Goal: Task Accomplishment & Management: Complete application form

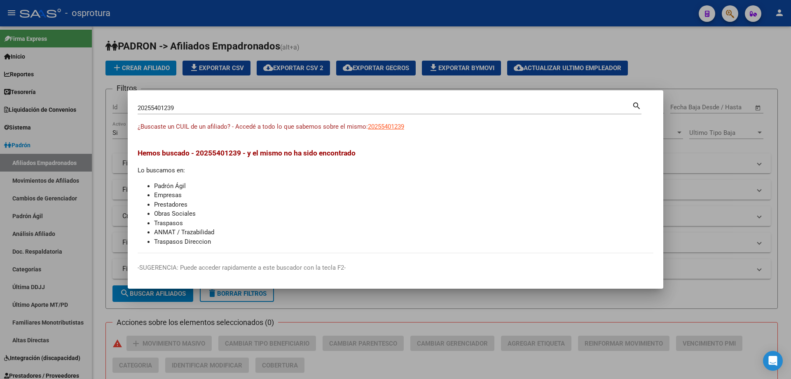
scroll to position [289, 0]
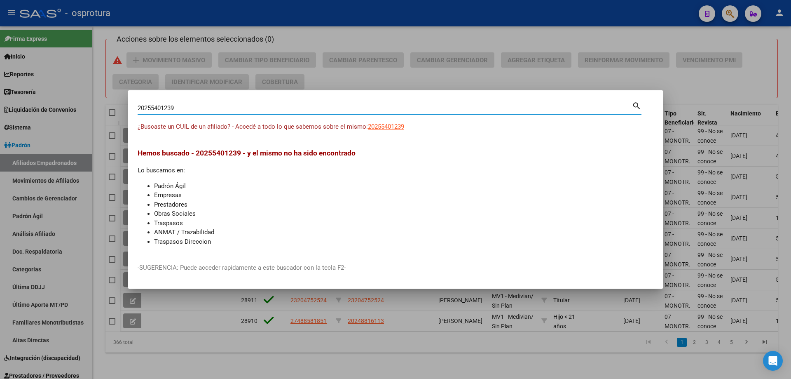
click at [252, 110] on input "20255401239" at bounding box center [385, 107] width 494 height 7
paste input "7-27124764-3"
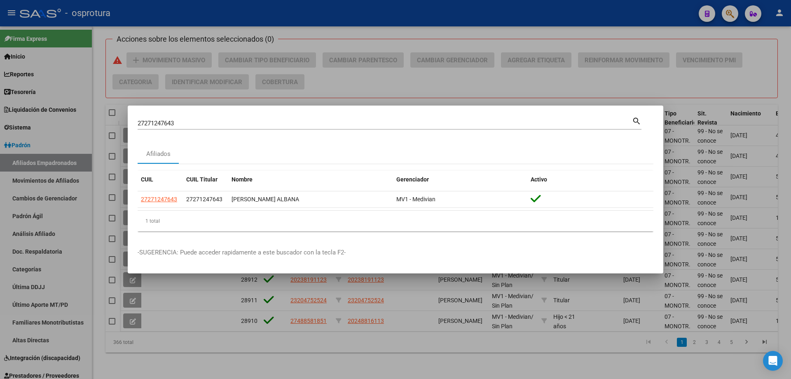
click at [191, 118] on div "27271247643 Buscar (apellido, dni, cuil, nro traspaso, cuit, obra social)" at bounding box center [385, 123] width 494 height 12
click at [194, 126] on input "27271247643" at bounding box center [385, 122] width 494 height 7
paste input "0-27196430-8"
type input "20271964308"
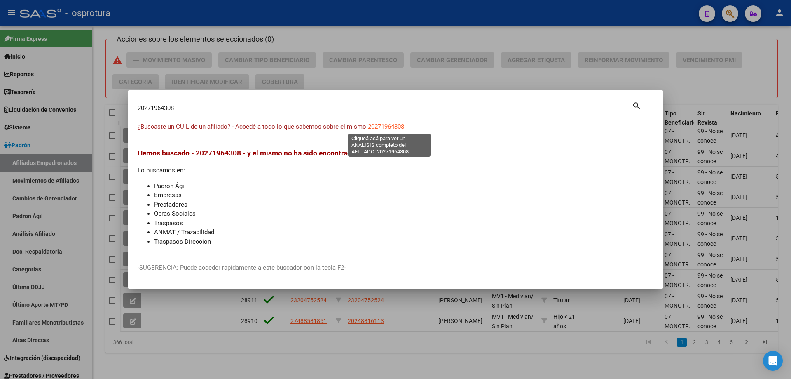
click at [384, 126] on span "20271964308" at bounding box center [386, 126] width 36 height 7
type textarea "20271964308"
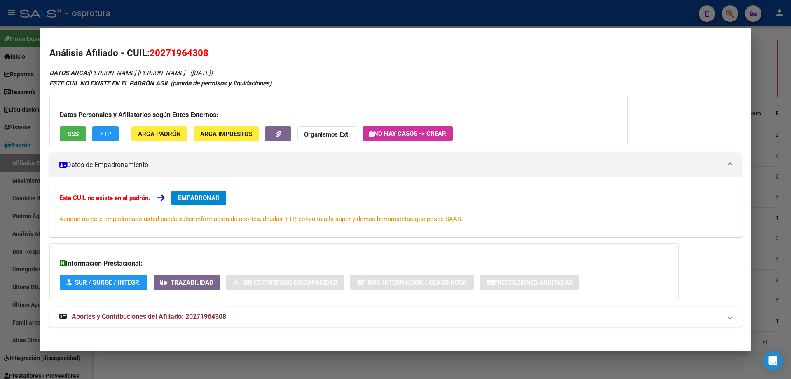
click at [220, 207] on div "Este CUIL no existe en el padrón. EMPADRONAR Aunque no esté empadronado usted p…" at bounding box center [395, 206] width 672 height 33
click at [216, 202] on button "EMPADRONAR" at bounding box center [198, 197] width 55 height 15
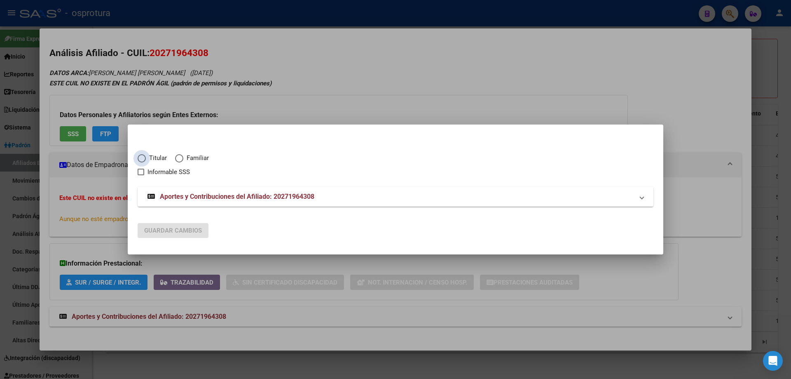
click at [155, 156] on span "Titular" at bounding box center [156, 157] width 21 height 9
click at [146, 156] on input "Titular" at bounding box center [142, 158] width 8 height 8
radio input "true"
checkbox input "true"
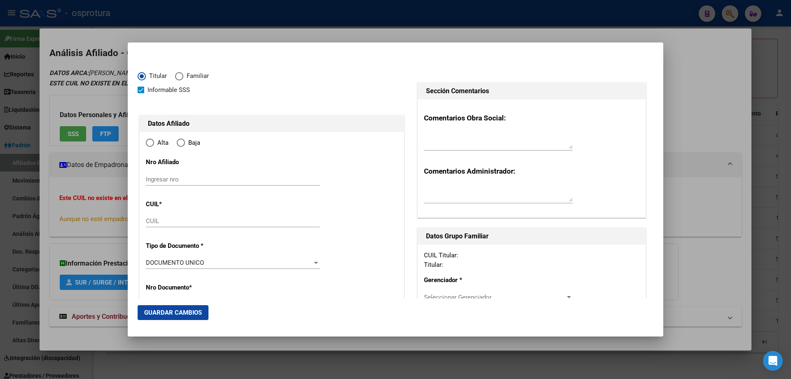
type input "20-27196430-8"
type input "27196430"
type input "GALVAN VIDELA"
type input "ALEJANDRO DAVID"
type input "1979-04-13"
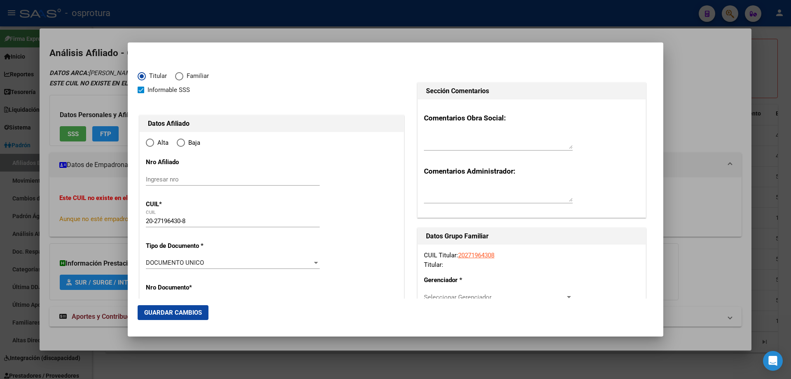
type input "SAN JUAN"
type input "5400"
type input "LUIS FONTANA NORTE"
type input "1027"
type input "0"
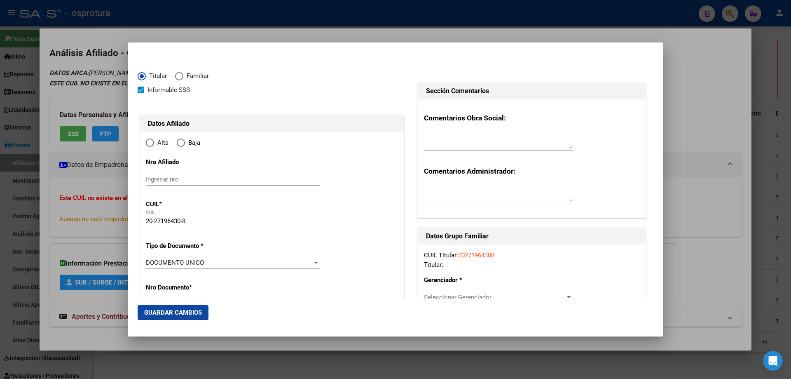
radio input "true"
type input "SAN JUAN"
click at [149, 262] on input "Ingresar fecha" at bounding box center [233, 264] width 174 height 13
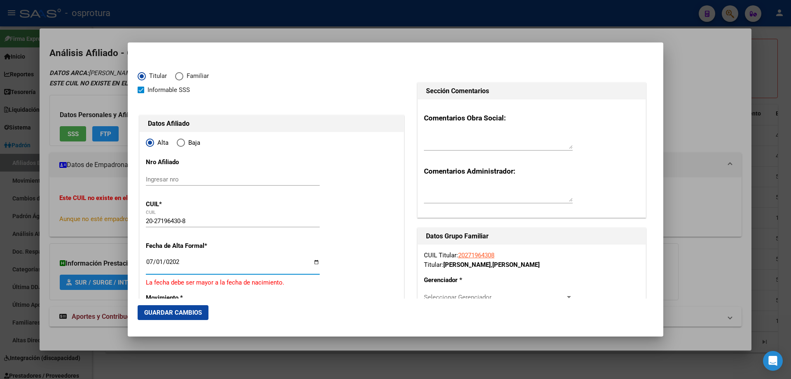
type input "[DATE]"
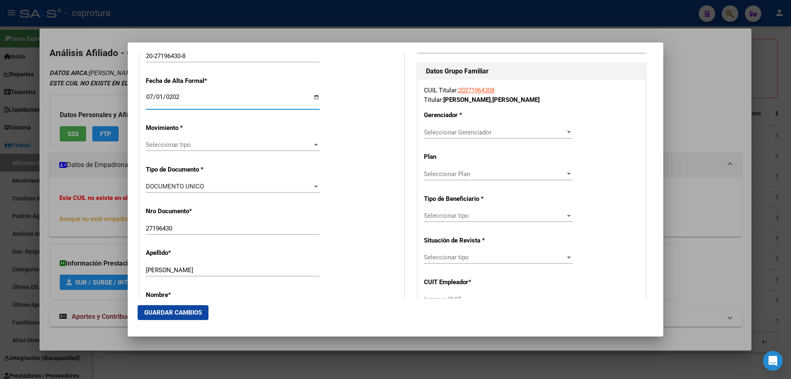
click at [178, 143] on span "Seleccionar tipo" at bounding box center [229, 144] width 166 height 7
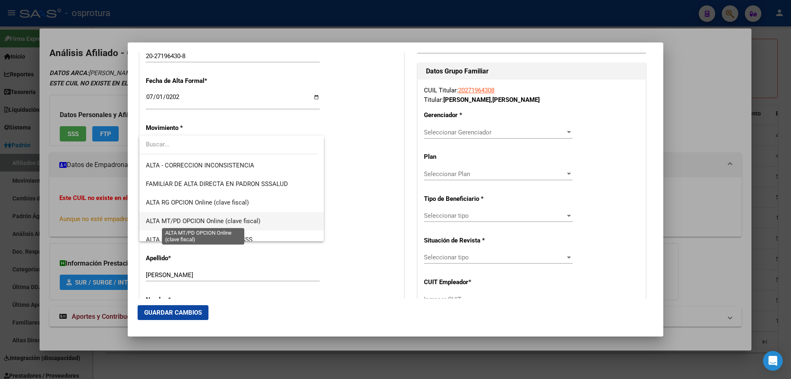
click at [213, 223] on span "ALTA MT/PD OPCION Online (clave fiscal)" at bounding box center [203, 220] width 115 height 7
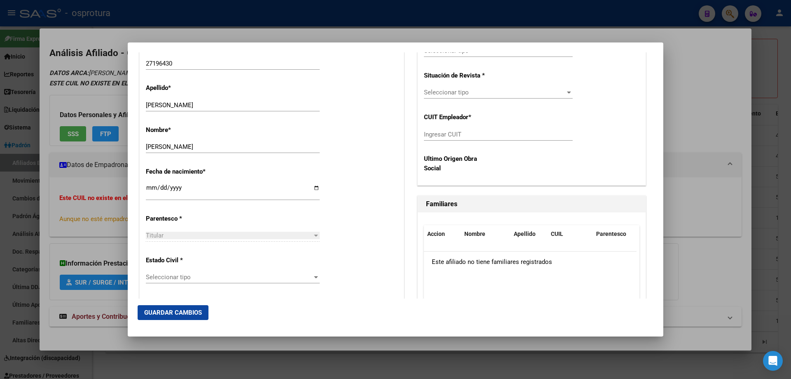
scroll to position [412, 0]
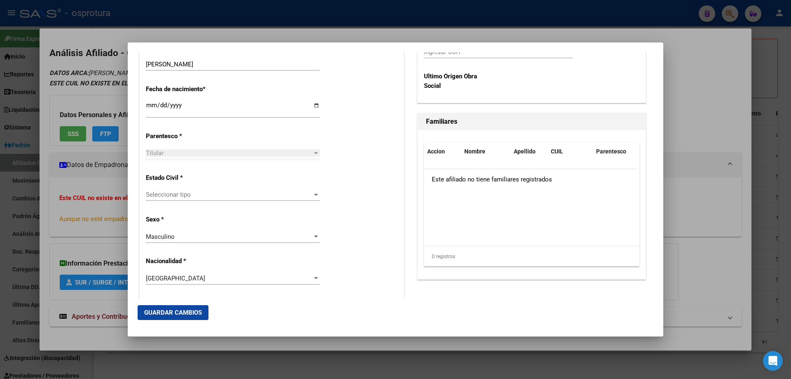
click at [208, 194] on span "Seleccionar tipo" at bounding box center [229, 194] width 166 height 7
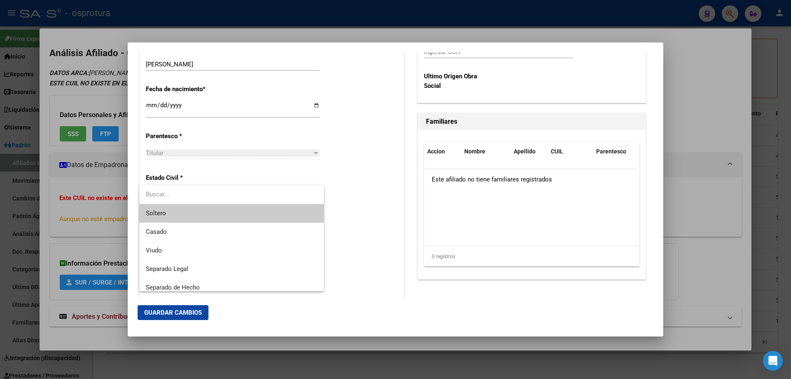
click at [190, 209] on span "Soltero" at bounding box center [231, 213] width 171 height 19
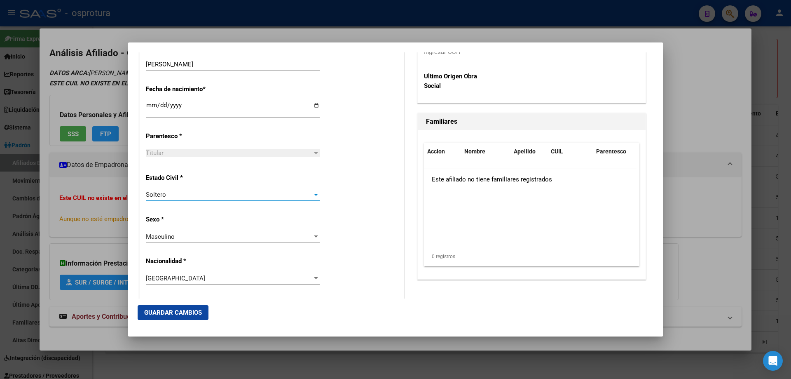
scroll to position [165, 0]
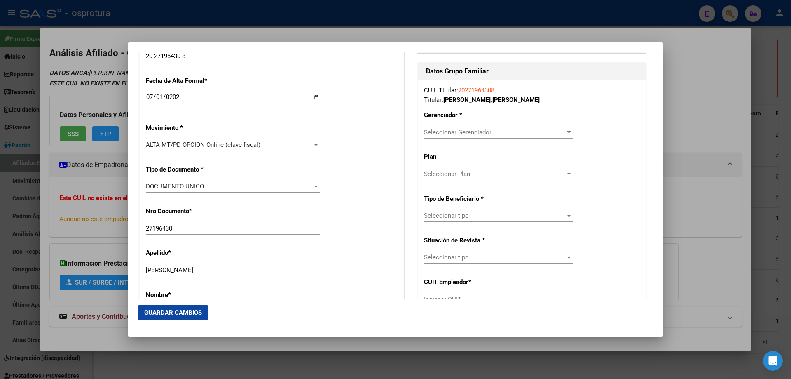
click at [449, 134] on span "Seleccionar Gerenciador" at bounding box center [494, 132] width 141 height 7
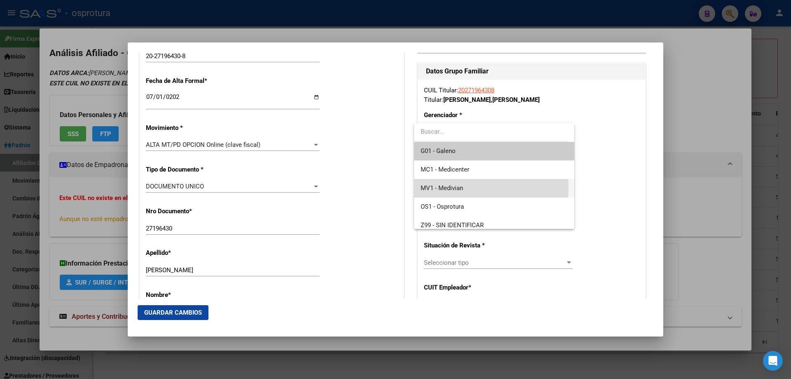
click at [465, 187] on span "MV1 - Medivian" at bounding box center [494, 188] width 147 height 19
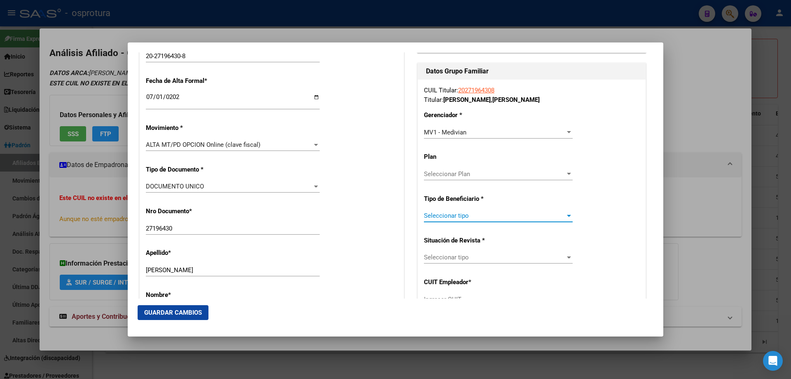
click at [465, 213] on span "Seleccionar tipo" at bounding box center [494, 215] width 141 height 7
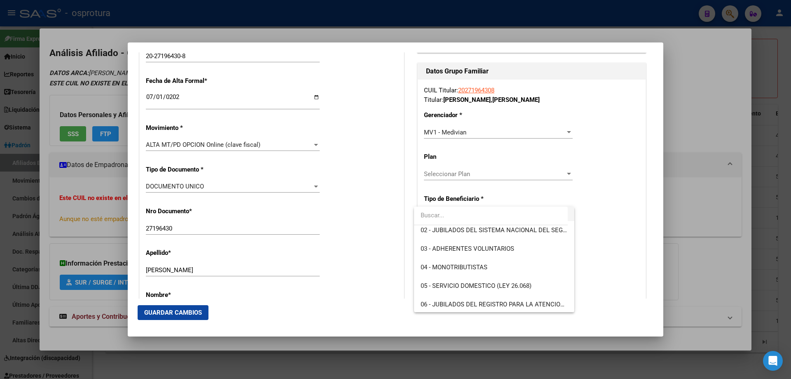
scroll to position [82, 0]
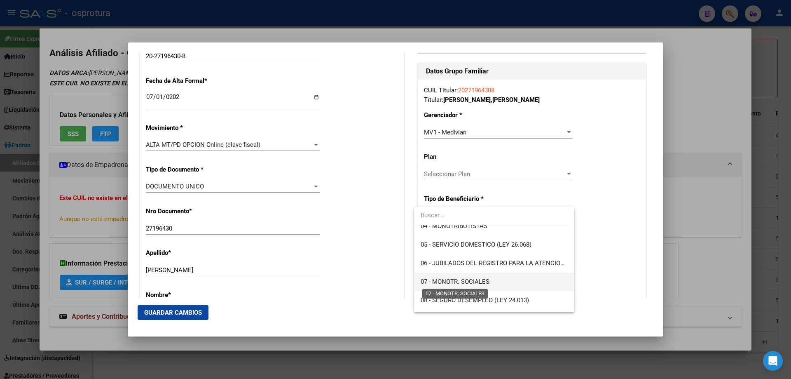
click at [473, 281] on span "07 - MONOTR. SOCIALES" at bounding box center [455, 281] width 69 height 7
type input "20-27196430-8"
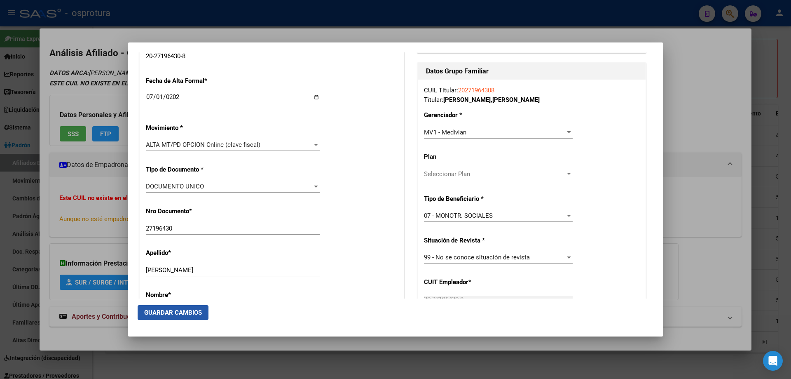
click at [164, 311] on span "Guardar Cambios" at bounding box center [173, 312] width 58 height 7
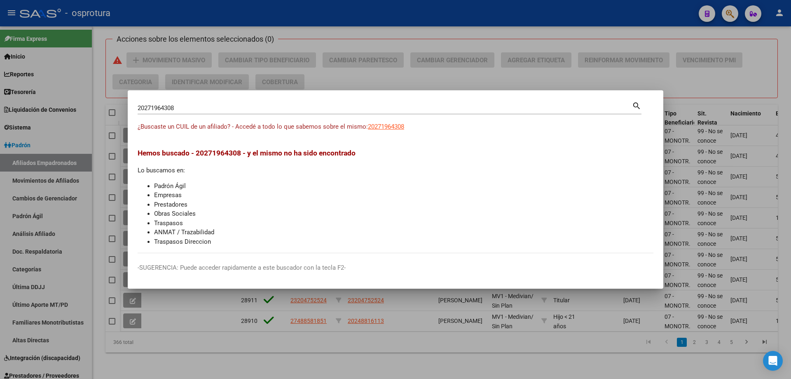
click at [211, 112] on input "20271964308" at bounding box center [385, 107] width 494 height 7
paste input "3-22870176-9"
type input "23228701769"
click at [378, 128] on span "23228701769" at bounding box center [386, 126] width 36 height 7
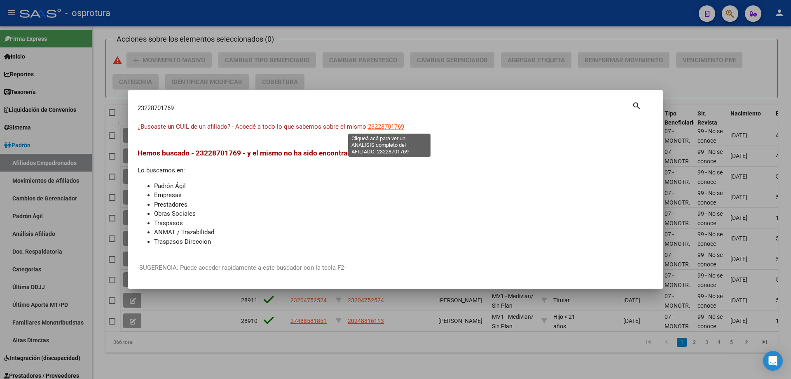
type textarea "23228701769"
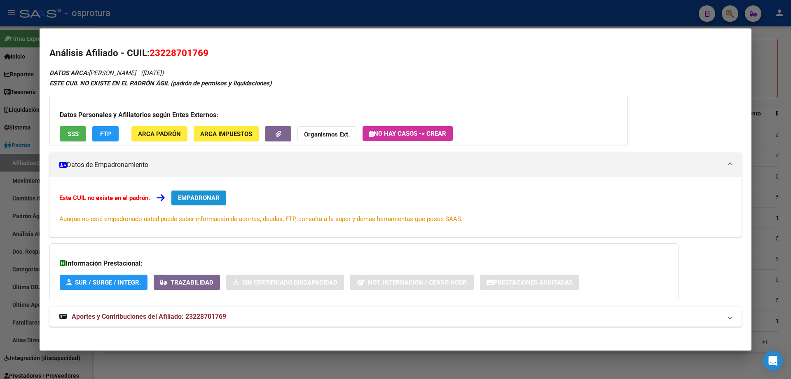
click at [198, 196] on span "EMPADRONAR" at bounding box center [199, 197] width 42 height 7
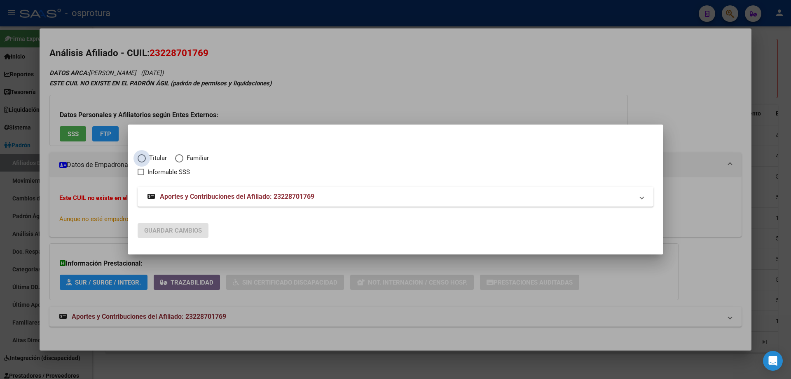
click at [153, 156] on span "Titular" at bounding box center [156, 157] width 21 height 9
click at [146, 156] on input "Titular" at bounding box center [142, 158] width 8 height 8
radio input "true"
checkbox input "true"
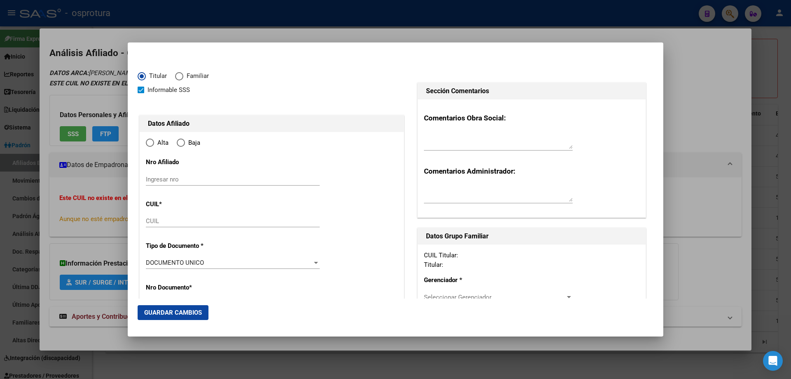
type input "23-22870176-9"
type input "22870176"
type input "PRESTA"
type input "SEBASTIAN"
type input "1973-01-17"
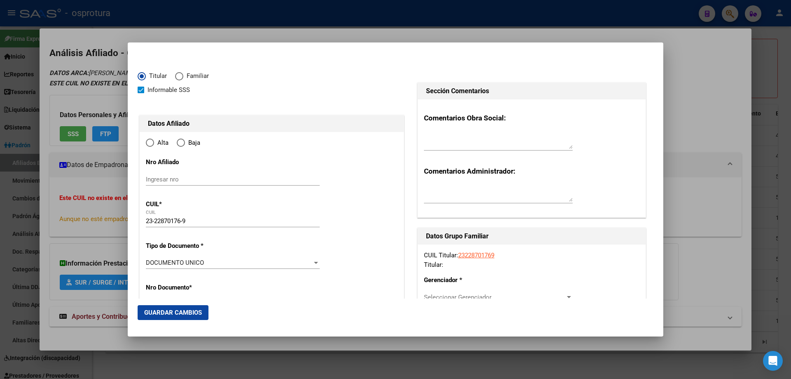
type input "LOS HORNOS (LAS CALLES CON ALTURA MENORES A 900)"
type input "1900"
type input "68"
type input "2076"
type input "LOS HORNOS (LAS CALLES CON ALTURA MENORES A 900)"
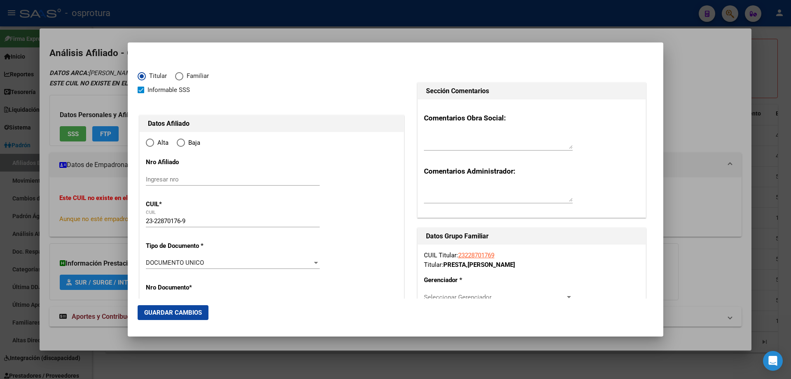
radio input "true"
click at [151, 262] on input "Ingresar fecha" at bounding box center [233, 264] width 174 height 13
type input "[DATE]"
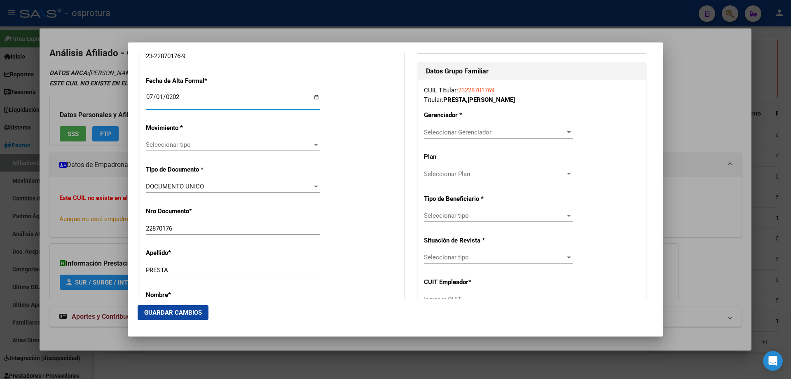
click at [175, 145] on span "Seleccionar tipo" at bounding box center [229, 144] width 166 height 7
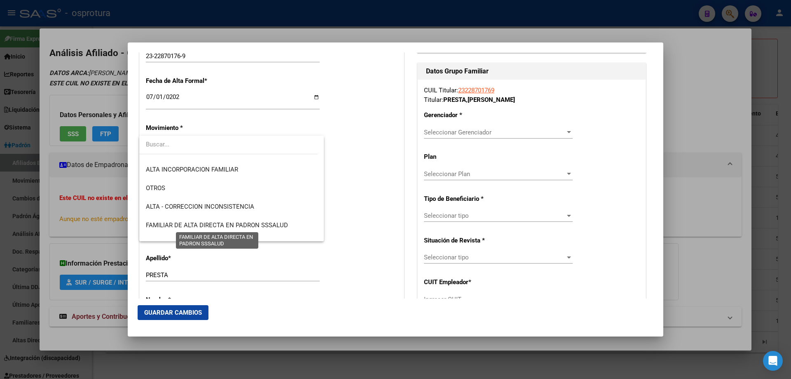
scroll to position [206, 0]
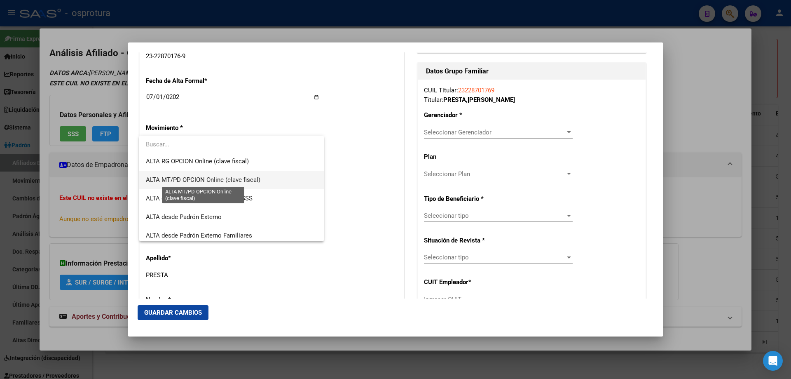
click at [187, 177] on span "ALTA MT/PD OPCION Online (clave fiscal)" at bounding box center [203, 179] width 115 height 7
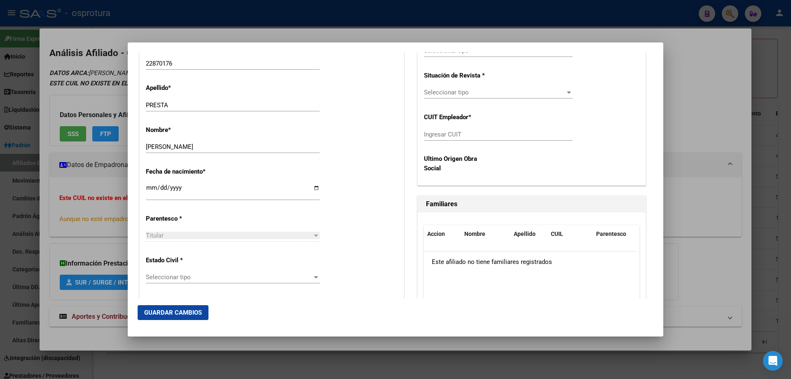
scroll to position [412, 0]
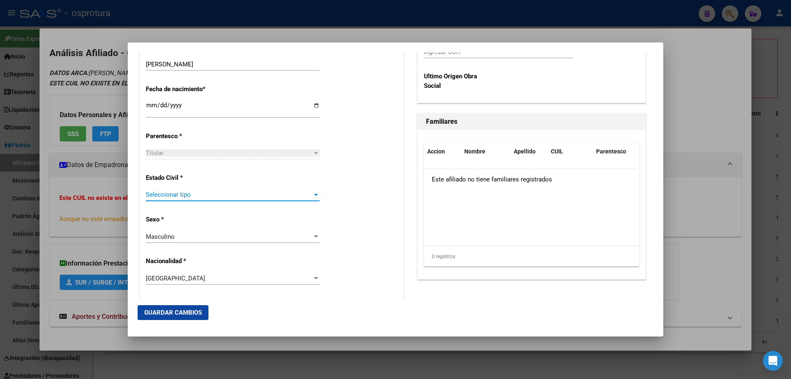
click at [175, 198] on span "Seleccionar tipo" at bounding box center [229, 194] width 166 height 7
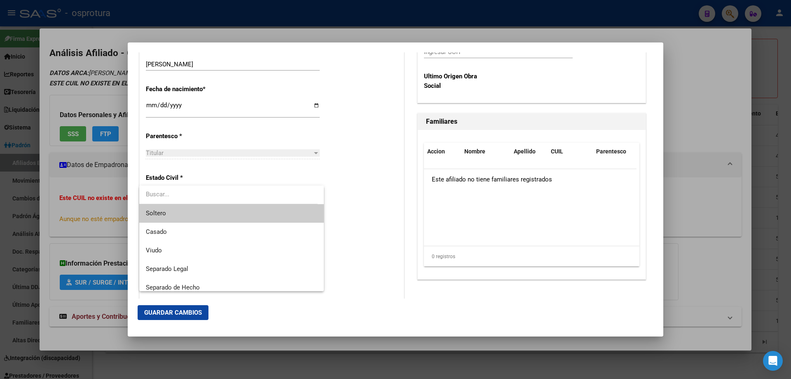
click at [180, 221] on span "Soltero" at bounding box center [231, 213] width 171 height 19
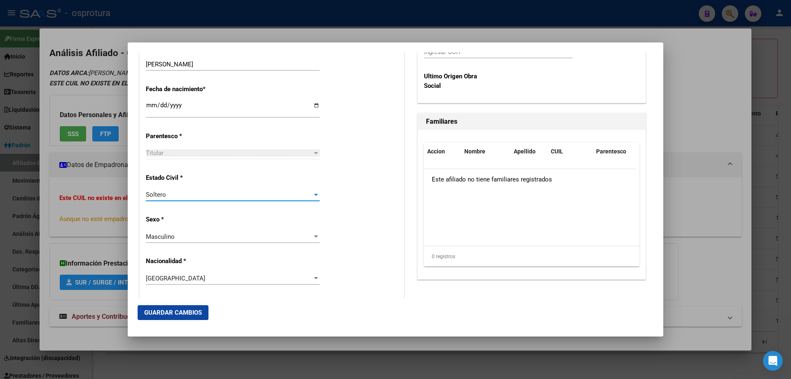
scroll to position [165, 0]
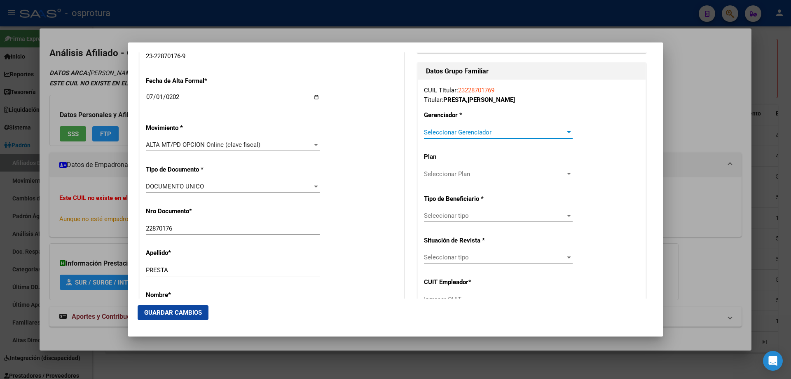
click at [451, 133] on span "Seleccionar Gerenciador" at bounding box center [494, 132] width 141 height 7
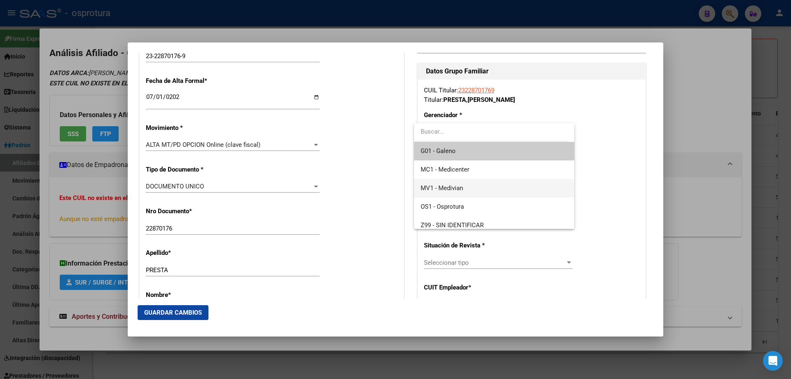
click at [458, 192] on span "MV1 - Medivian" at bounding box center [494, 188] width 147 height 19
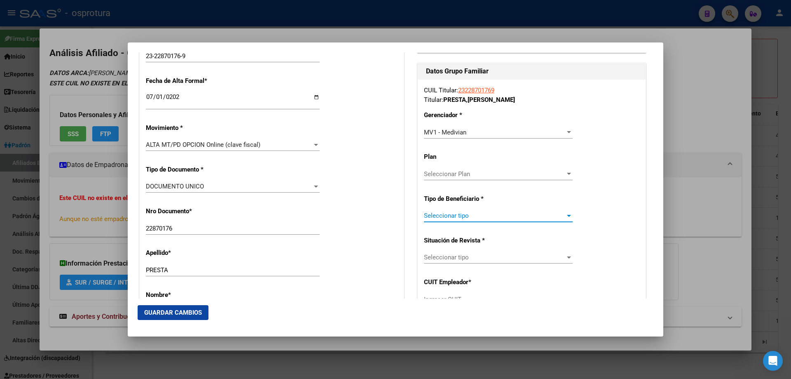
click at [458, 215] on span "Seleccionar tipo" at bounding box center [494, 215] width 141 height 7
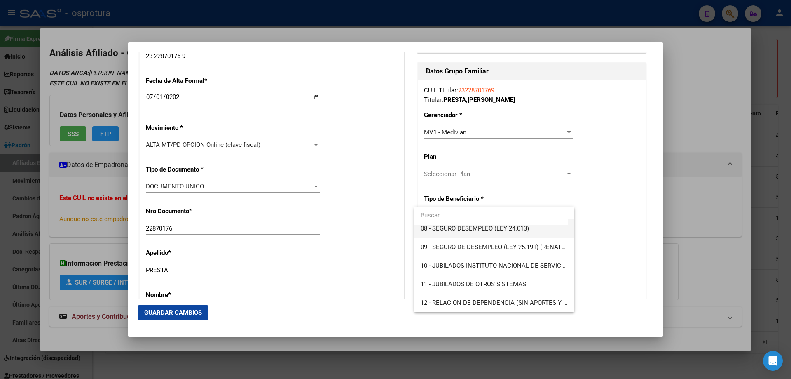
scroll to position [72, 0]
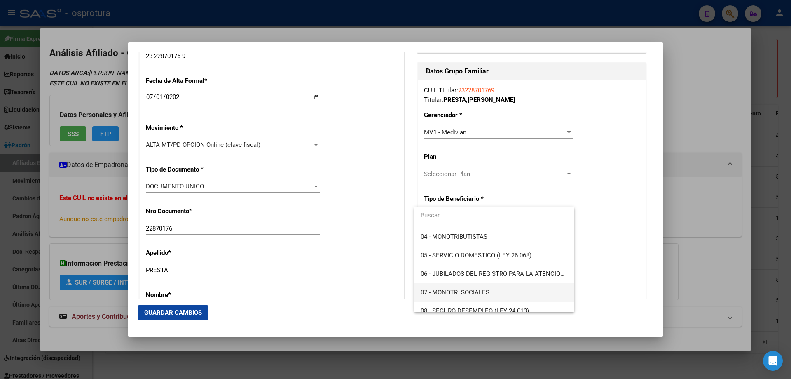
click at [456, 288] on span "07 - MONOTR. SOCIALES" at bounding box center [494, 292] width 147 height 19
type input "23-22870176-9"
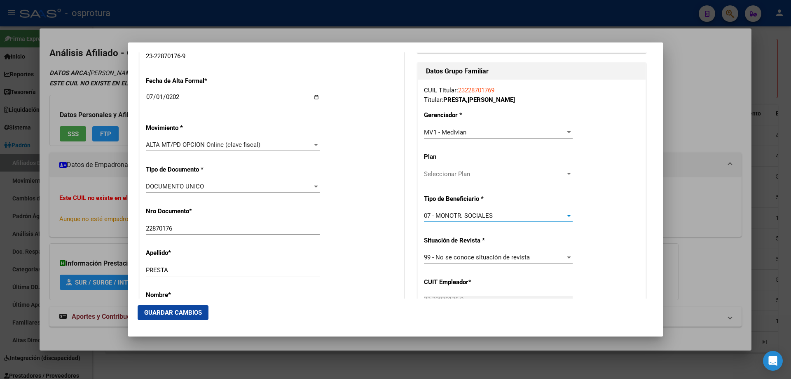
click at [158, 316] on span "Guardar Cambios" at bounding box center [173, 312] width 58 height 7
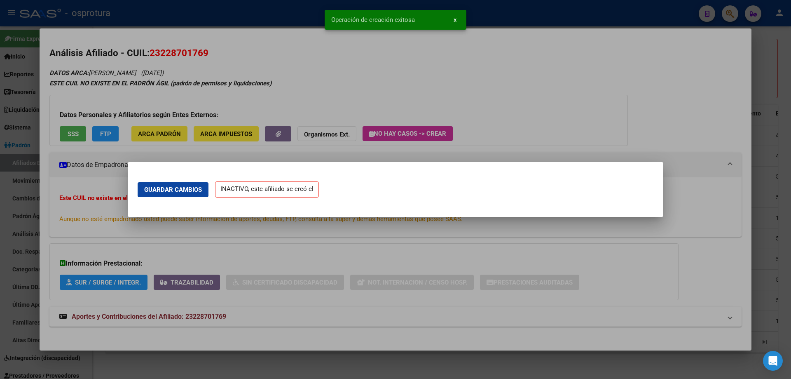
scroll to position [0, 0]
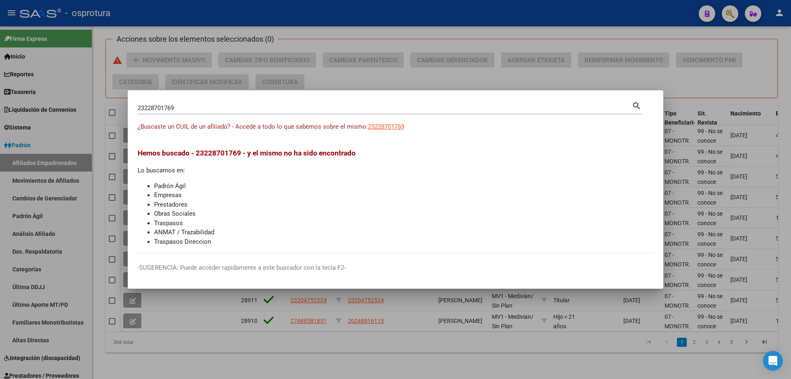
click at [182, 108] on input "23228701769" at bounding box center [385, 107] width 494 height 7
paste input "7-23134811-0"
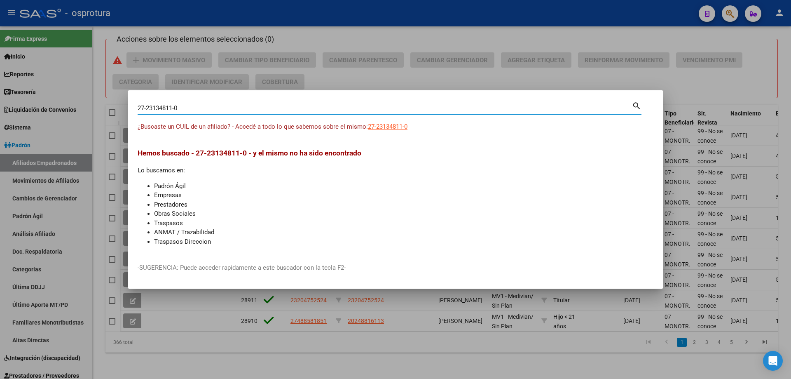
type input "27231348110"
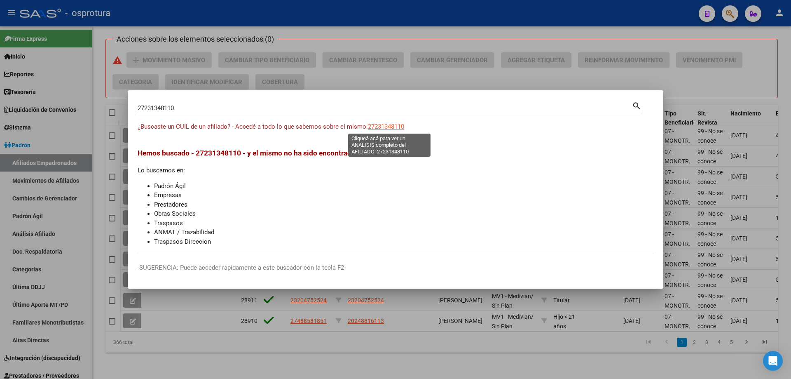
click at [380, 128] on span "27231348110" at bounding box center [386, 126] width 36 height 7
type textarea "27231348110"
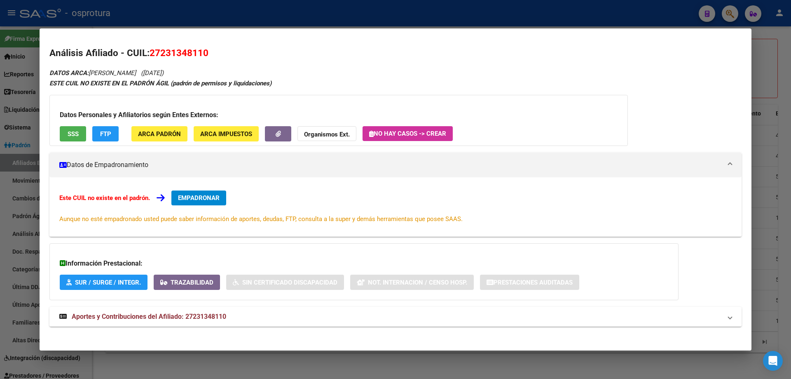
click at [203, 193] on button "EMPADRONAR" at bounding box center [198, 197] width 55 height 15
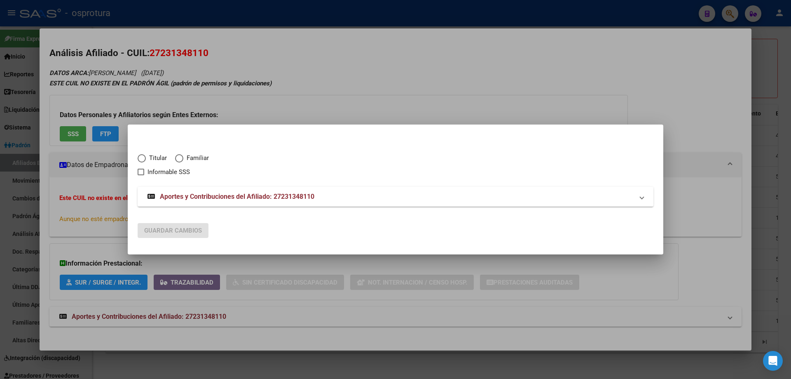
click at [157, 161] on span "Titular" at bounding box center [156, 157] width 21 height 9
click at [146, 161] on input "Titular" at bounding box center [142, 158] width 8 height 8
radio input "true"
checkbox input "true"
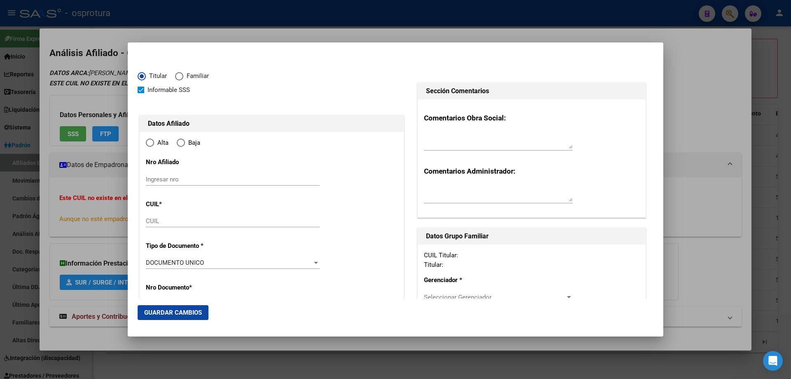
type input "27-23134811-0"
type input "23134811"
type input "MARTINEZ"
type input "PATRICIA GABRIELA"
type input "1972-12-17"
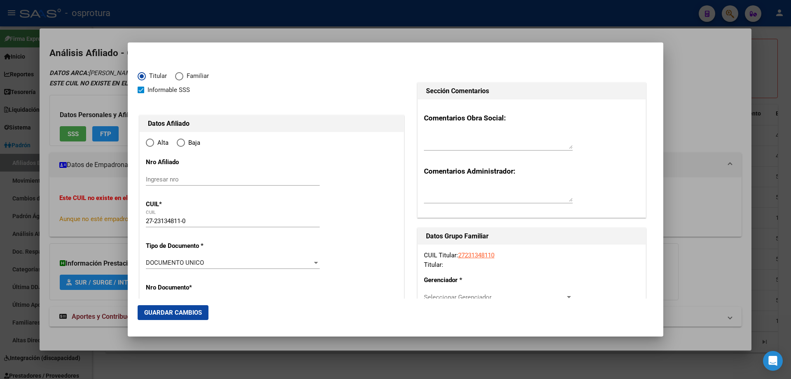
type input "BERAZATEGUI"
type input "1884"
type input "106"
type input "640"
type input "BERAZATEGUI"
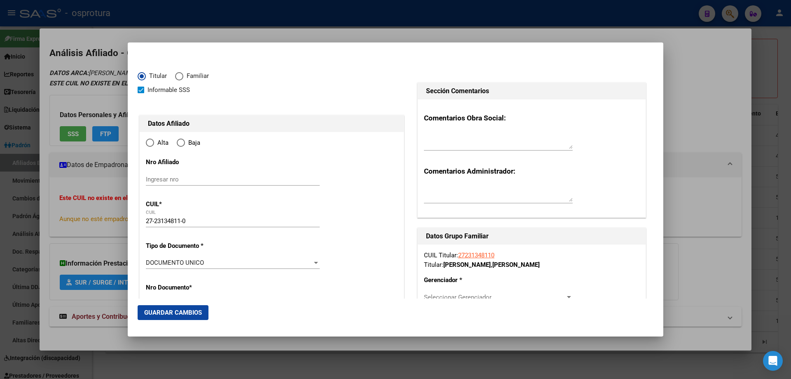
radio input "true"
click at [150, 261] on input "Ingresar fecha" at bounding box center [233, 264] width 174 height 13
type input "[DATE]"
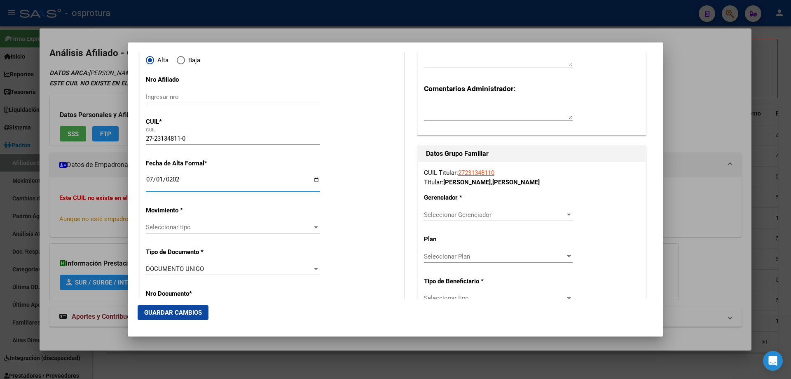
scroll to position [165, 0]
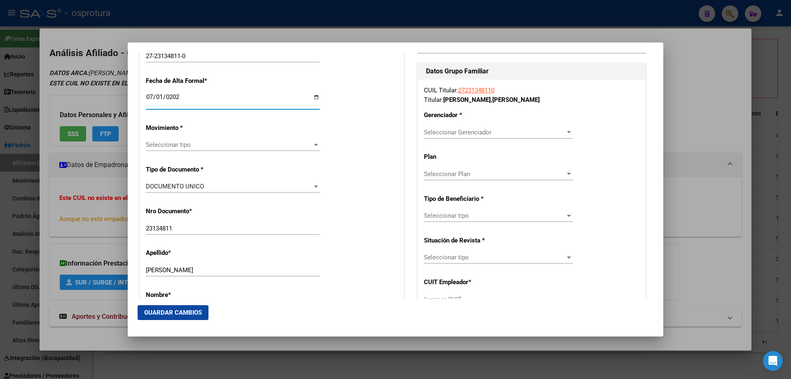
click at [185, 143] on span "Seleccionar tipo" at bounding box center [229, 144] width 166 height 7
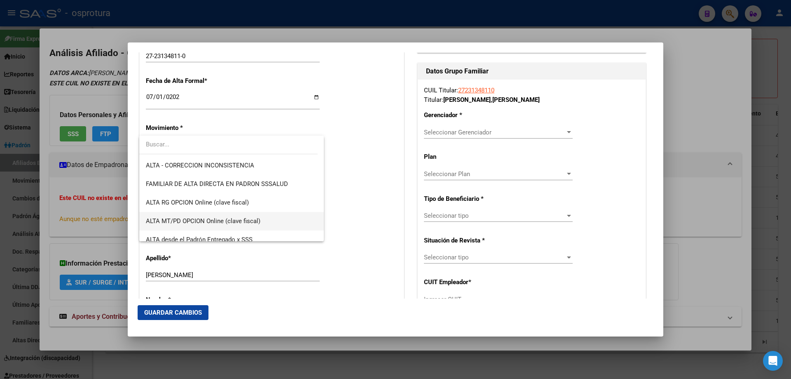
click at [190, 217] on span "ALTA MT/PD OPCION Online (clave fiscal)" at bounding box center [231, 221] width 171 height 19
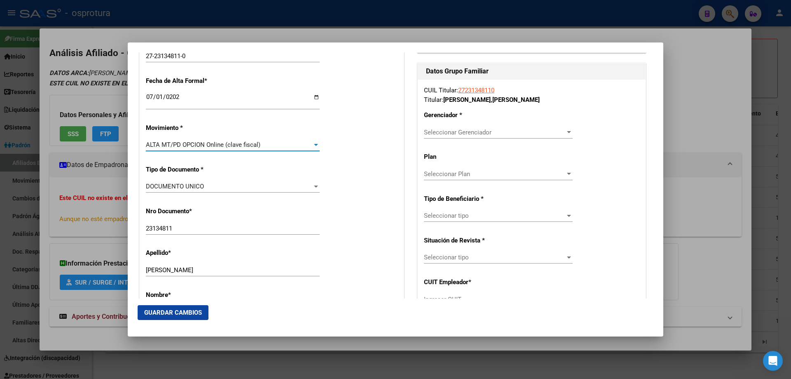
scroll to position [371, 0]
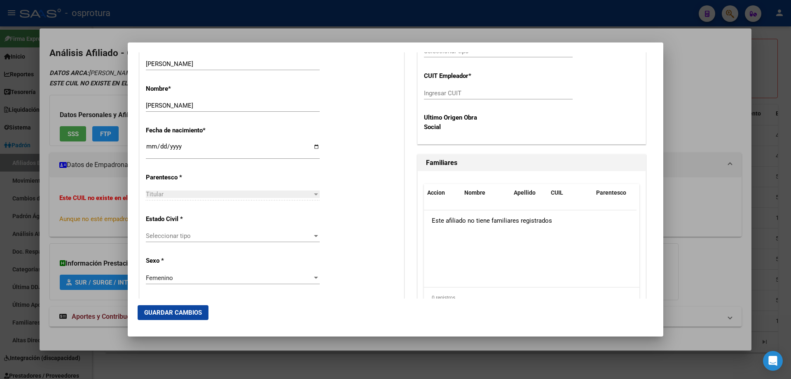
click at [184, 231] on div "Seleccionar tipo Seleccionar tipo" at bounding box center [233, 235] width 174 height 12
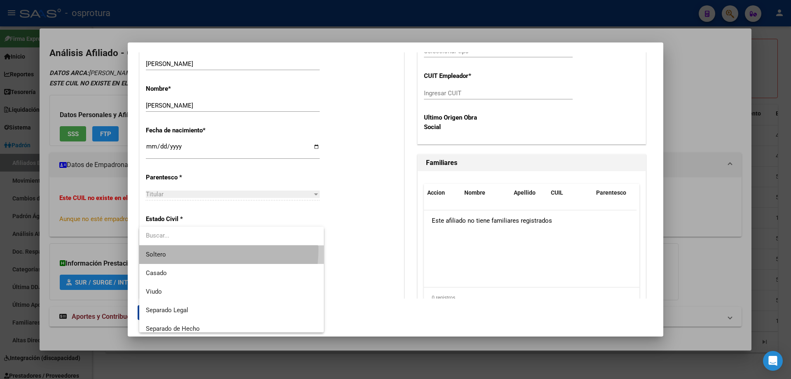
click at [184, 249] on span "Soltero" at bounding box center [231, 254] width 171 height 19
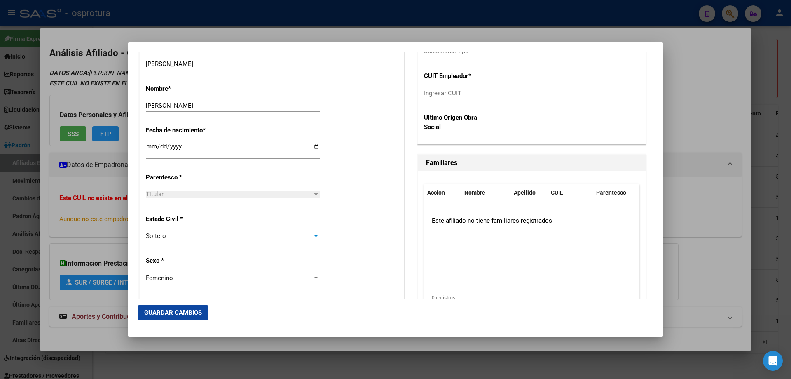
scroll to position [165, 0]
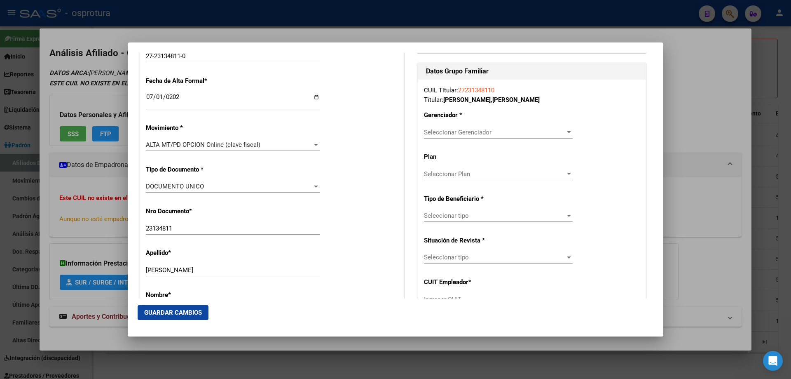
click at [463, 131] on span "Seleccionar Gerenciador" at bounding box center [494, 132] width 141 height 7
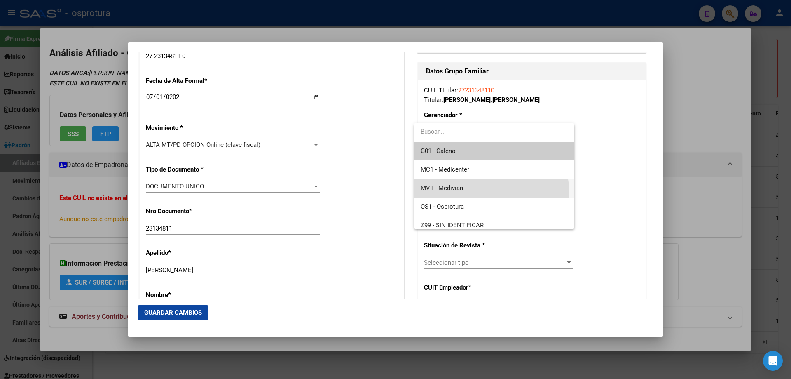
click at [476, 191] on span "MV1 - Medivian" at bounding box center [494, 188] width 147 height 19
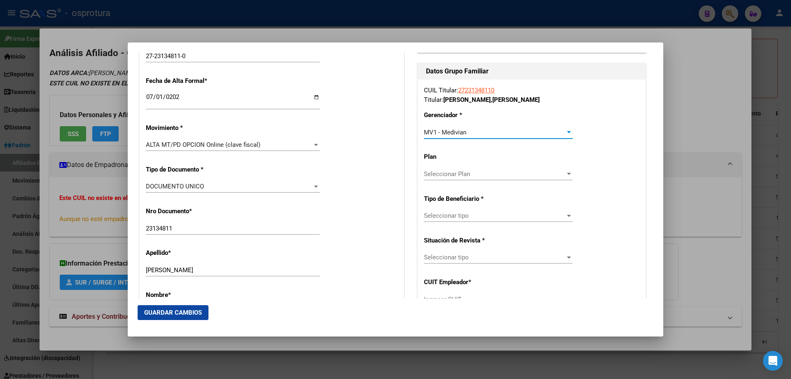
click at [466, 220] on div "Seleccionar tipo Seleccionar tipo" at bounding box center [498, 215] width 149 height 12
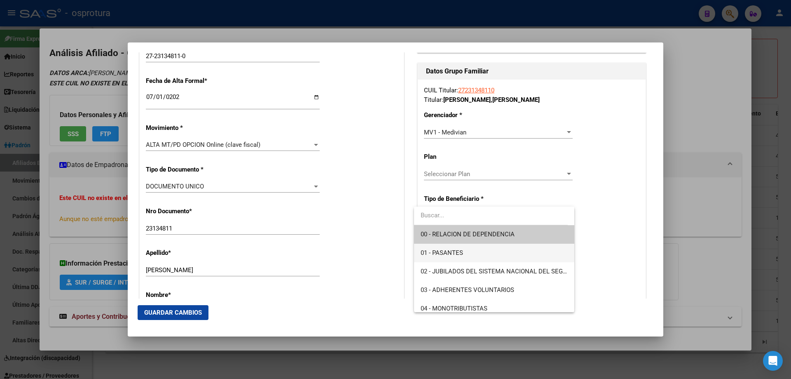
scroll to position [82, 0]
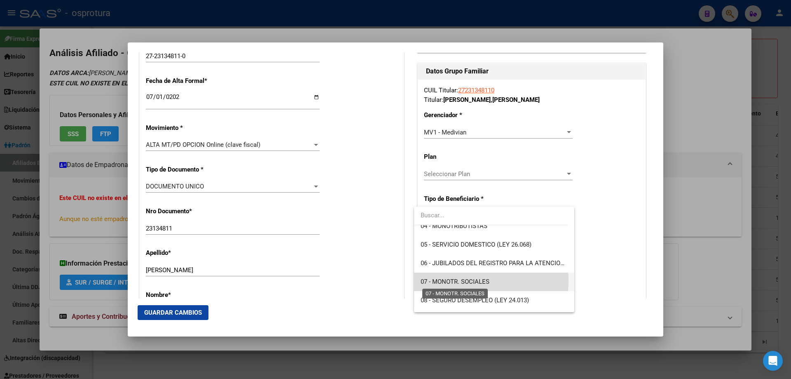
click at [463, 281] on span "07 - MONOTR. SOCIALES" at bounding box center [455, 281] width 69 height 7
type input "27-23134811-0"
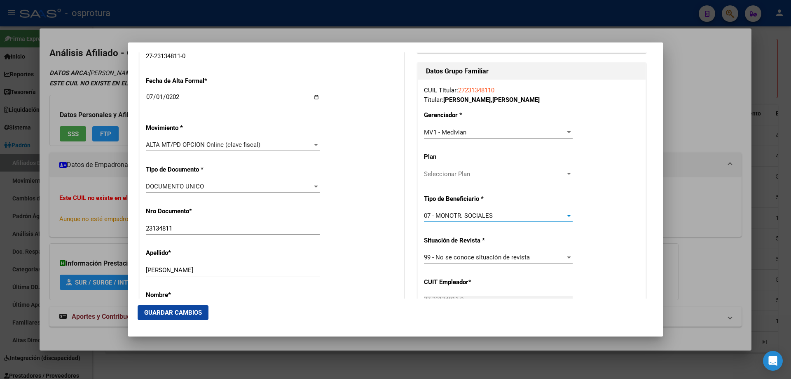
click at [187, 309] on span "Guardar Cambios" at bounding box center [173, 312] width 58 height 7
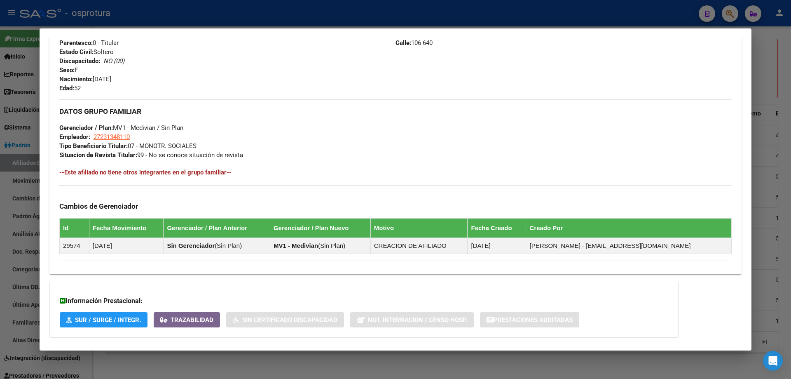
scroll to position [41, 0]
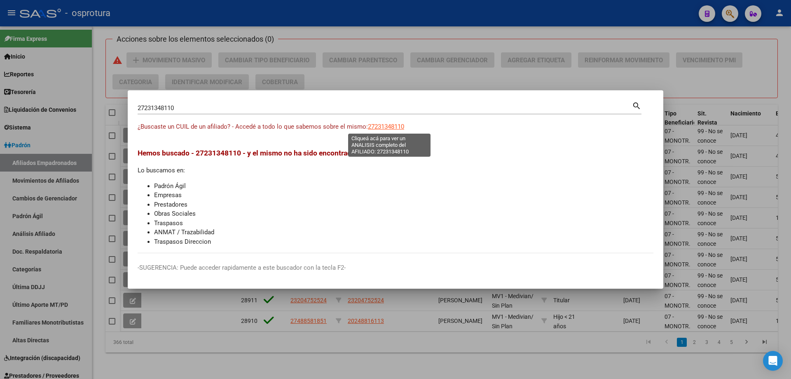
click at [379, 124] on span "27231348110" at bounding box center [386, 126] width 36 height 7
click at [301, 106] on input "27231348110" at bounding box center [385, 107] width 494 height 7
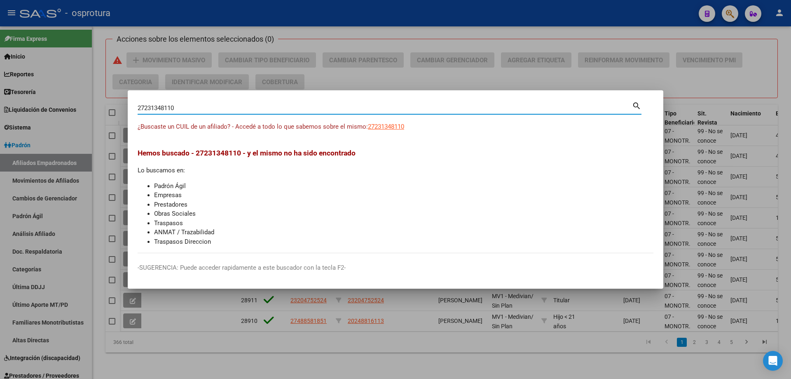
click at [301, 106] on input "27231348110" at bounding box center [385, 107] width 494 height 7
paste input "0-23634164-"
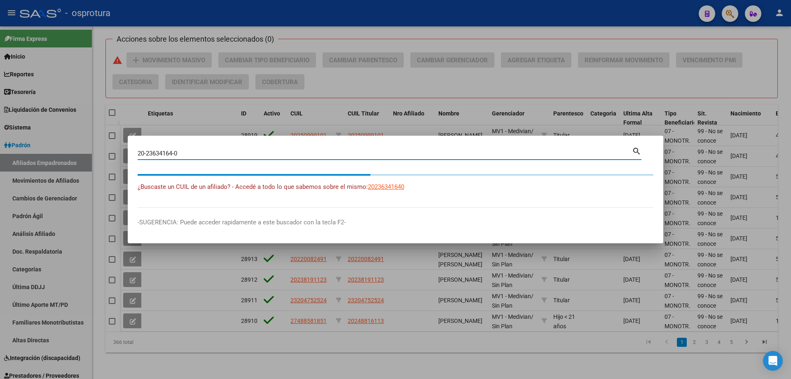
type input "20236341640"
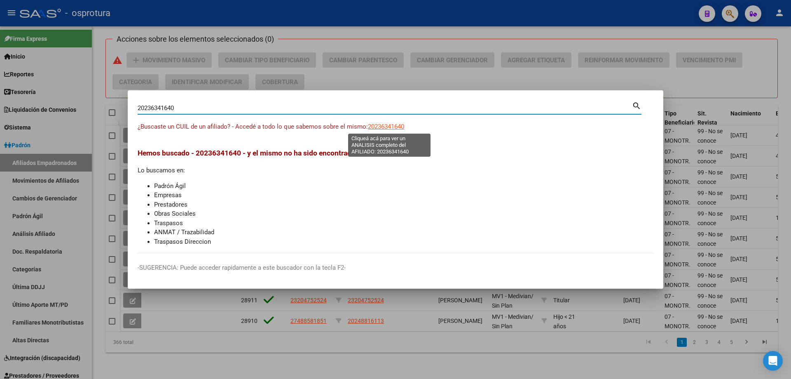
click at [381, 126] on span "20236341640" at bounding box center [386, 126] width 36 height 7
type textarea "20236341640"
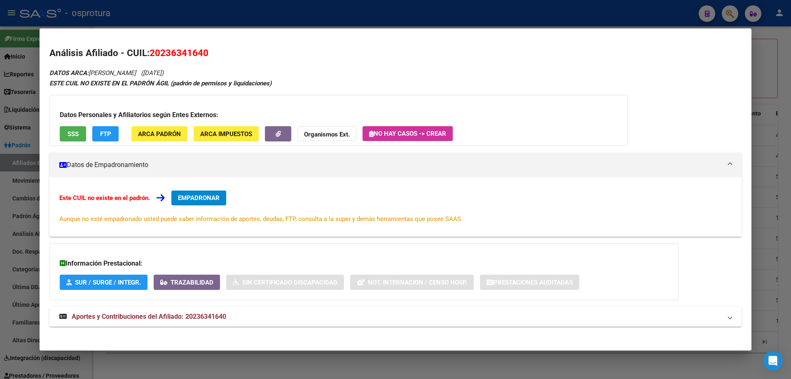
click at [193, 198] on span "EMPADRONAR" at bounding box center [199, 197] width 42 height 7
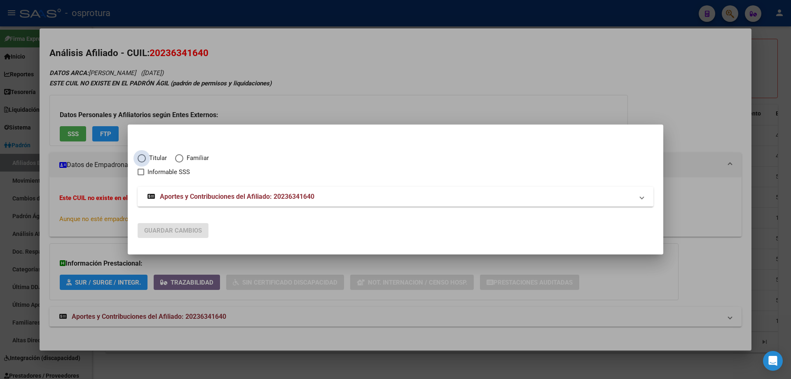
click at [139, 161] on span "Elija una opción" at bounding box center [142, 158] width 8 height 8
click at [139, 161] on input "Titular" at bounding box center [142, 158] width 8 height 8
radio input "true"
checkbox input "true"
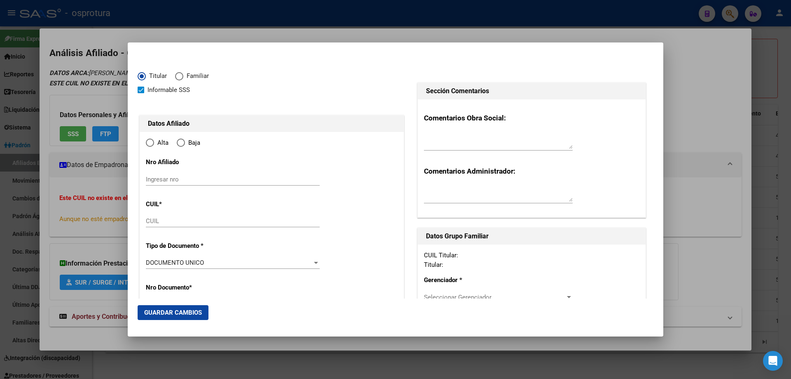
type input "20-23634164-0"
type input "23634164"
type input "FLORES"
type input "DARIO ANTONIO"
type input "1973-11-28"
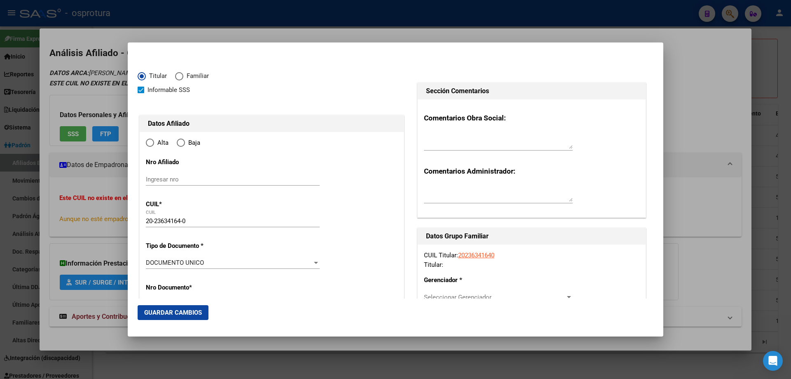
type input "SAN JUAN"
type input "5400"
type input "MANZANA C CASA 3"
type input "1"
type input "0"
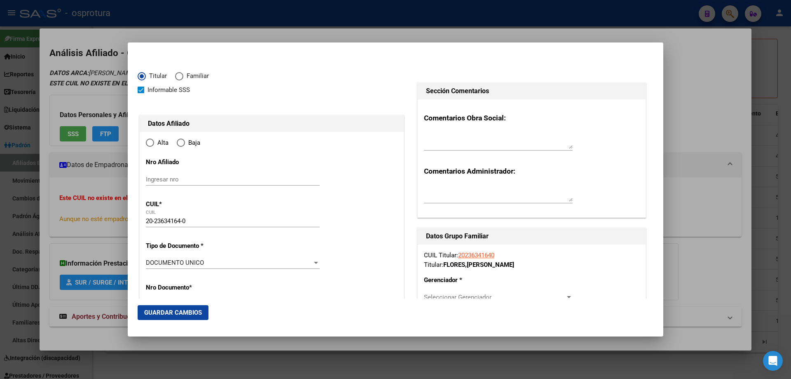
type input "SAN JUAN"
radio input "true"
click at [149, 259] on input "Ingresar fecha" at bounding box center [233, 264] width 174 height 13
type input "[DATE]"
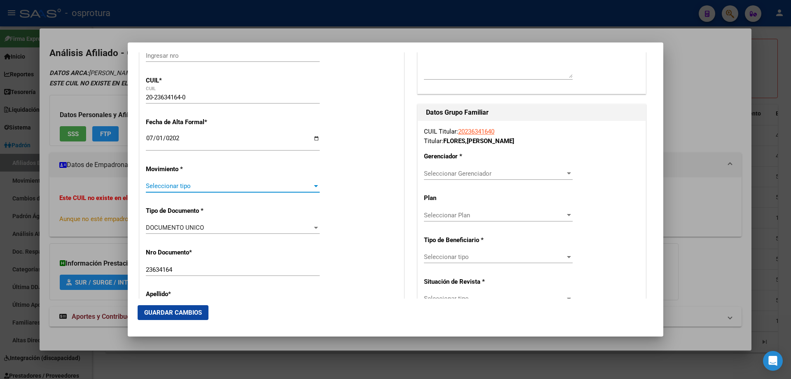
click at [196, 190] on span "Seleccionar tipo" at bounding box center [229, 185] width 166 height 7
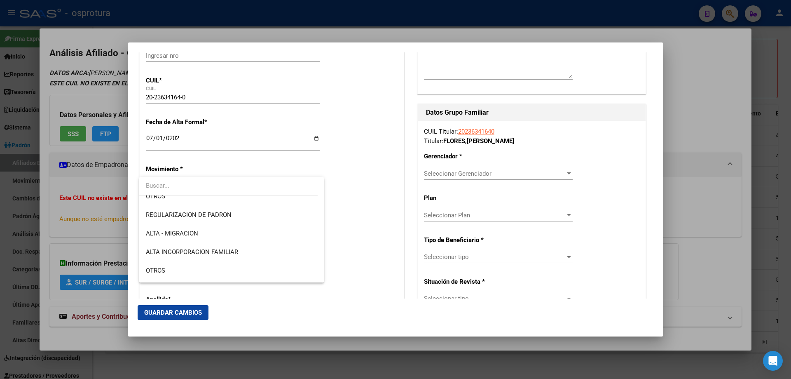
scroll to position [165, 0]
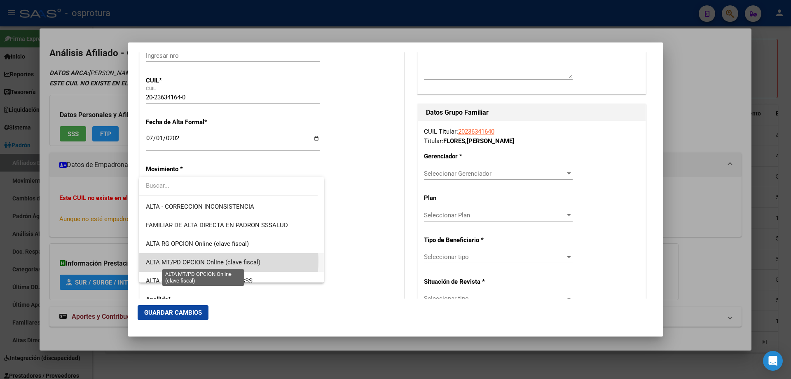
click at [219, 261] on span "ALTA MT/PD OPCION Online (clave fiscal)" at bounding box center [203, 261] width 115 height 7
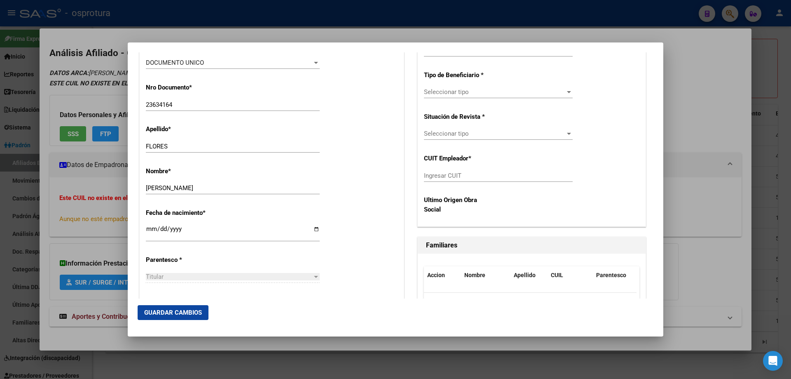
scroll to position [412, 0]
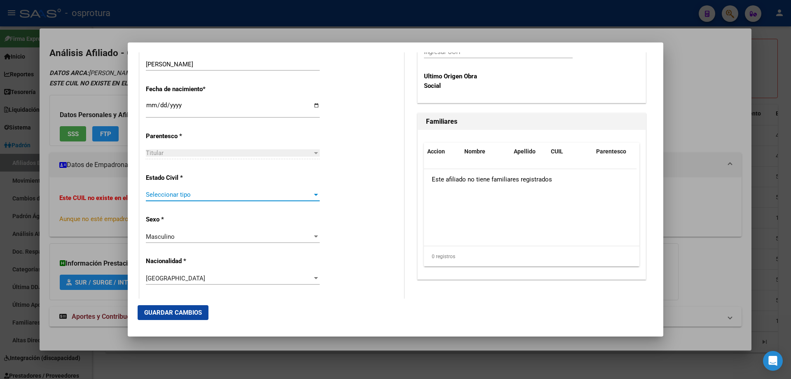
click at [207, 192] on span "Seleccionar tipo" at bounding box center [229, 194] width 166 height 7
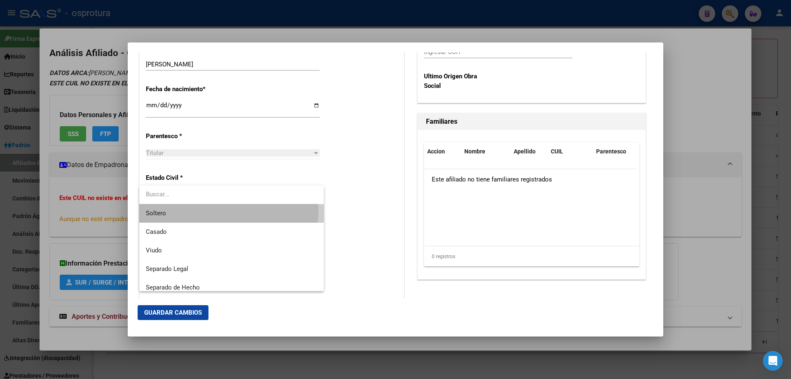
click at [205, 210] on span "Soltero" at bounding box center [231, 213] width 171 height 19
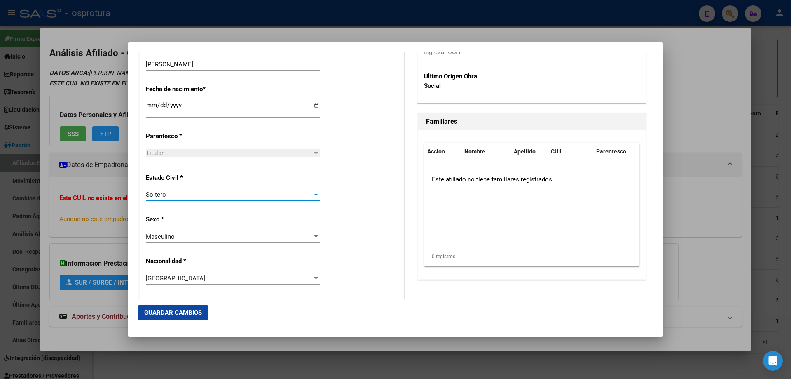
scroll to position [124, 0]
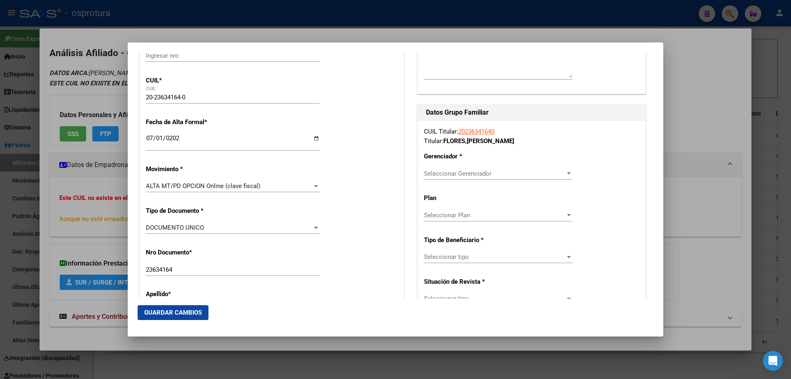
click at [459, 173] on span "Seleccionar Gerenciador" at bounding box center [494, 173] width 141 height 7
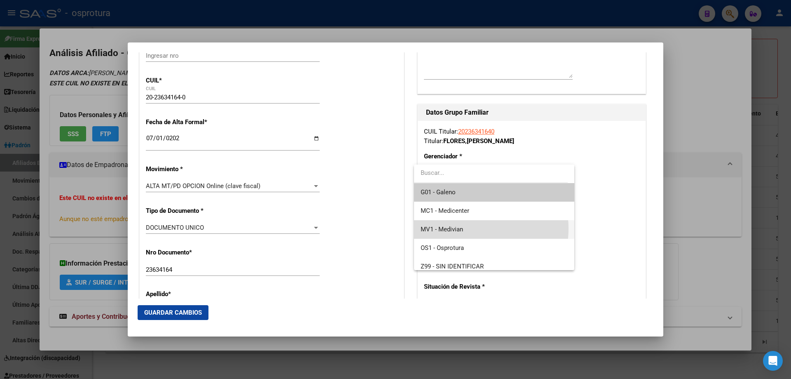
click at [470, 228] on span "MV1 - Medivian" at bounding box center [494, 229] width 147 height 19
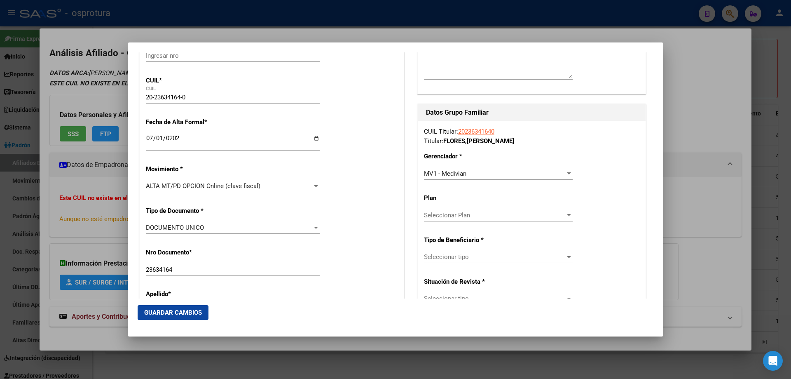
click at [470, 262] on div "Seleccionar tipo Seleccionar tipo" at bounding box center [498, 256] width 149 height 12
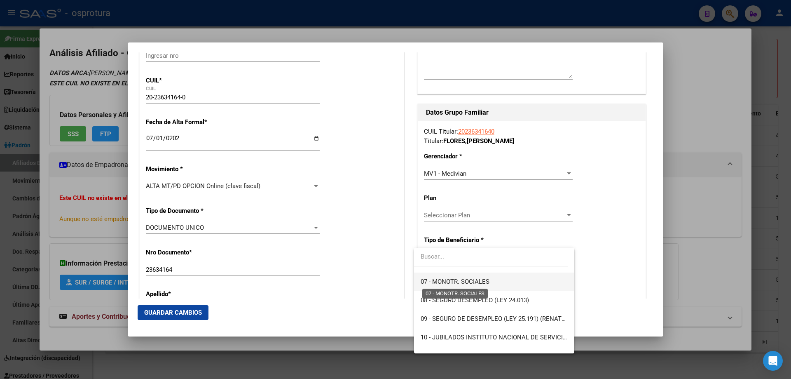
click at [461, 284] on span "07 - MONOTR. SOCIALES" at bounding box center [455, 281] width 69 height 7
type input "20-23634164-0"
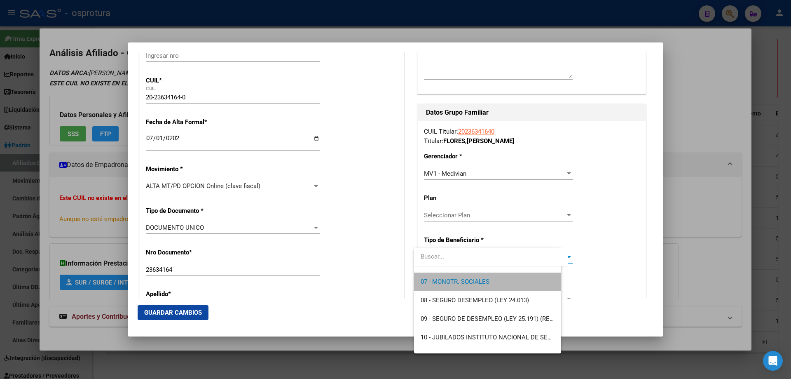
scroll to position [130, 0]
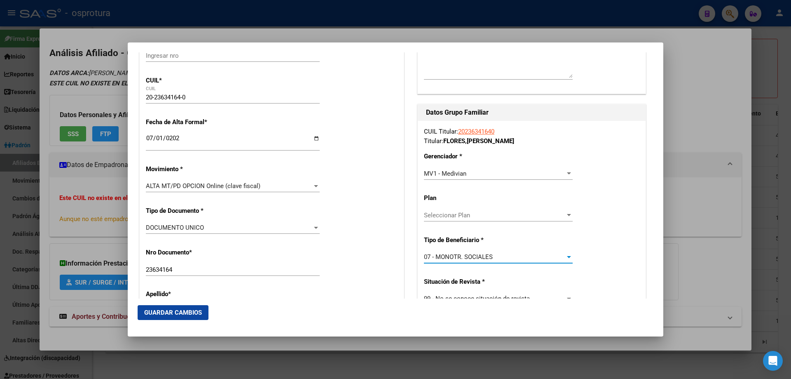
click at [186, 313] on span "Guardar Cambios" at bounding box center [173, 312] width 58 height 7
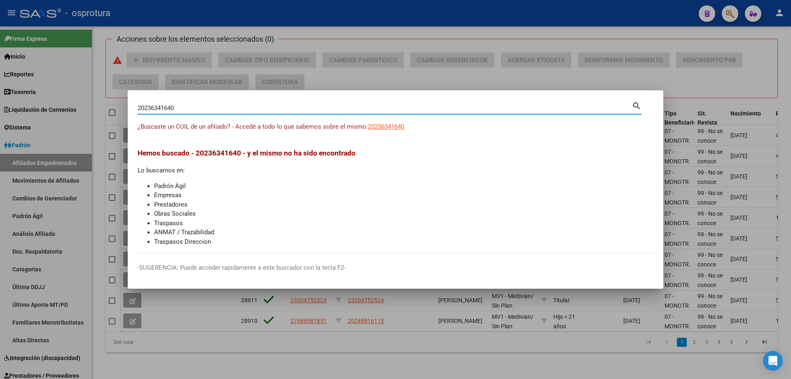
click at [173, 105] on input "20236341640" at bounding box center [385, 107] width 494 height 7
paste input "7-23731462-5"
type input "27237314625"
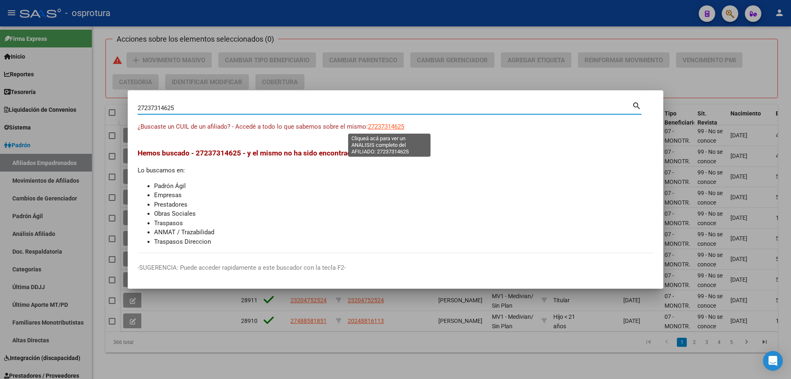
click at [381, 127] on span "27237314625" at bounding box center [386, 126] width 36 height 7
type textarea "27237314625"
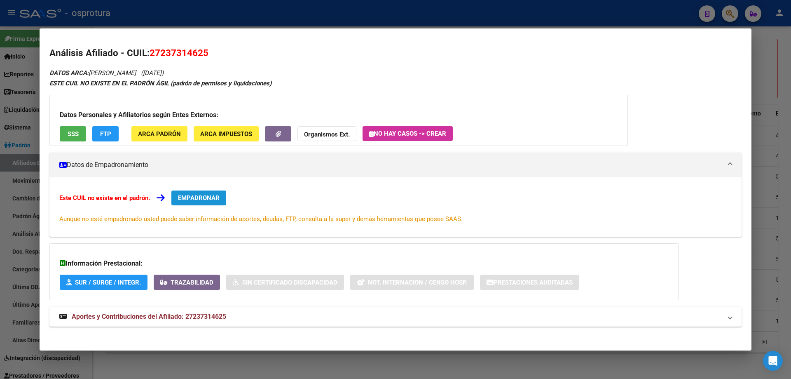
click at [181, 196] on span "EMPADRONAR" at bounding box center [199, 197] width 42 height 7
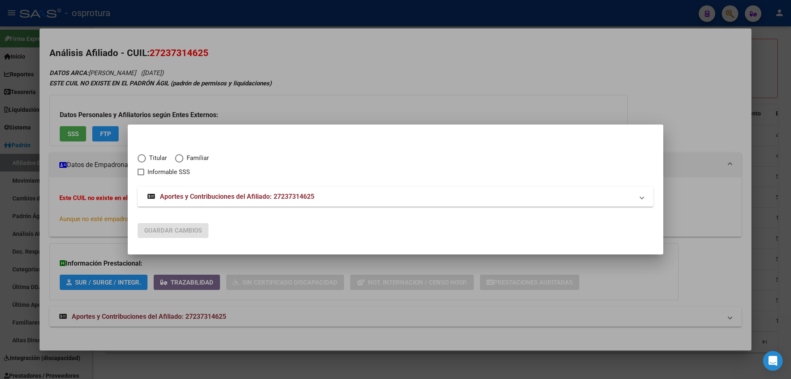
click at [144, 159] on span "Elija una opción" at bounding box center [142, 158] width 8 height 8
click at [144, 159] on input "Titular" at bounding box center [142, 158] width 8 height 8
radio input "true"
checkbox input "true"
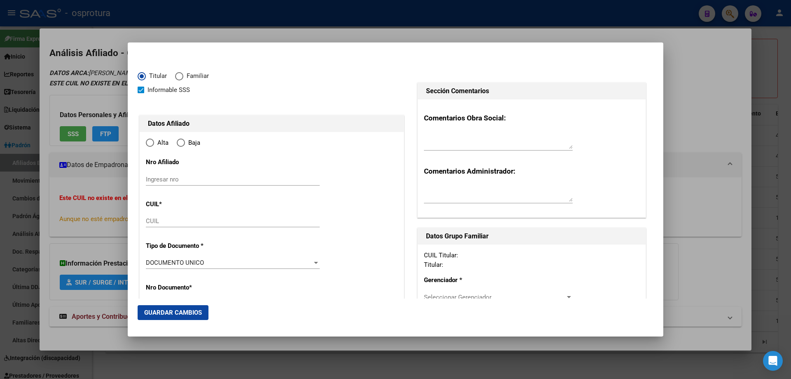
type input "27-23731462-5"
type input "23731462"
type input "TORREZ"
type input "EDITH BEATRIZ"
type input "1971-02-18"
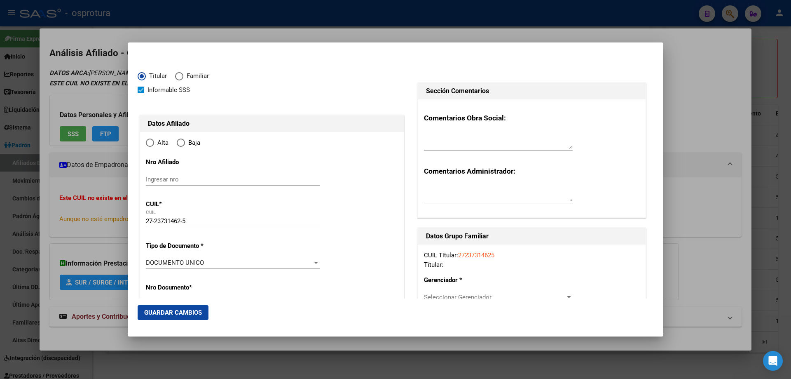
type input "[GEOGRAPHIC_DATA][PERSON_NAME]"
type input "5519"
type input "MITRE"
type input "2839"
type input "[GEOGRAPHIC_DATA][PERSON_NAME]"
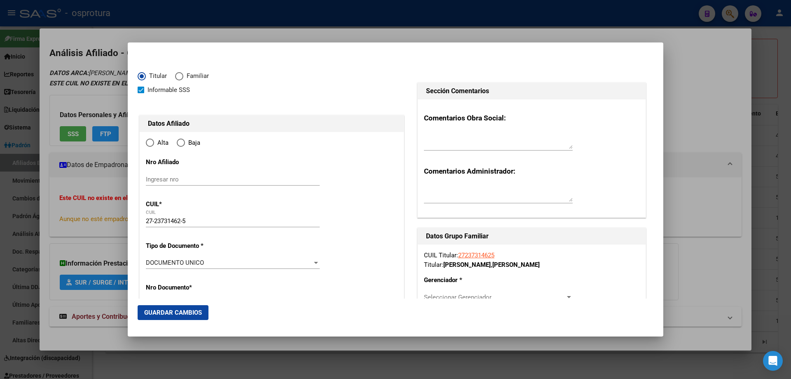
radio input "true"
click at [151, 260] on input "Ingresar fecha" at bounding box center [233, 264] width 174 height 13
type input "[DATE]"
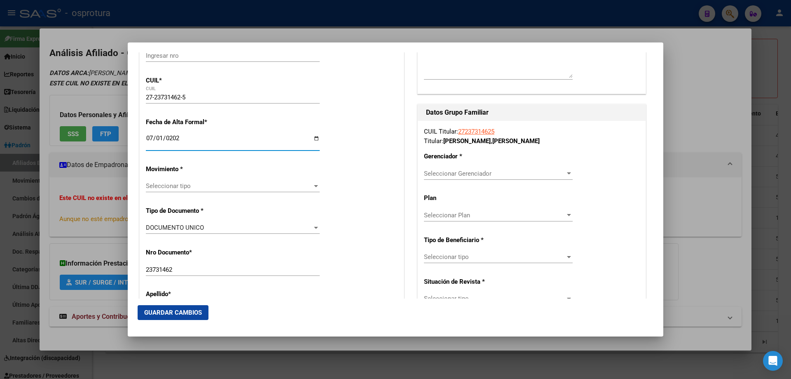
click at [175, 185] on span "Seleccionar tipo" at bounding box center [229, 185] width 166 height 7
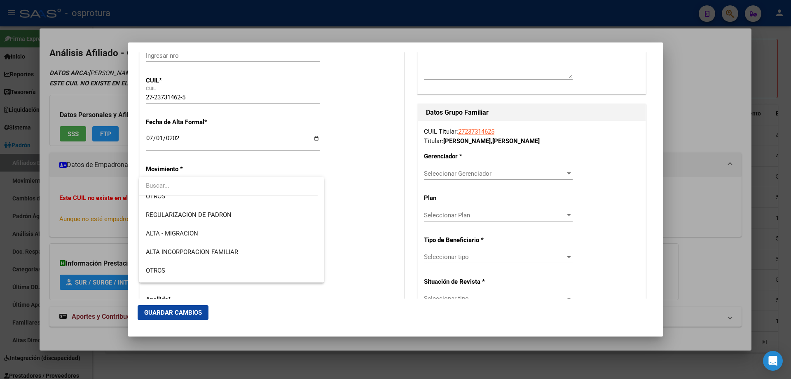
scroll to position [165, 0]
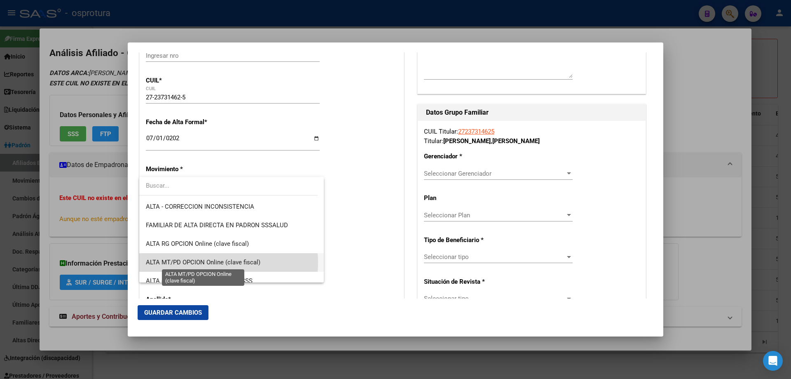
click at [194, 262] on span "ALTA MT/PD OPCION Online (clave fiscal)" at bounding box center [203, 261] width 115 height 7
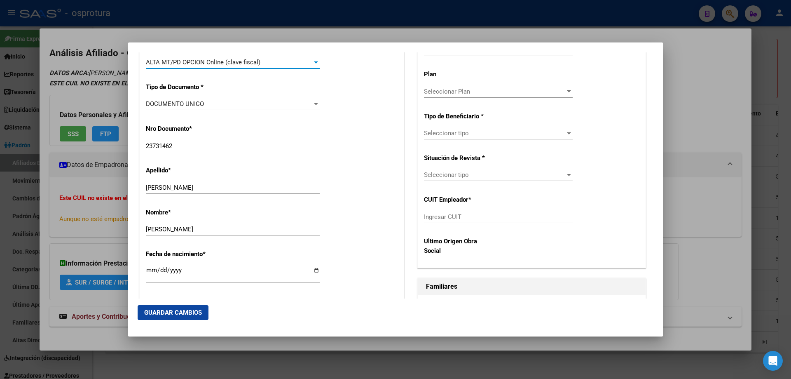
scroll to position [330, 0]
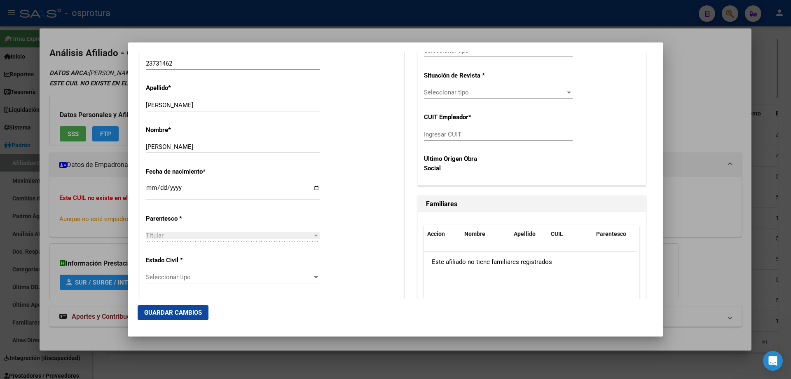
click at [194, 278] on span "Seleccionar tipo" at bounding box center [229, 276] width 166 height 7
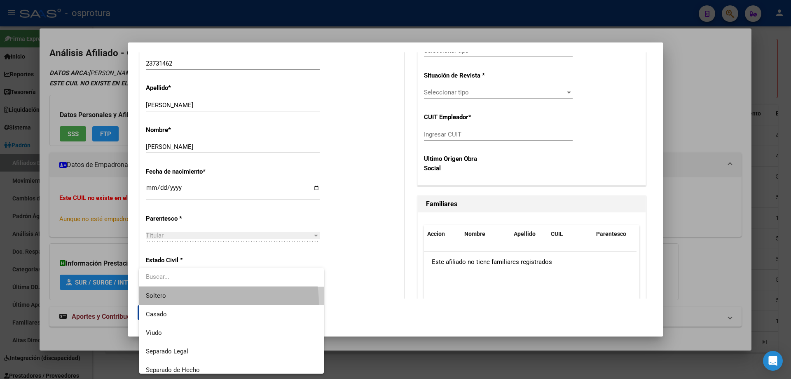
click at [194, 303] on span "Soltero" at bounding box center [231, 295] width 171 height 19
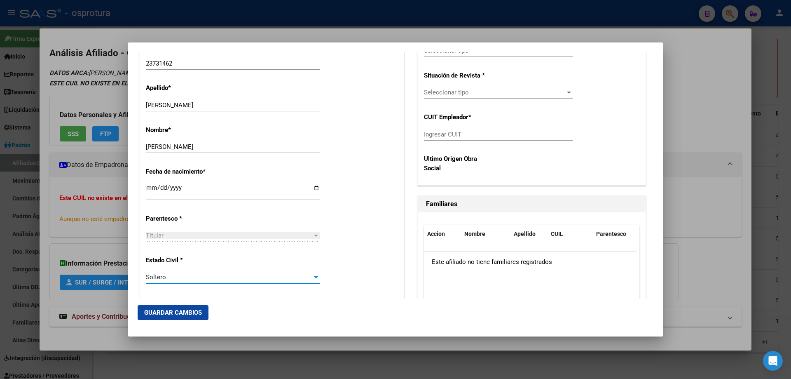
scroll to position [165, 0]
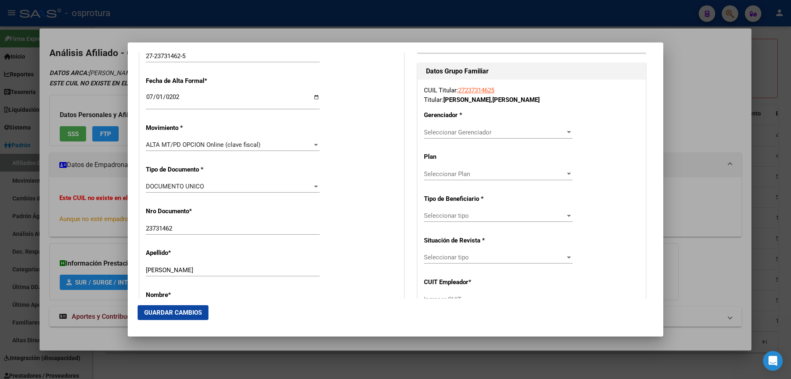
click at [450, 132] on span "Seleccionar Gerenciador" at bounding box center [494, 132] width 141 height 7
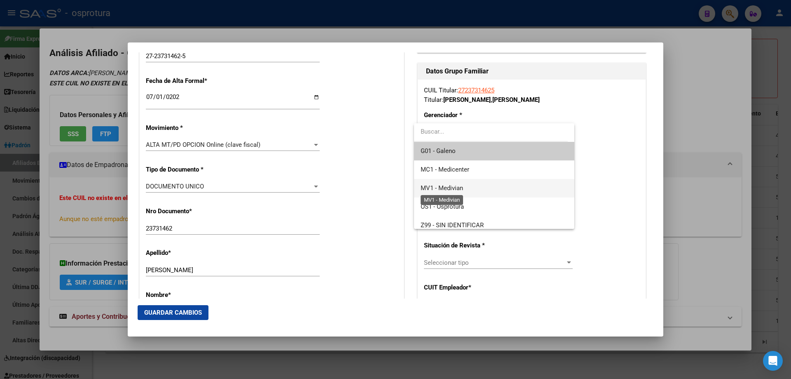
click at [456, 190] on span "MV1 - Medivian" at bounding box center [442, 187] width 42 height 7
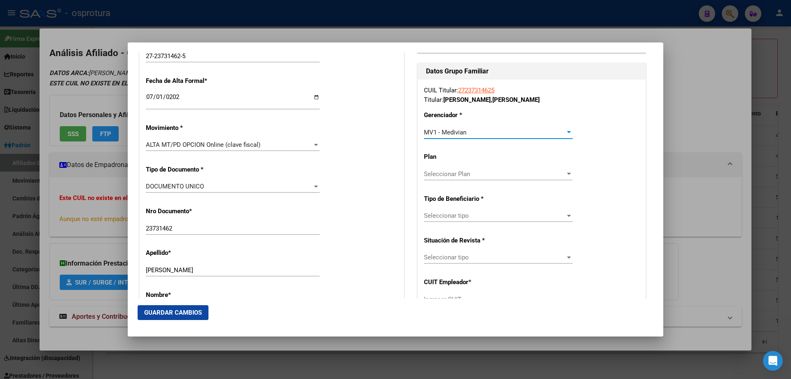
click at [452, 222] on div "Seleccionar tipo Seleccionar tipo" at bounding box center [498, 215] width 149 height 12
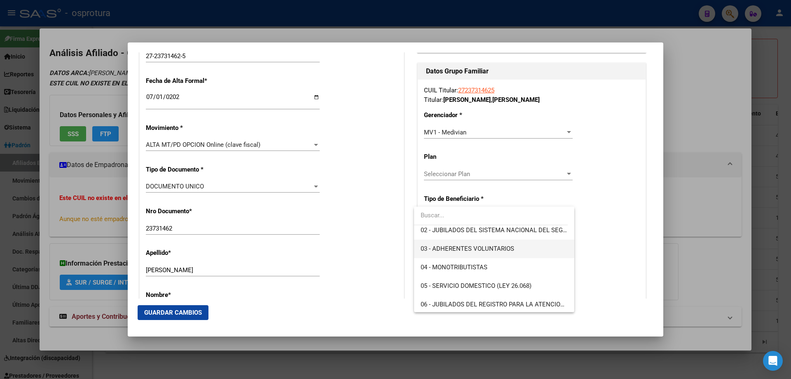
scroll to position [82, 0]
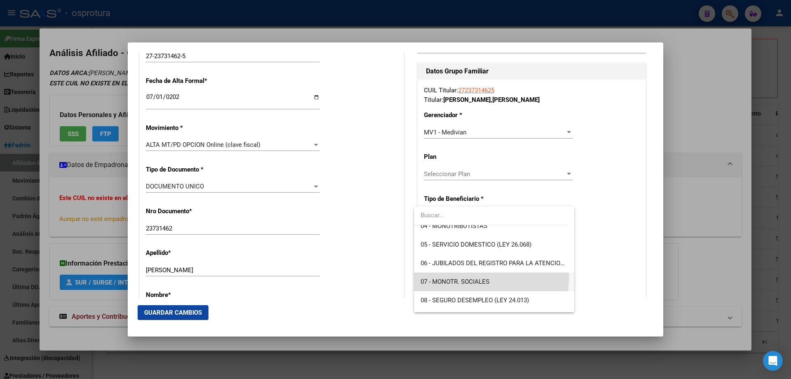
click at [447, 276] on span "07 - MONOTR. SOCIALES" at bounding box center [494, 281] width 147 height 19
type input "27-23731462-5"
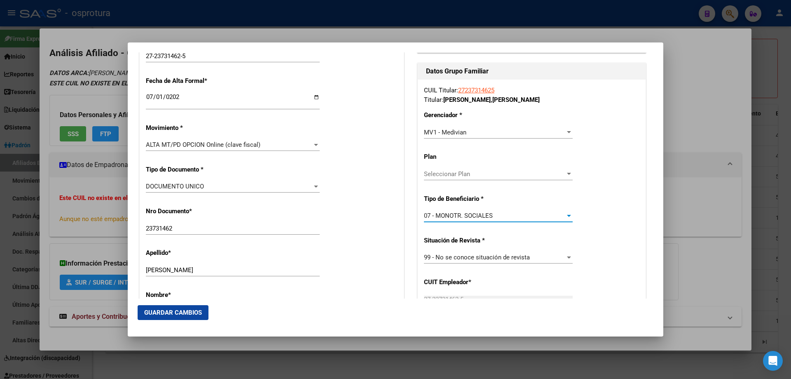
click at [197, 316] on span "Guardar Cambios" at bounding box center [173, 312] width 58 height 7
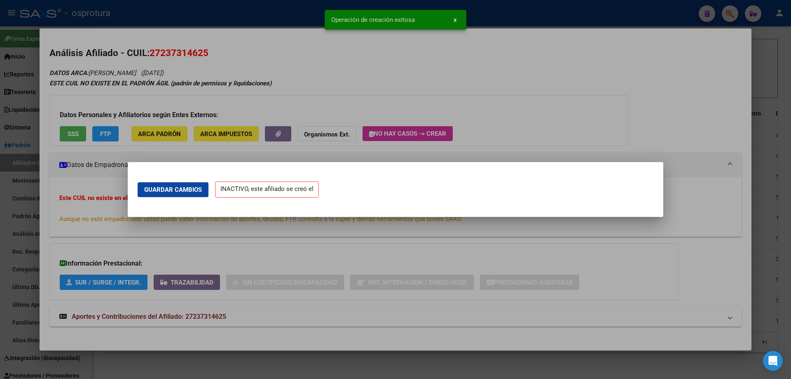
scroll to position [0, 0]
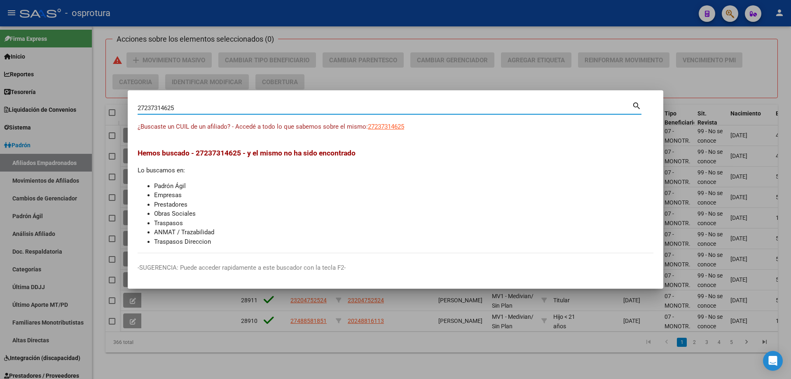
click at [208, 109] on input "27237314625" at bounding box center [385, 107] width 494 height 7
paste input "0-24120221-7"
type input "20241202217"
click at [409, 124] on div "¿Buscaste un CUIL de un afiliado? - Accedé a todo lo que sabemos sobre el mismo…" at bounding box center [396, 131] width 516 height 19
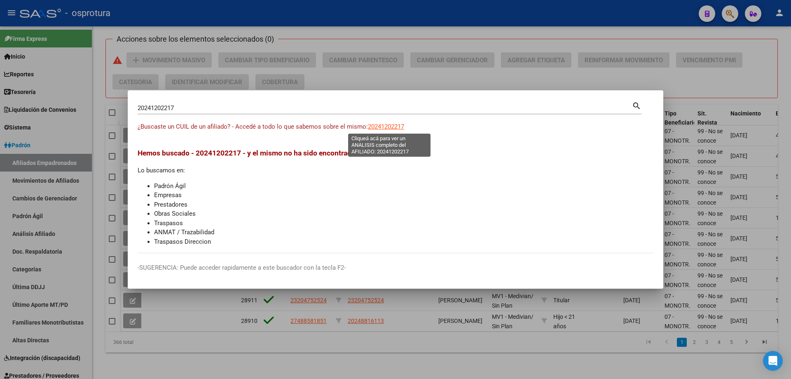
click at [397, 129] on span "20241202217" at bounding box center [386, 126] width 36 height 7
type textarea "20241202217"
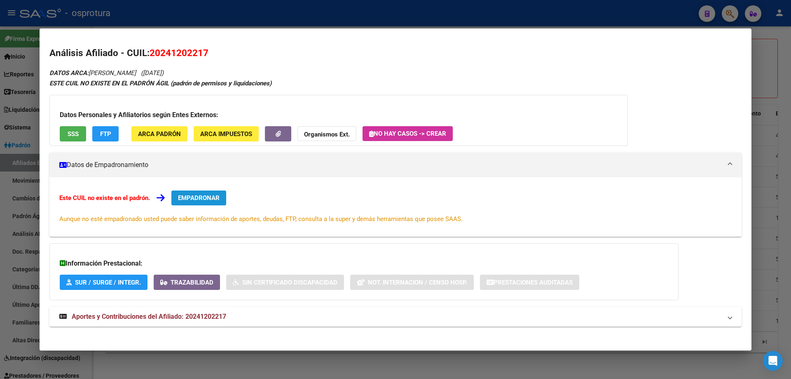
click at [209, 192] on button "EMPADRONAR" at bounding box center [198, 197] width 55 height 15
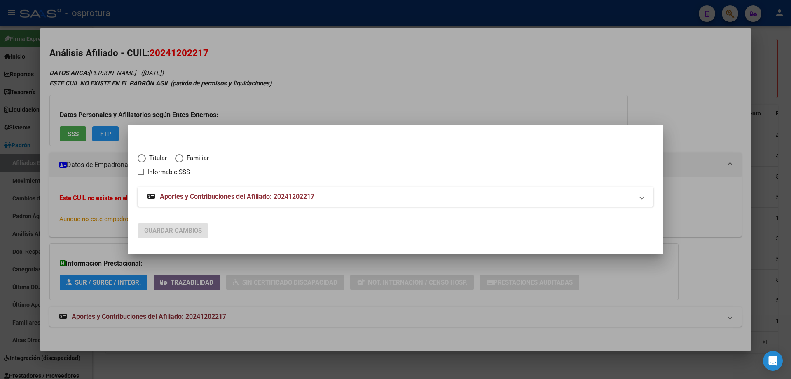
click at [147, 161] on span "Titular" at bounding box center [156, 157] width 21 height 9
click at [146, 161] on input "Titular" at bounding box center [142, 158] width 8 height 8
radio input "true"
checkbox input "true"
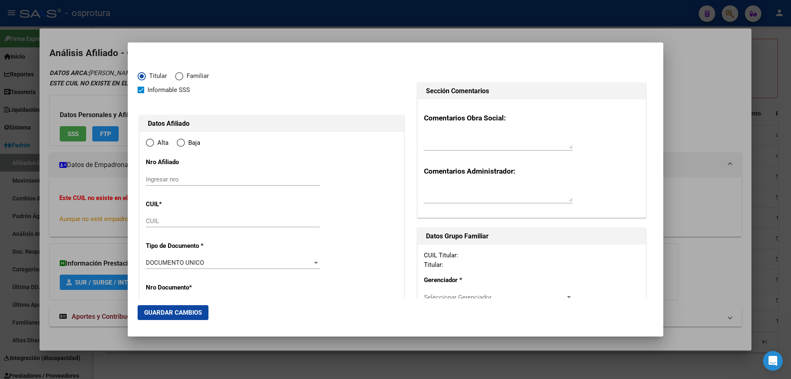
type input "20-24120221-7"
type input "24120221"
type input "CALIVA"
type input "CARLOS ALEJANDRO"
type input "1974-09-14"
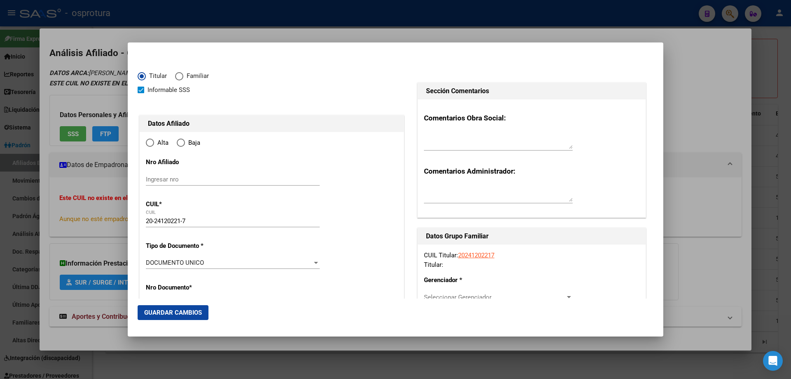
type input "CIUDAD DE [GEOGRAPHIC_DATA]"
type input "5000"
type input "DE LAS COLONIAS RURALES"
type input "4354"
type input "0"
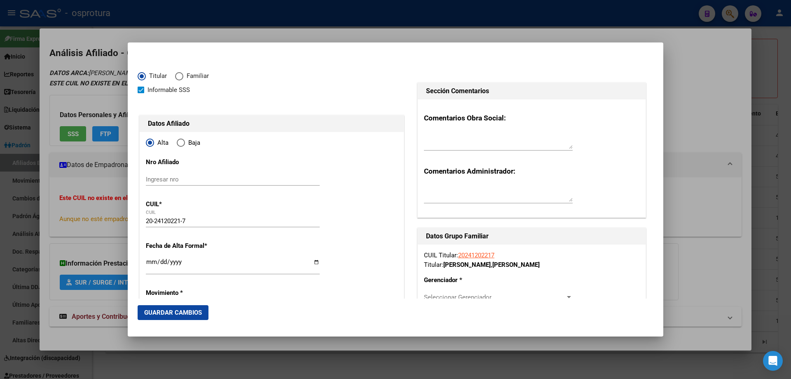
radio input "true"
type input "CIUDAD DE [GEOGRAPHIC_DATA]"
click at [147, 259] on input "Ingresar fecha" at bounding box center [233, 264] width 174 height 13
type input "[DATE]"
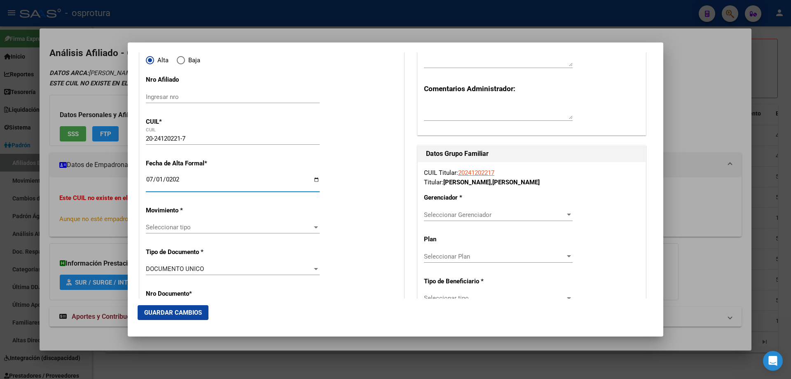
click at [176, 225] on span "Seleccionar tipo" at bounding box center [229, 226] width 166 height 7
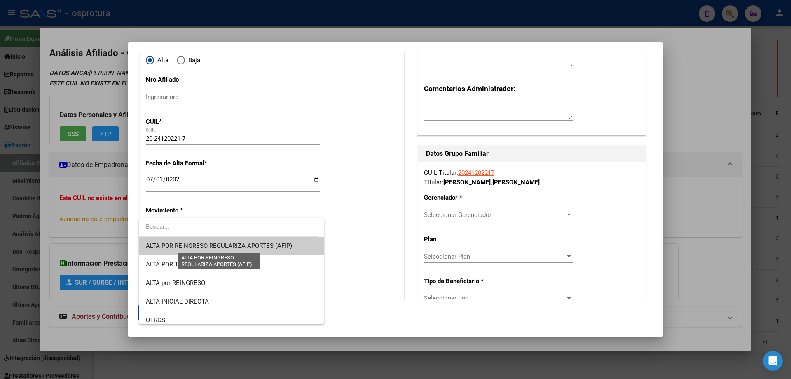
scroll to position [165, 0]
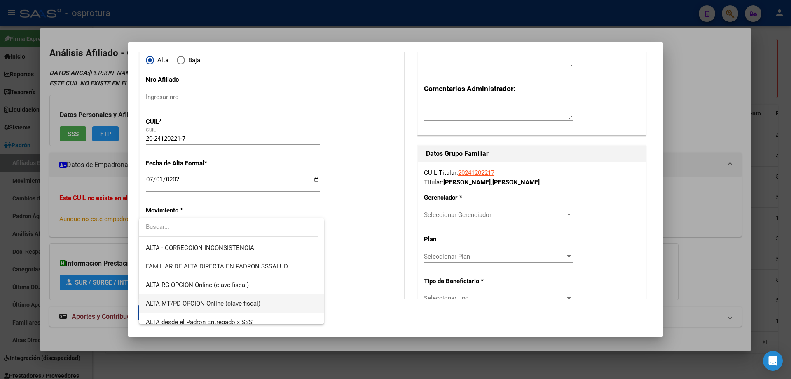
click at [200, 308] on span "ALTA MT/PD OPCION Online (clave fiscal)" at bounding box center [231, 303] width 171 height 19
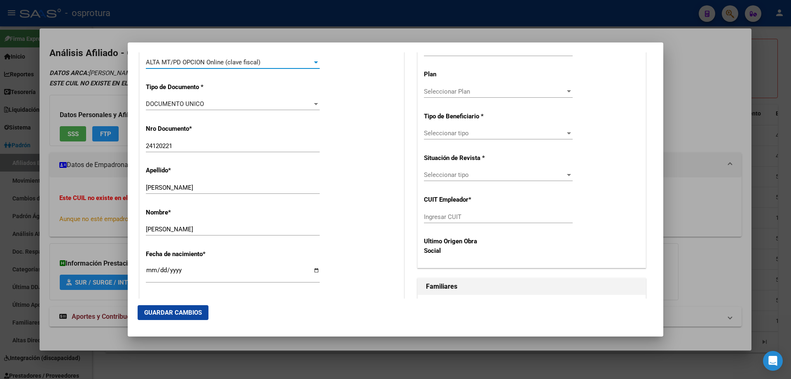
scroll to position [371, 0]
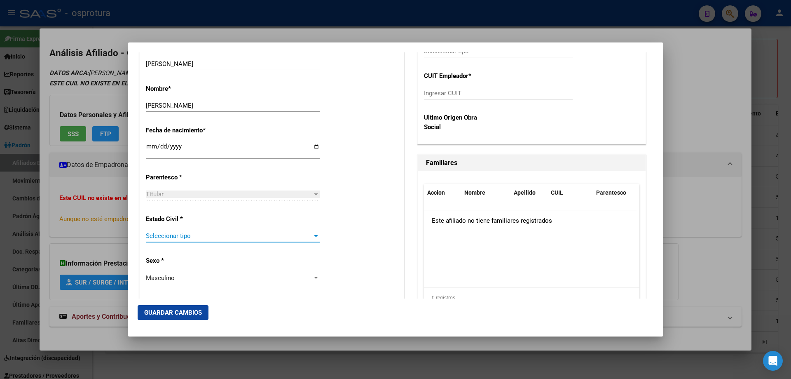
click at [171, 236] on span "Seleccionar tipo" at bounding box center [229, 235] width 166 height 7
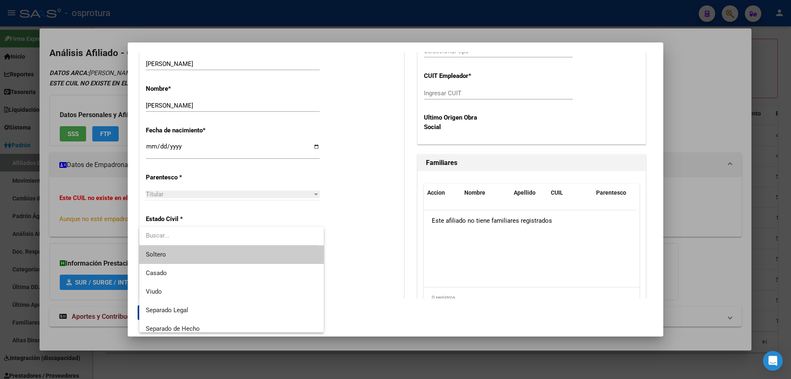
click at [170, 250] on span "Soltero" at bounding box center [231, 254] width 171 height 19
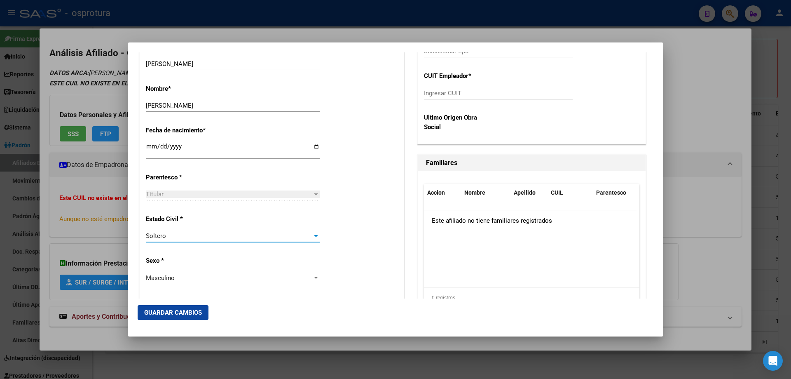
scroll to position [165, 0]
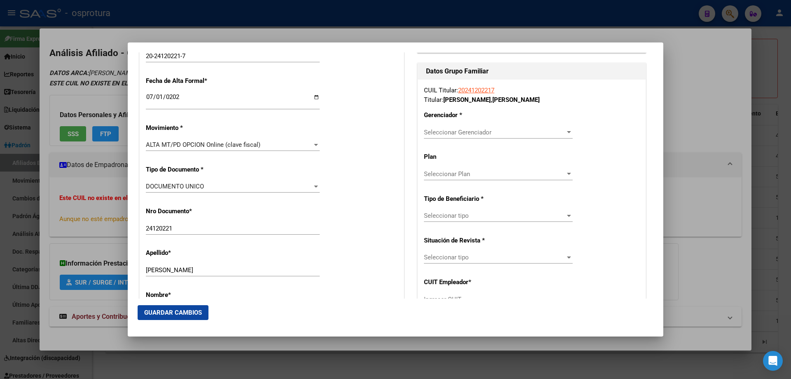
click at [447, 135] on span "Seleccionar Gerenciador" at bounding box center [494, 132] width 141 height 7
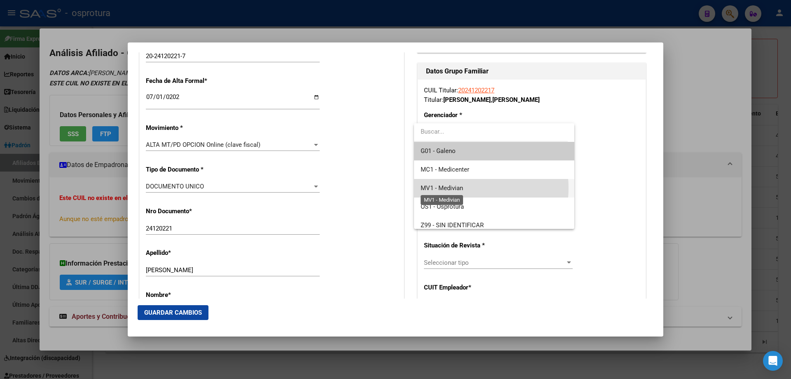
click at [452, 188] on span "MV1 - Medivian" at bounding box center [442, 187] width 42 height 7
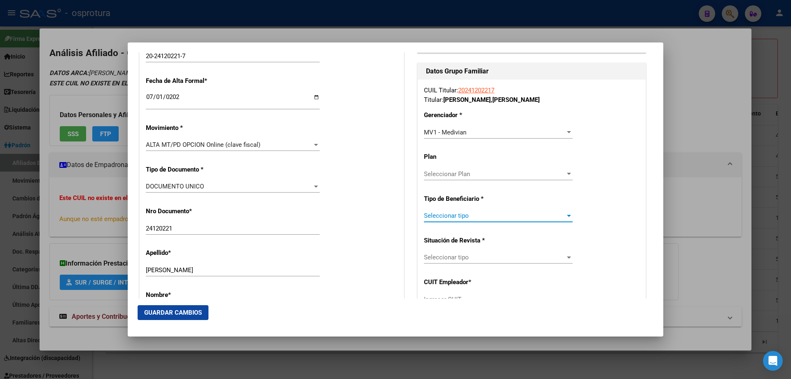
click at [452, 216] on span "Seleccionar tipo" at bounding box center [494, 215] width 141 height 7
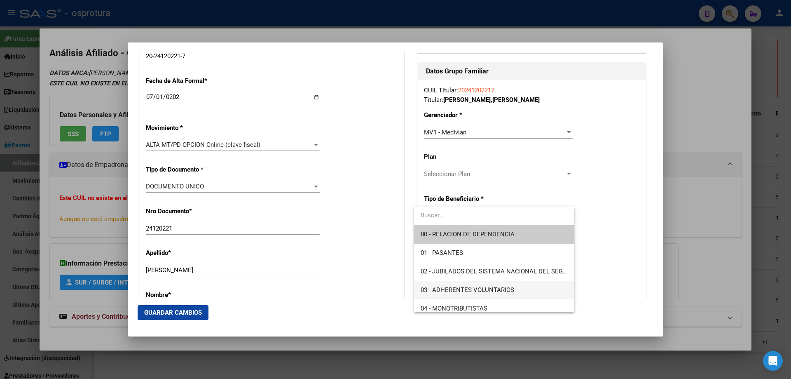
scroll to position [82, 0]
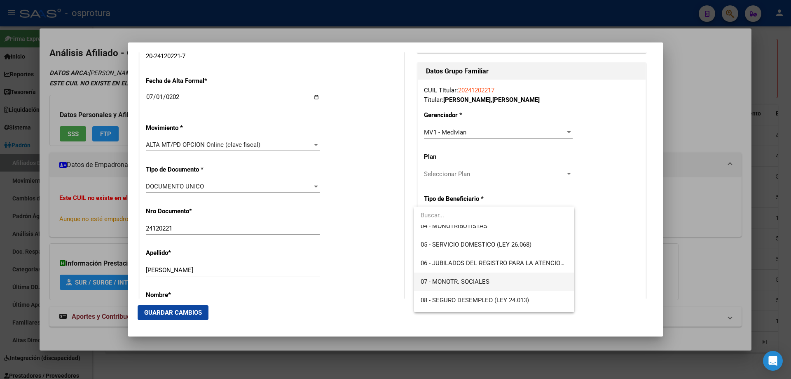
click at [460, 286] on span "07 - MONOTR. SOCIALES" at bounding box center [494, 281] width 147 height 19
type input "20-24120221-7"
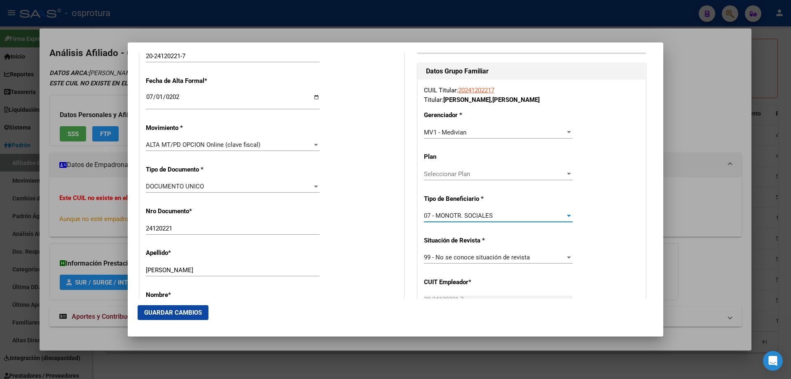
click at [175, 312] on span "Guardar Cambios" at bounding box center [173, 312] width 58 height 7
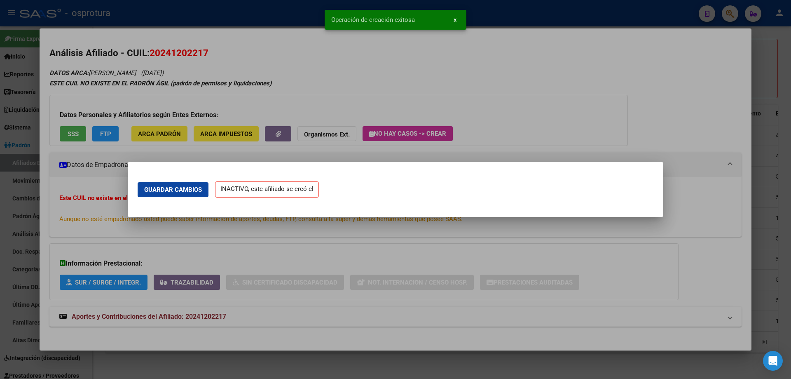
scroll to position [0, 0]
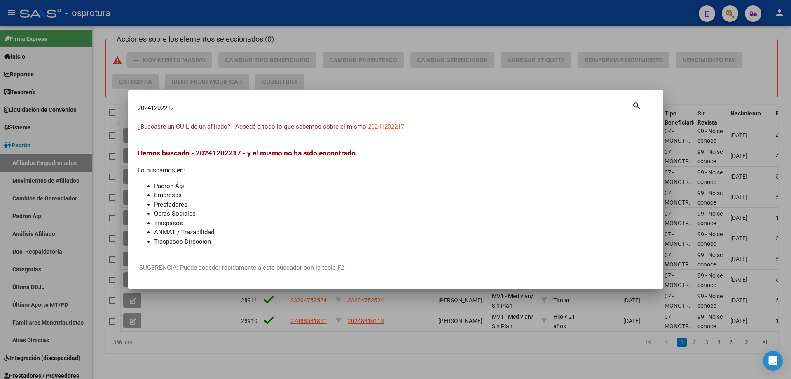
click at [174, 110] on input "20241202217" at bounding box center [385, 107] width 494 height 7
paste input "-27690539-3"
type input "20276905393"
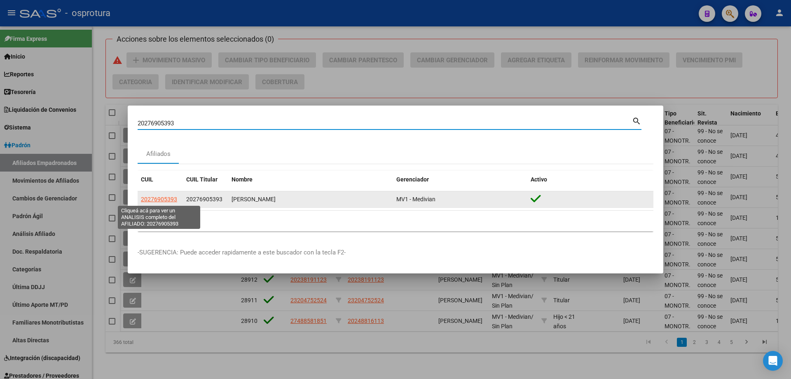
click at [156, 198] on span "20276905393" at bounding box center [159, 199] width 36 height 7
type textarea "20276905393"
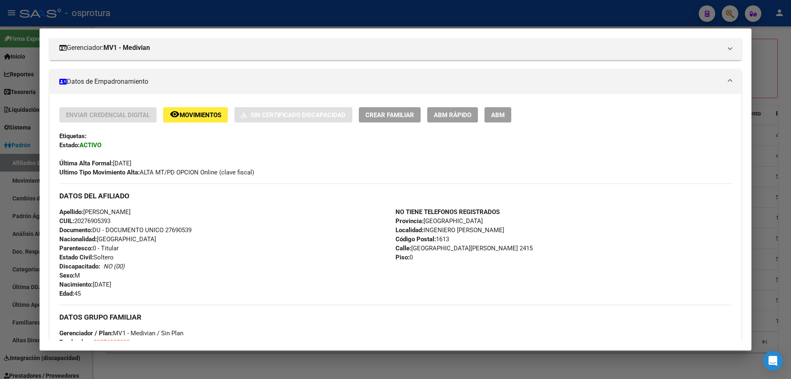
scroll to position [71, 0]
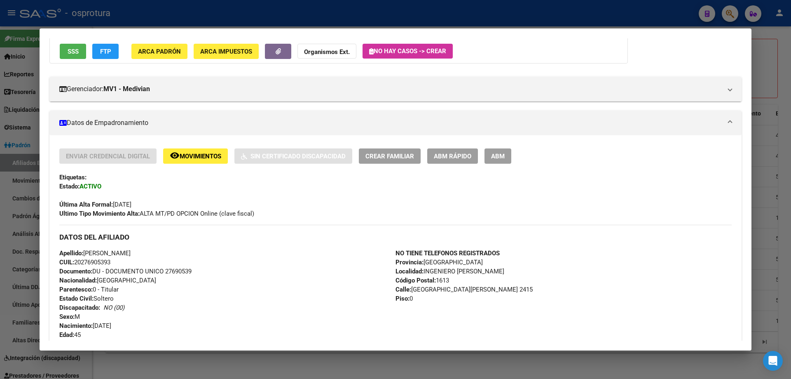
click at [386, 153] on span "Crear Familiar" at bounding box center [389, 155] width 49 height 7
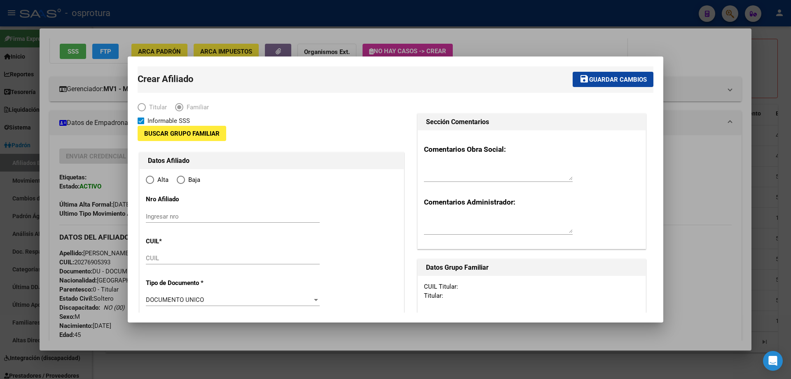
type input "20-27690539-3"
type input "INGENIERO PABLO NOGUES"
type input "1613"
type input "CONVENTO DE SAN CARLOS"
type input "2415"
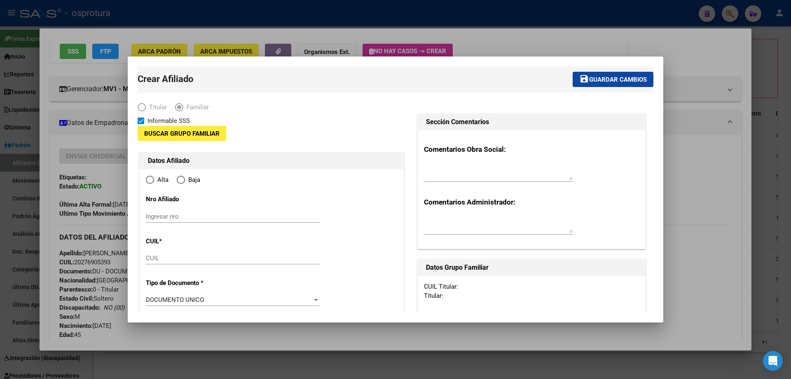
type input "0"
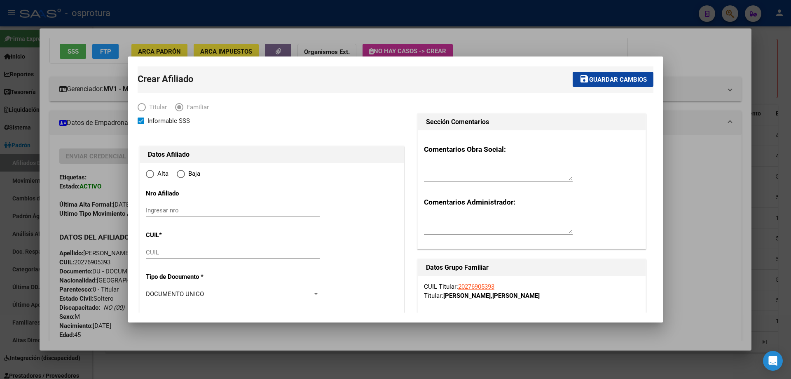
radio input "true"
type input "20-27690539-3"
paste input "27-47275945-6"
type input "27-47275945-6"
click at [153, 292] on input "Ingresar fecha" at bounding box center [233, 295] width 174 height 13
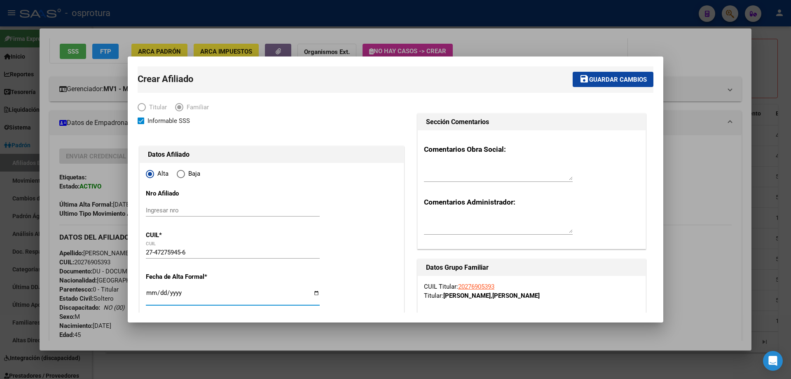
type input "47275945"
type input "PEREZ"
type input "ABIGAIL LUDMILA"
type input "2006-06-27"
type input "[PERSON_NAME]"
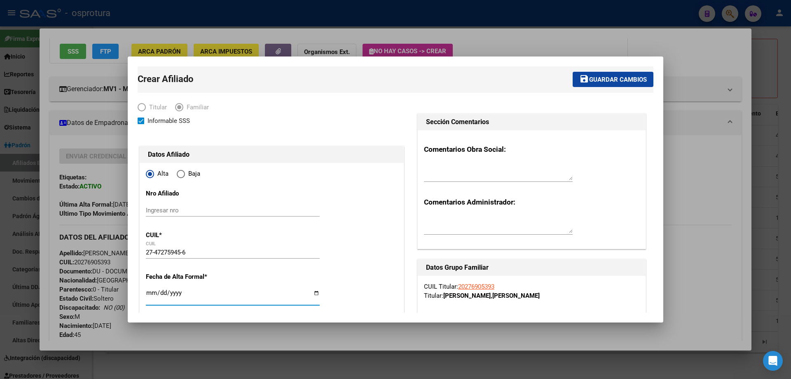
type input "CONVENTO DE SAN CARL"
type input "[DATE]"
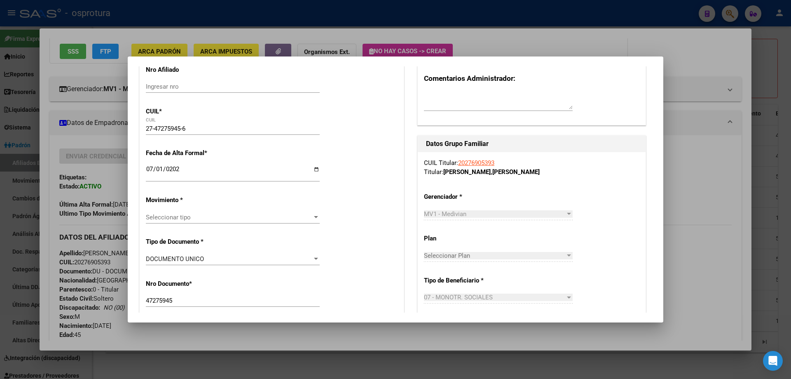
click at [194, 211] on div "Seleccionar tipo Seleccionar tipo" at bounding box center [233, 217] width 174 height 12
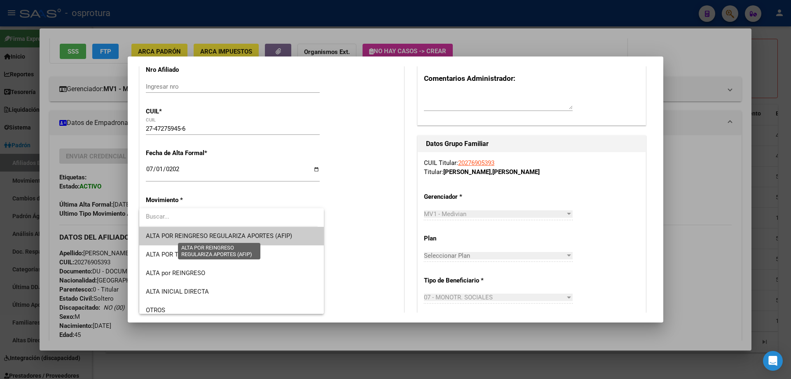
scroll to position [165, 0]
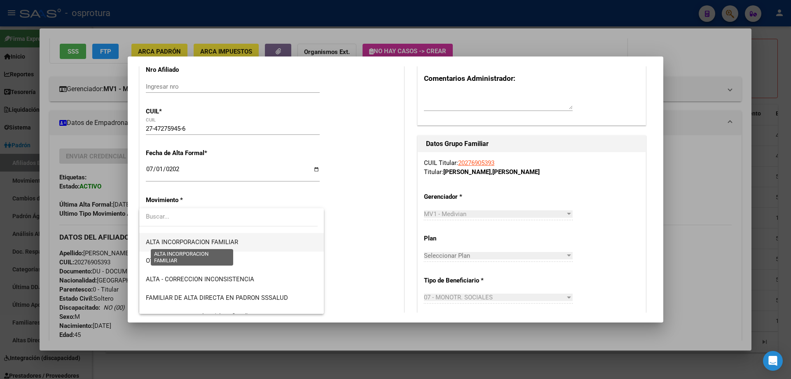
click at [233, 243] on span "ALTA INCORPORACION FAMILIAR" at bounding box center [192, 241] width 92 height 7
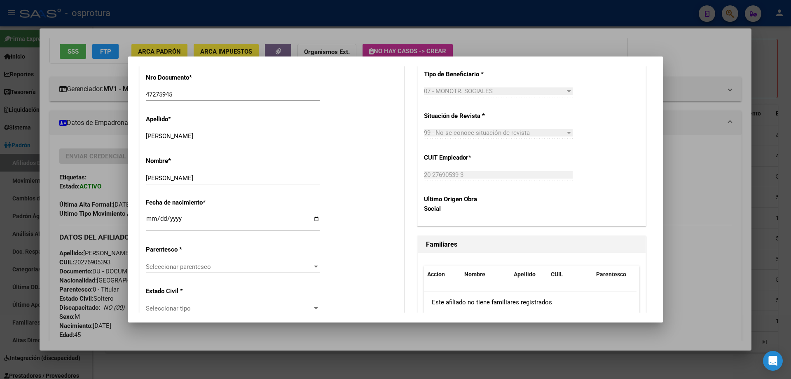
scroll to position [371, 0]
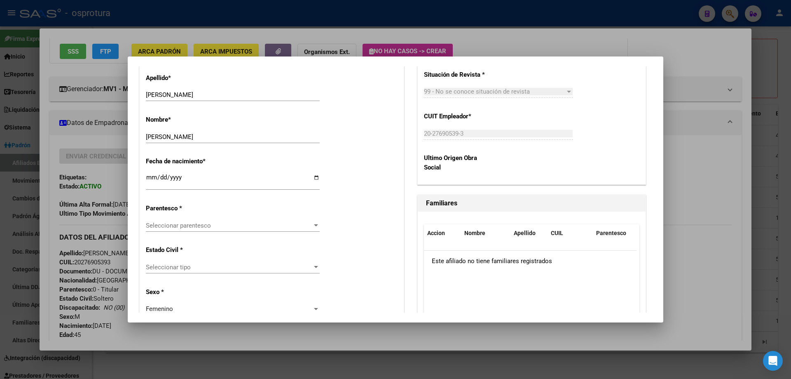
click at [205, 231] on div "Seleccionar parentesco Seleccionar parentesco" at bounding box center [233, 225] width 174 height 12
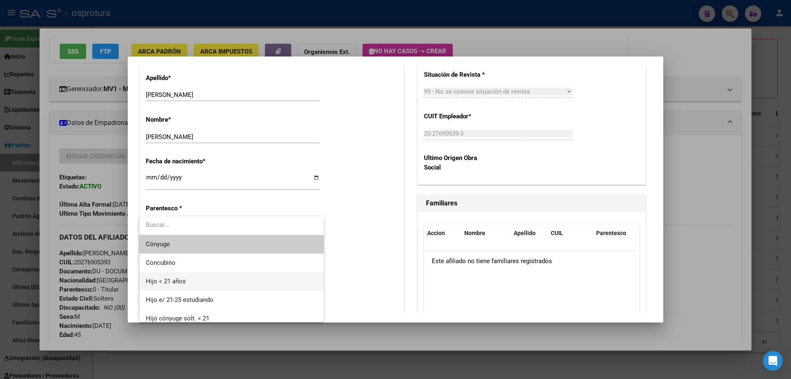
click at [213, 281] on span "Hijo < 21 años" at bounding box center [231, 281] width 171 height 19
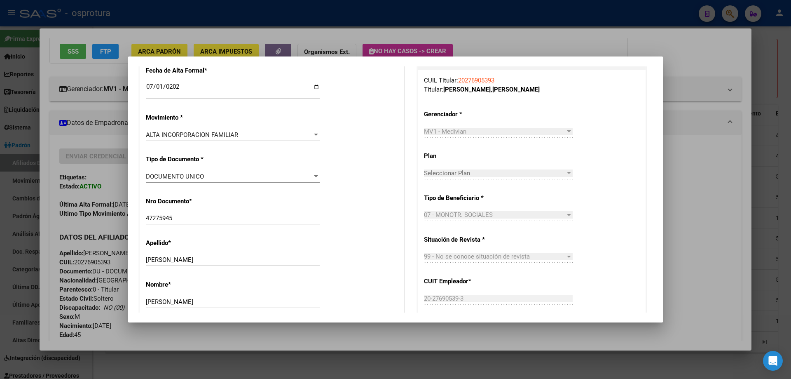
scroll to position [0, 0]
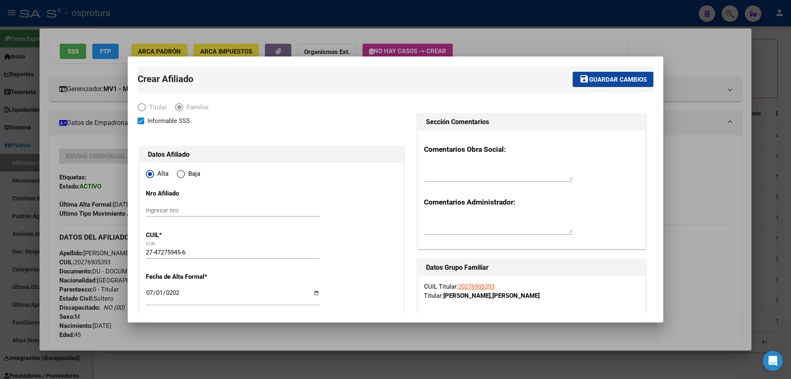
click at [596, 75] on button "save Guardar cambios" at bounding box center [613, 79] width 81 height 15
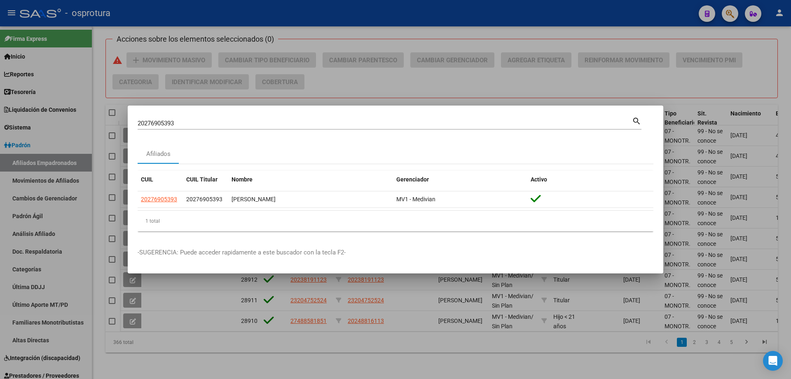
click at [226, 124] on input "20276905393" at bounding box center [385, 122] width 494 height 7
paste input "-28112741-2"
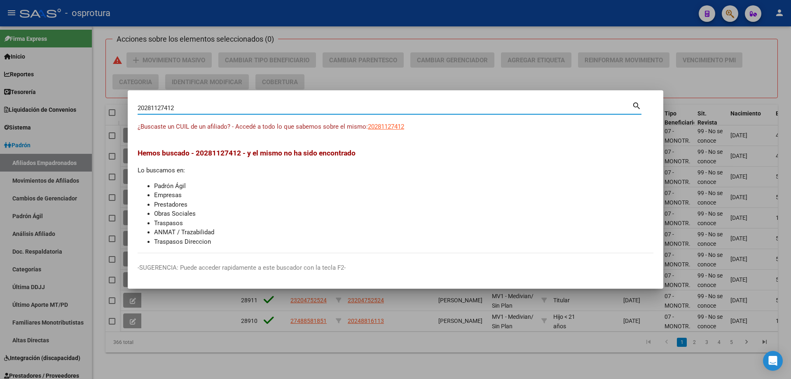
click at [180, 112] on div "20281127412 Buscar (apellido, dni, cuil, nro traspaso, cuit, obra social)" at bounding box center [385, 108] width 494 height 12
click at [178, 110] on input "20281127412" at bounding box center [385, 107] width 494 height 7
paste input "7-28195668-5"
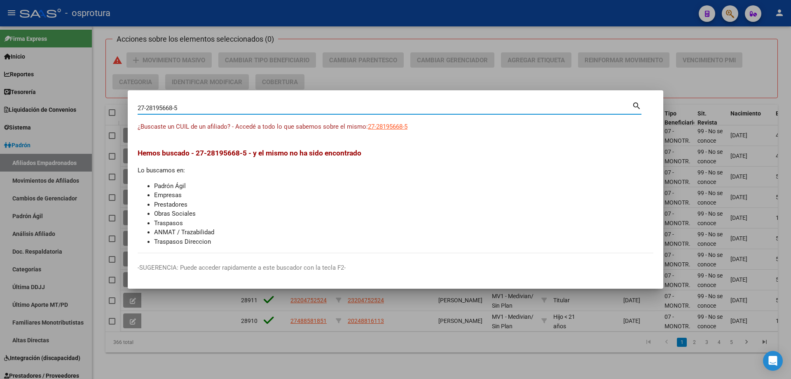
type input "27281956685"
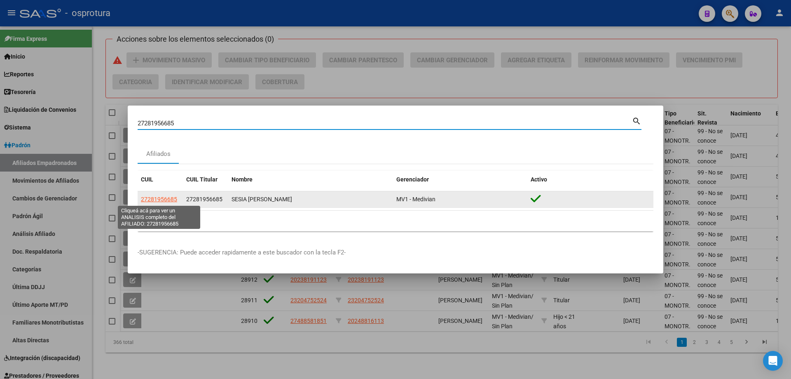
click at [165, 200] on span "27281956685" at bounding box center [159, 199] width 36 height 7
type textarea "27281956685"
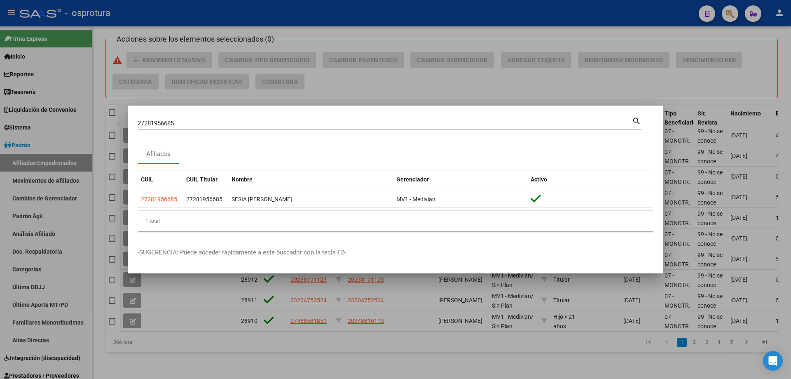
click at [228, 124] on input "27281956685" at bounding box center [385, 122] width 494 height 7
paste input "-28378092-4"
type input "27283780924"
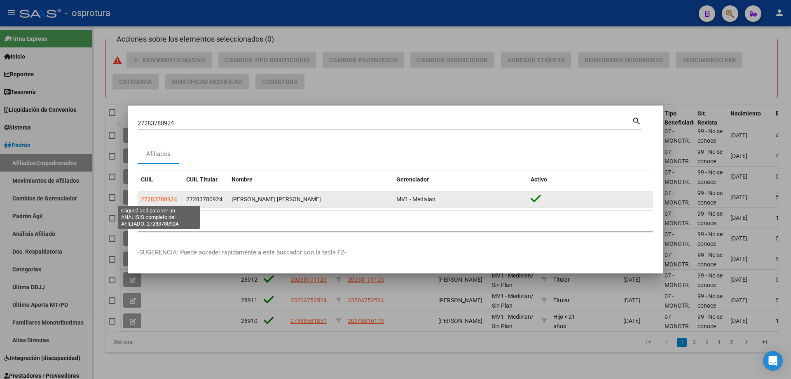
click at [153, 200] on span "27283780924" at bounding box center [159, 199] width 36 height 7
type textarea "27283780924"
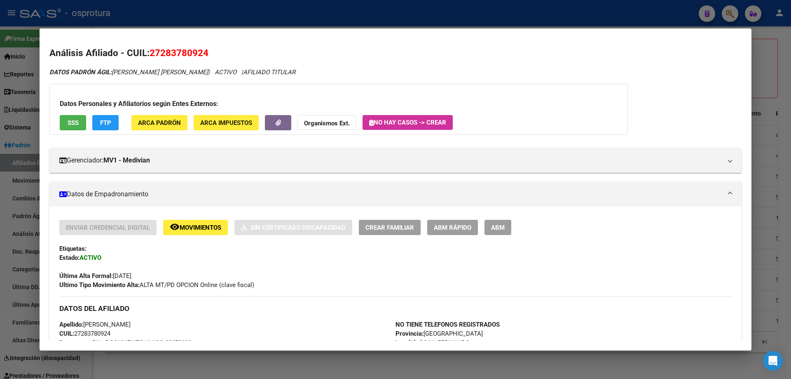
scroll to position [288, 0]
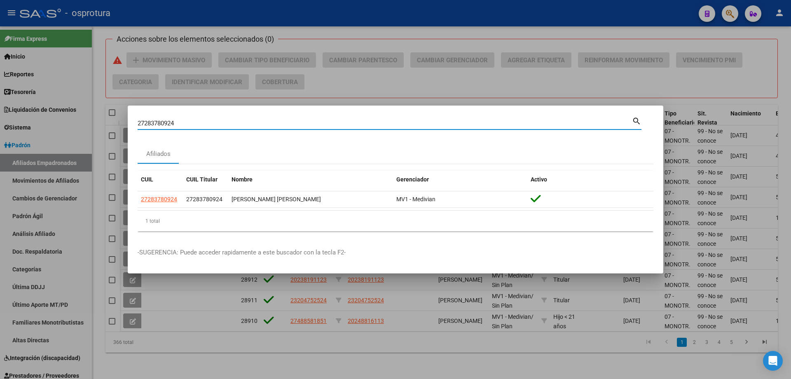
click at [272, 122] on input "27283780924" at bounding box center [385, 122] width 494 height 7
paste input "0-27869212-5"
type input "20278692125"
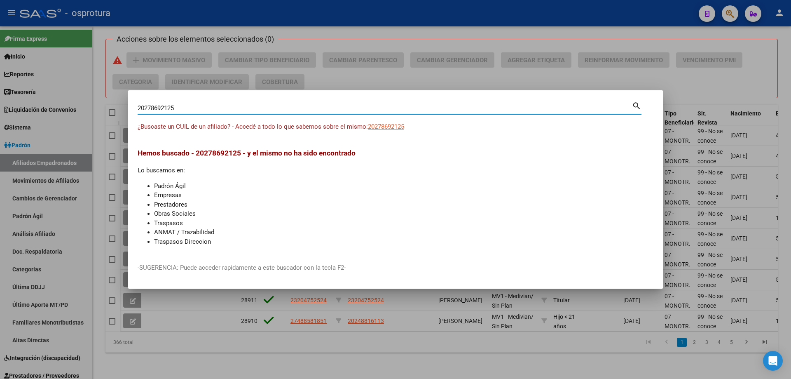
click at [394, 121] on div "20278692125 Buscar (apellido, dni, cuil, nro traspaso, cuit, obra social) search" at bounding box center [390, 111] width 504 height 22
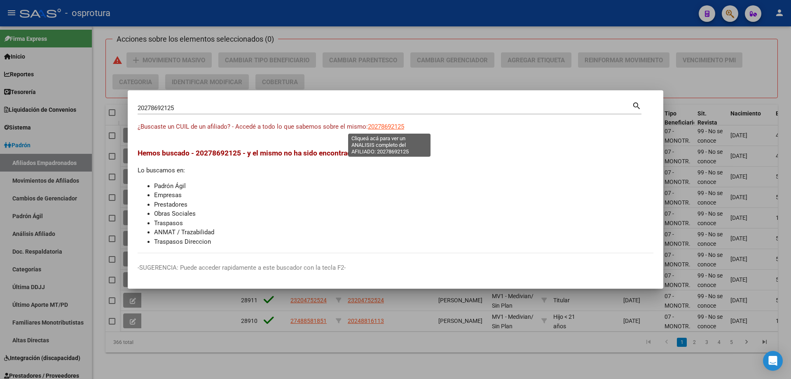
click at [396, 124] on span "20278692125" at bounding box center [386, 126] width 36 height 7
type textarea "20278692125"
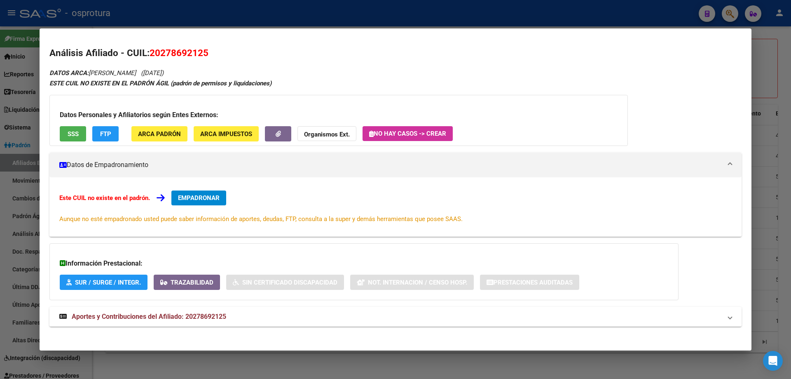
click at [198, 192] on button "EMPADRONAR" at bounding box center [198, 197] width 55 height 15
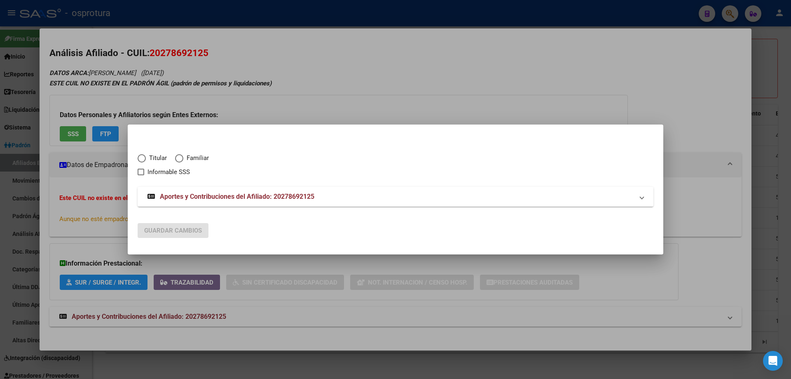
click at [147, 159] on span "Titular" at bounding box center [156, 157] width 21 height 9
click at [146, 159] on input "Titular" at bounding box center [142, 158] width 8 height 8
radio input "true"
checkbox input "true"
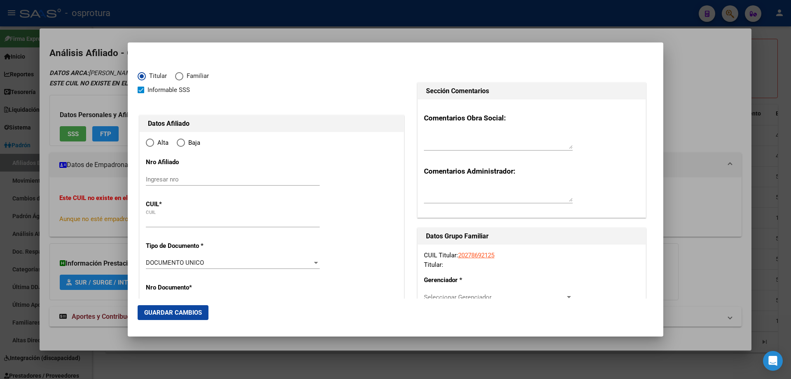
type input "20-27869212-5"
type input "27869212"
type input "BAIGORRIA"
type input "MARCOS ARIEL"
type input "1980-03-13"
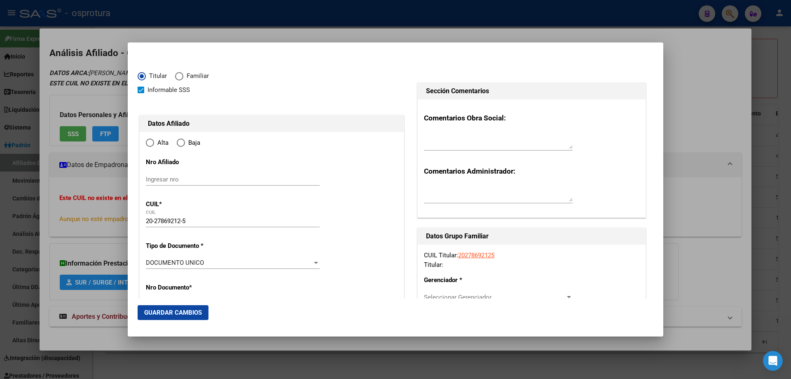
type input "[PERSON_NAME]"
type input "5900"
type input "CORRIENTES"
type input "2825"
radio input "true"
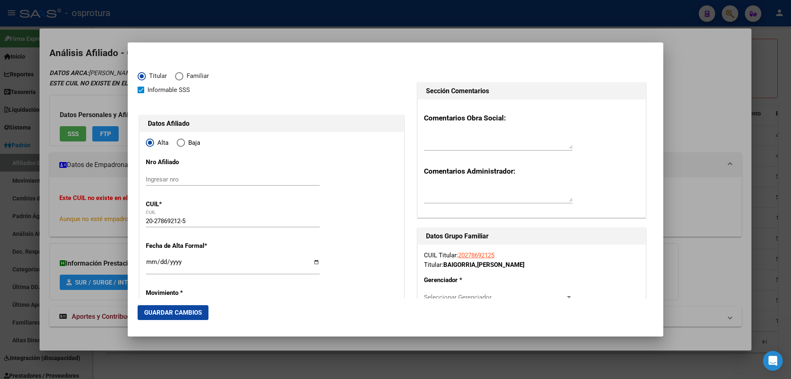
type input "[PERSON_NAME]"
click at [150, 264] on input "Ingresar fecha" at bounding box center [233, 264] width 174 height 13
type input "[DATE]"
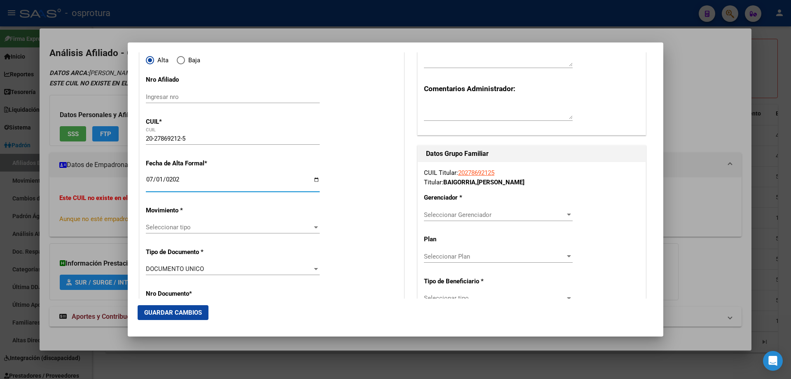
scroll to position [124, 0]
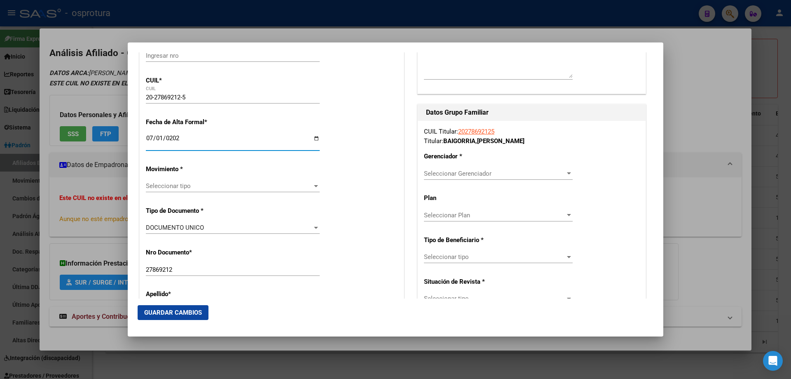
click at [201, 183] on span "Seleccionar tipo" at bounding box center [229, 185] width 166 height 7
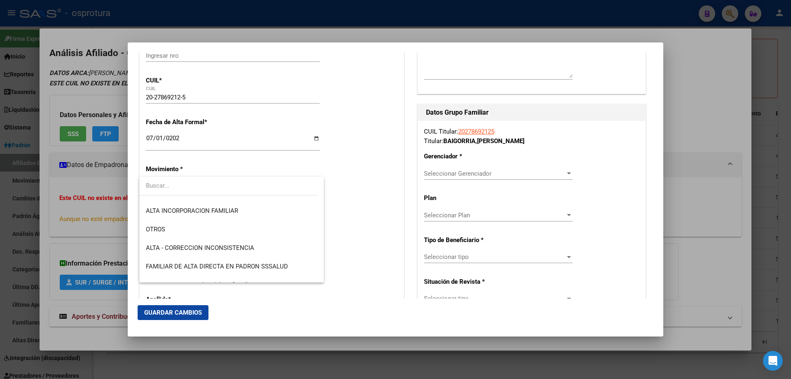
scroll to position [206, 0]
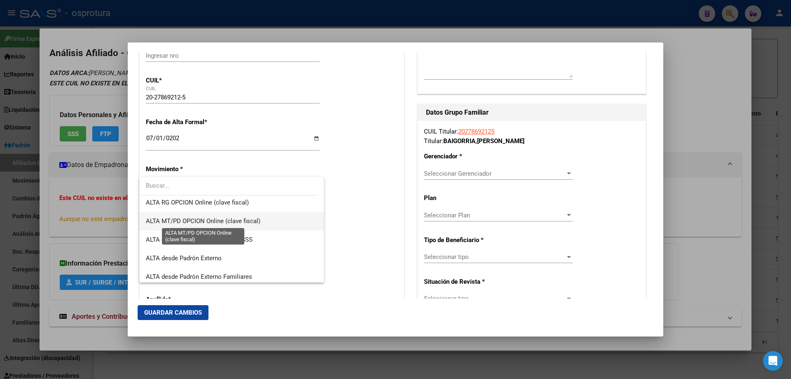
click at [210, 221] on span "ALTA MT/PD OPCION Online (clave fiscal)" at bounding box center [203, 220] width 115 height 7
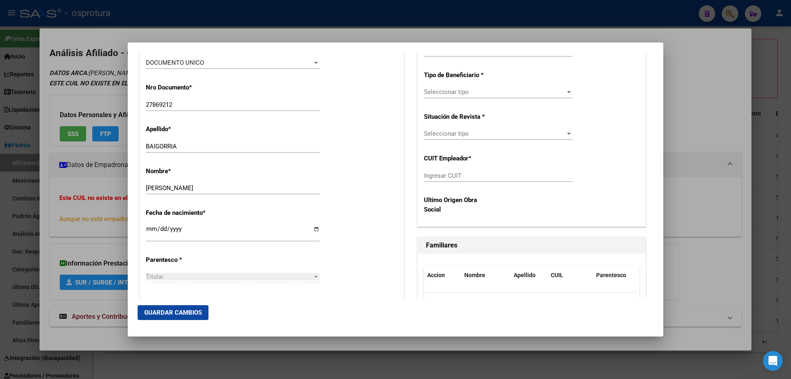
scroll to position [371, 0]
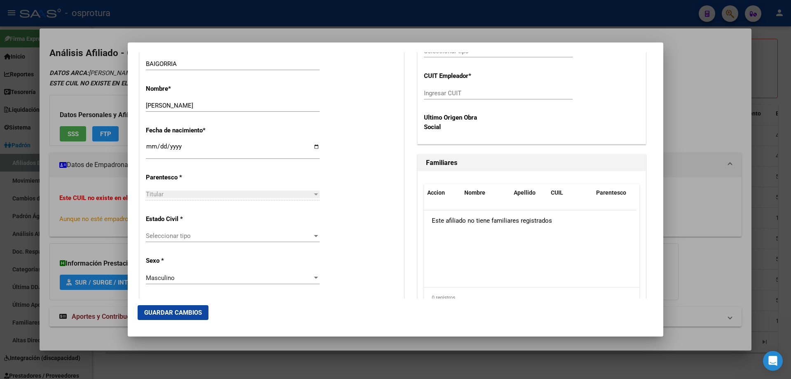
click at [175, 232] on span "Seleccionar tipo" at bounding box center [229, 235] width 166 height 7
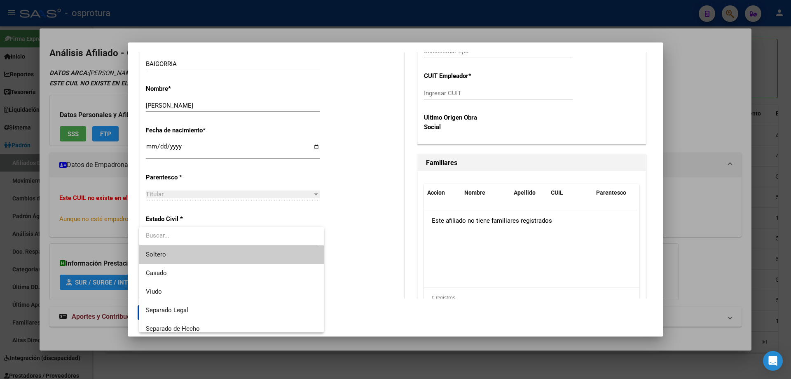
click at [200, 257] on span "Soltero" at bounding box center [231, 254] width 171 height 19
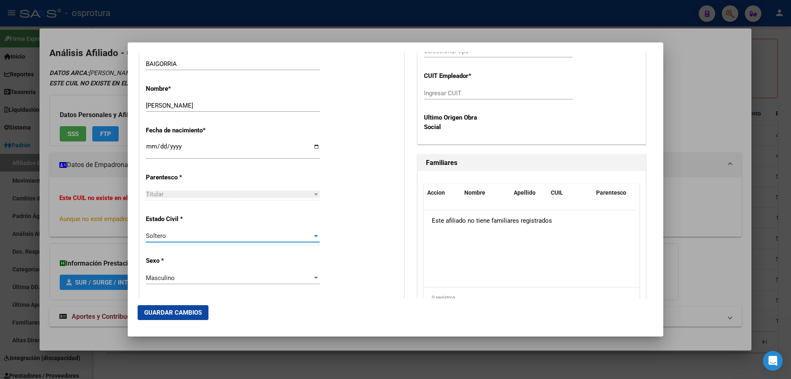
scroll to position [165, 0]
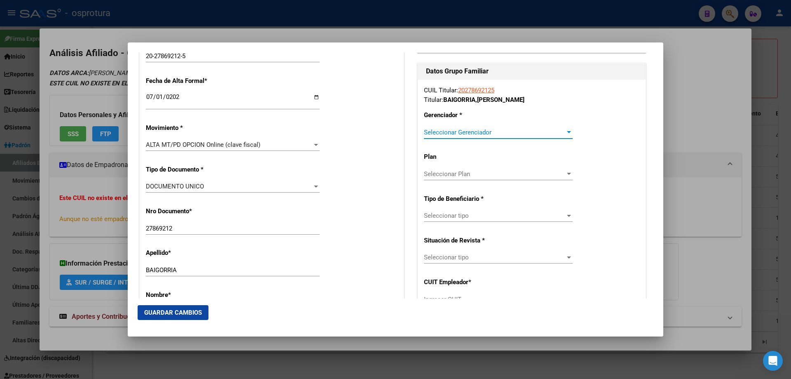
click at [482, 133] on span "Seleccionar Gerenciador" at bounding box center [494, 132] width 141 height 7
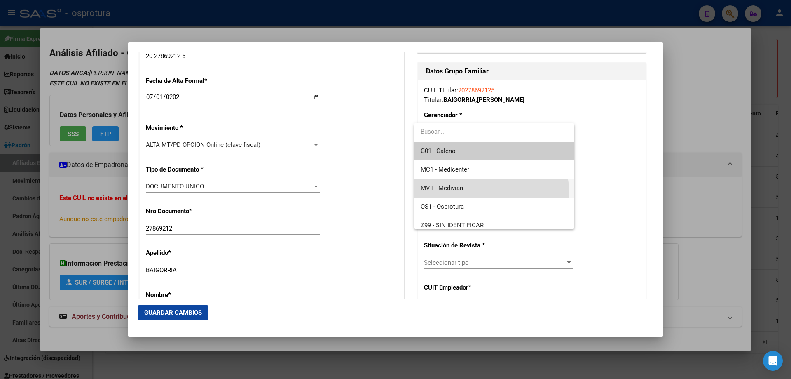
click at [469, 192] on span "MV1 - Medivian" at bounding box center [494, 188] width 147 height 19
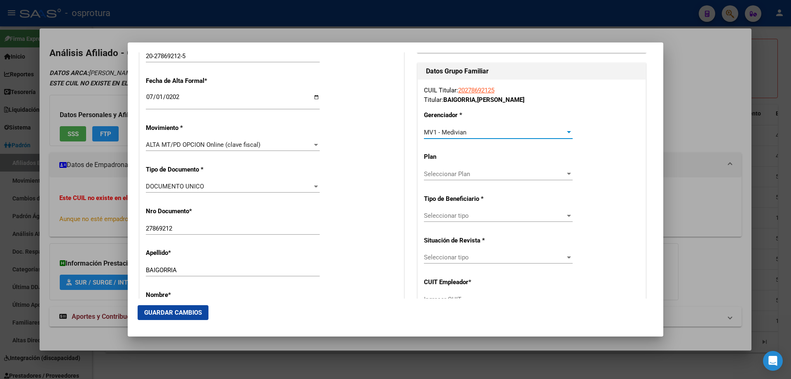
click at [472, 215] on span "Seleccionar tipo" at bounding box center [494, 215] width 141 height 7
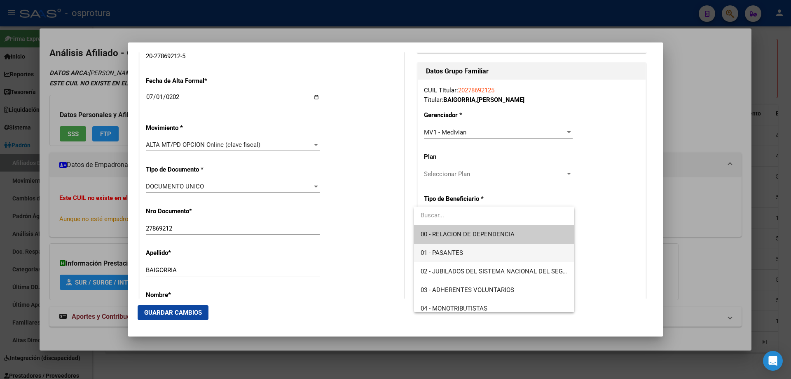
scroll to position [82, 0]
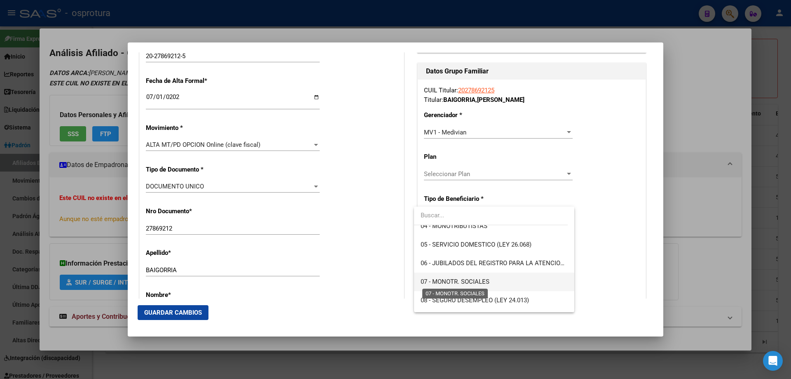
click at [466, 284] on span "07 - MONOTR. SOCIALES" at bounding box center [455, 281] width 69 height 7
type input "20-27869212-5"
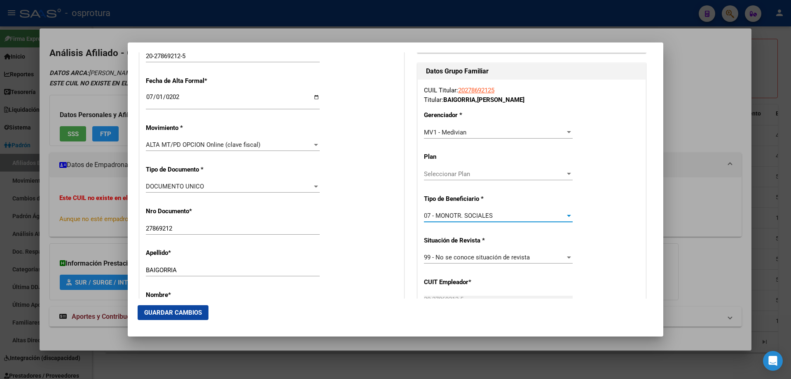
click at [192, 309] on span "Guardar Cambios" at bounding box center [173, 312] width 58 height 7
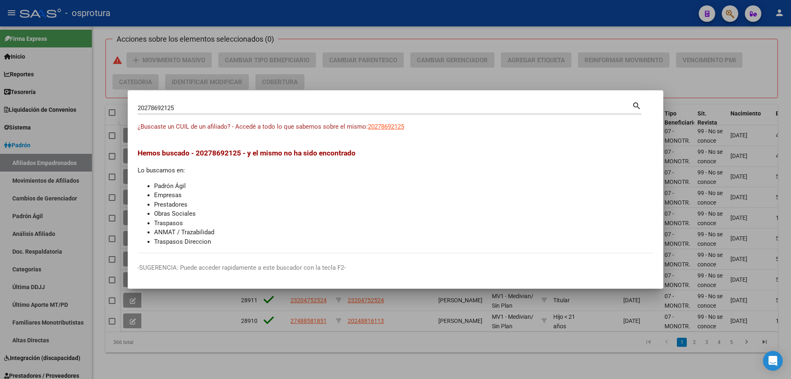
click at [195, 105] on input "20278692125" at bounding box center [385, 107] width 494 height 7
paste input "-27896921-6"
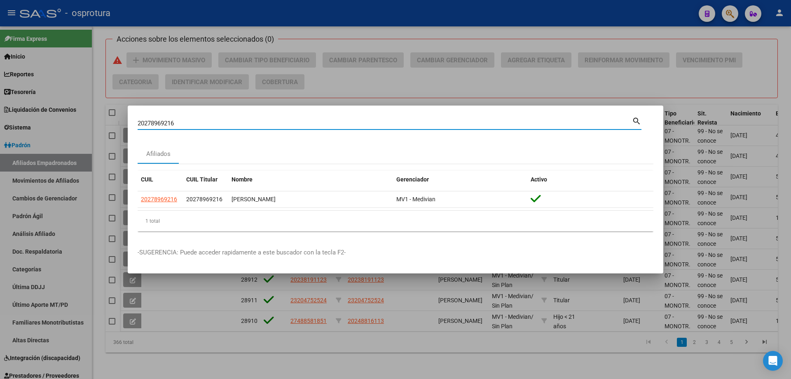
click at [217, 120] on input "20278969216" at bounding box center [385, 122] width 494 height 7
paste input "7-28426848-8"
click at [252, 124] on input "27284268488" at bounding box center [385, 122] width 494 height 7
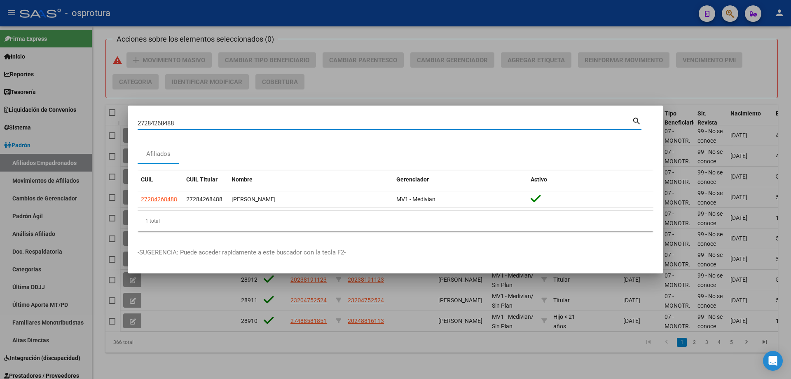
paste input "0-29051851-3"
type input "20290518513"
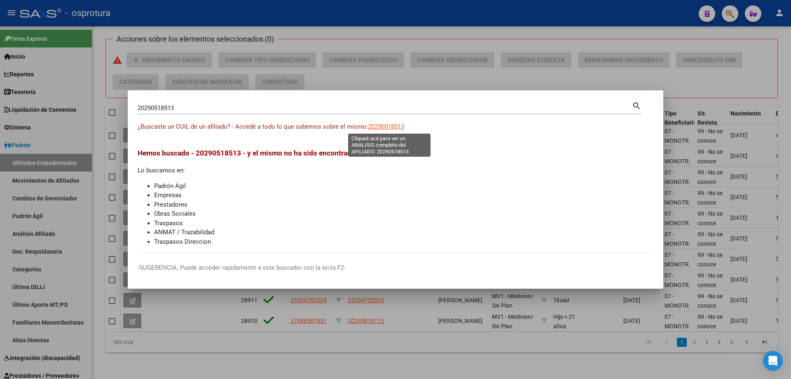
click at [389, 126] on span "20290518513" at bounding box center [386, 126] width 36 height 7
type textarea "20290518513"
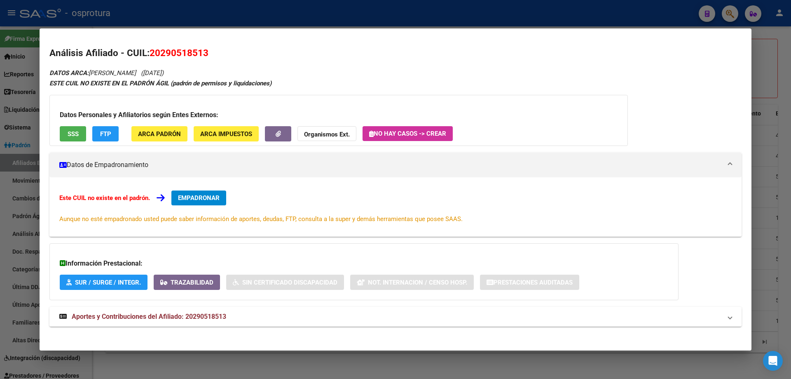
click at [193, 196] on span "EMPADRONAR" at bounding box center [199, 197] width 42 height 7
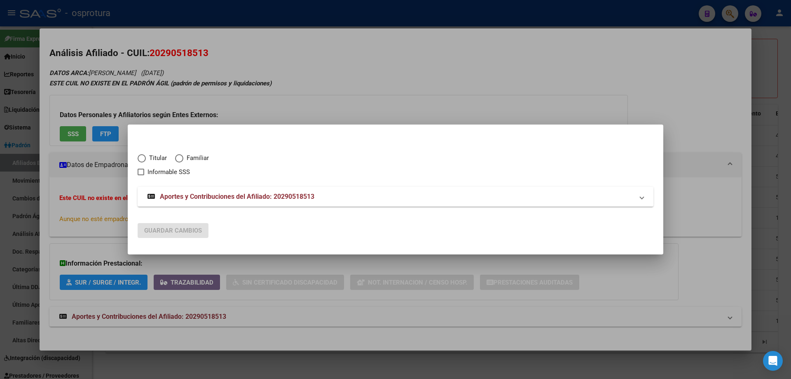
click at [159, 159] on span "Titular" at bounding box center [156, 157] width 21 height 9
click at [146, 159] on input "Titular" at bounding box center [142, 158] width 8 height 8
radio input "true"
checkbox input "true"
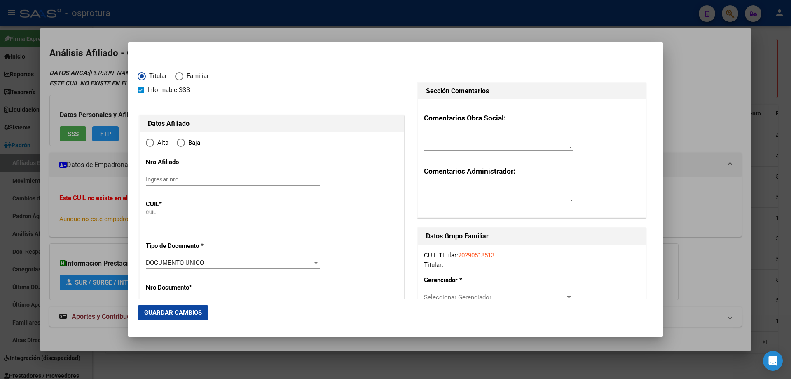
type input "20-29051851-3"
radio input "true"
type input "29051851"
type input "AVALOS"
type input "ANDRES MARCELO"
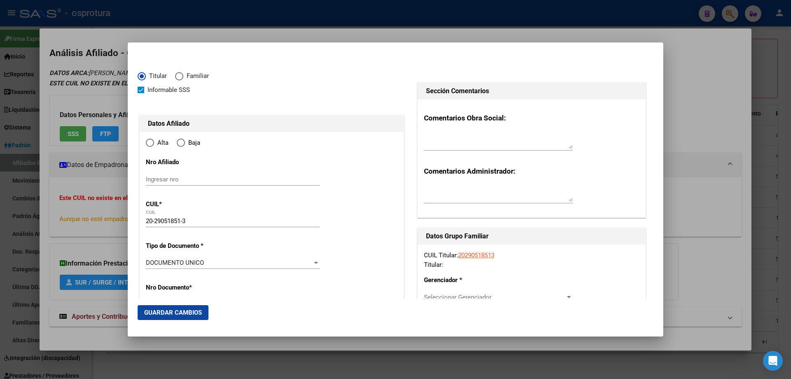
type input "1981-11-03"
type input "[GEOGRAPHIC_DATA][PERSON_NAME]"
type input "1768"
type input "JUNIN"
type input "31"
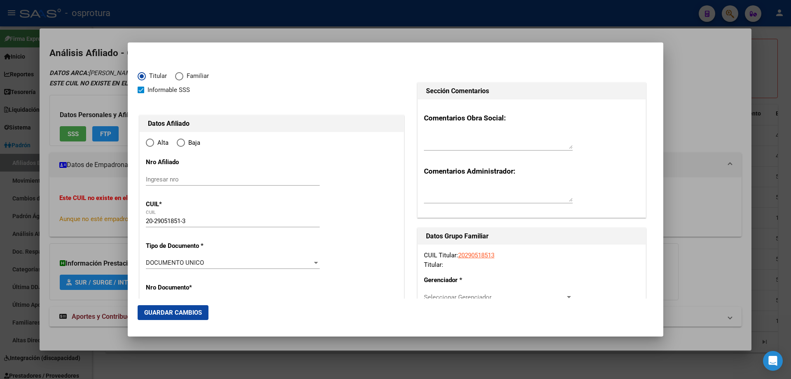
type input "0"
type input "[GEOGRAPHIC_DATA][PERSON_NAME]"
click at [152, 264] on input "Ingresar fecha" at bounding box center [233, 264] width 174 height 13
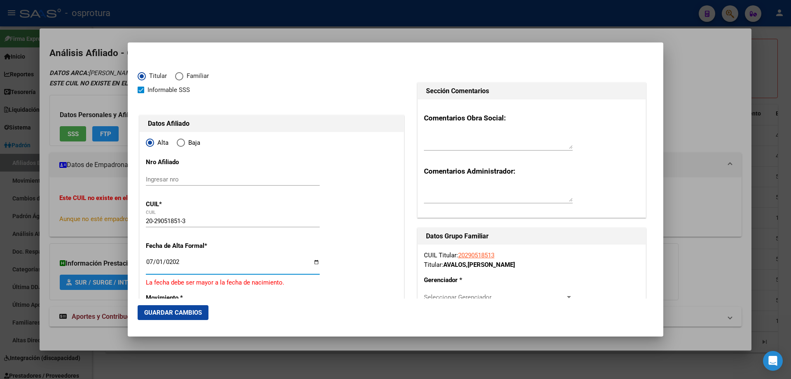
type input "[DATE]"
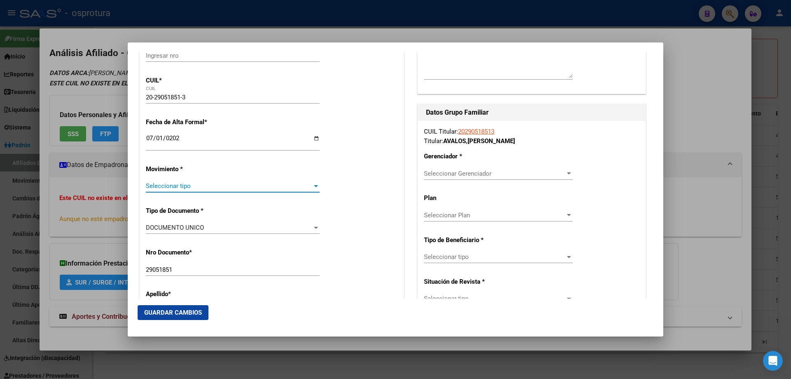
click at [182, 187] on span "Seleccionar tipo" at bounding box center [229, 185] width 166 height 7
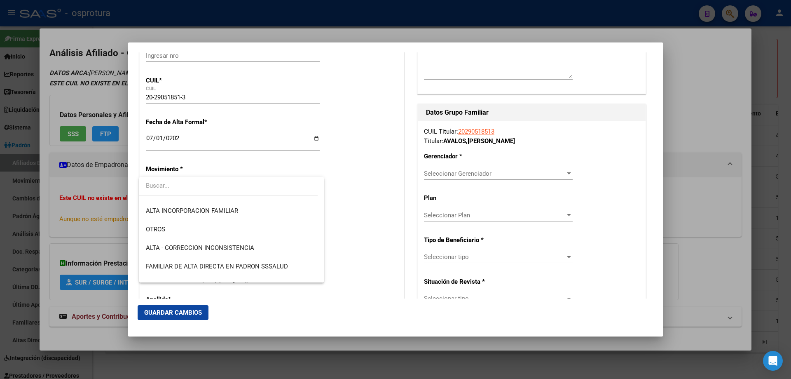
scroll to position [206, 0]
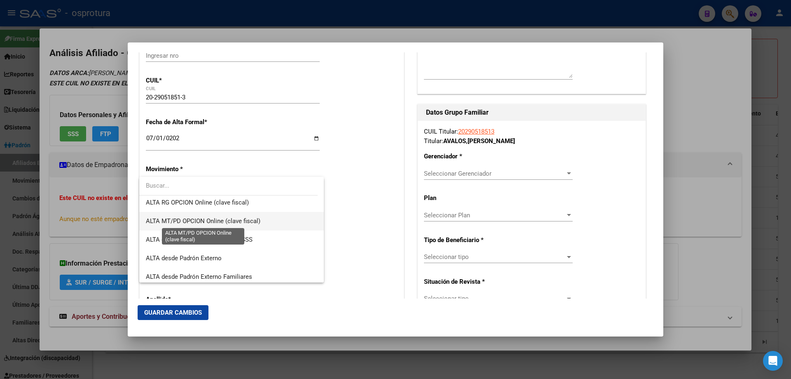
click at [202, 219] on span "ALTA MT/PD OPCION Online (clave fiscal)" at bounding box center [203, 220] width 115 height 7
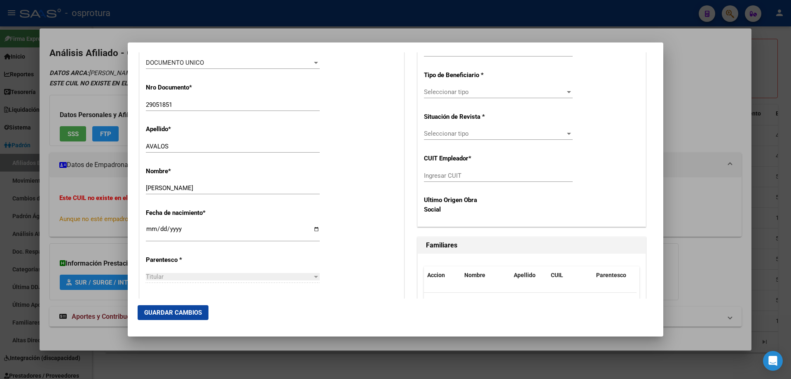
scroll to position [412, 0]
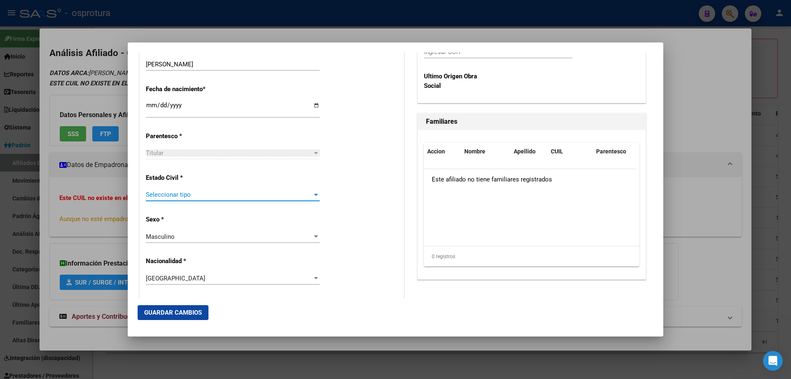
click at [192, 192] on span "Seleccionar tipo" at bounding box center [229, 194] width 166 height 7
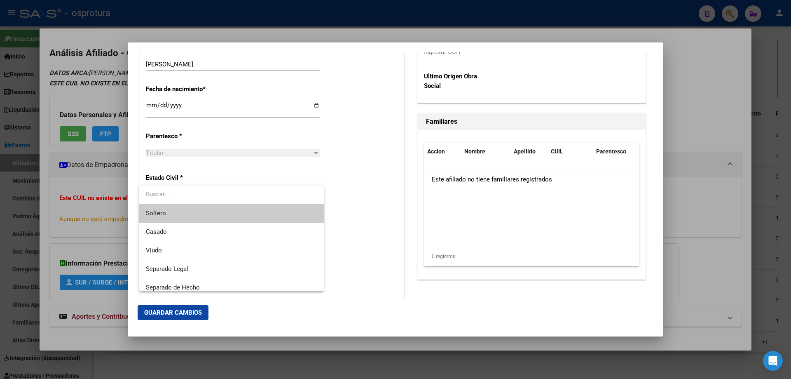
click at [202, 217] on span "Soltero" at bounding box center [231, 213] width 171 height 19
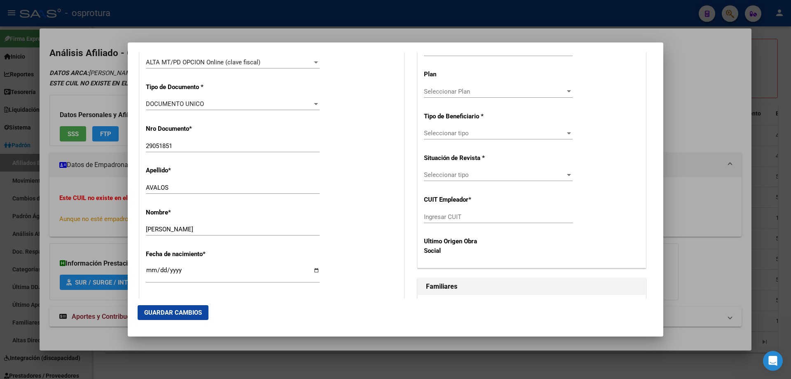
scroll to position [165, 0]
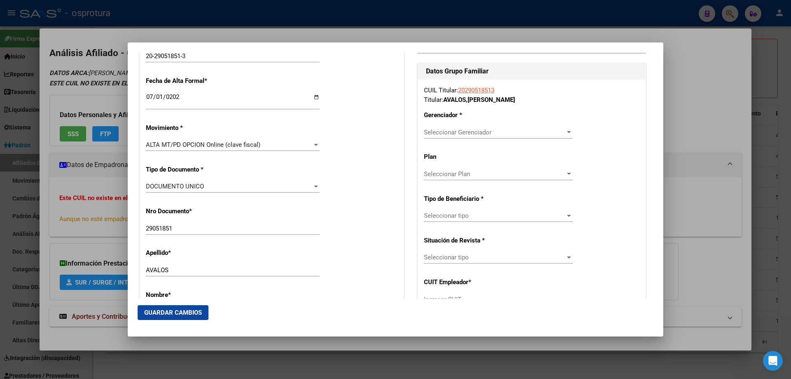
click at [461, 129] on span "Seleccionar Gerenciador" at bounding box center [494, 132] width 141 height 7
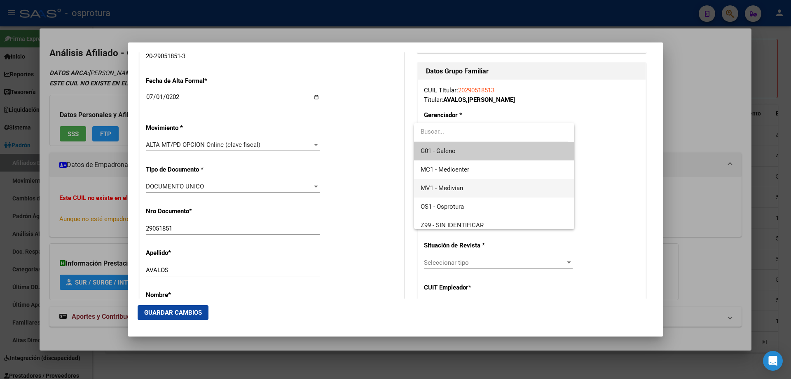
click at [472, 184] on span "MV1 - Medivian" at bounding box center [494, 188] width 147 height 19
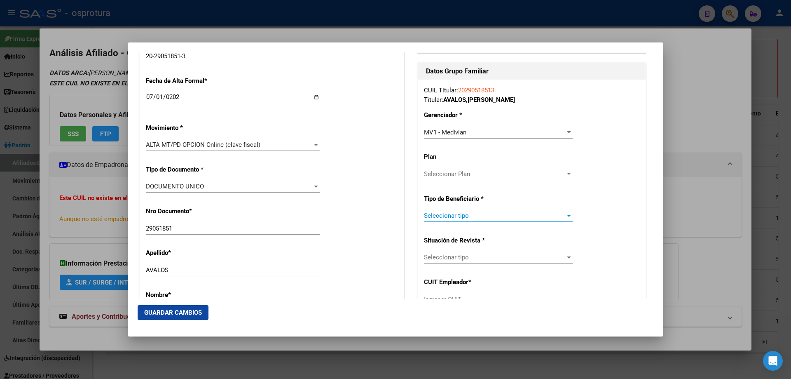
click at [470, 218] on span "Seleccionar tipo" at bounding box center [494, 215] width 141 height 7
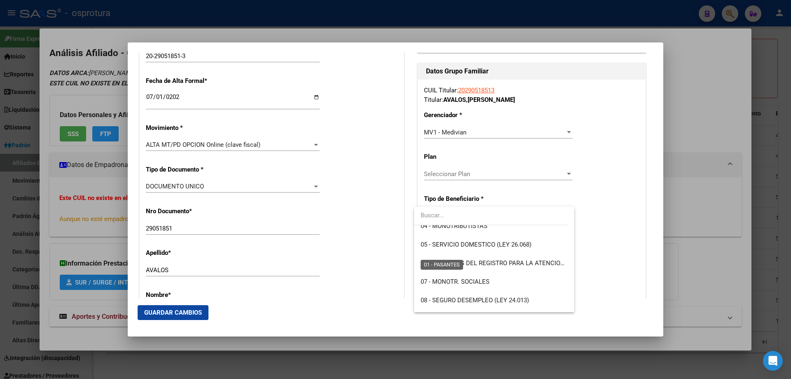
scroll to position [124, 0]
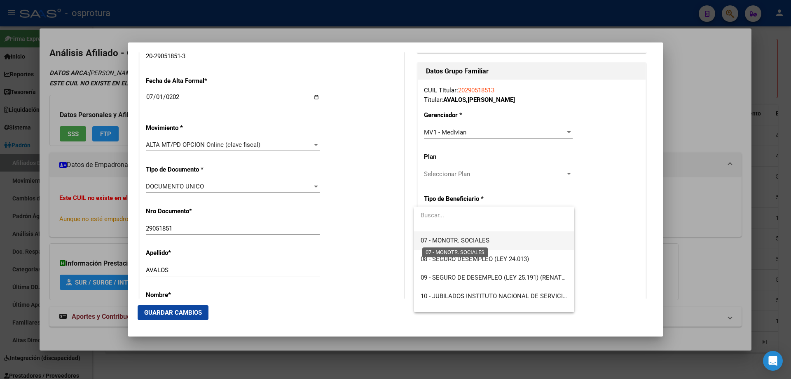
click at [458, 237] on span "07 - MONOTR. SOCIALES" at bounding box center [455, 239] width 69 height 7
type input "20-29051851-3"
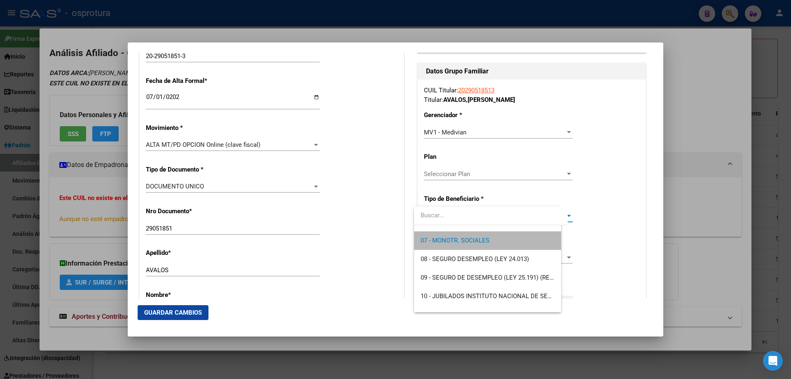
scroll to position [130, 0]
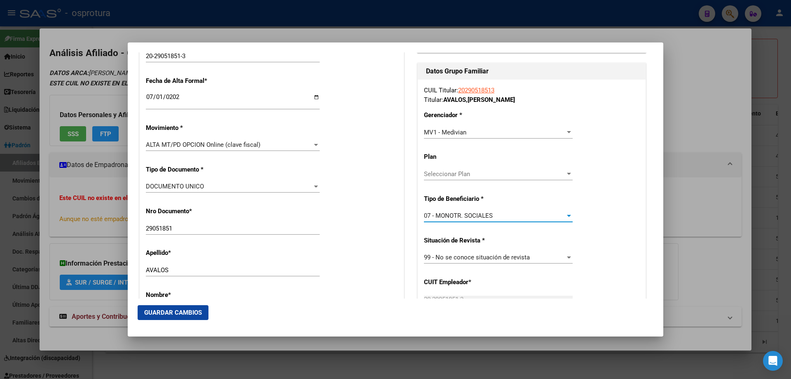
click at [175, 309] on span "Guardar Cambios" at bounding box center [173, 312] width 58 height 7
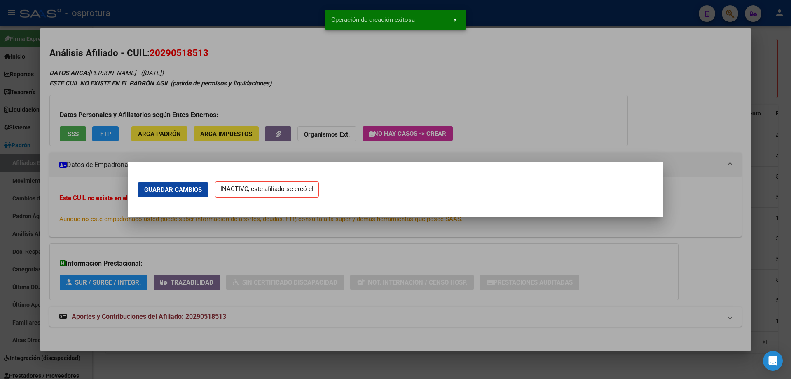
scroll to position [0, 0]
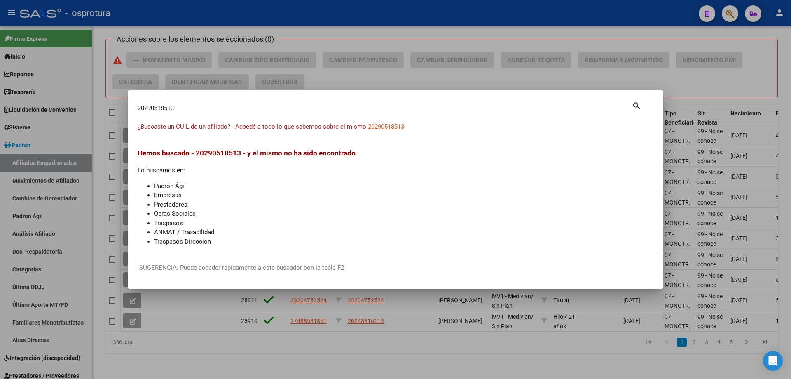
click at [192, 106] on input "20290518513" at bounding box center [385, 107] width 494 height 7
paste input "3-29247223-4"
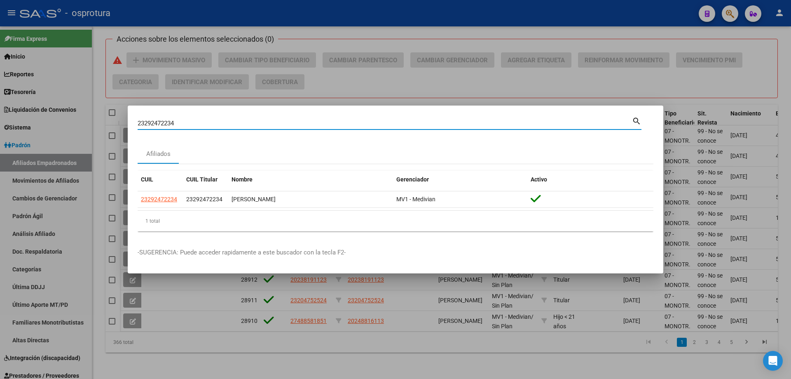
click at [352, 124] on input "23292472234" at bounding box center [385, 122] width 494 height 7
paste input "7-30237050-3"
click at [223, 127] on input "27302370503" at bounding box center [385, 122] width 494 height 7
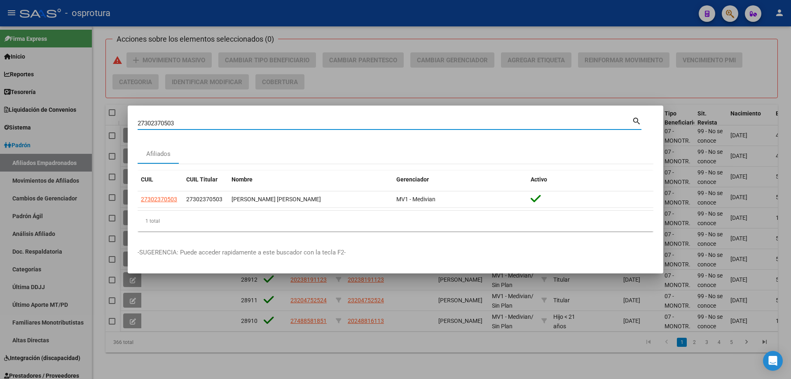
paste input "0-30297251-7"
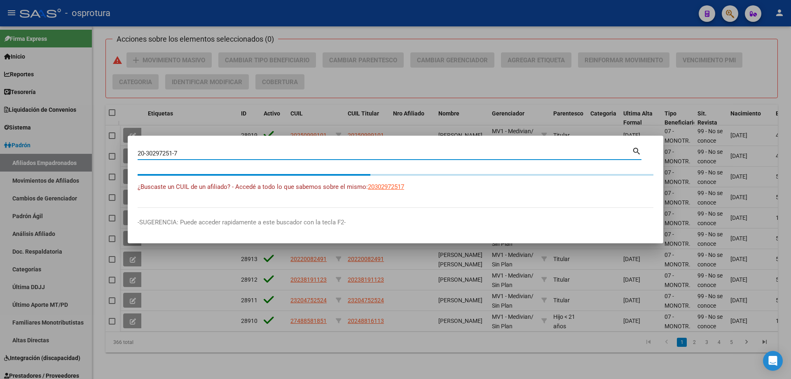
type input "20302972517"
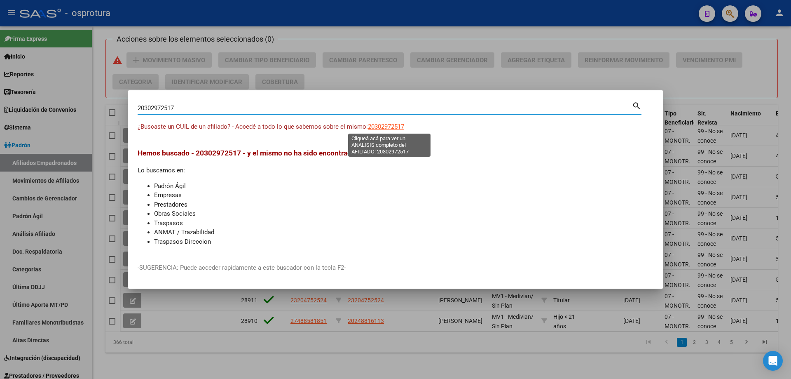
click at [402, 128] on span "20302972517" at bounding box center [386, 126] width 36 height 7
type textarea "20302972517"
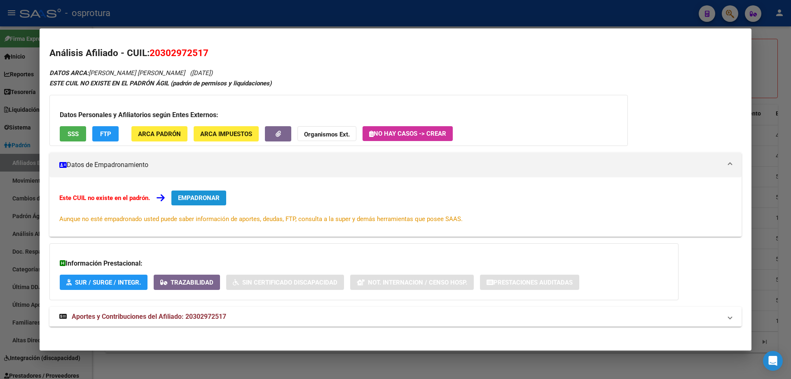
click at [190, 197] on span "EMPADRONAR" at bounding box center [199, 197] width 42 height 7
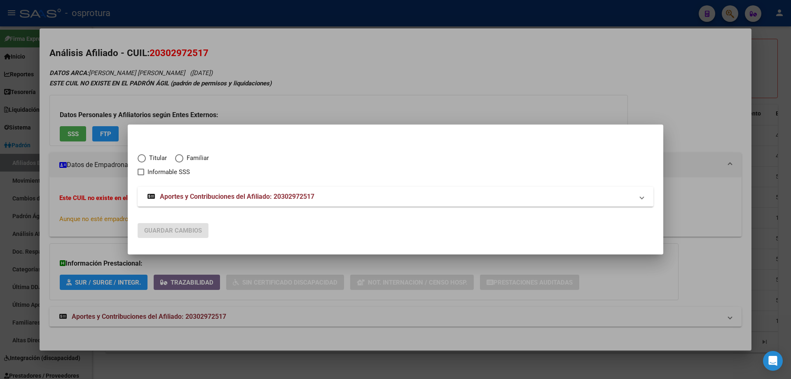
click at [150, 159] on span "Titular" at bounding box center [156, 157] width 21 height 9
click at [146, 159] on input "Titular" at bounding box center [142, 158] width 8 height 8
radio input "true"
checkbox input "true"
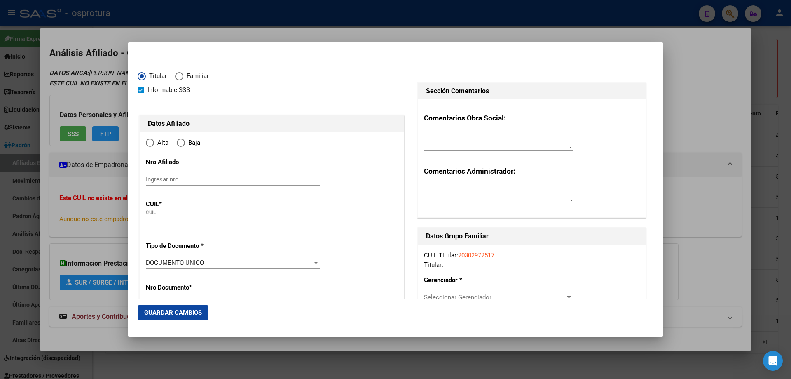
type input "20-30297251-7"
type input "30297251"
type input "PAEZ"
type input "JUAN IGNACIO"
type input "1983-07-20"
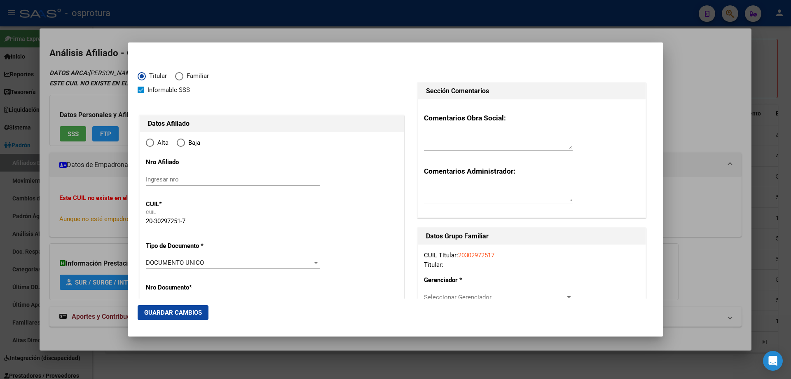
type input "[DATE][PERSON_NAME]"
type input "1663"
type input "JUNÍN"
type input "3417"
type input "[DATE][PERSON_NAME]"
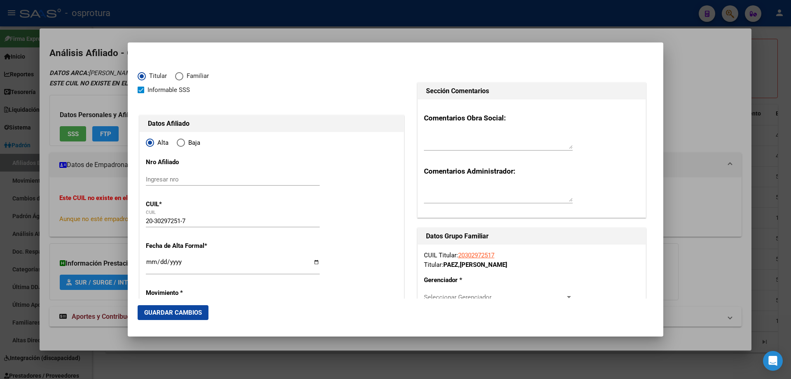
radio input "true"
click at [148, 263] on input "Ingresar fecha" at bounding box center [233, 264] width 174 height 13
type input "[DATE]"
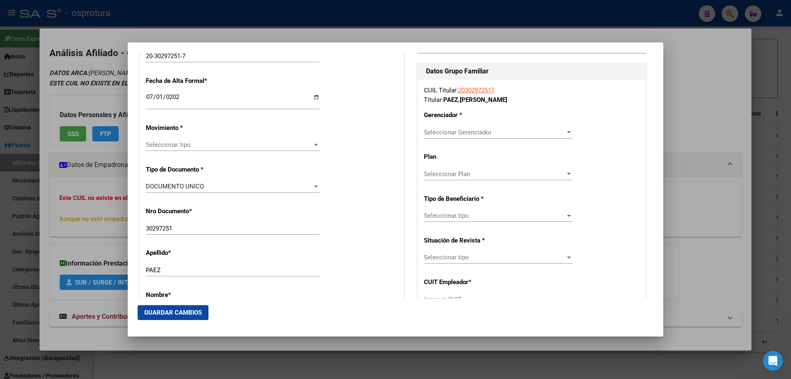
click at [171, 139] on div "Seleccionar tipo Seleccionar tipo" at bounding box center [233, 144] width 174 height 12
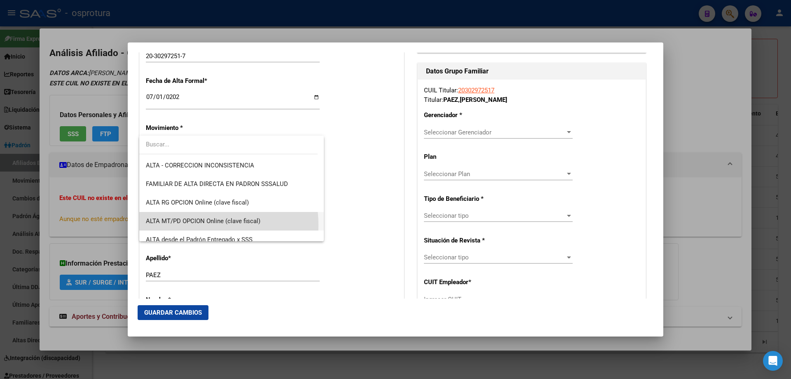
click at [192, 225] on span "ALTA MT/PD OPCION Online (clave fiscal)" at bounding box center [231, 221] width 171 height 19
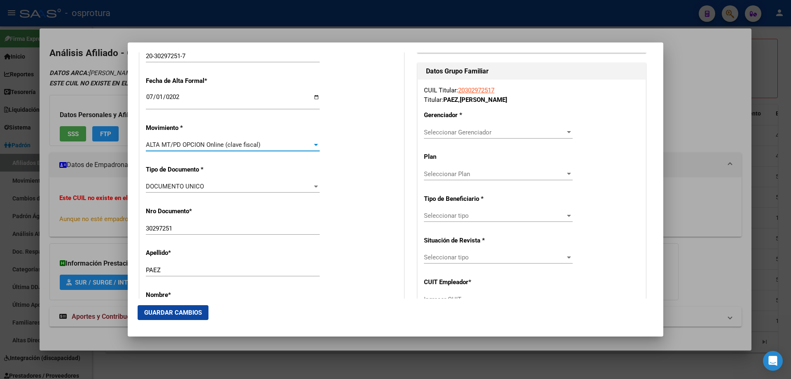
scroll to position [330, 0]
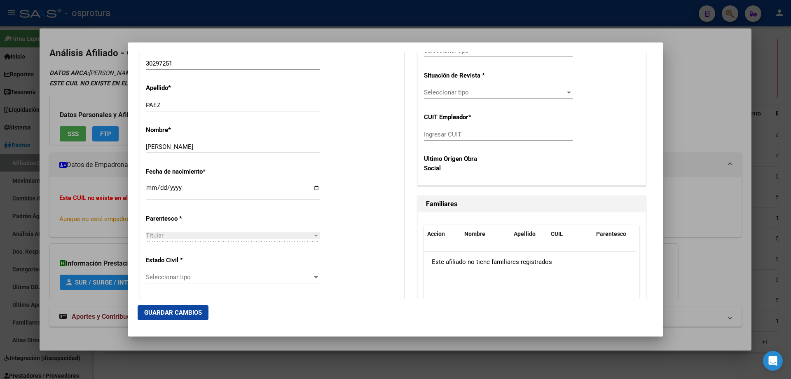
click at [190, 270] on div "Estado Civil * Seleccionar tipo Seleccionar tipo" at bounding box center [272, 270] width 252 height 42
click at [190, 282] on div "Seleccionar tipo Seleccionar tipo" at bounding box center [233, 277] width 174 height 12
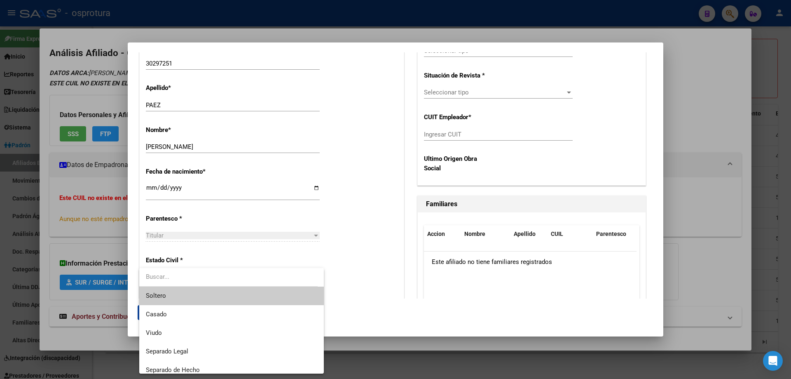
click at [185, 303] on span "Soltero" at bounding box center [231, 295] width 171 height 19
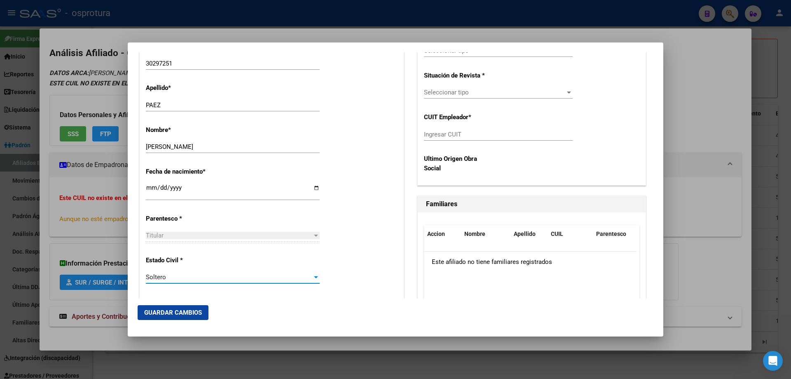
scroll to position [165, 0]
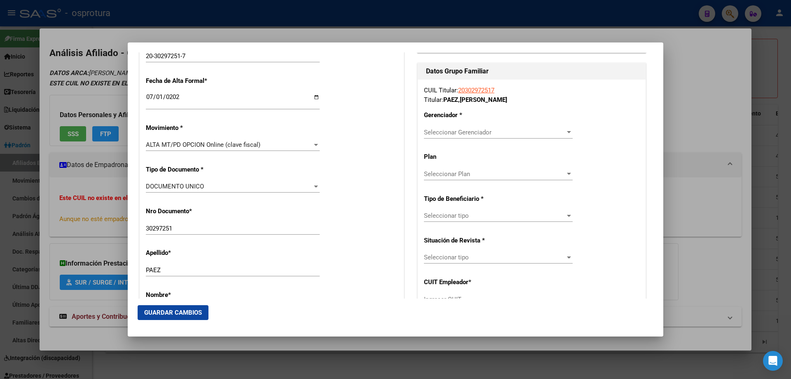
click at [453, 136] on div "Seleccionar Gerenciador Seleccionar Gerenciador" at bounding box center [498, 132] width 149 height 12
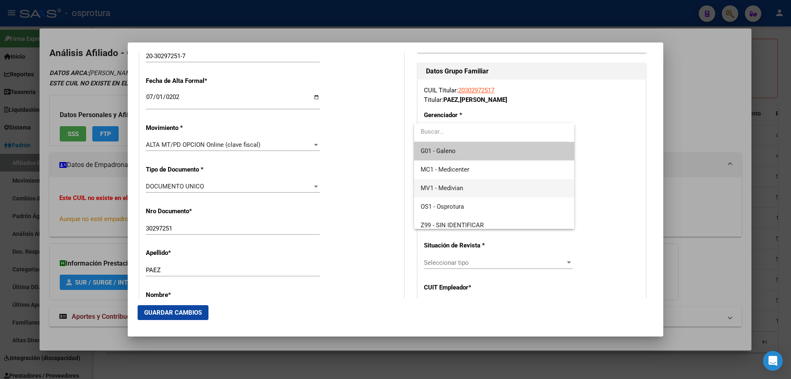
click at [456, 192] on span "MV1 - Medivian" at bounding box center [494, 188] width 147 height 19
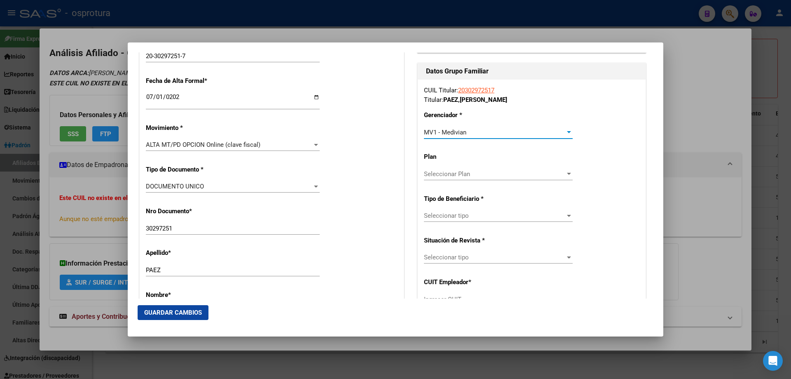
click at [455, 215] on span "Seleccionar tipo" at bounding box center [494, 215] width 141 height 7
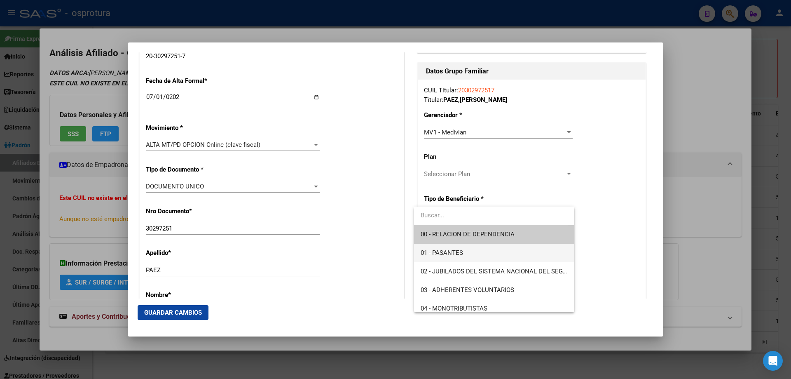
scroll to position [82, 0]
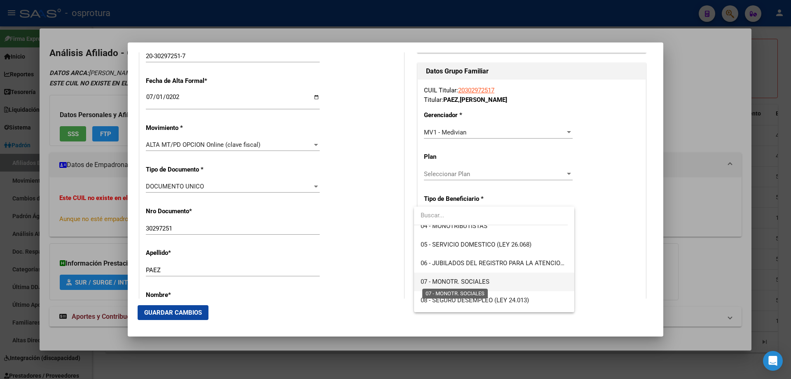
click at [450, 278] on span "07 - MONOTR. SOCIALES" at bounding box center [455, 281] width 69 height 7
type input "20-30297251-7"
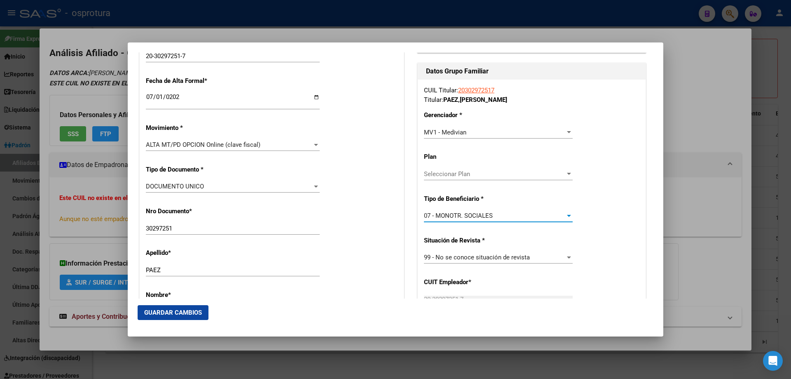
click at [166, 316] on span "Guardar Cambios" at bounding box center [173, 312] width 58 height 7
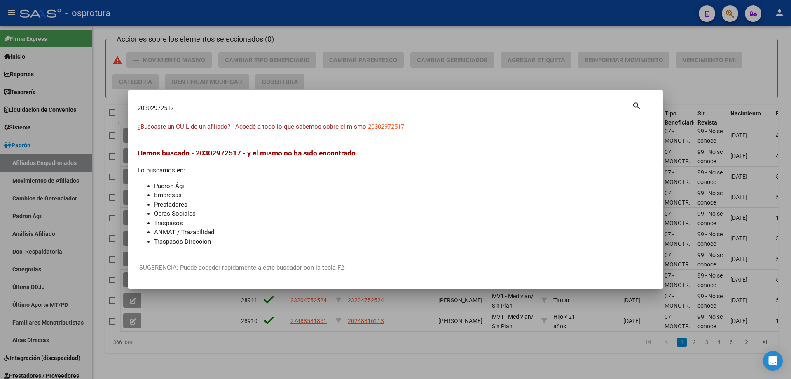
click at [185, 110] on input "20302972517" at bounding box center [385, 107] width 494 height 7
paste input "7-30697147-1"
type input "27306971471"
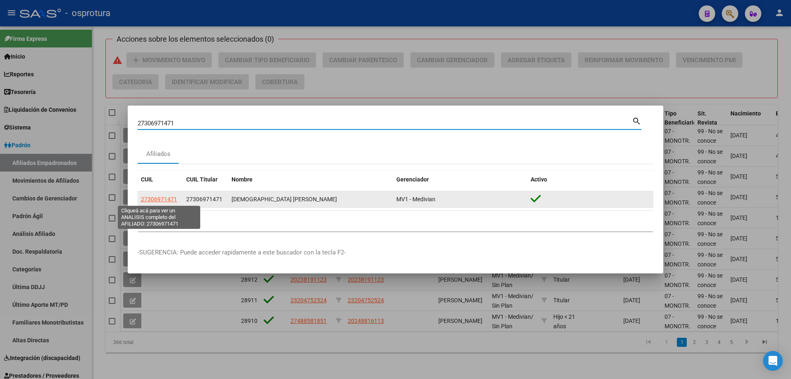
click at [156, 199] on span "27306971471" at bounding box center [159, 199] width 36 height 7
type textarea "27306971471"
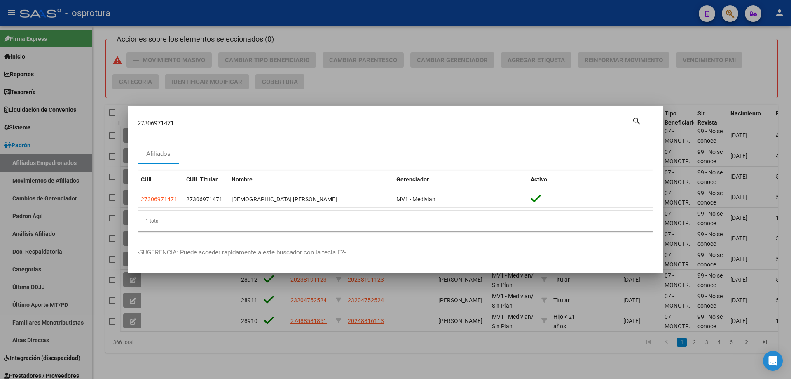
click at [193, 125] on input "27306971471" at bounding box center [385, 122] width 494 height 7
paste input "3-32223858-4"
type input "23322238584"
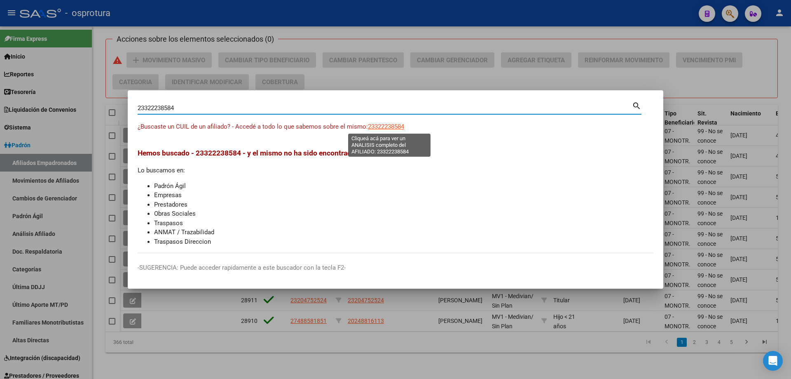
click at [392, 123] on span "23322238584" at bounding box center [386, 126] width 36 height 7
type textarea "23322238584"
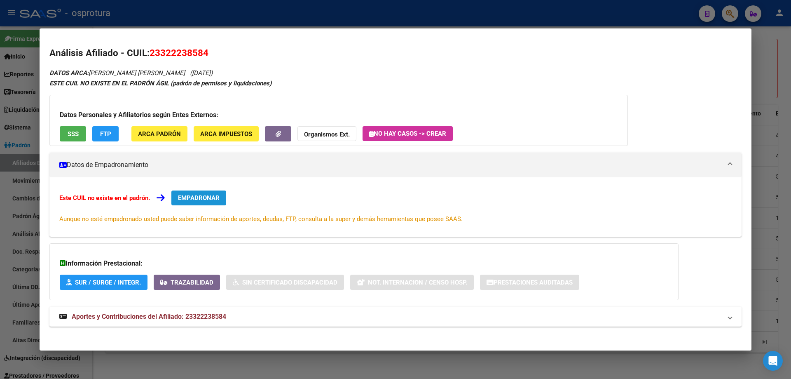
click at [197, 202] on button "EMPADRONAR" at bounding box center [198, 197] width 55 height 15
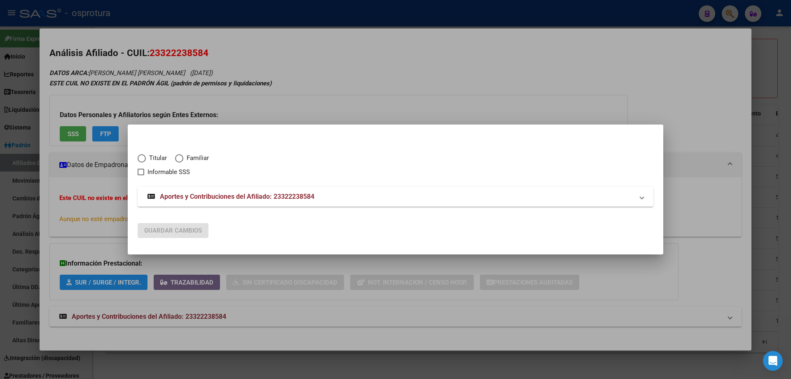
click at [145, 159] on span "Elija una opción" at bounding box center [142, 158] width 8 height 8
click at [145, 159] on input "Titular" at bounding box center [142, 158] width 8 height 8
radio input "true"
checkbox input "true"
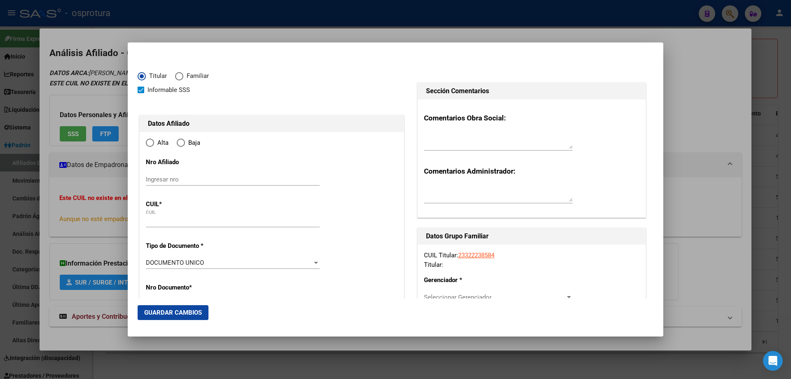
type input "23-32223858-4"
radio input "true"
type input "32223858"
type input "FLORES"
type input "NATALIA ELISABET"
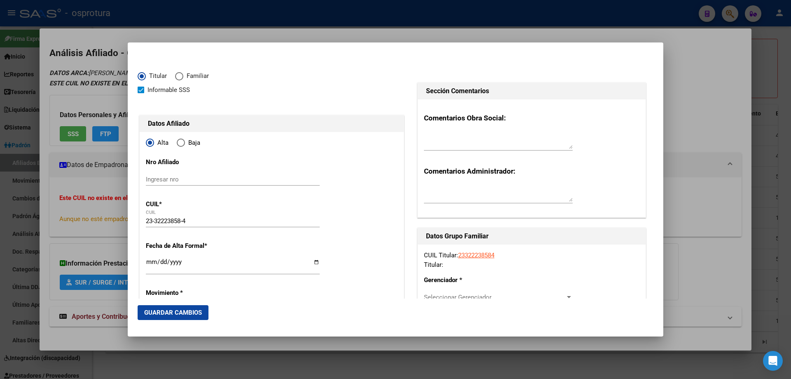
type input "1986-04-21"
type input "LA REJA"
type input "1744"
type input "ATAHUALPA"
type input "1825"
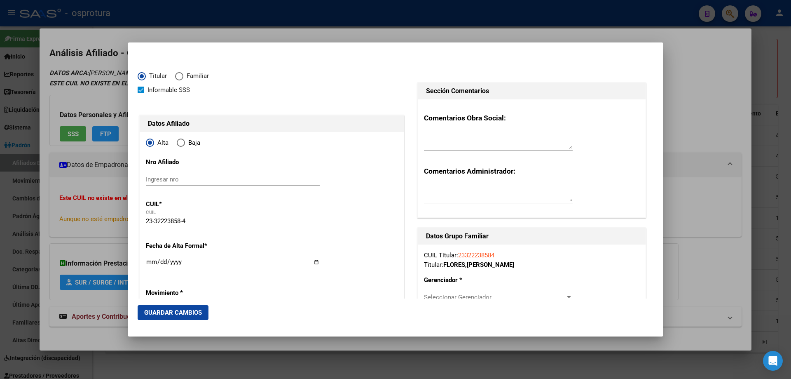
type input "LA REJA"
click at [151, 262] on input "Ingresar fecha" at bounding box center [233, 264] width 174 height 13
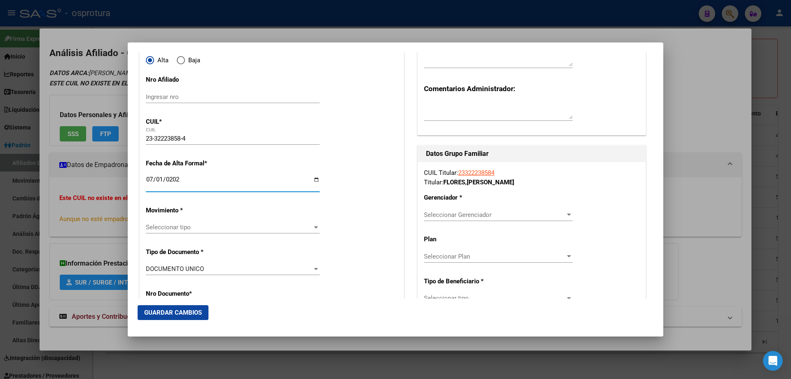
scroll to position [165, 0]
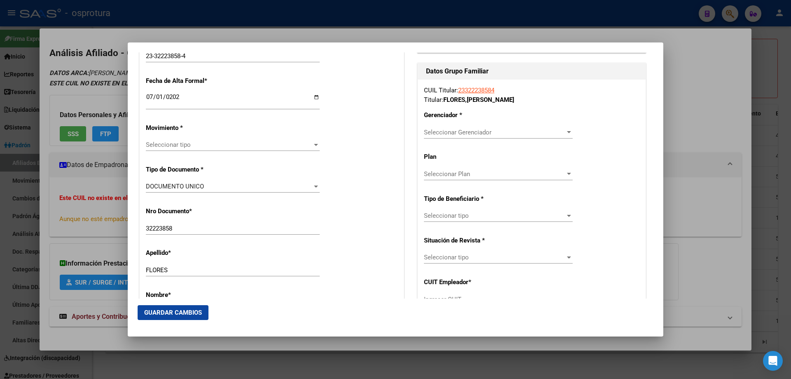
click at [201, 150] on div "Seleccionar tipo Seleccionar tipo" at bounding box center [233, 144] width 174 height 12
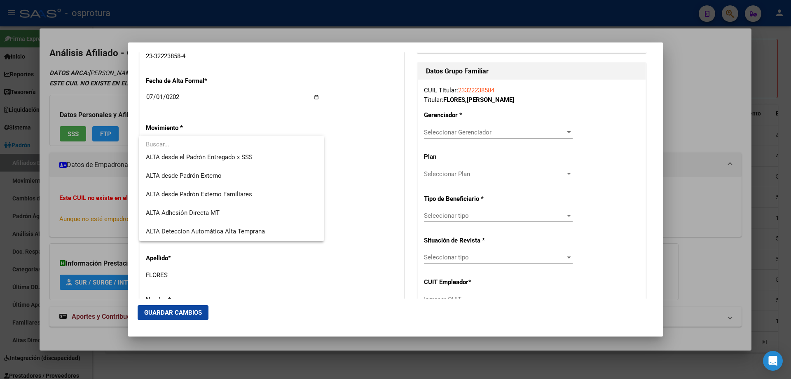
scroll to position [206, 0]
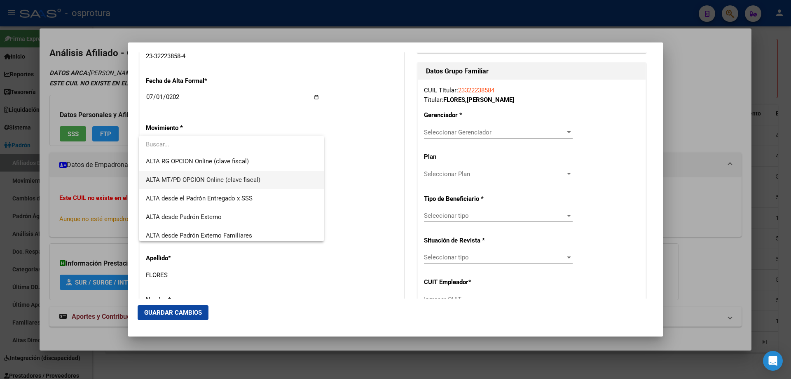
click at [215, 184] on span "ALTA MT/PD OPCION Online (clave fiscal)" at bounding box center [231, 180] width 171 height 19
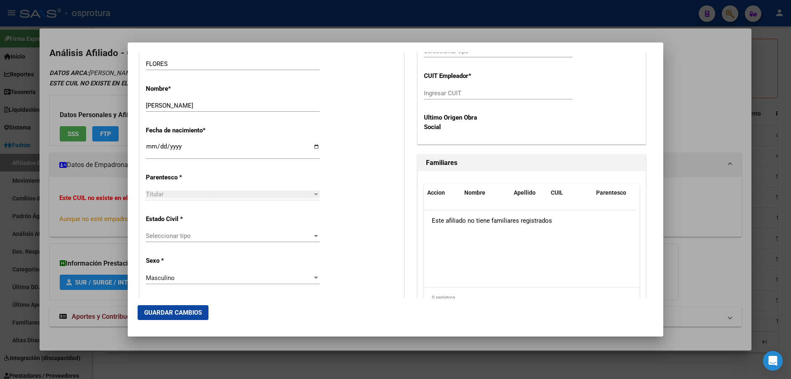
scroll to position [412, 0]
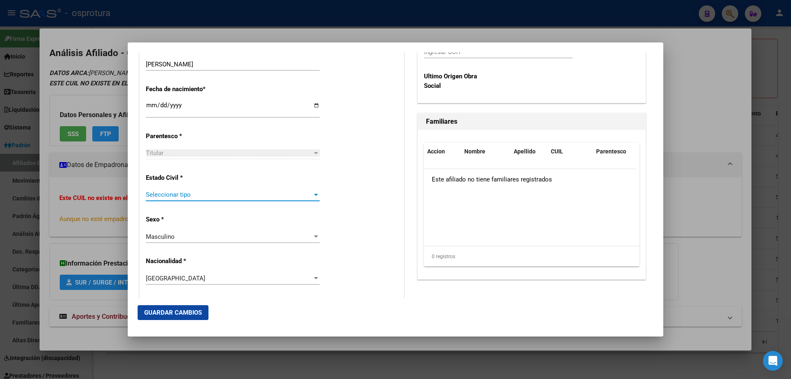
click at [176, 194] on span "Seleccionar tipo" at bounding box center [229, 194] width 166 height 7
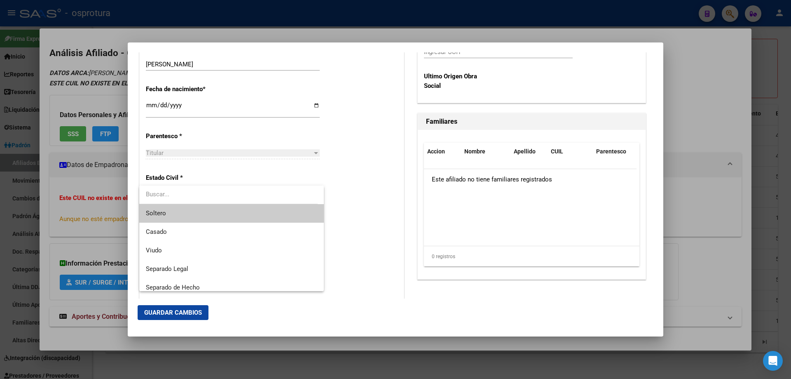
click at [188, 211] on span "Soltero" at bounding box center [231, 213] width 171 height 19
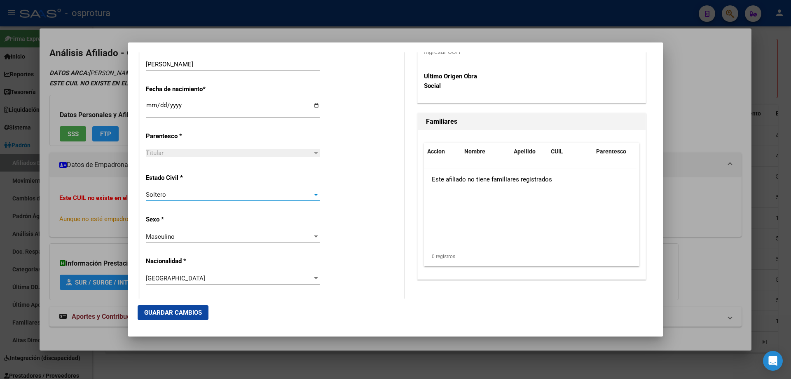
scroll to position [206, 0]
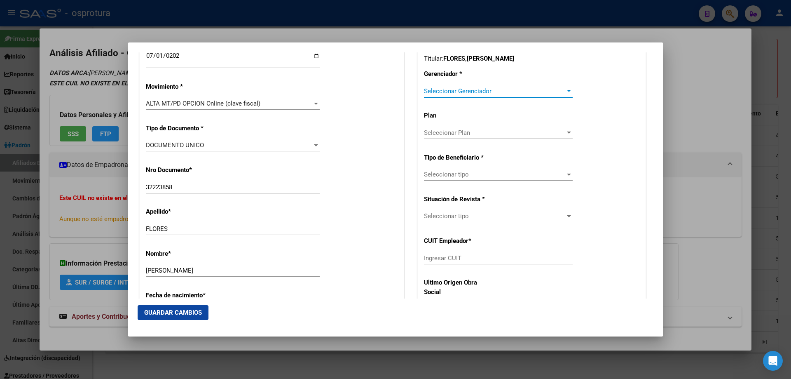
click at [468, 89] on span "Seleccionar Gerenciador" at bounding box center [494, 90] width 141 height 7
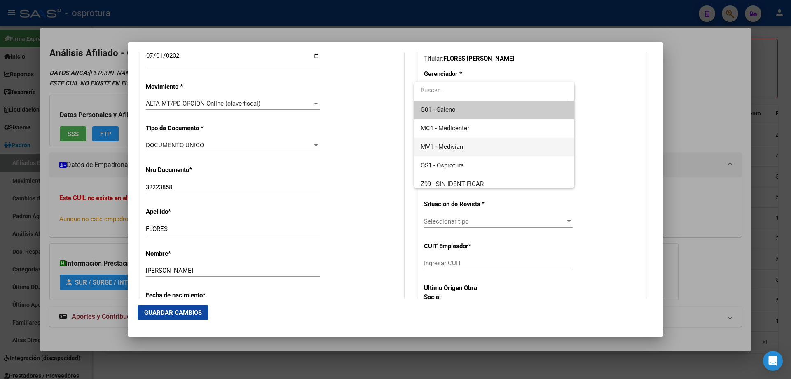
click at [467, 143] on span "MV1 - Medivian" at bounding box center [494, 147] width 147 height 19
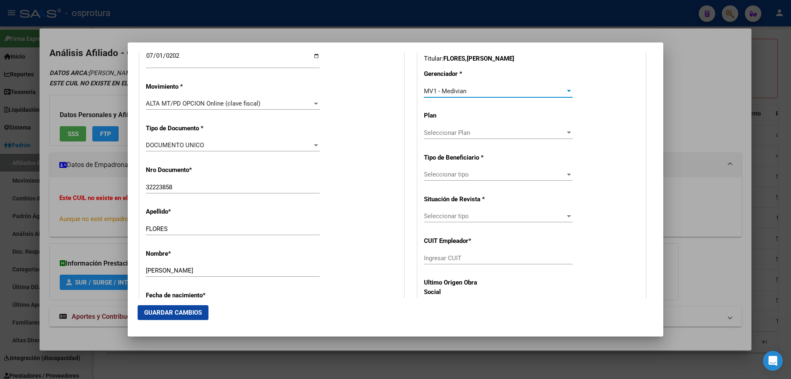
click at [461, 175] on span "Seleccionar tipo" at bounding box center [494, 174] width 141 height 7
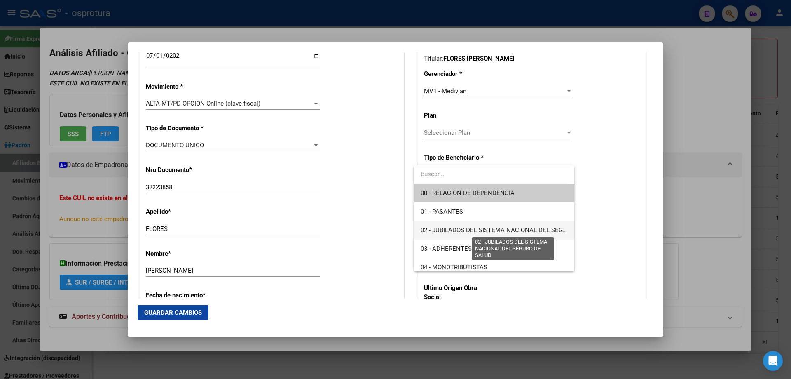
scroll to position [82, 0]
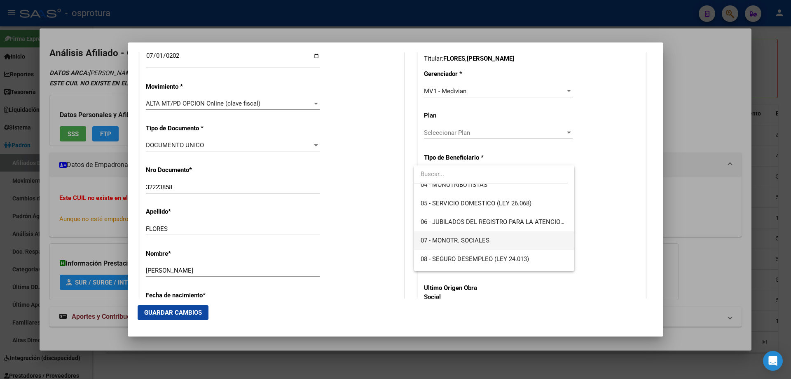
click at [459, 233] on span "07 - MONOTR. SOCIALES" at bounding box center [494, 240] width 147 height 19
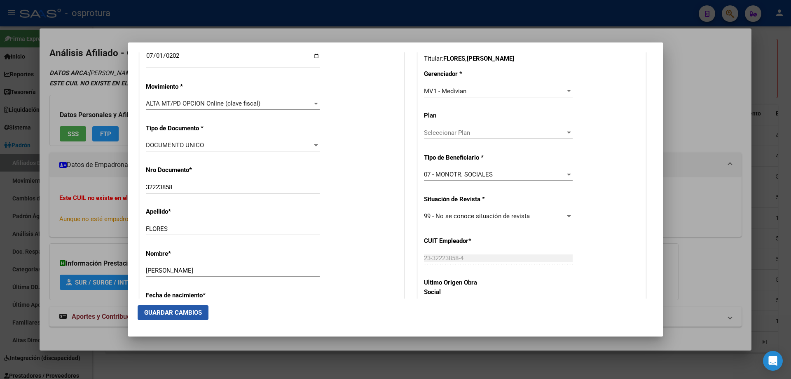
click at [159, 309] on span "Guardar Cambios" at bounding box center [173, 312] width 58 height 7
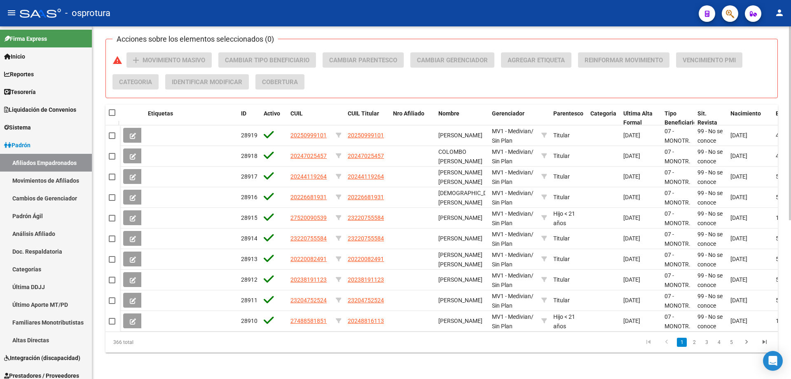
scroll to position [0, 0]
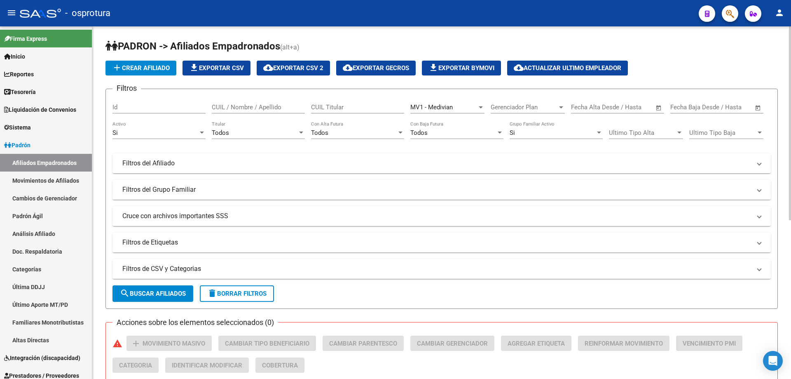
click at [267, 290] on span "delete Borrar Filtros" at bounding box center [236, 293] width 59 height 7
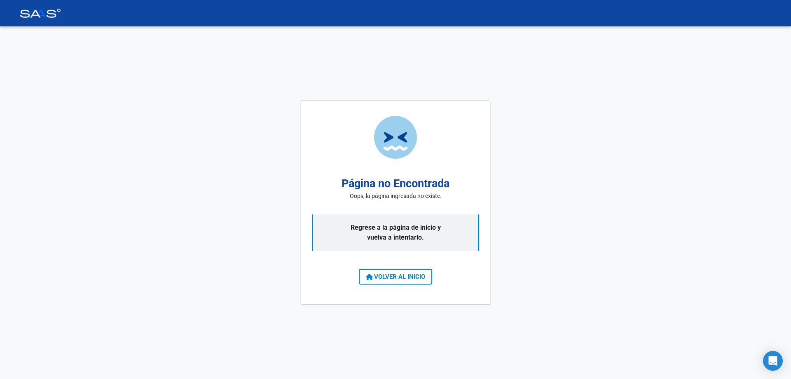
click at [394, 272] on button "VOLVER AL INICIO" at bounding box center [395, 277] width 73 height 16
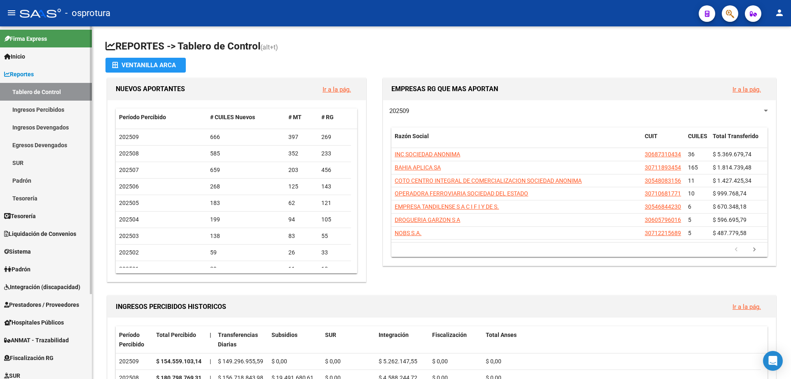
click at [25, 68] on link "Reportes" at bounding box center [46, 74] width 92 height 18
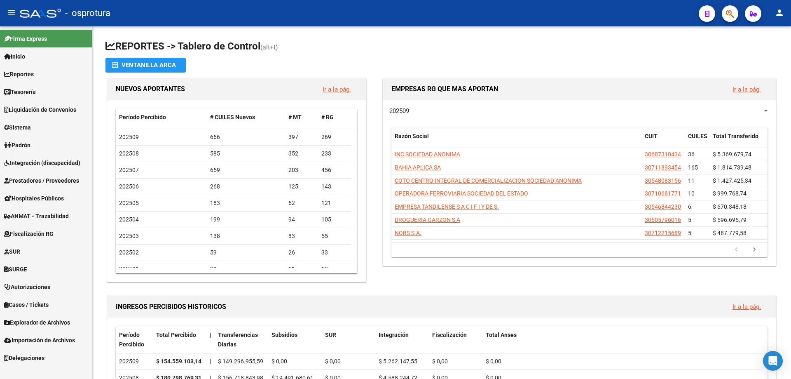
click at [28, 146] on span "Padrón" at bounding box center [17, 144] width 26 height 9
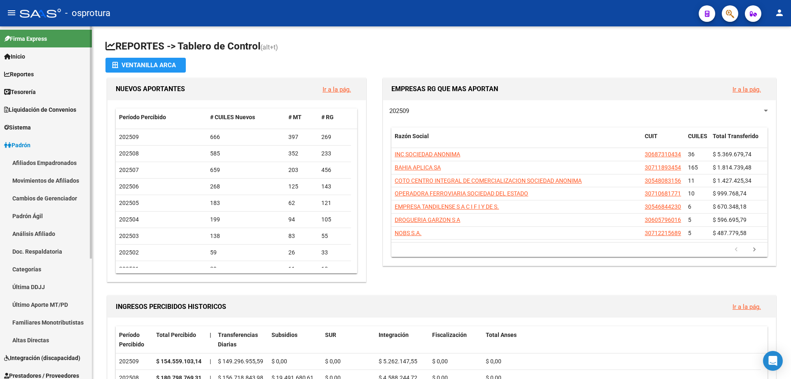
click at [37, 160] on link "Afiliados Empadronados" at bounding box center [46, 163] width 92 height 18
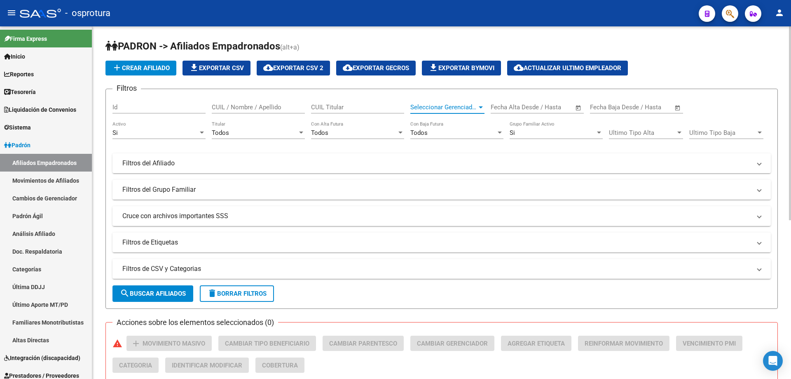
click at [445, 109] on span "Seleccionar Gerenciador" at bounding box center [443, 106] width 67 height 7
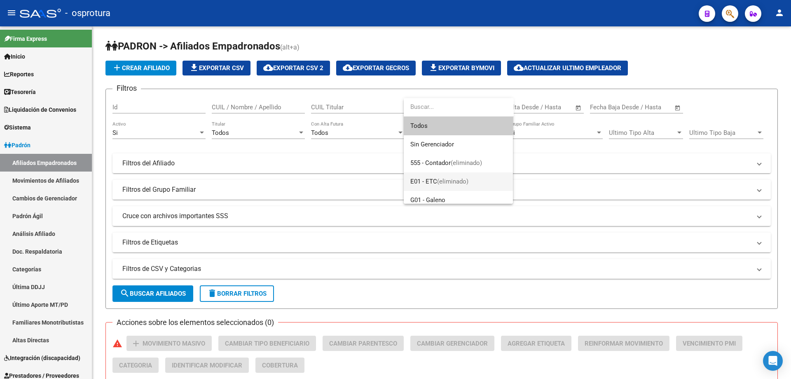
scroll to position [117, 0]
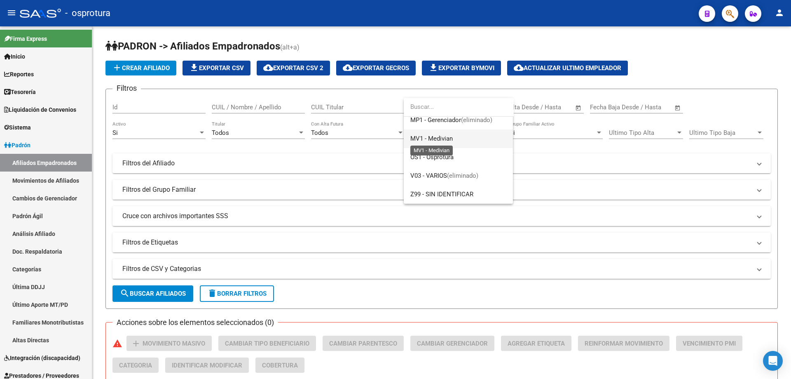
click at [447, 137] on span "MV1 - Medivian" at bounding box center [431, 138] width 42 height 7
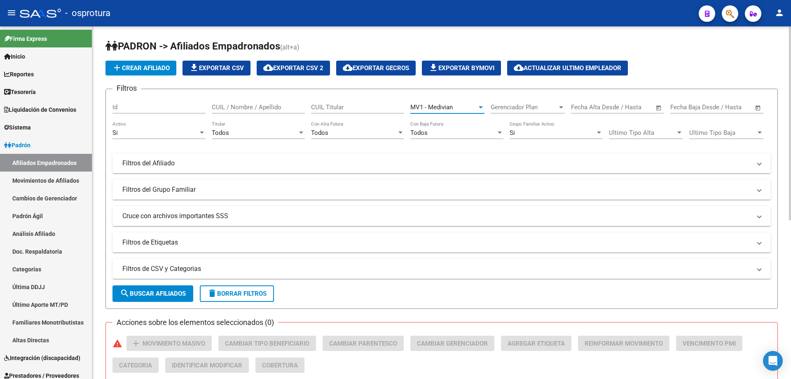
click at [134, 294] on span "search Buscar Afiliados" at bounding box center [153, 293] width 66 height 7
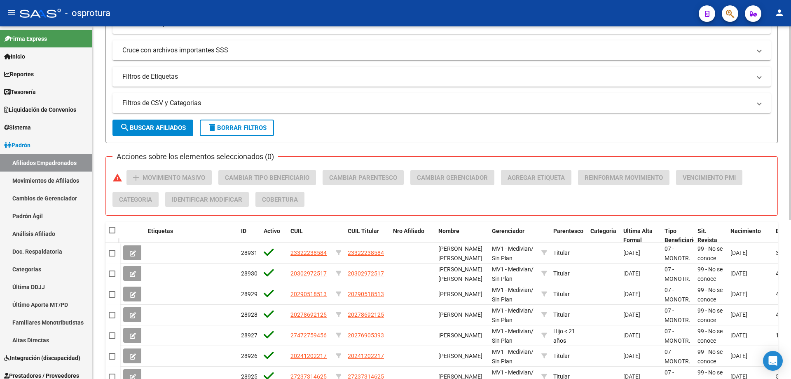
scroll to position [0, 0]
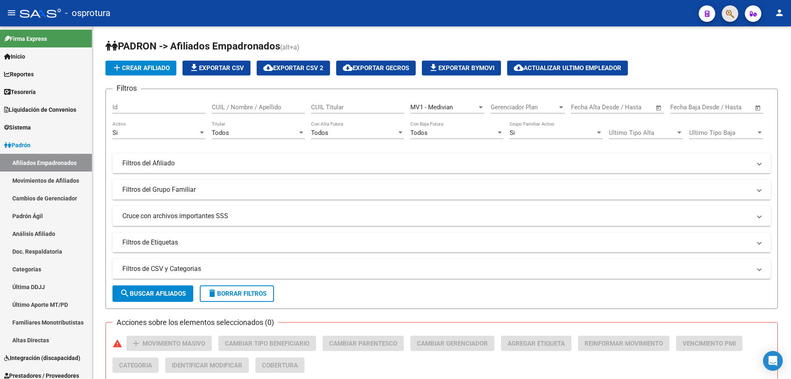
click at [735, 10] on button "button" at bounding box center [730, 13] width 16 height 16
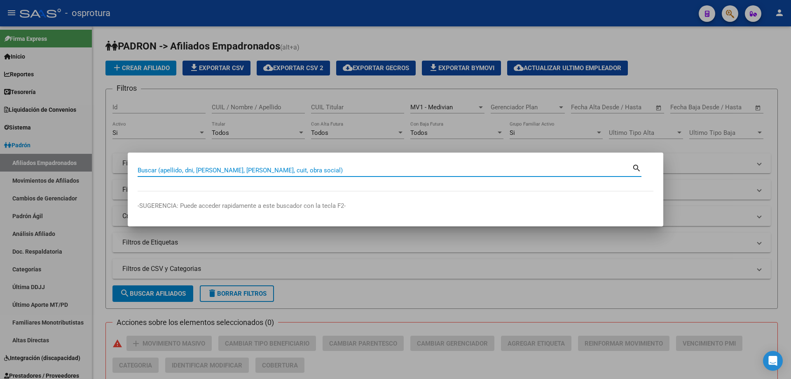
click at [411, 172] on input "Buscar (apellido, dni, [PERSON_NAME], [PERSON_NAME], cuit, obra social)" at bounding box center [385, 169] width 494 height 7
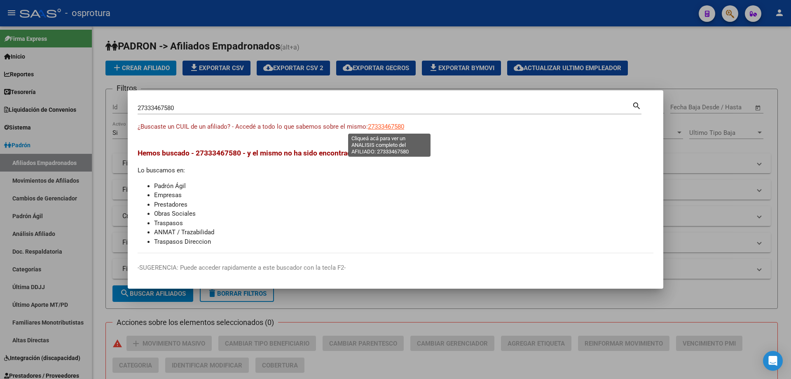
click at [388, 126] on span "27333467580" at bounding box center [386, 126] width 36 height 7
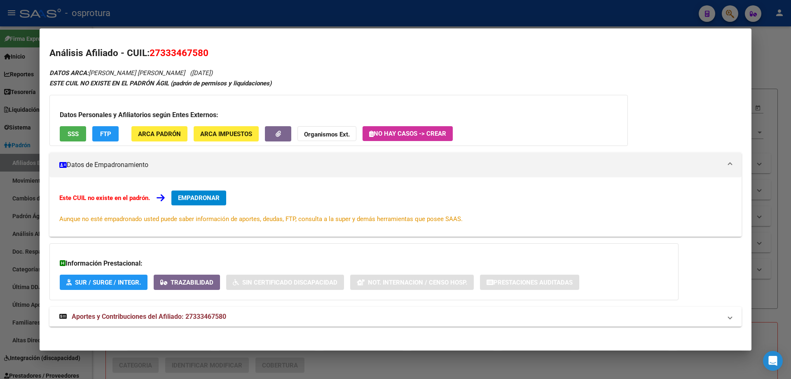
click at [205, 196] on span "EMPADRONAR" at bounding box center [199, 197] width 42 height 7
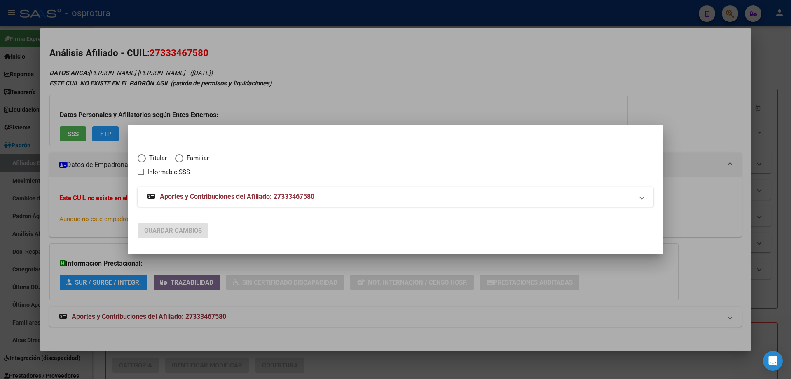
click at [150, 155] on span "Titular" at bounding box center [156, 157] width 21 height 9
click at [146, 155] on input "Titular" at bounding box center [142, 158] width 8 height 8
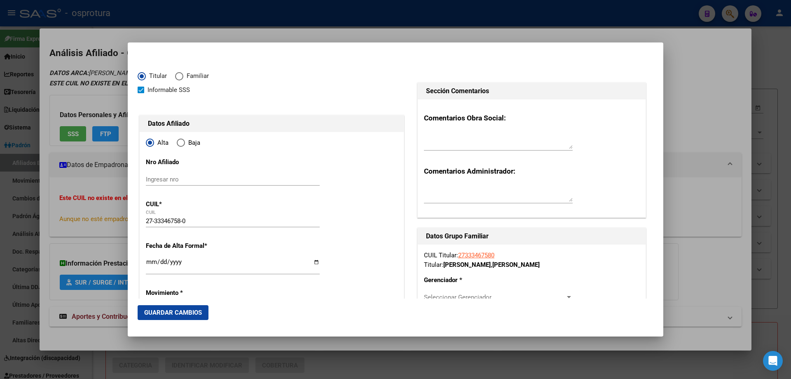
click at [148, 262] on input "Ingresar fecha" at bounding box center [233, 264] width 174 height 13
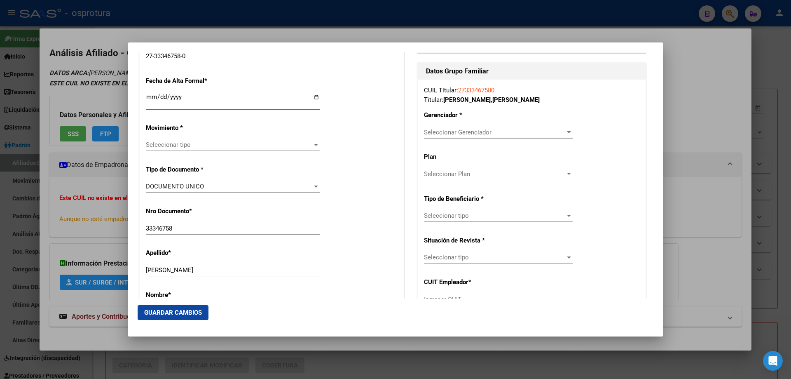
click at [198, 143] on span "Seleccionar tipo" at bounding box center [229, 144] width 166 height 7
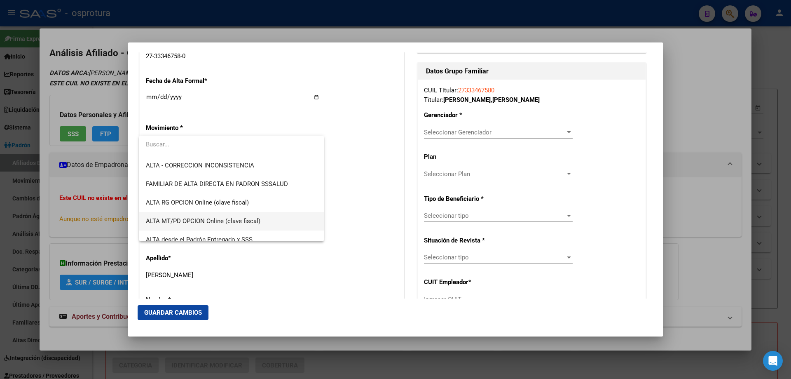
click at [217, 217] on span "ALTA MT/PD OPCION Online (clave fiscal)" at bounding box center [231, 221] width 171 height 19
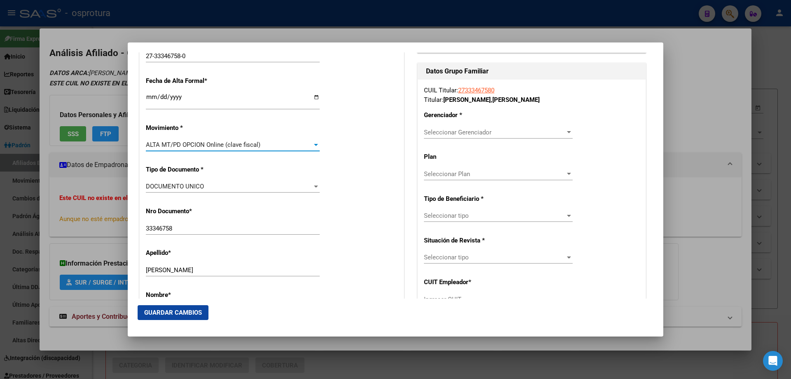
scroll to position [330, 0]
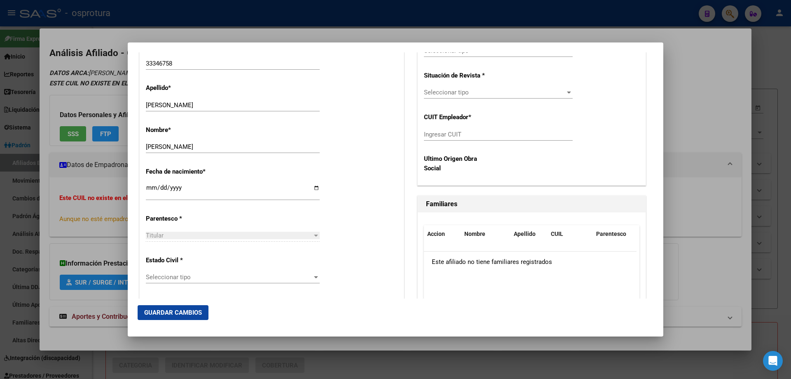
click at [210, 285] on div "Seleccionar tipo Seleccionar tipo" at bounding box center [233, 281] width 174 height 20
click at [209, 281] on span "Seleccionar tipo" at bounding box center [229, 276] width 166 height 7
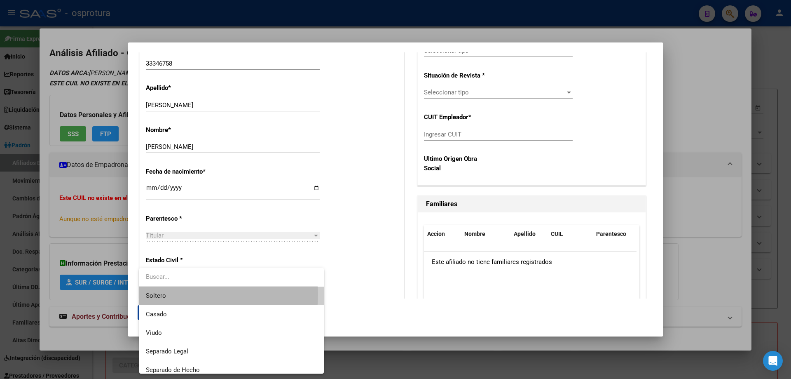
click at [206, 294] on span "Soltero" at bounding box center [231, 295] width 171 height 19
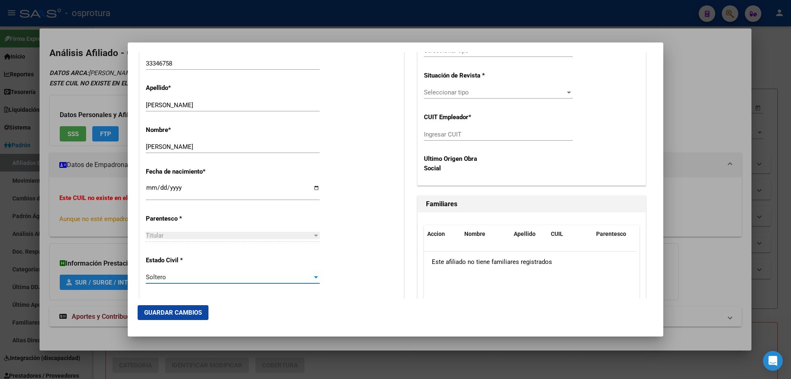
scroll to position [165, 0]
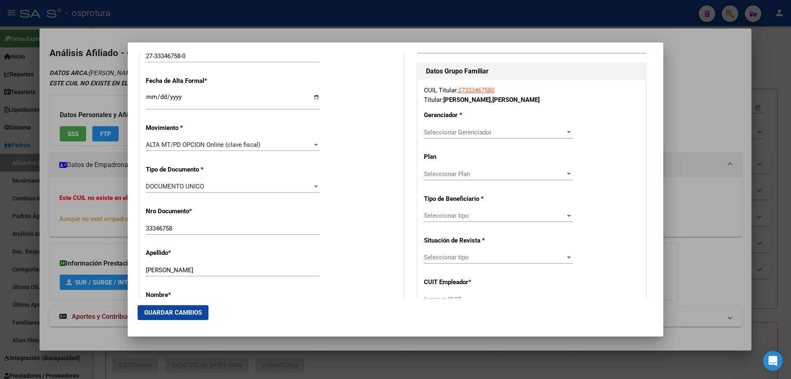
click at [442, 132] on span "Seleccionar Gerenciador" at bounding box center [494, 132] width 141 height 7
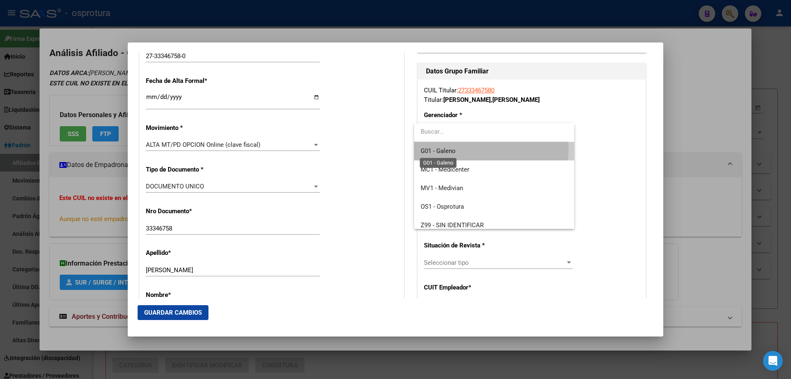
click at [452, 148] on span "G01 - Galeno" at bounding box center [438, 150] width 35 height 7
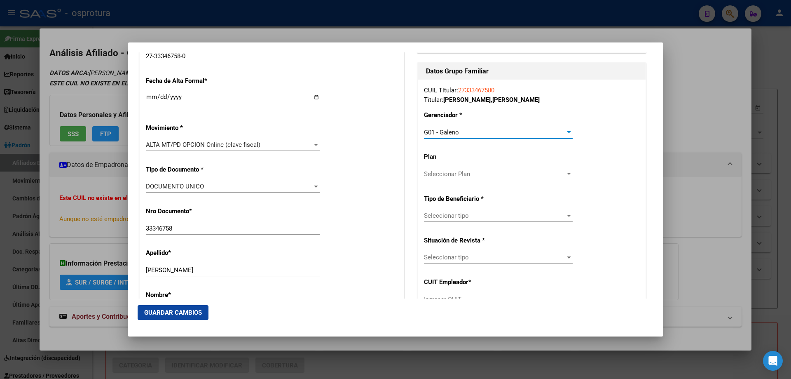
click at [449, 129] on span "G01 - Galeno" at bounding box center [441, 132] width 35 height 7
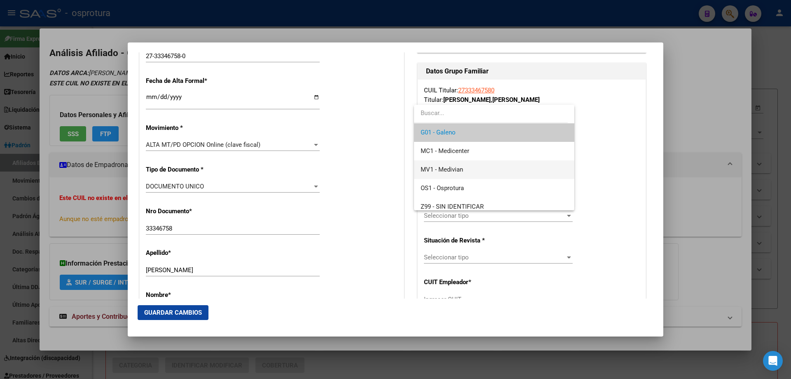
click at [468, 173] on span "MV1 - Medivian" at bounding box center [494, 169] width 147 height 19
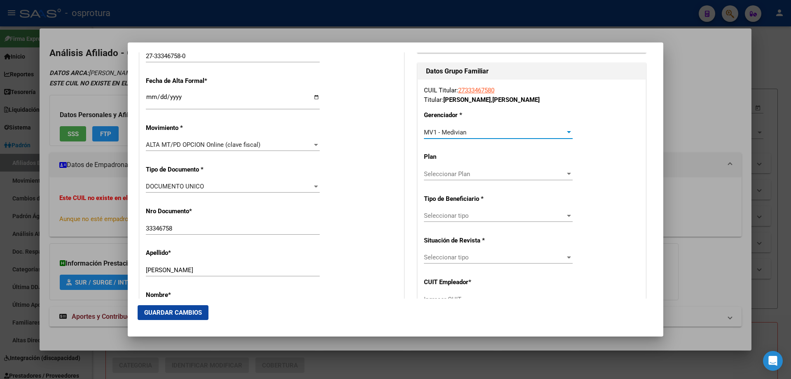
click at [468, 213] on span "Seleccionar tipo" at bounding box center [494, 215] width 141 height 7
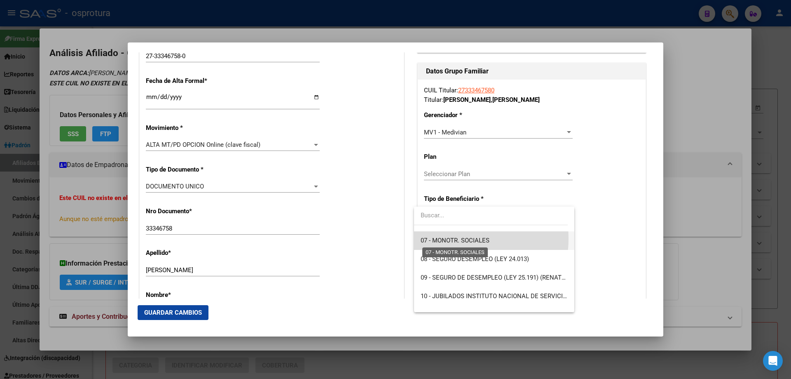
click at [452, 239] on span "07 - MONOTR. SOCIALES" at bounding box center [455, 239] width 69 height 7
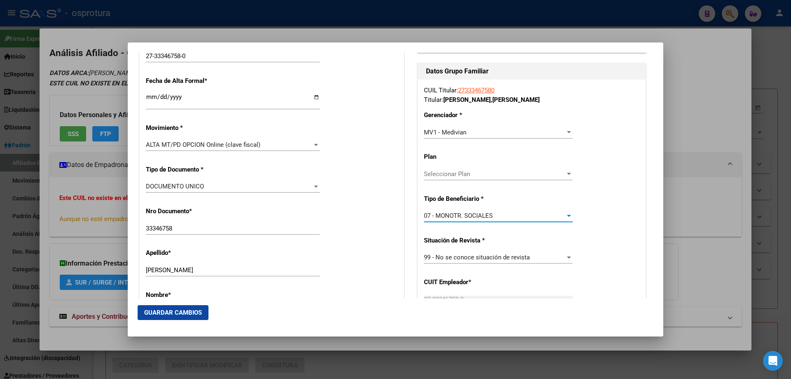
click at [177, 313] on span "Guardar Cambios" at bounding box center [173, 312] width 58 height 7
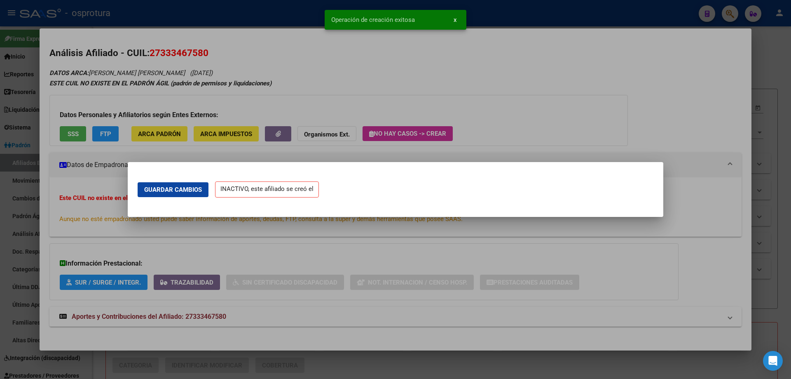
scroll to position [0, 0]
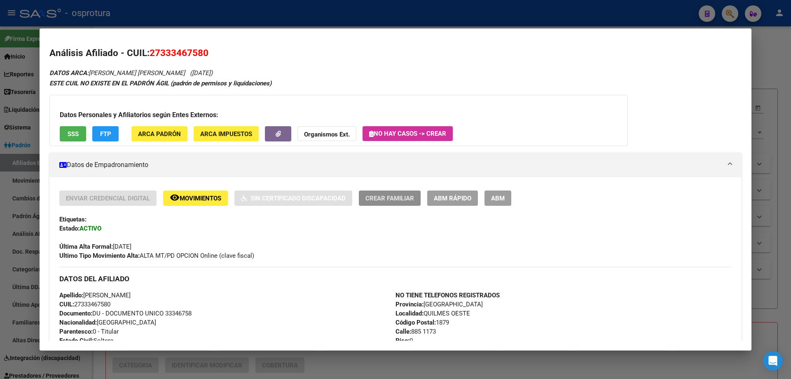
click at [379, 199] on span "Crear Familiar" at bounding box center [389, 197] width 49 height 7
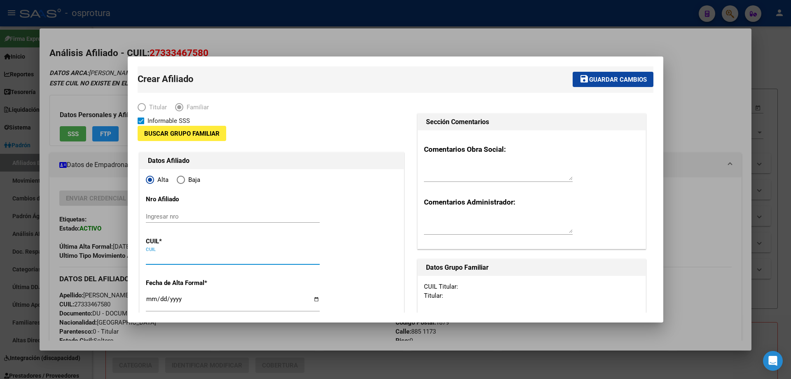
paste input "23-49958517-9"
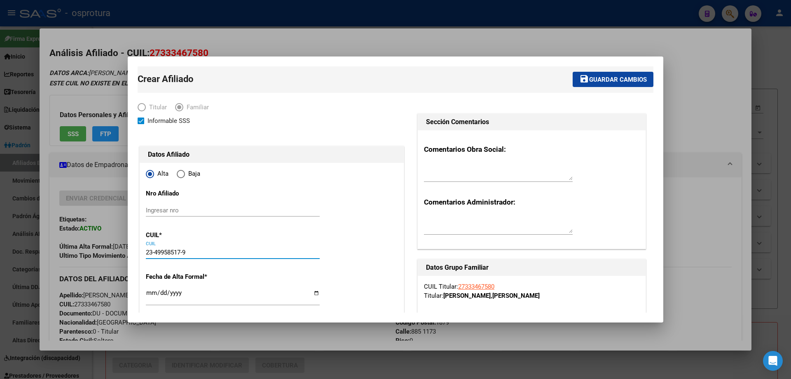
click at [151, 293] on input "Ingresar fecha" at bounding box center [233, 295] width 174 height 13
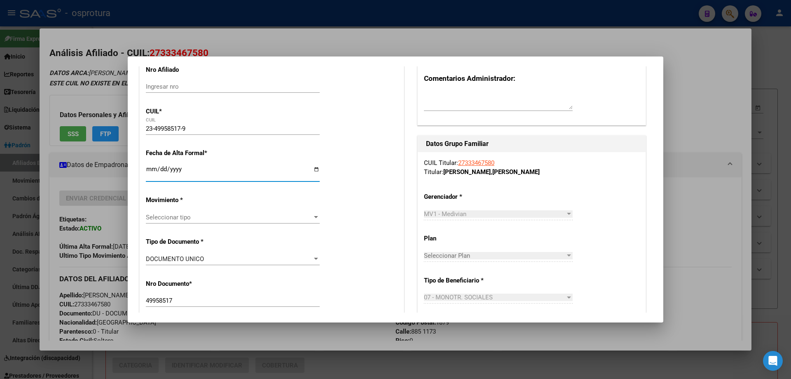
click at [179, 213] on span "Seleccionar tipo" at bounding box center [229, 216] width 166 height 7
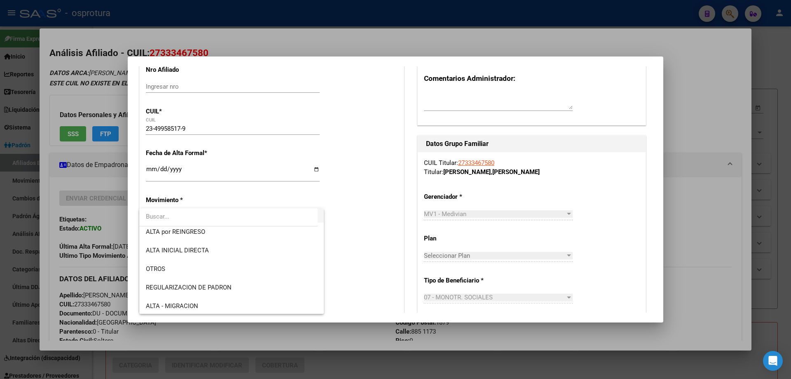
scroll to position [82, 0]
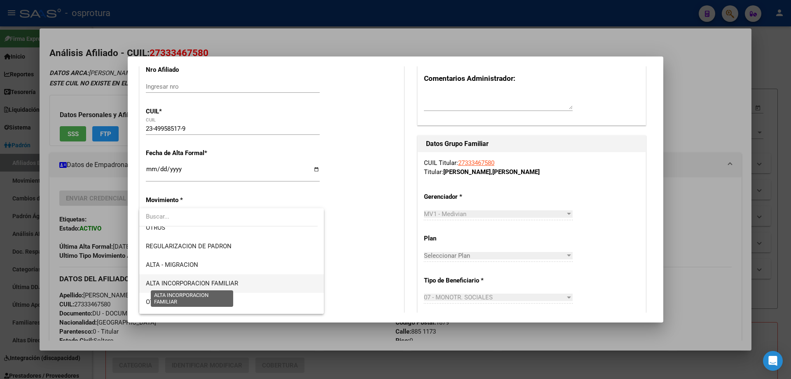
click at [202, 284] on span "ALTA INCORPORACION FAMILIAR" at bounding box center [192, 282] width 92 height 7
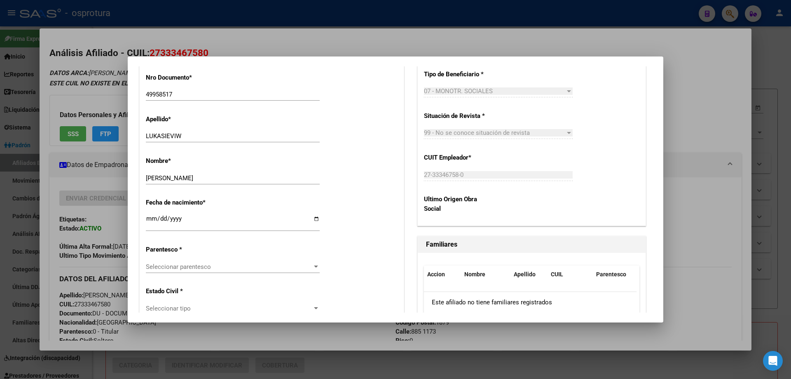
scroll to position [371, 0]
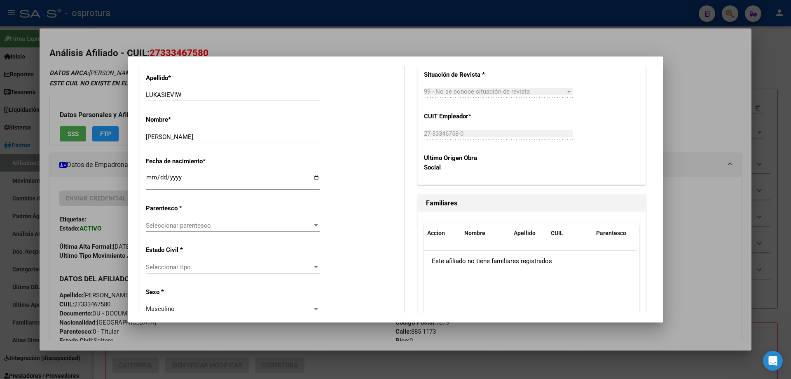
click at [182, 220] on div "Seleccionar parentesco Seleccionar parentesco" at bounding box center [233, 225] width 174 height 12
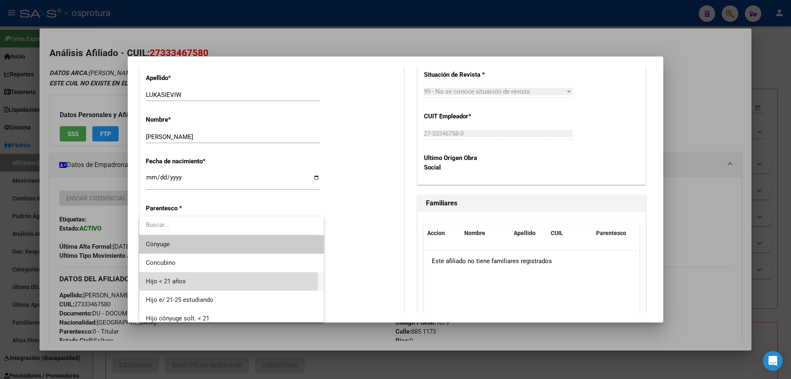
click at [200, 280] on span "Hijo < 21 años" at bounding box center [231, 281] width 171 height 19
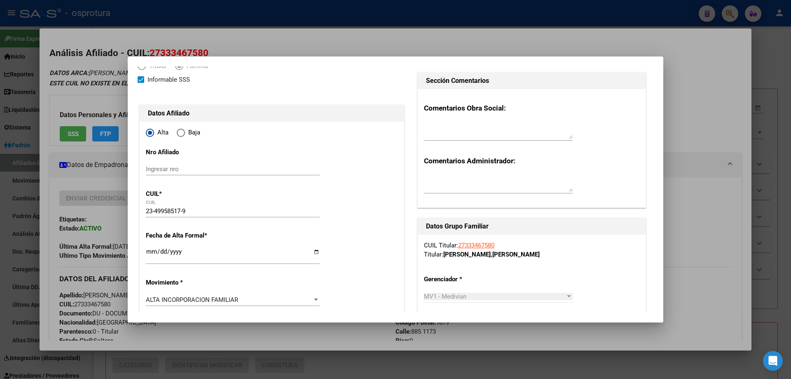
scroll to position [0, 0]
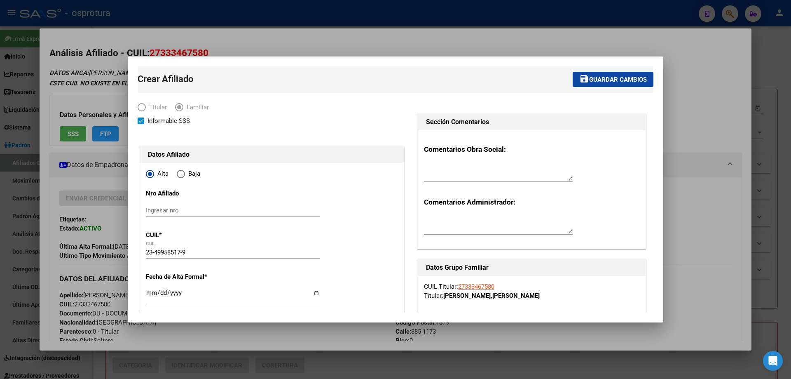
click at [607, 83] on span "Guardar cambios" at bounding box center [618, 79] width 58 height 7
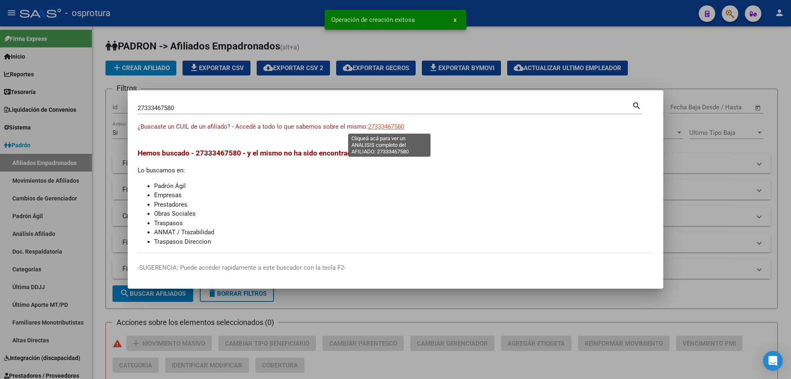
click at [380, 128] on span "27333467580" at bounding box center [386, 126] width 36 height 7
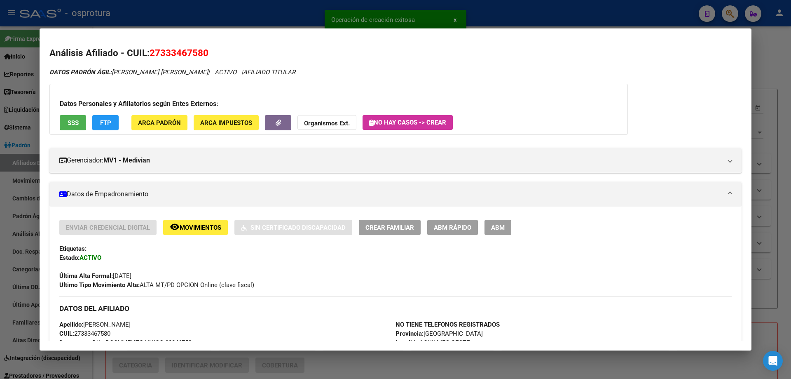
click at [386, 224] on span "Crear Familiar" at bounding box center [389, 227] width 49 height 7
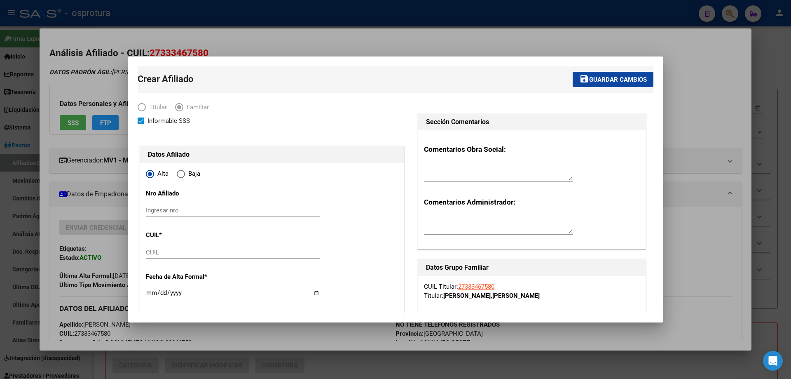
click at [162, 247] on div "CUIL" at bounding box center [233, 252] width 174 height 12
click at [162, 251] on input "CUIL" at bounding box center [233, 251] width 174 height 7
paste input "27-54970469-2"
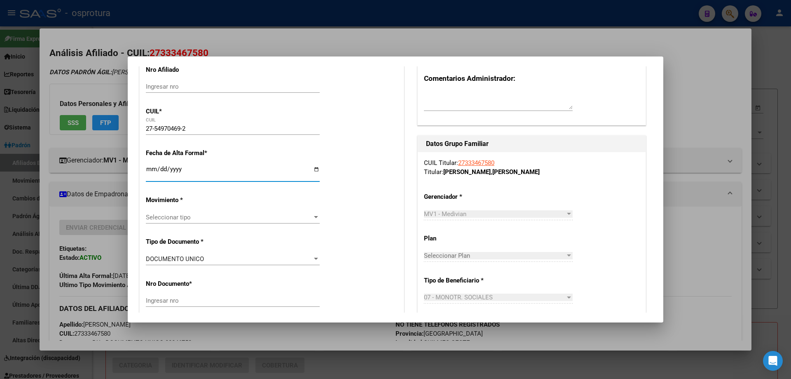
click at [149, 169] on input "Ingresar fecha" at bounding box center [233, 172] width 174 height 13
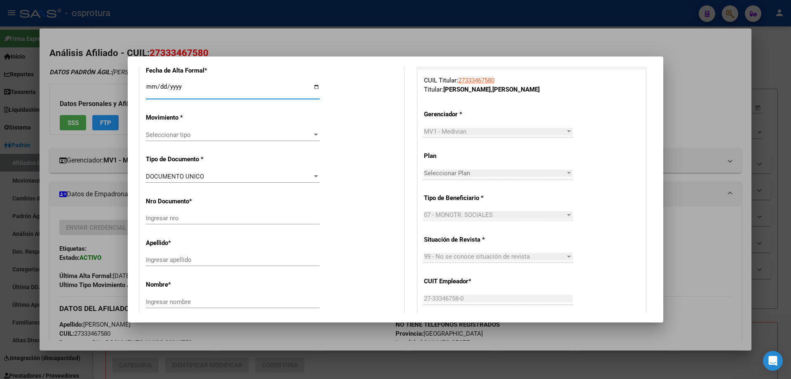
click at [185, 133] on span "Seleccionar tipo" at bounding box center [229, 134] width 166 height 7
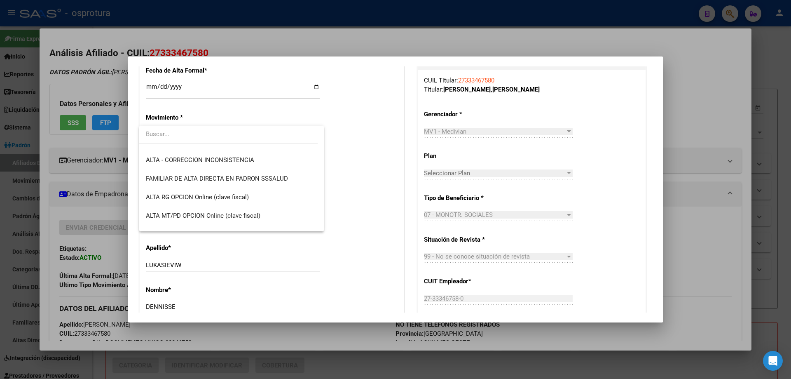
scroll to position [201, 0]
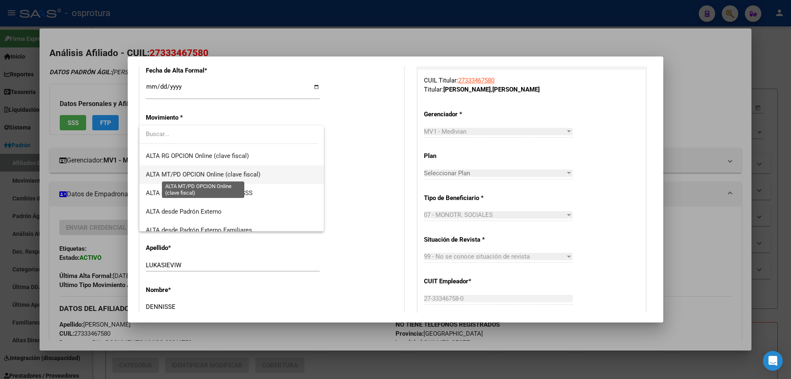
click at [177, 176] on span "ALTA MT/PD OPCION Online (clave fiscal)" at bounding box center [203, 174] width 115 height 7
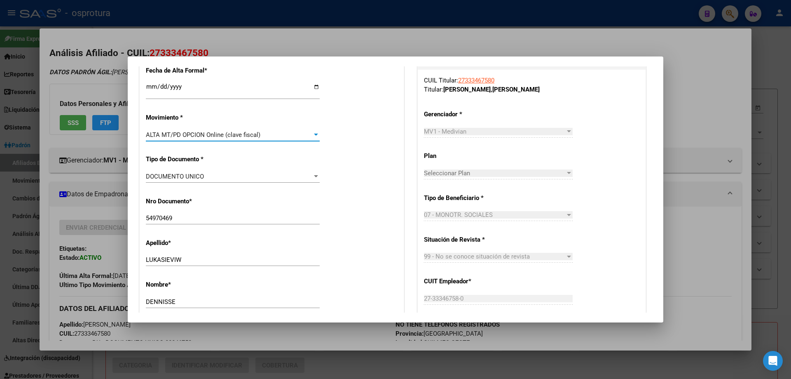
scroll to position [247, 0]
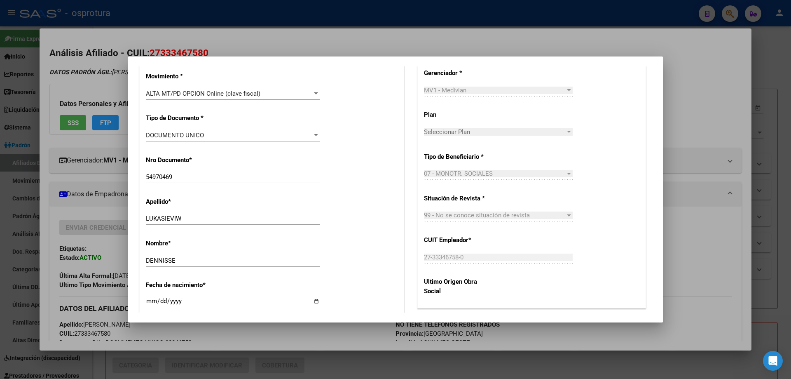
click at [180, 87] on div "ALTA MT/PD OPCION Online (clave fiscal) Seleccionar tipo" at bounding box center [233, 93] width 174 height 12
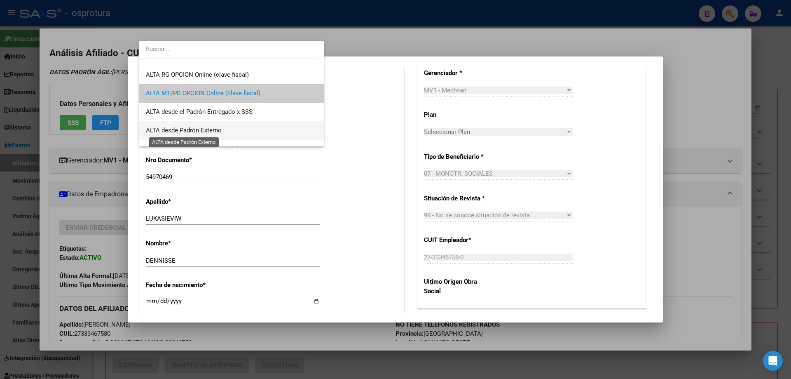
scroll to position [115, 0]
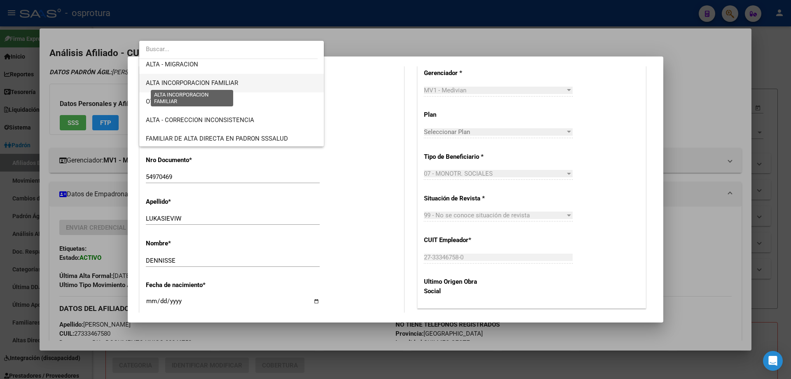
click at [196, 81] on span "ALTA INCORPORACION FAMILIAR" at bounding box center [192, 82] width 92 height 7
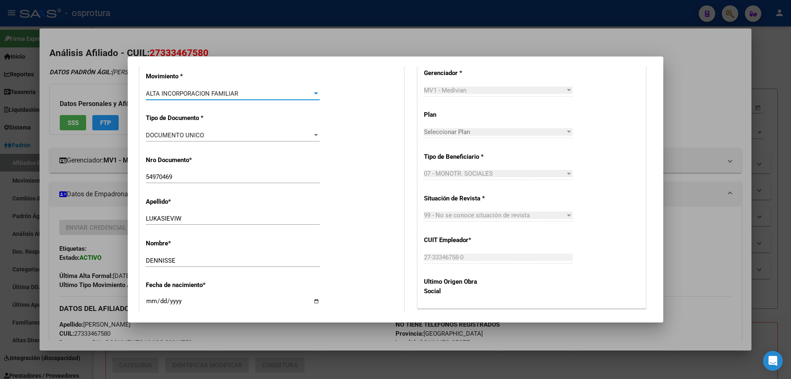
scroll to position [371, 0]
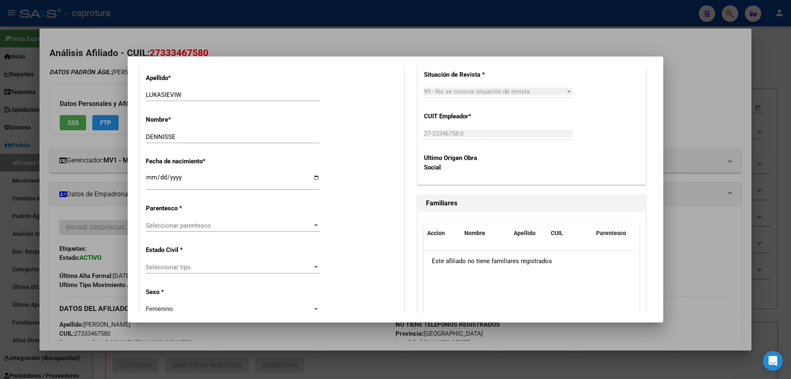
click at [195, 230] on div "Seleccionar parentesco Seleccionar parentesco" at bounding box center [233, 225] width 174 height 12
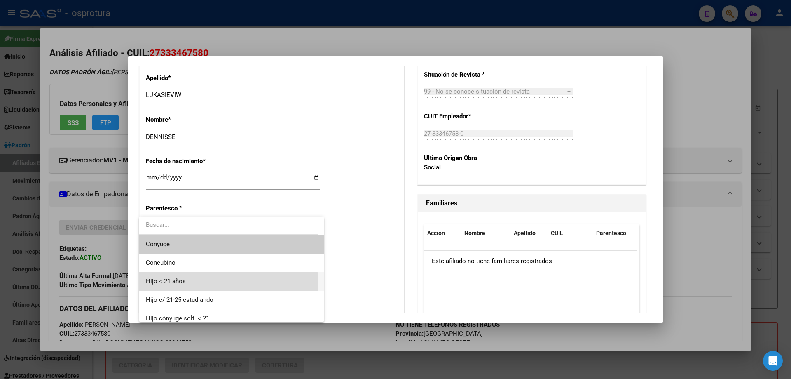
click at [186, 287] on span "Hijo < 21 años" at bounding box center [231, 281] width 171 height 19
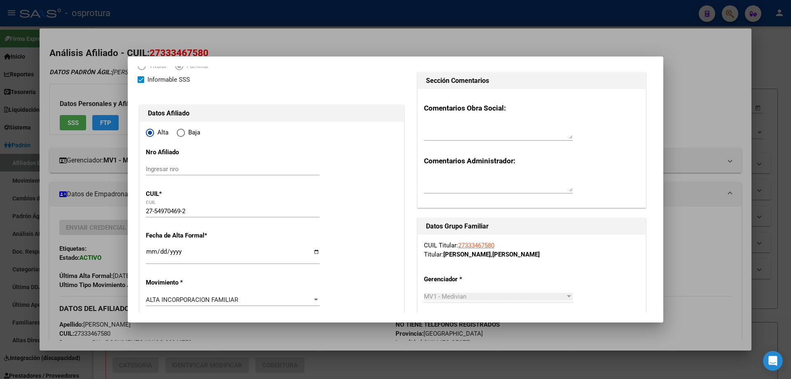
scroll to position [0, 0]
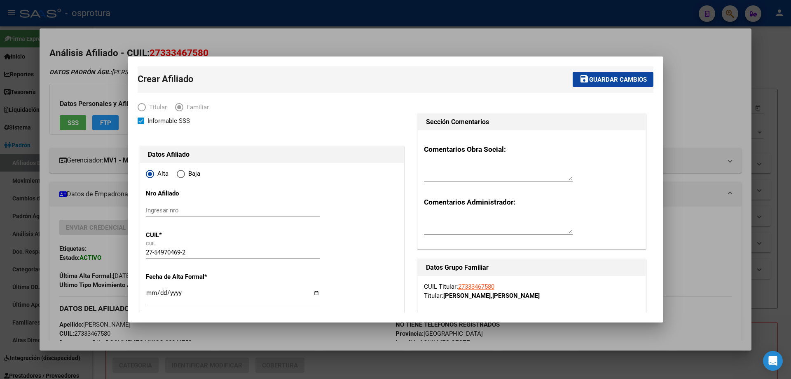
click at [611, 77] on span "Guardar cambios" at bounding box center [618, 79] width 58 height 7
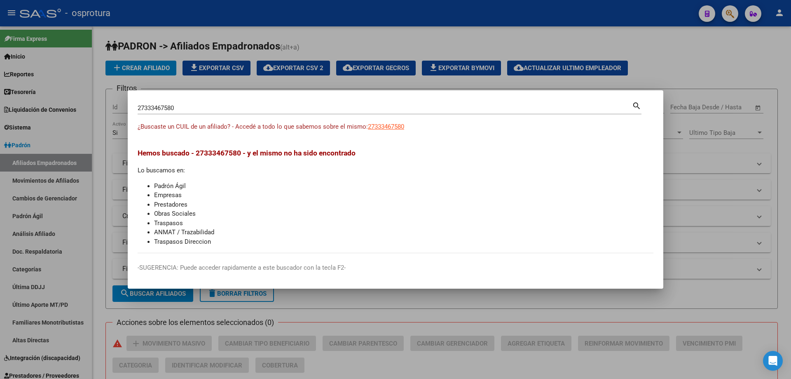
click at [186, 110] on input "27333467580" at bounding box center [385, 107] width 494 height 7
paste input "0-33524182-8"
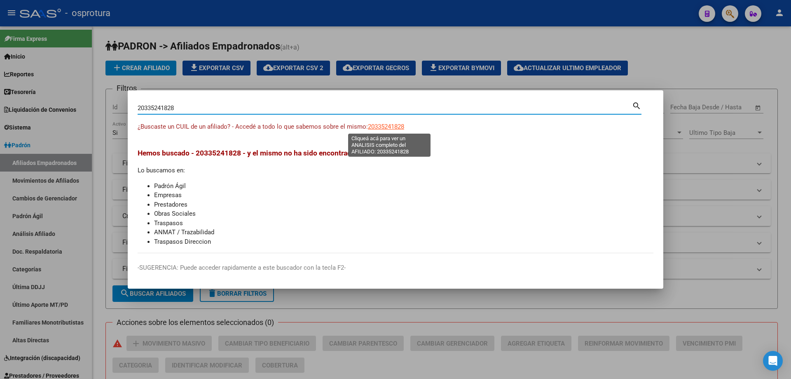
click at [381, 127] on span "20335241828" at bounding box center [386, 126] width 36 height 7
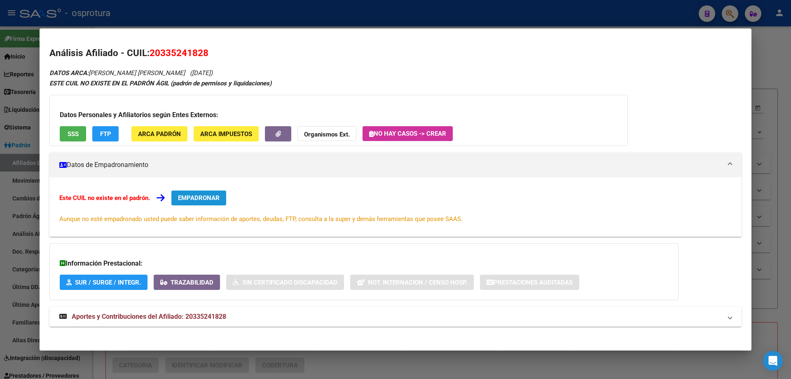
click at [219, 201] on span "EMPADRONAR" at bounding box center [199, 197] width 42 height 7
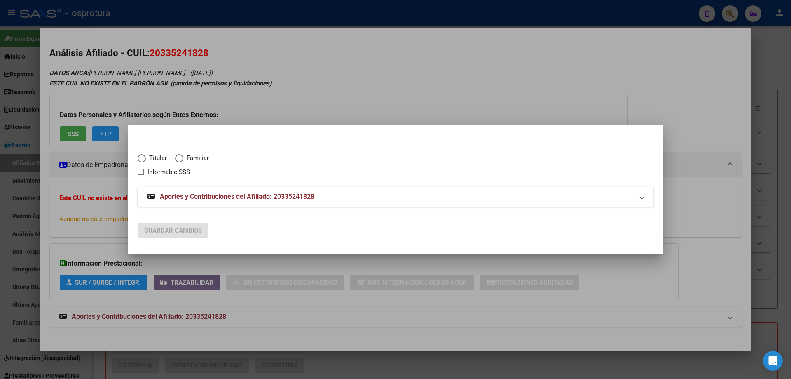
click at [145, 157] on span "Elija una opción" at bounding box center [142, 158] width 8 height 8
click at [145, 157] on input "Titular" at bounding box center [142, 158] width 8 height 8
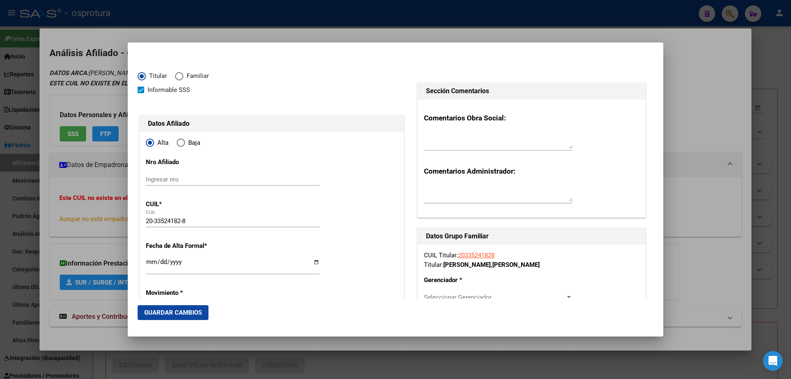
click at [152, 260] on input "Ingresar fecha" at bounding box center [233, 264] width 174 height 13
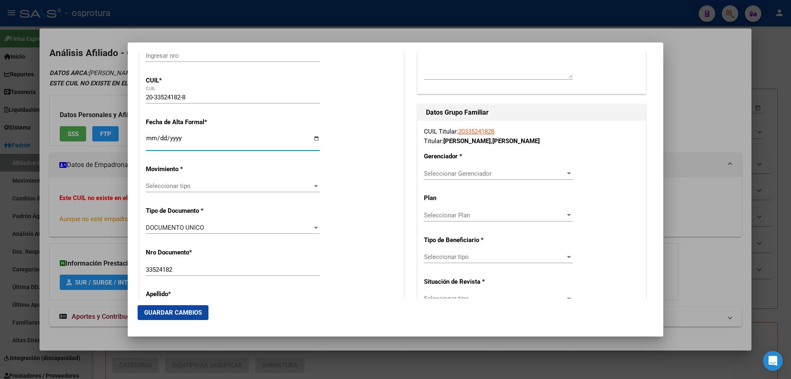
click at [206, 186] on span "Seleccionar tipo" at bounding box center [229, 185] width 166 height 7
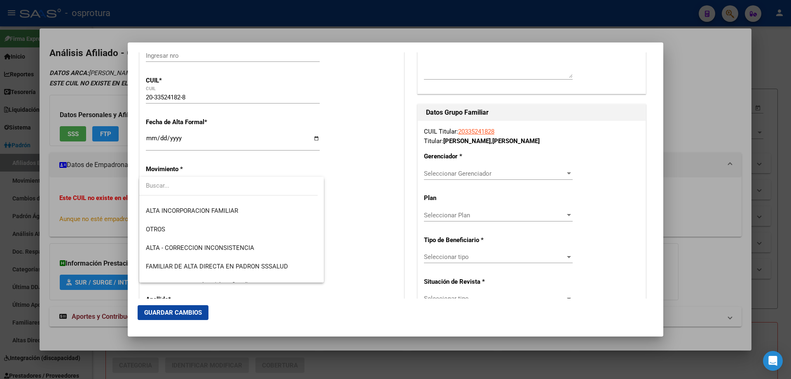
scroll to position [206, 0]
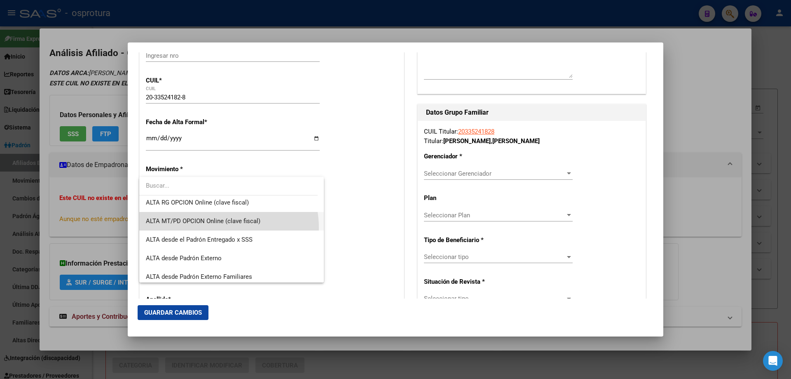
click at [218, 227] on span "ALTA MT/PD OPCION Online (clave fiscal)" at bounding box center [231, 221] width 171 height 19
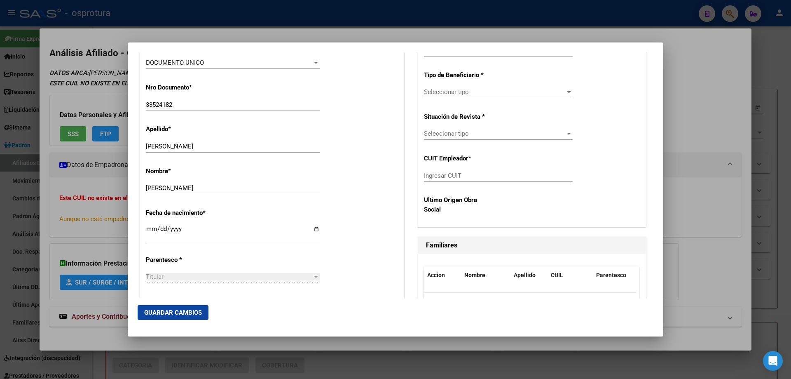
scroll to position [371, 0]
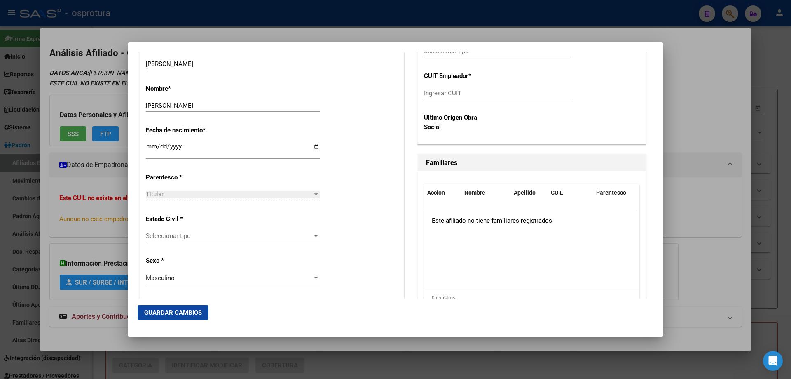
click at [200, 233] on span "Seleccionar tipo" at bounding box center [229, 235] width 166 height 7
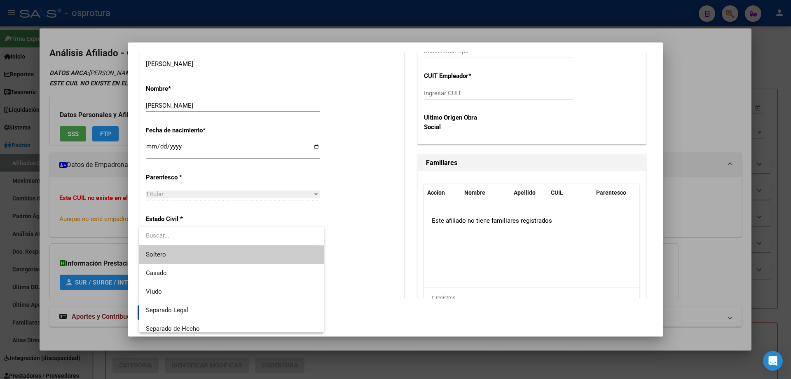
click at [198, 258] on span "Soltero" at bounding box center [231, 254] width 171 height 19
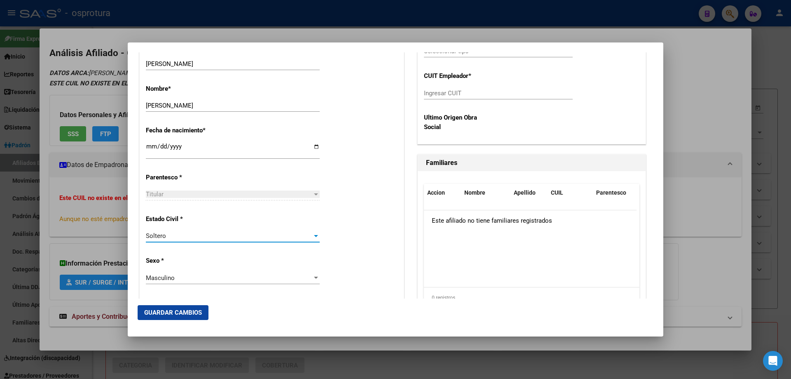
scroll to position [124, 0]
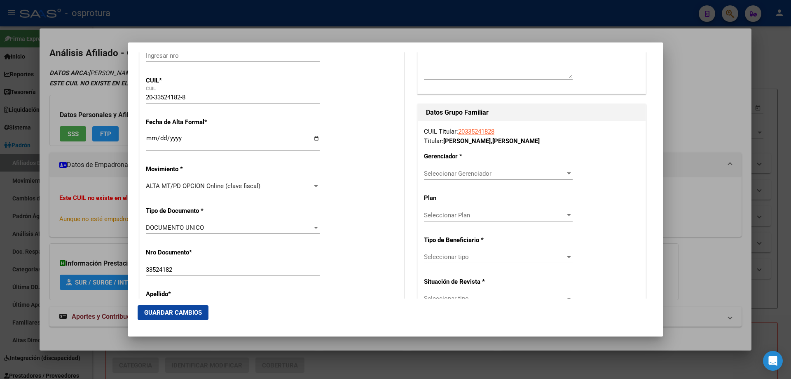
click at [449, 177] on div "Seleccionar Gerenciador Seleccionar Gerenciador" at bounding box center [498, 173] width 149 height 12
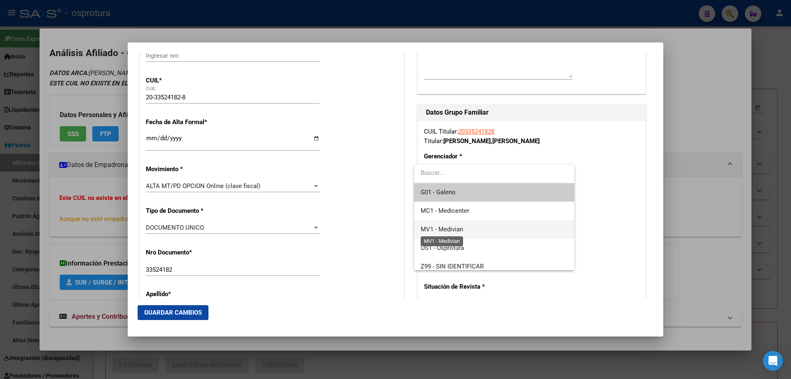
click at [456, 228] on span "MV1 - Medivian" at bounding box center [442, 228] width 42 height 7
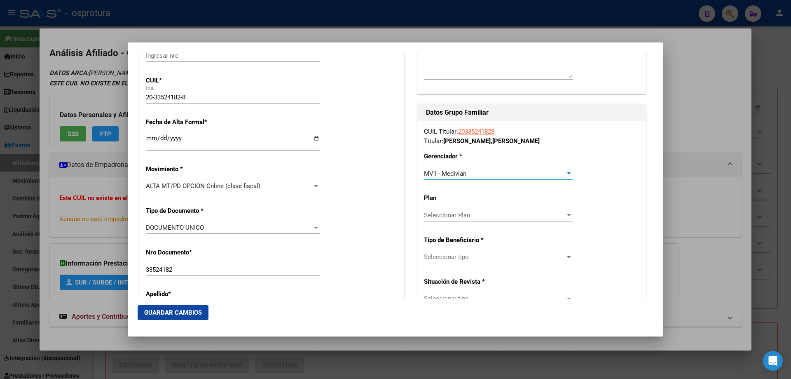
click at [455, 254] on span "Seleccionar tipo" at bounding box center [494, 256] width 141 height 7
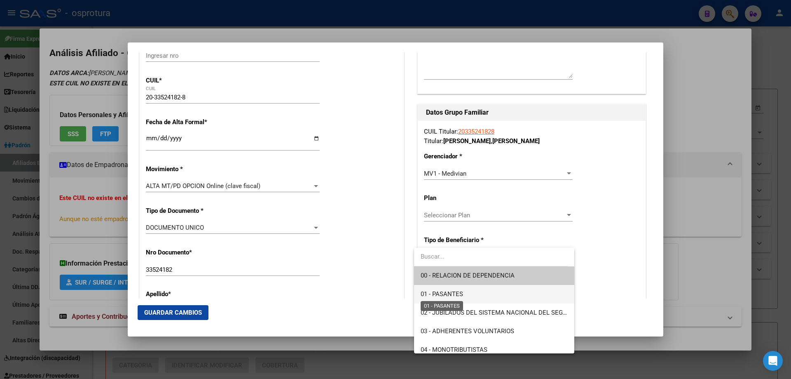
scroll to position [82, 0]
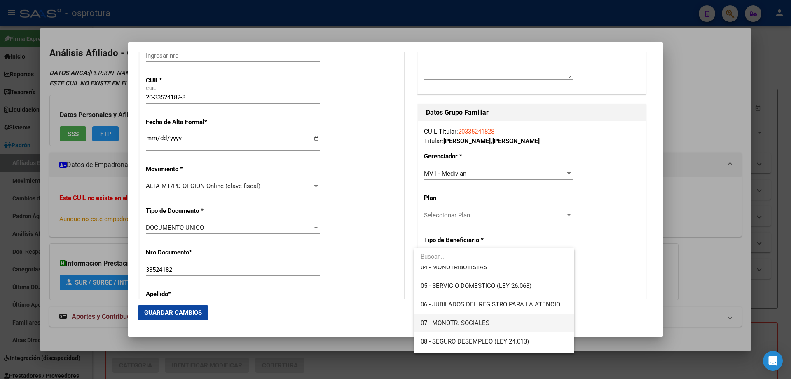
click at [452, 327] on span "07 - MONOTR. SOCIALES" at bounding box center [494, 323] width 147 height 19
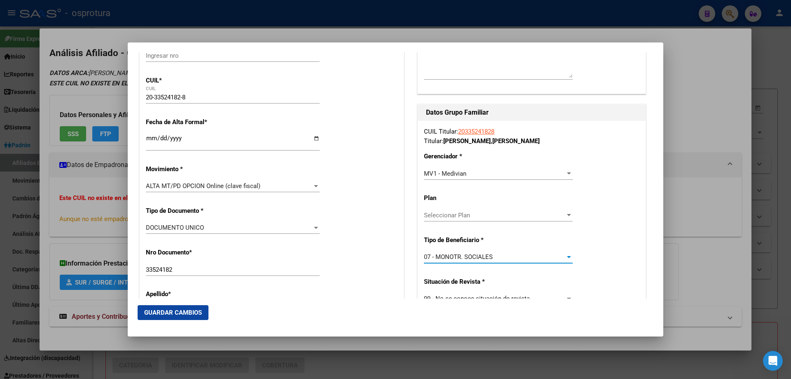
click at [166, 308] on button "Guardar Cambios" at bounding box center [173, 312] width 71 height 15
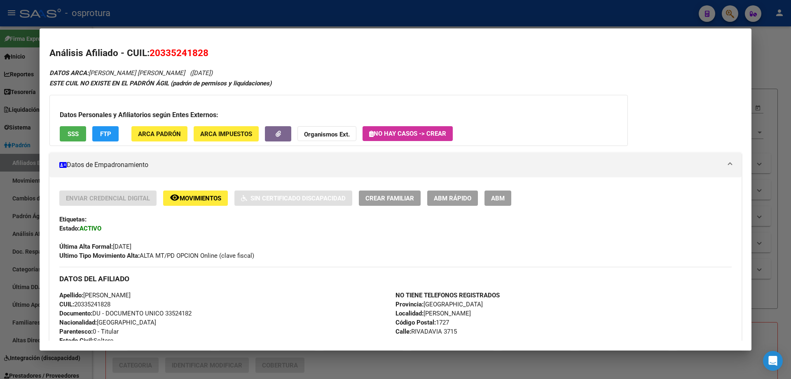
scroll to position [165, 0]
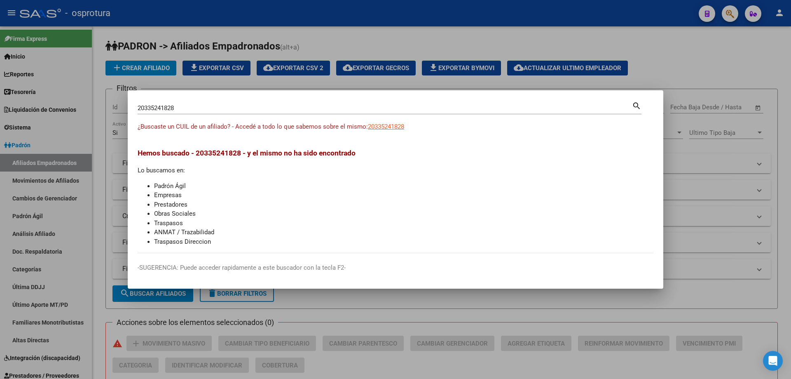
click at [266, 106] on input "20335241828" at bounding box center [385, 107] width 494 height 7
paste input "7-32149323-3"
click at [385, 129] on span "27321493233" at bounding box center [386, 126] width 36 height 7
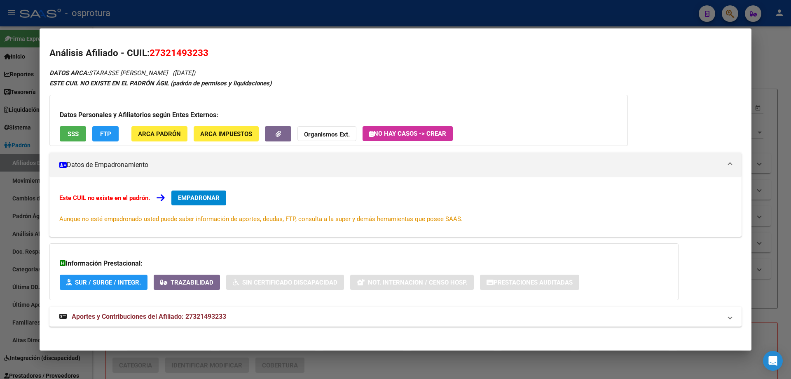
click at [209, 201] on span "EMPADRONAR" at bounding box center [199, 197] width 42 height 7
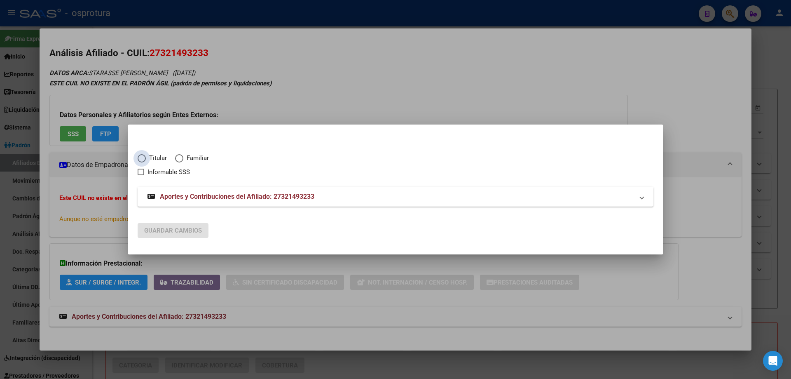
click at [142, 154] on span "Elija una opción" at bounding box center [142, 158] width 8 height 8
click at [142, 154] on input "Titular" at bounding box center [142, 158] width 8 height 8
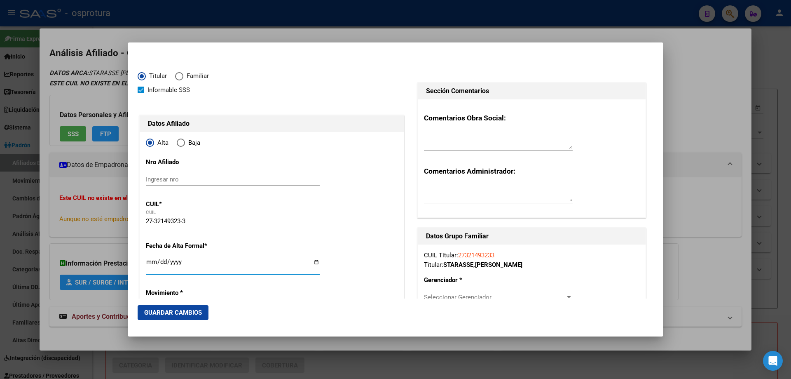
click at [154, 260] on input "Ingresar fecha" at bounding box center [233, 264] width 174 height 13
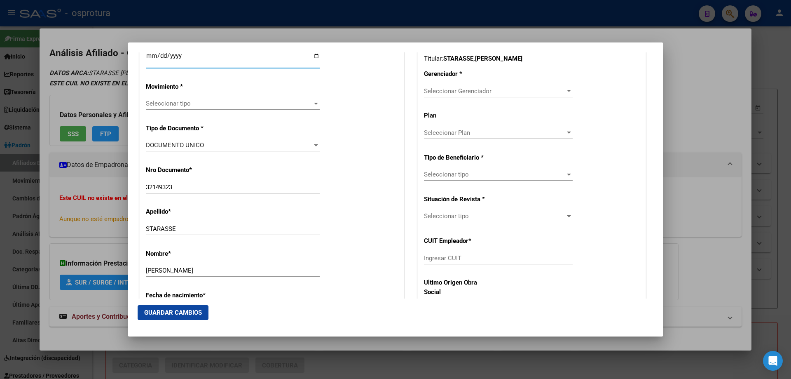
click at [182, 143] on span "DOCUMENTO UNICO" at bounding box center [175, 144] width 58 height 7
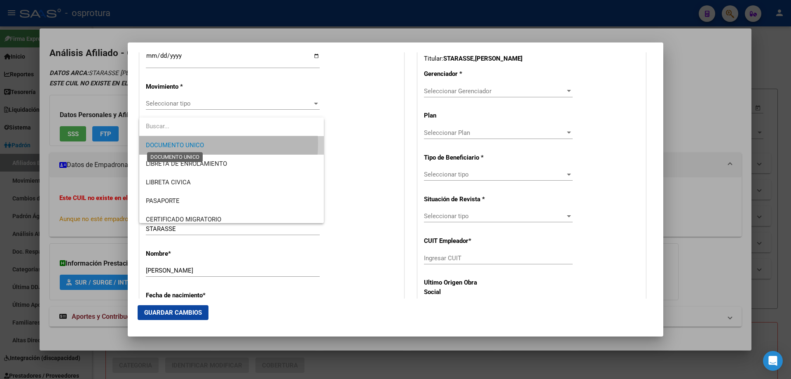
click at [182, 143] on span "DOCUMENTO UNICO" at bounding box center [175, 144] width 58 height 7
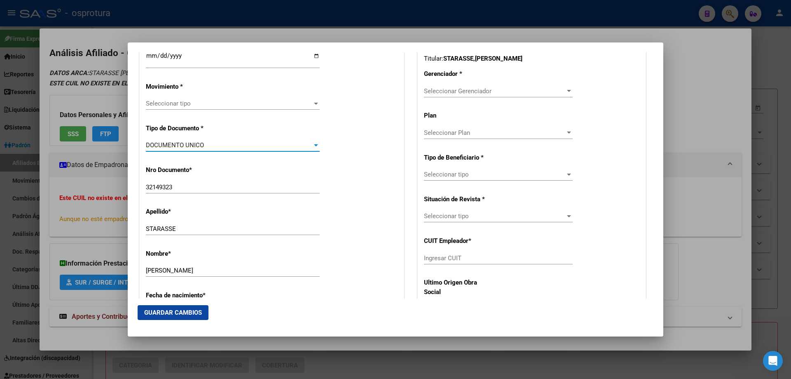
scroll to position [330, 0]
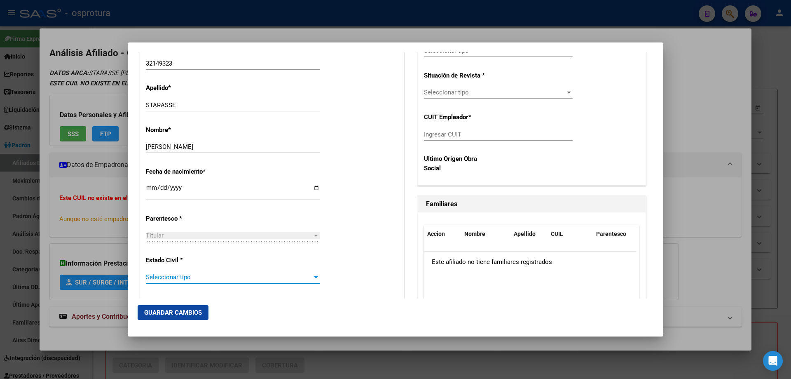
click at [190, 274] on span "Seleccionar tipo" at bounding box center [229, 276] width 166 height 7
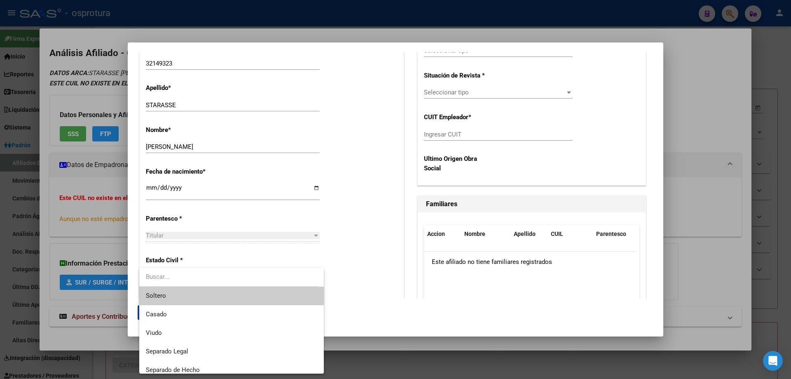
click at [187, 302] on span "Soltero" at bounding box center [231, 295] width 171 height 19
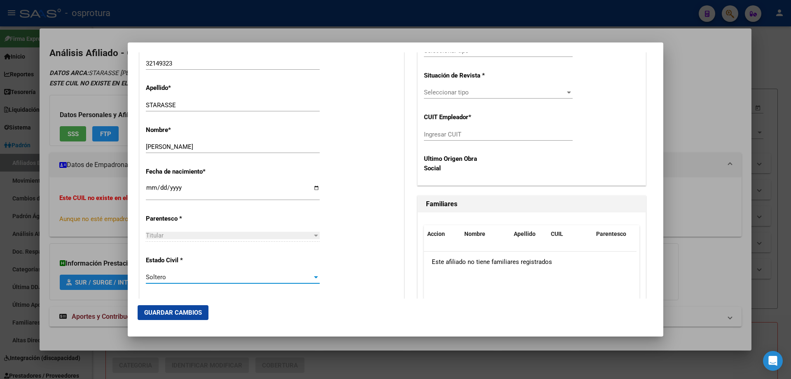
scroll to position [124, 0]
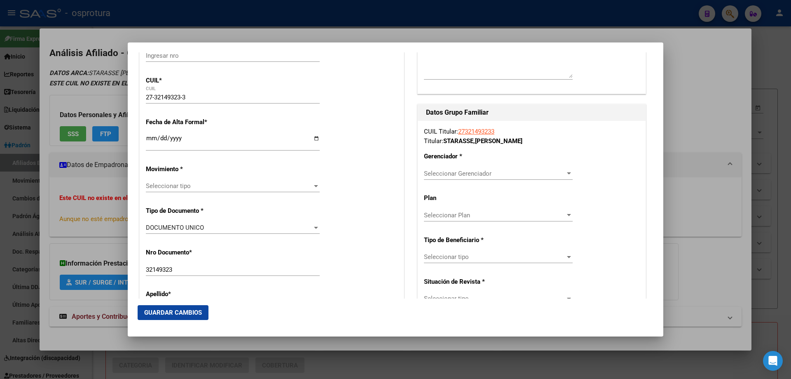
click at [453, 169] on div "Seleccionar Gerenciador Seleccionar Gerenciador" at bounding box center [498, 173] width 149 height 12
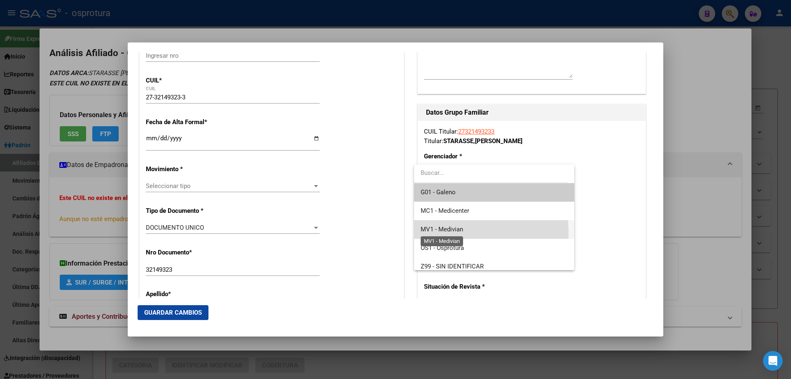
click at [448, 232] on span "MV1 - Medivian" at bounding box center [442, 228] width 42 height 7
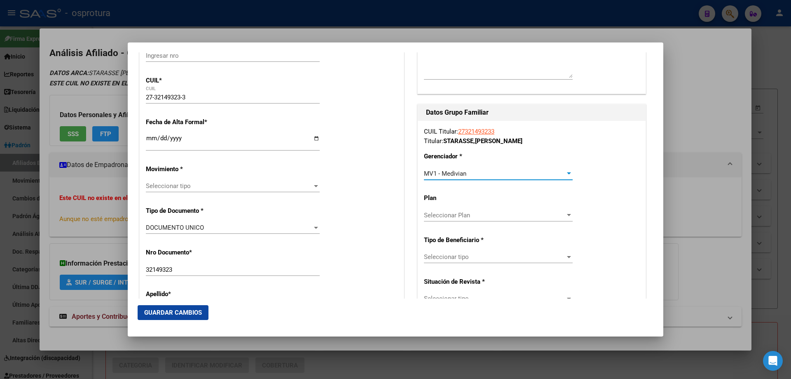
click at [449, 258] on span "Seleccionar tipo" at bounding box center [494, 256] width 141 height 7
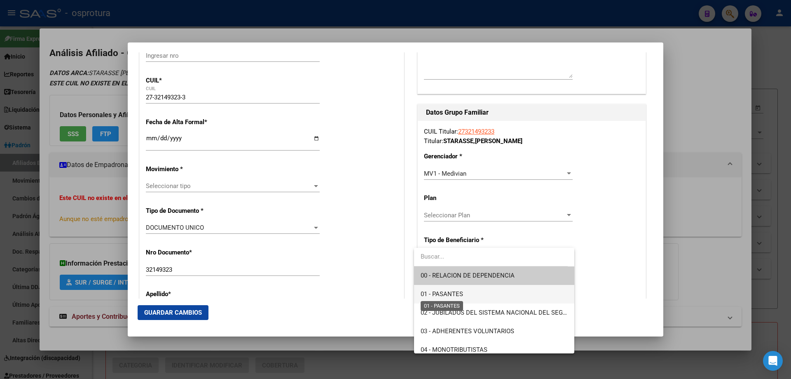
scroll to position [82, 0]
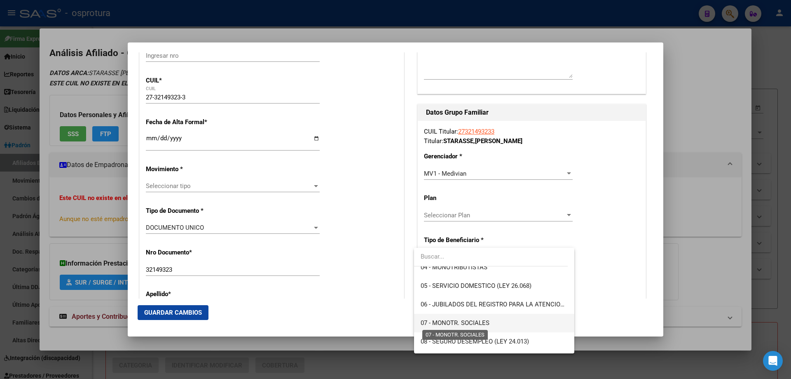
click at [441, 323] on span "07 - MONOTR. SOCIALES" at bounding box center [455, 322] width 69 height 7
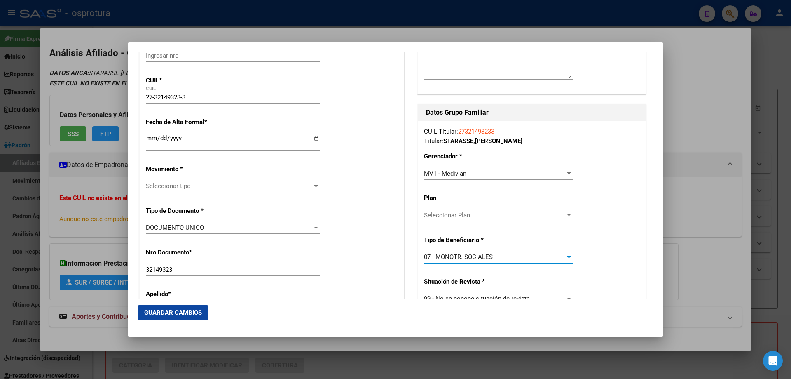
click at [171, 313] on span "Guardar Cambios" at bounding box center [173, 312] width 58 height 7
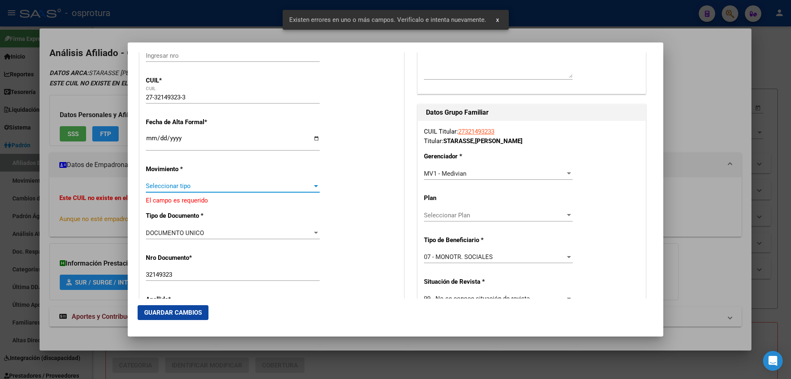
click at [168, 183] on span "Seleccionar tipo" at bounding box center [229, 185] width 166 height 7
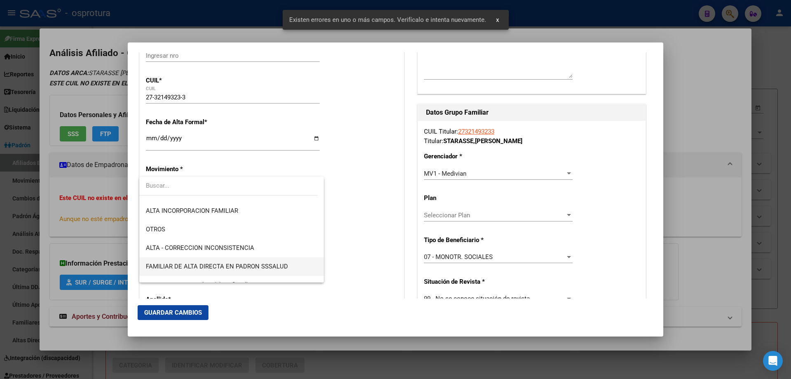
scroll to position [165, 0]
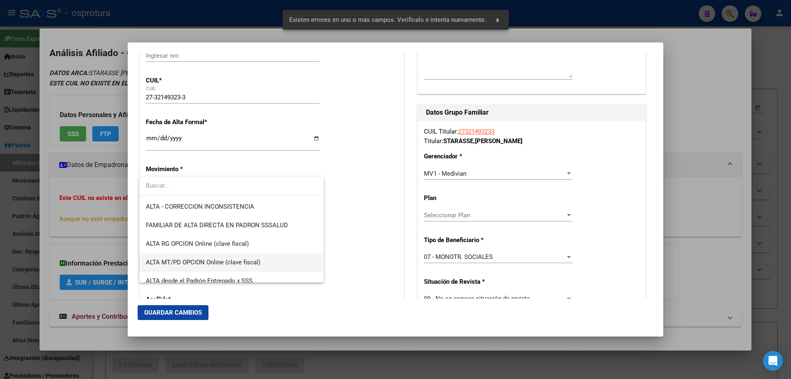
click at [171, 258] on span "ALTA MT/PD OPCION Online (clave fiscal)" at bounding box center [231, 262] width 171 height 19
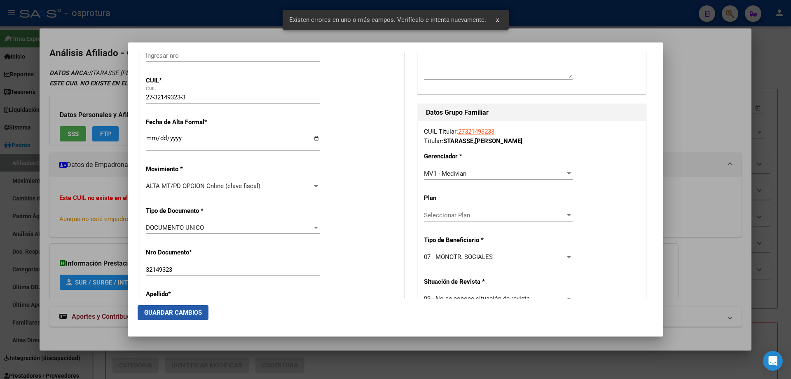
click at [162, 316] on span "Guardar Cambios" at bounding box center [173, 312] width 58 height 7
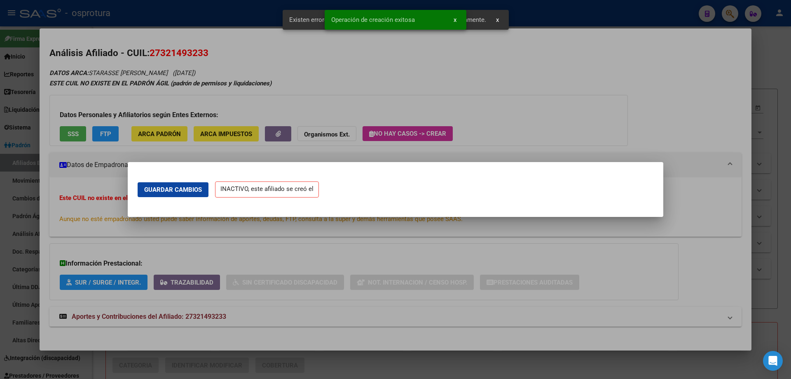
scroll to position [0, 0]
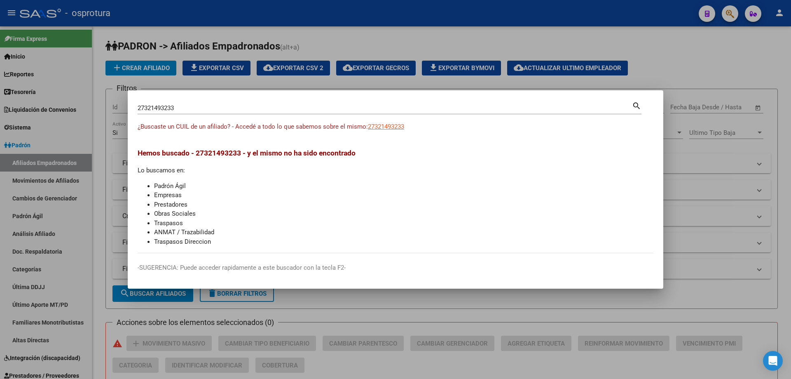
click at [188, 107] on input "27321493233" at bounding box center [385, 107] width 494 height 7
paste input "-32952790-0"
click at [390, 124] on span "27329527900" at bounding box center [386, 126] width 36 height 7
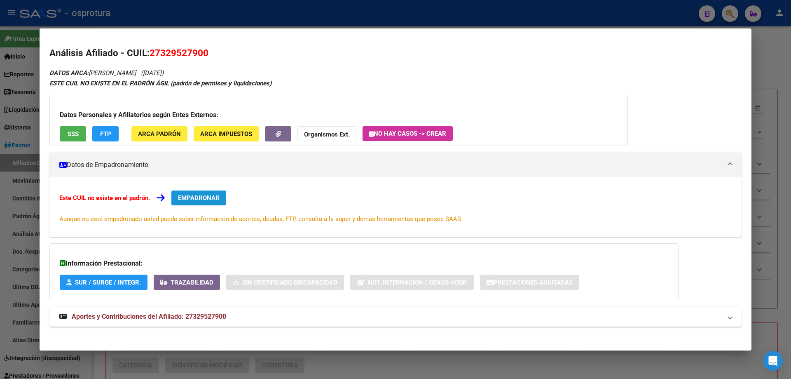
click at [196, 194] on span "EMPADRONAR" at bounding box center [199, 197] width 42 height 7
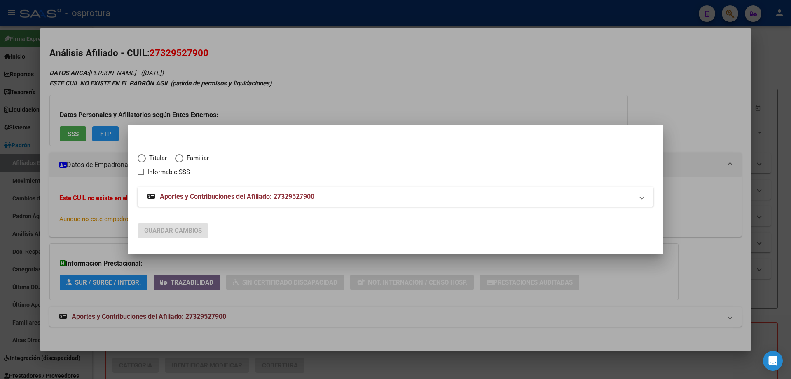
click at [140, 161] on span "Elija una opción" at bounding box center [142, 158] width 8 height 8
click at [140, 161] on input "Titular" at bounding box center [142, 158] width 8 height 8
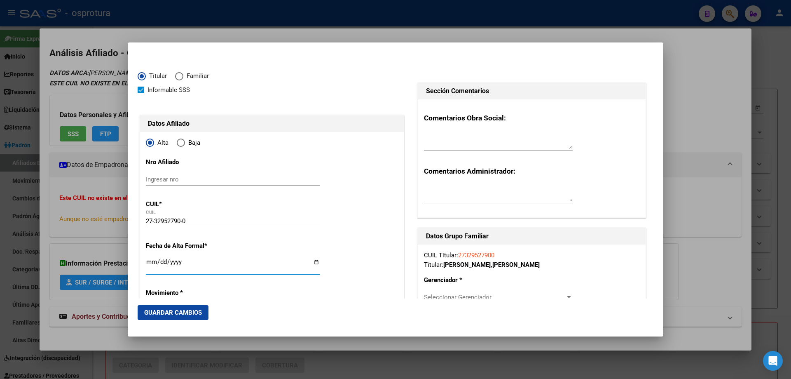
click at [153, 264] on input "Ingresar fecha" at bounding box center [233, 264] width 174 height 13
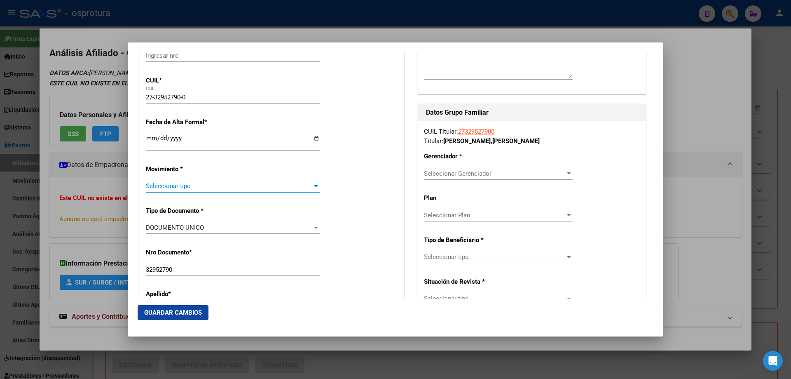
click at [177, 184] on span "Seleccionar tipo" at bounding box center [229, 185] width 166 height 7
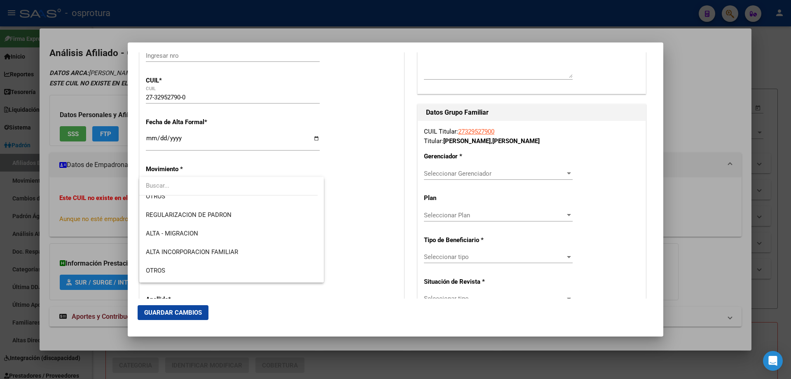
scroll to position [165, 0]
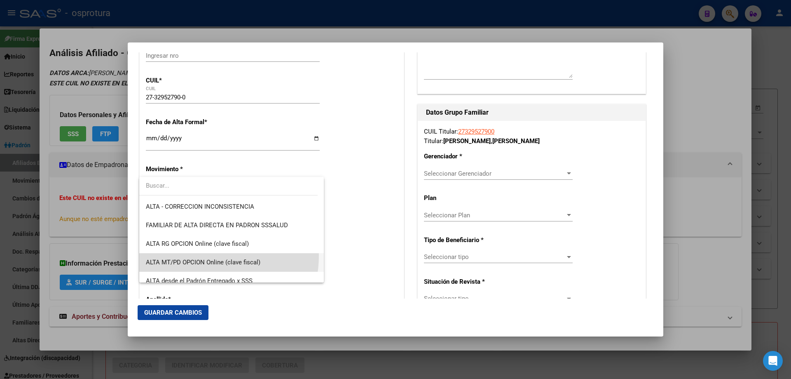
click at [196, 255] on span "ALTA MT/PD OPCION Online (clave fiscal)" at bounding box center [231, 262] width 171 height 19
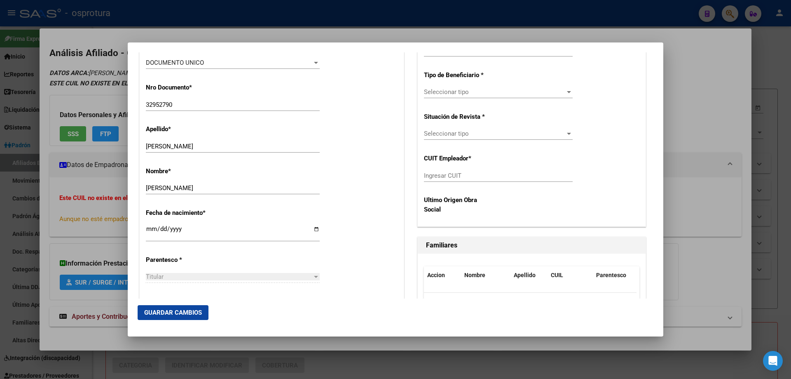
scroll to position [371, 0]
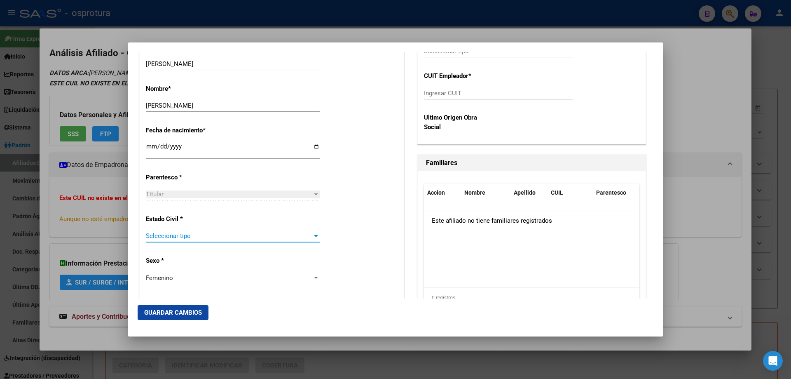
click at [188, 233] on span "Seleccionar tipo" at bounding box center [229, 235] width 166 height 7
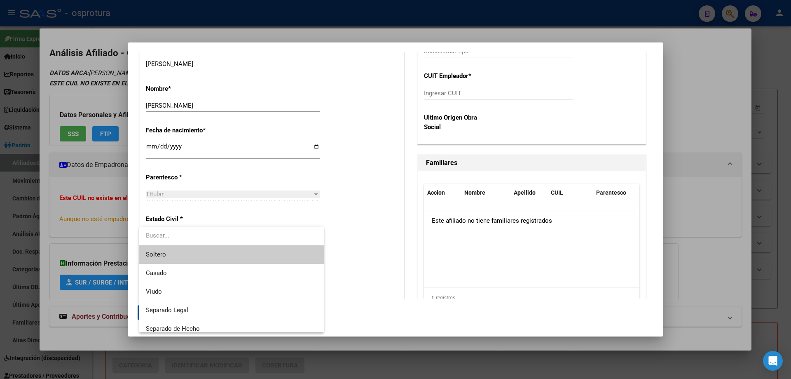
click at [186, 262] on span "Soltero" at bounding box center [231, 254] width 171 height 19
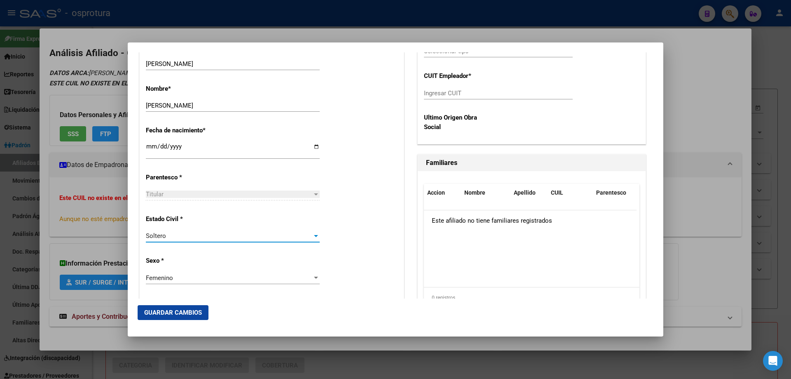
scroll to position [165, 0]
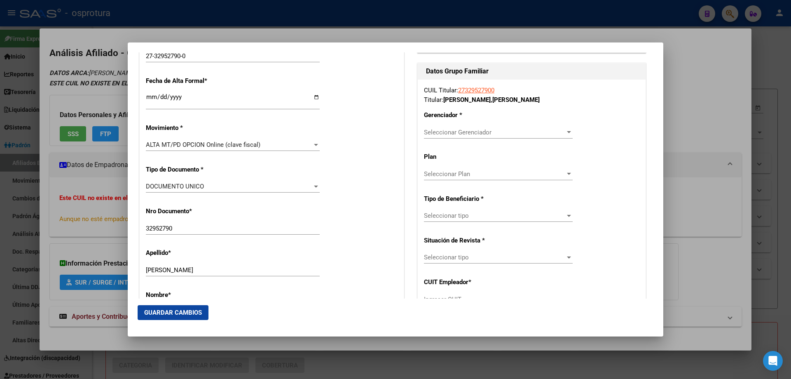
click at [484, 129] on span "Seleccionar Gerenciador" at bounding box center [494, 132] width 141 height 7
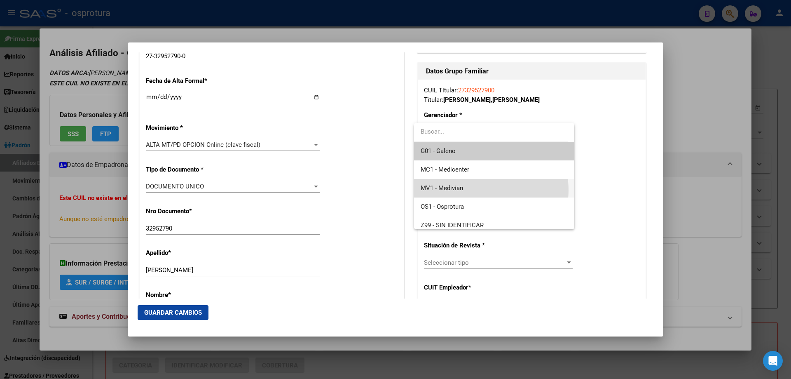
click at [480, 190] on span "MV1 - Medivian" at bounding box center [494, 188] width 147 height 19
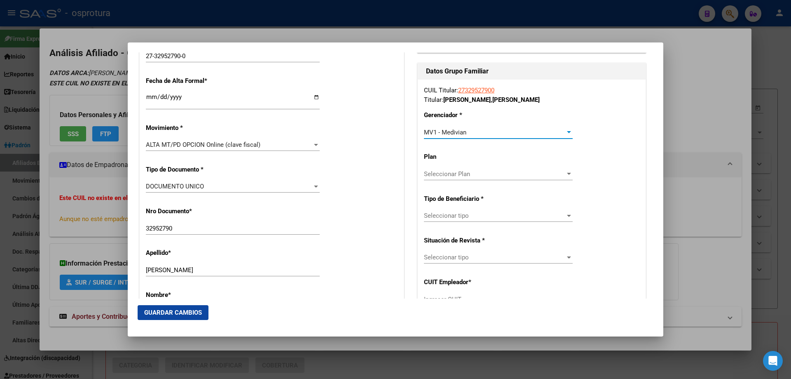
click at [480, 218] on span "Seleccionar tipo" at bounding box center [494, 215] width 141 height 7
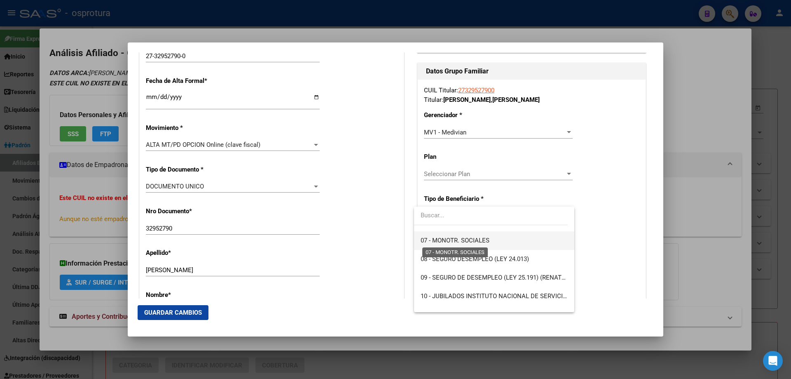
click at [467, 242] on span "07 - MONOTR. SOCIALES" at bounding box center [455, 239] width 69 height 7
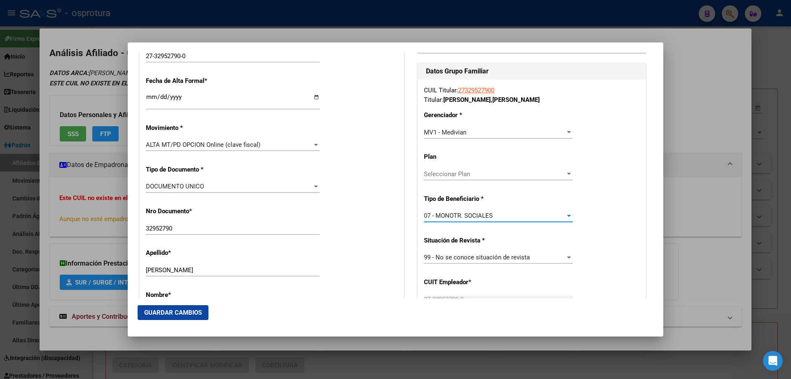
click at [165, 311] on span "Guardar Cambios" at bounding box center [173, 312] width 58 height 7
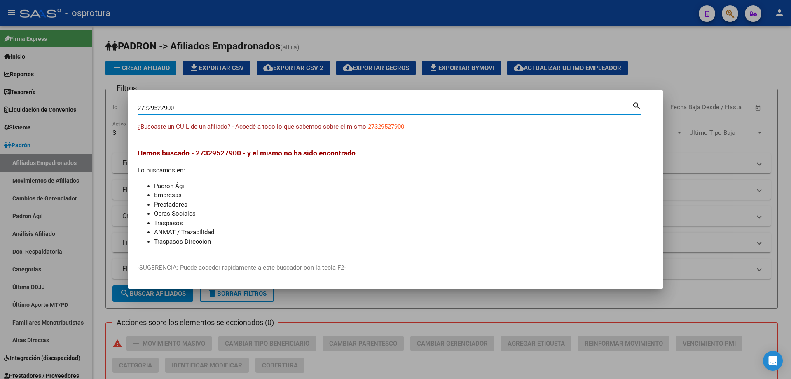
click at [291, 108] on input "27329527900" at bounding box center [385, 107] width 494 height 7
paste input "0-33844788-5"
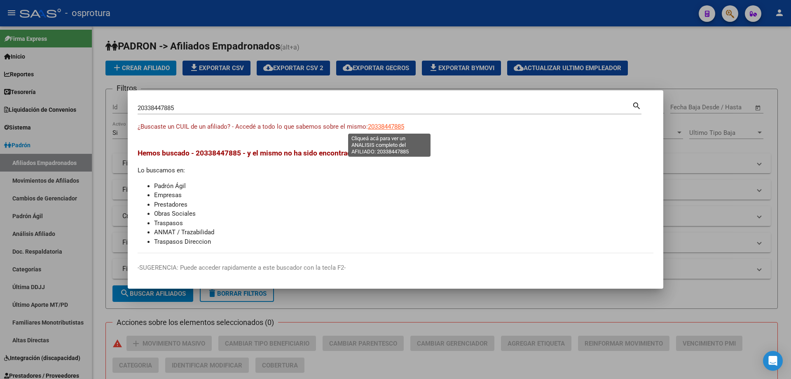
click at [375, 127] on span "20338447885" at bounding box center [386, 126] width 36 height 7
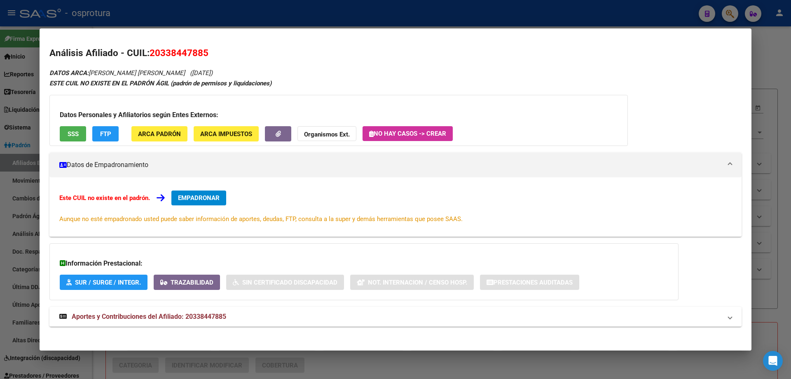
click at [198, 198] on span "EMPADRONAR" at bounding box center [199, 197] width 42 height 7
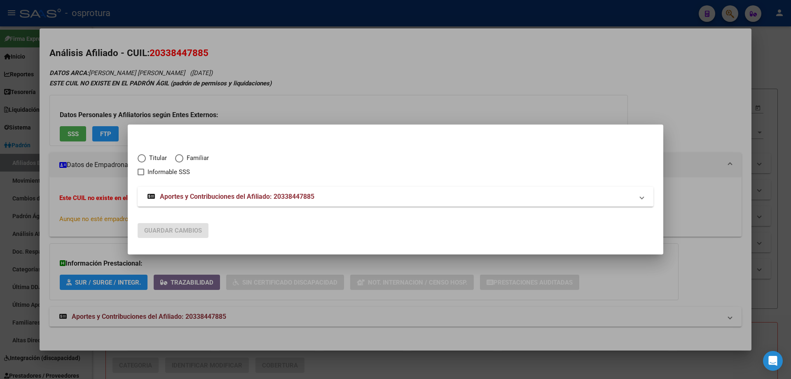
click at [145, 159] on span "Elija una opción" at bounding box center [142, 158] width 8 height 8
click at [145, 159] on input "Titular" at bounding box center [142, 158] width 8 height 8
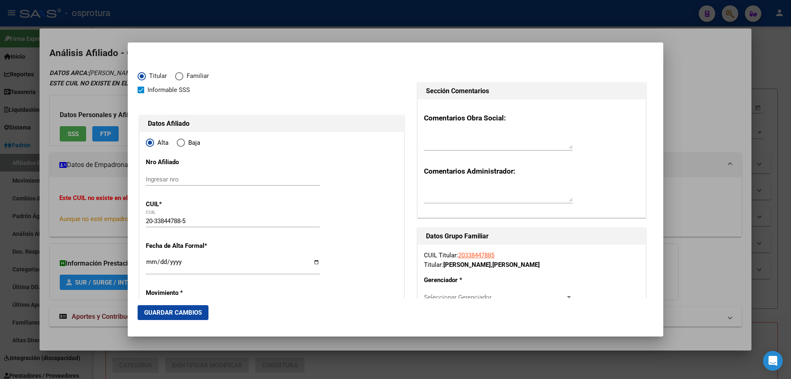
scroll to position [124, 0]
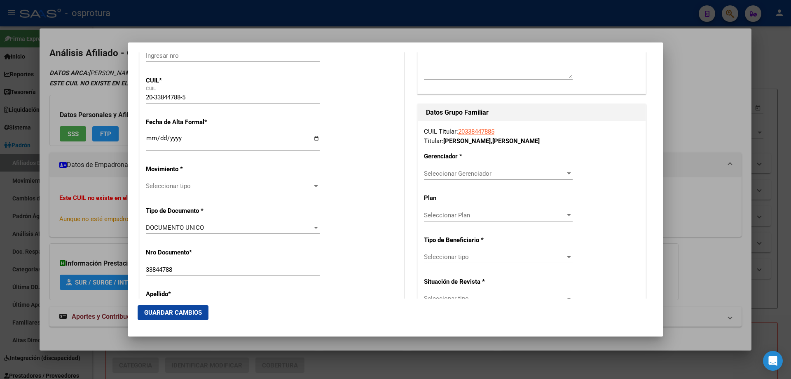
click at [148, 140] on input "Ingresar fecha" at bounding box center [233, 141] width 174 height 13
click at [173, 190] on div "Seleccionar tipo Seleccionar tipo" at bounding box center [233, 186] width 174 height 12
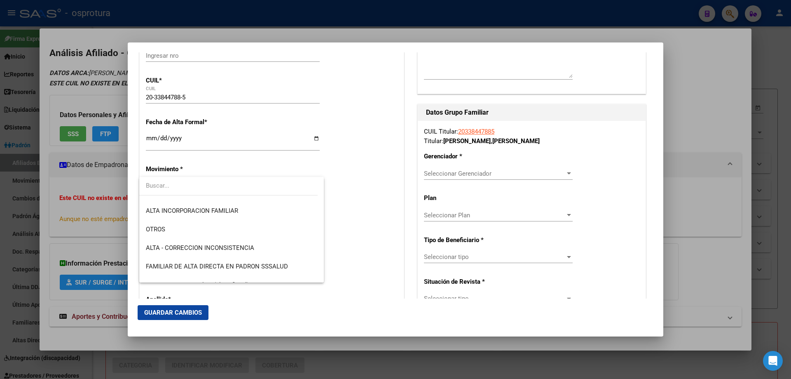
scroll to position [165, 0]
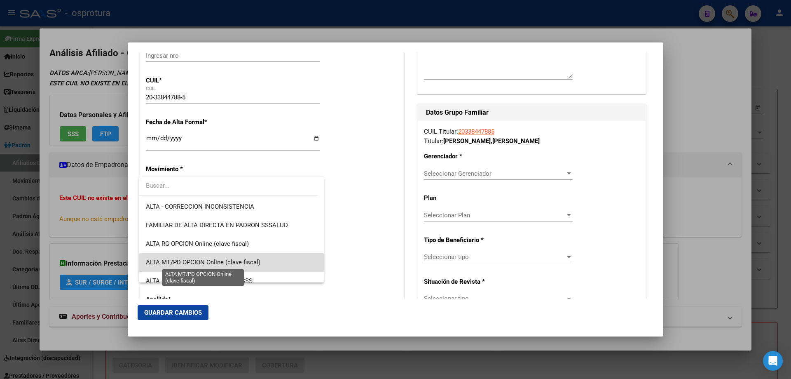
click at [240, 263] on span "ALTA MT/PD OPCION Online (clave fiscal)" at bounding box center [203, 261] width 115 height 7
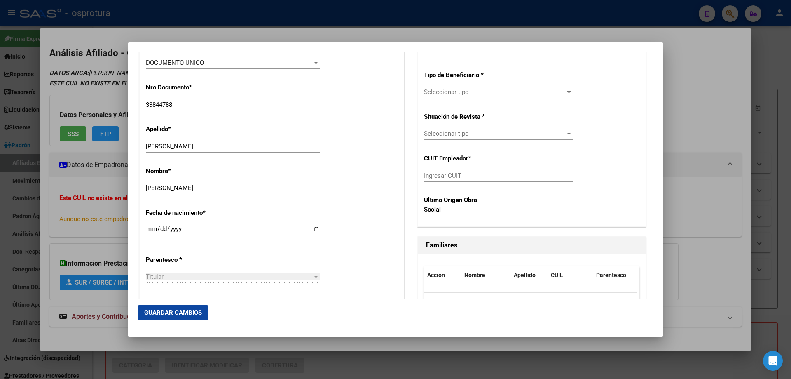
scroll to position [371, 0]
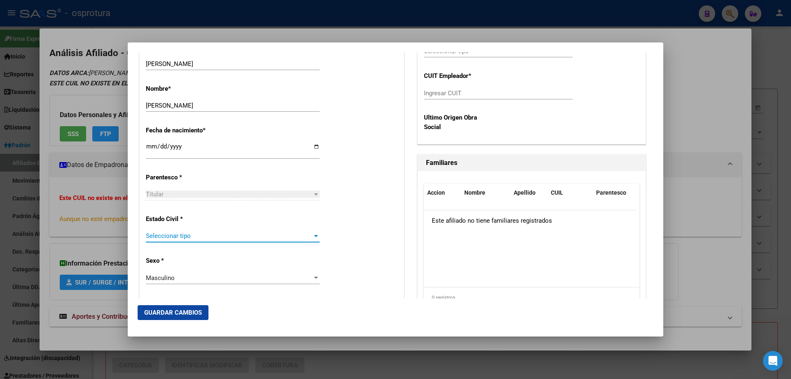
click at [190, 236] on span "Seleccionar tipo" at bounding box center [229, 235] width 166 height 7
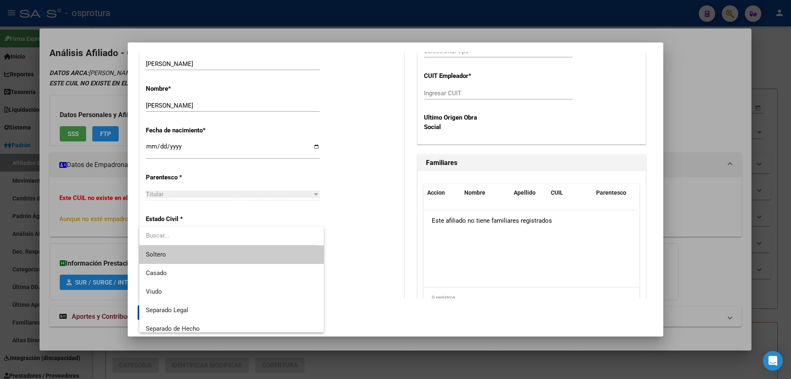
click at [188, 256] on span "Soltero" at bounding box center [231, 254] width 171 height 19
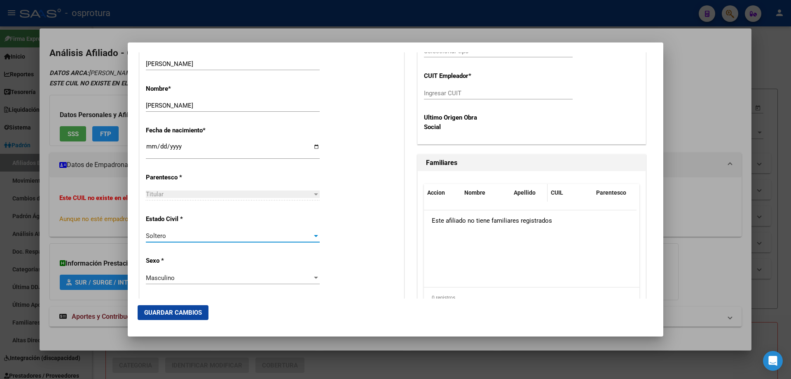
scroll to position [247, 0]
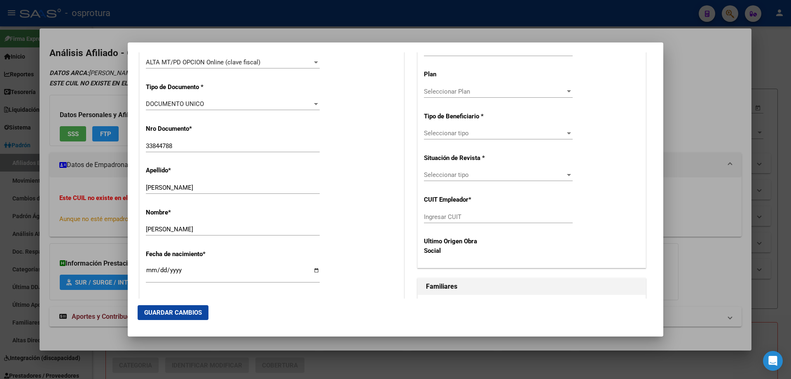
click at [459, 86] on div "Seleccionar Plan Seleccionar Plan" at bounding box center [498, 91] width 149 height 12
click at [460, 55] on div at bounding box center [395, 189] width 791 height 379
click at [460, 55] on div "Seleccionar Gerenciador Seleccionar Gerenciador" at bounding box center [498, 50] width 149 height 12
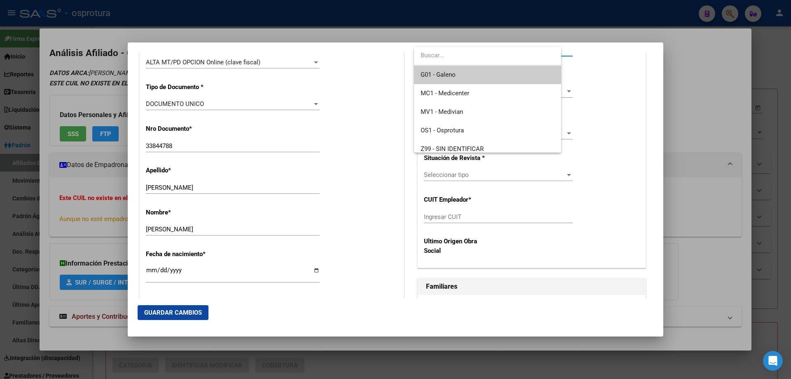
scroll to position [241, 0]
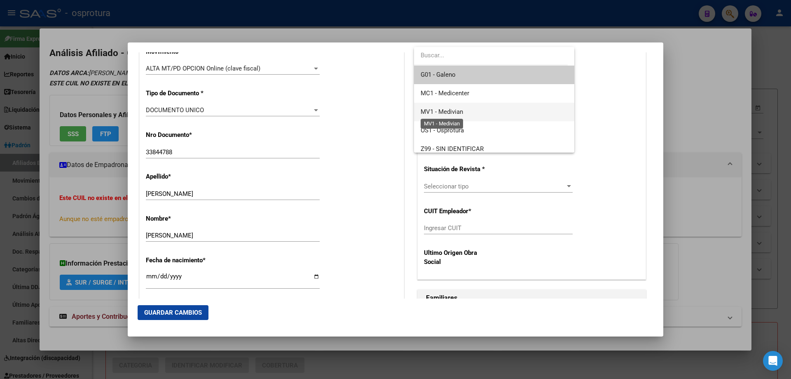
click at [458, 110] on span "MV1 - Medivian" at bounding box center [442, 111] width 42 height 7
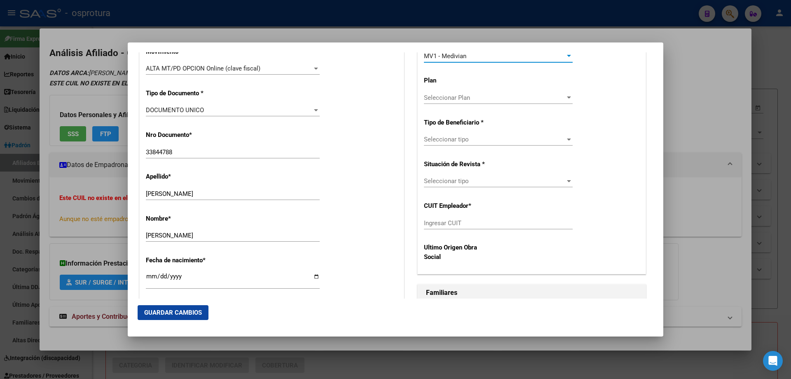
click at [456, 179] on span "Seleccionar tipo" at bounding box center [494, 180] width 141 height 7
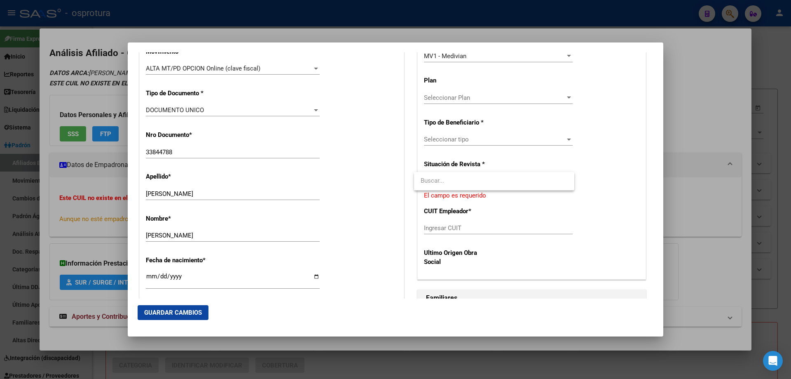
click at [456, 179] on input "dropdown search" at bounding box center [494, 180] width 160 height 19
click at [455, 143] on div at bounding box center [395, 189] width 791 height 379
click at [455, 143] on span "Seleccionar tipo" at bounding box center [494, 139] width 141 height 7
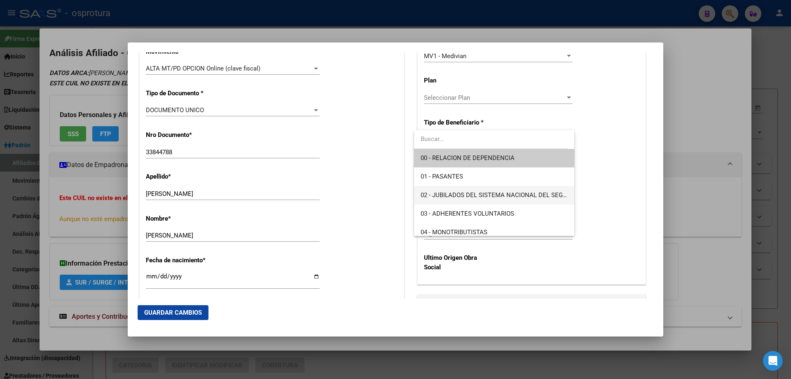
scroll to position [124, 0]
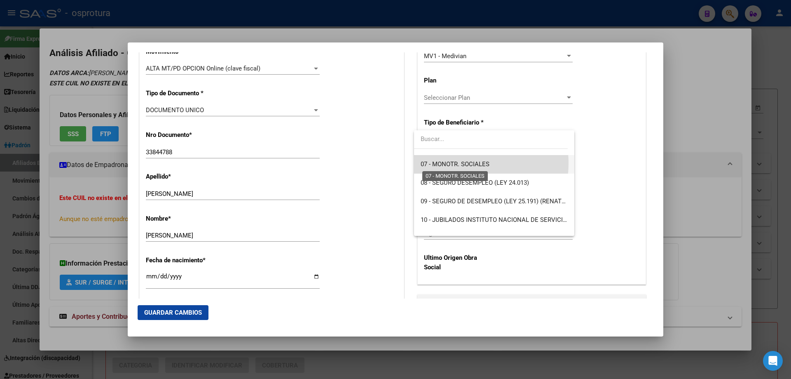
click at [457, 163] on span "07 - MONOTR. SOCIALES" at bounding box center [455, 163] width 69 height 7
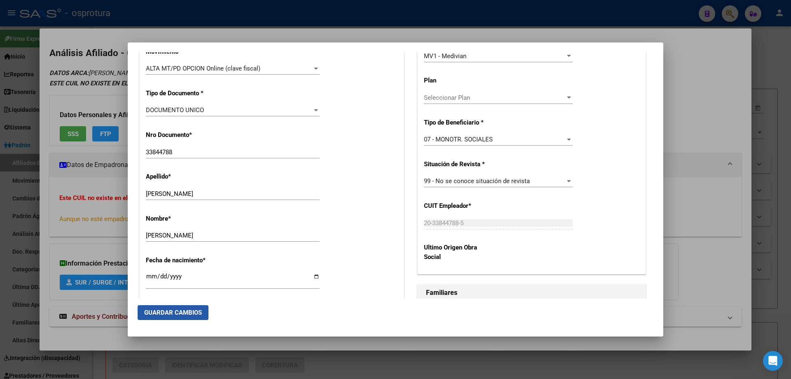
click at [171, 307] on button "Guardar Cambios" at bounding box center [173, 312] width 71 height 15
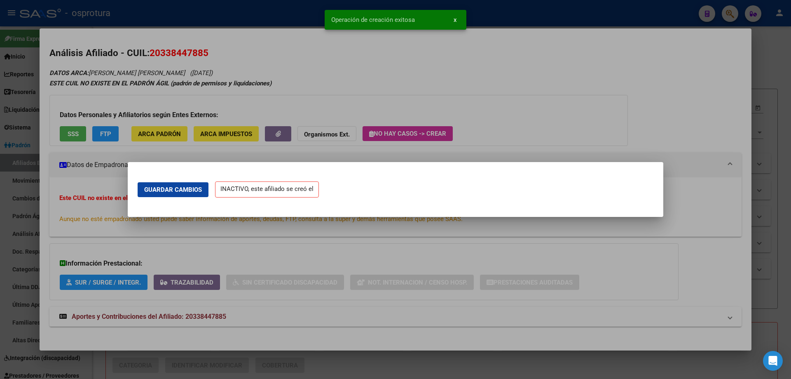
scroll to position [0, 0]
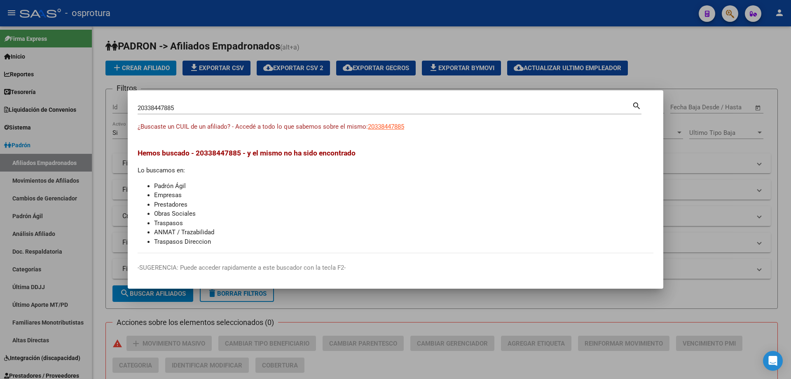
click at [246, 111] on input "20338447885" at bounding box center [385, 107] width 494 height 7
paste input "3-35729511-4"
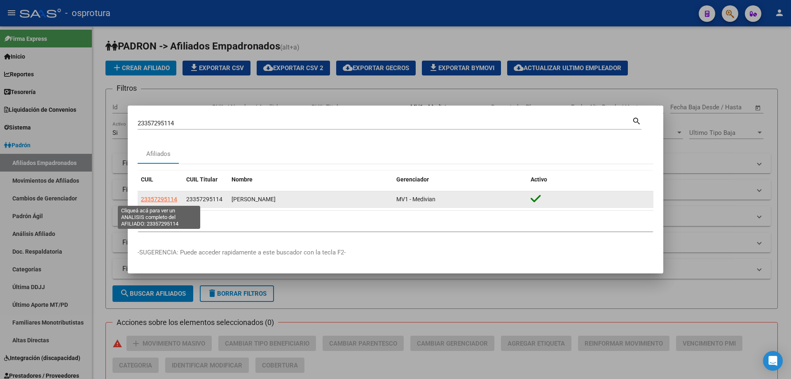
click at [150, 199] on span "23357295114" at bounding box center [159, 199] width 36 height 7
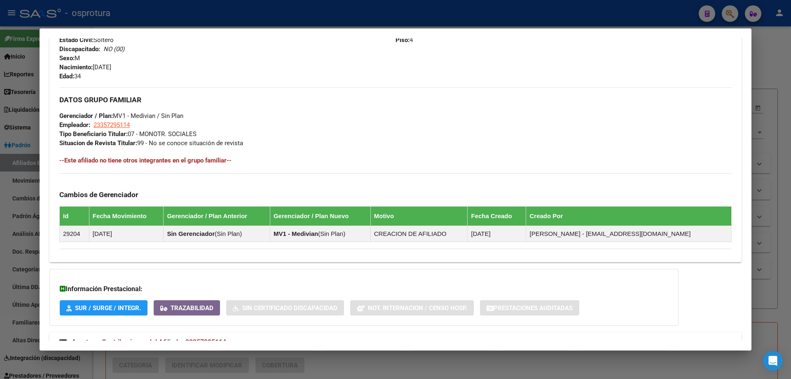
scroll to position [165, 0]
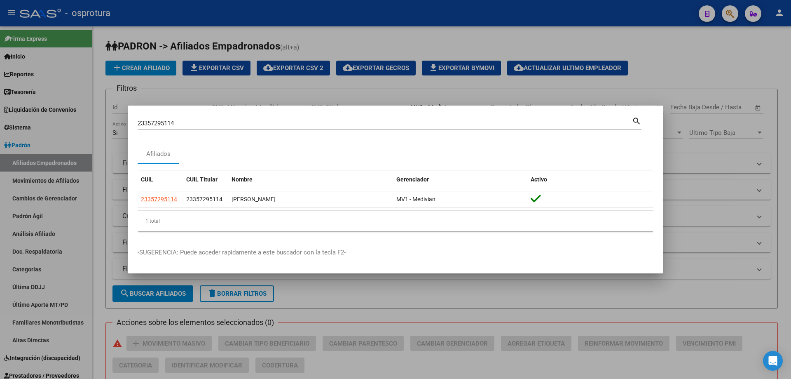
click at [267, 127] on div "23357295114 Buscar (apellido, dni, cuil, nro traspaso, cuit, obra social)" at bounding box center [385, 123] width 494 height 12
click at [268, 122] on input "23357295114" at bounding box center [385, 122] width 494 height 7
paste input "7-35820619-6"
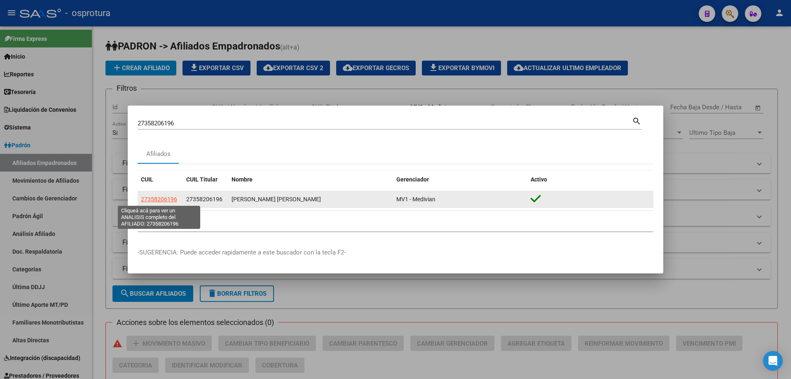
click at [147, 200] on span "27358206196" at bounding box center [159, 199] width 36 height 7
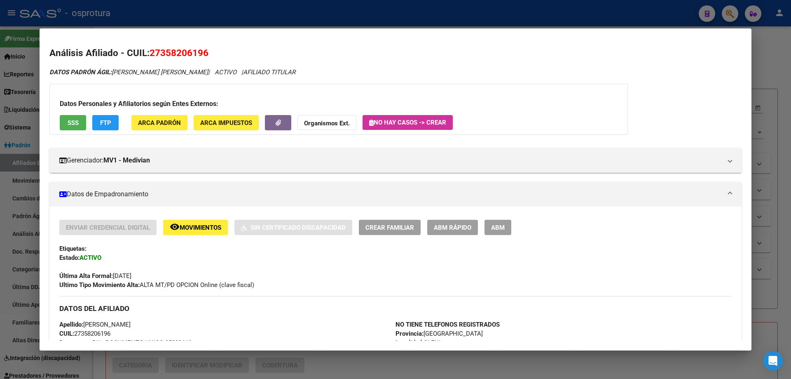
click at [379, 229] on span "Crear Familiar" at bounding box center [389, 227] width 49 height 7
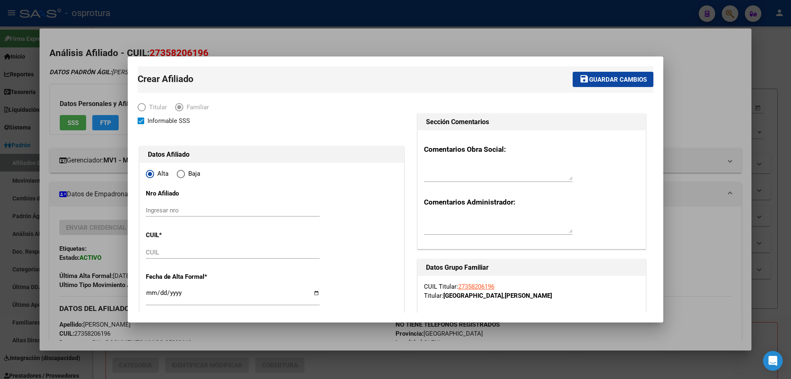
click at [166, 254] on input "CUIL" at bounding box center [233, 251] width 174 height 7
paste input "27-50097814-2"
type input "27-50097814-2"
click at [148, 292] on input "Ingresar fecha" at bounding box center [233, 295] width 174 height 13
type input "50097814"
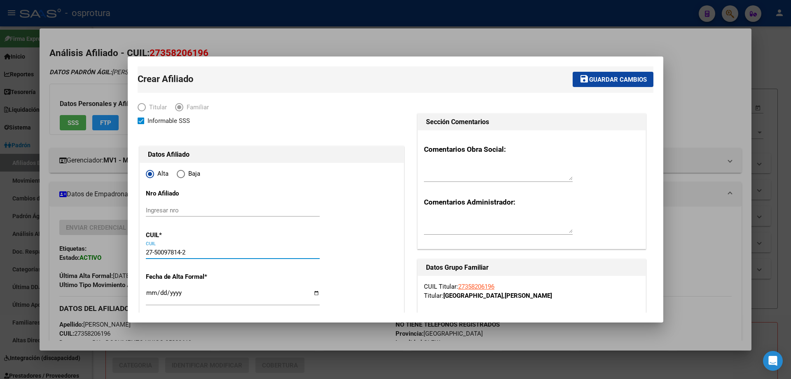
type input "[PERSON_NAME] [PERSON_NAME]"
type input "[PERSON_NAME]"
type input "[DATE]"
type input "PROVINCIA DE [GEOGRAPHIC_DATA]"
type input "GLEW"
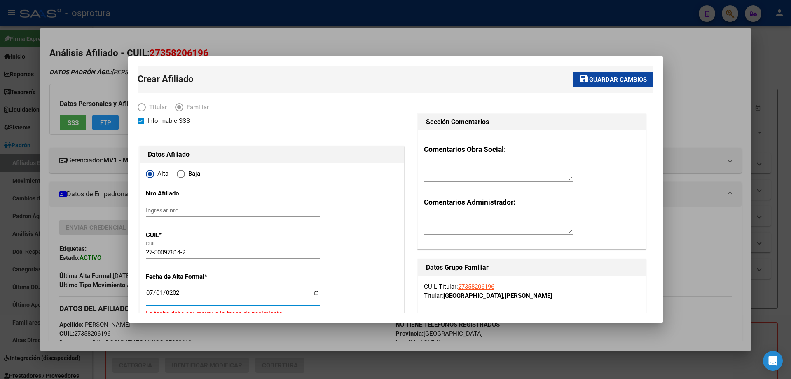
type input "[DATE]"
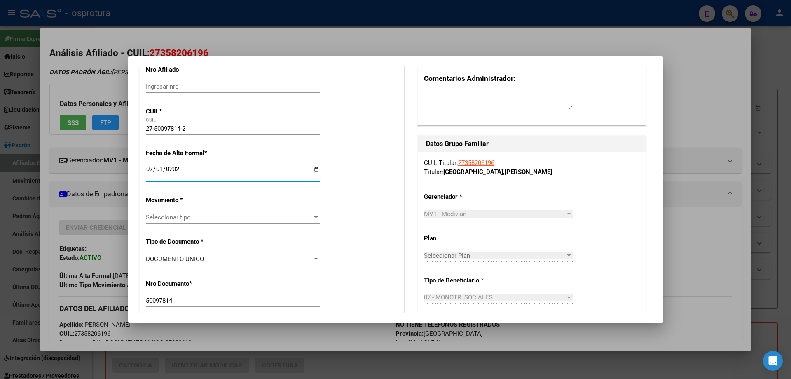
scroll to position [165, 0]
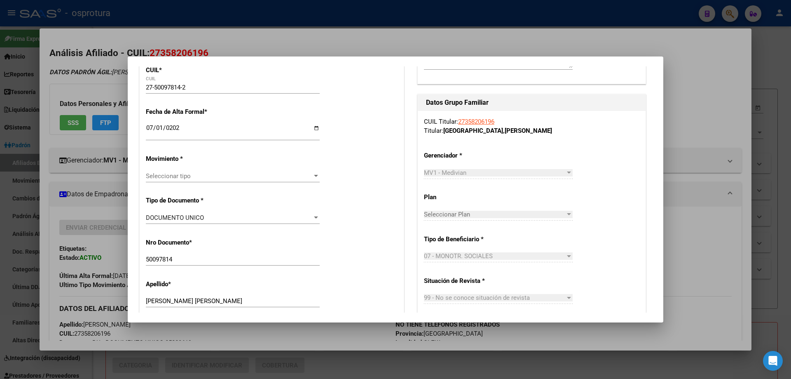
click at [188, 180] on div "Seleccionar tipo Seleccionar tipo" at bounding box center [233, 176] width 174 height 12
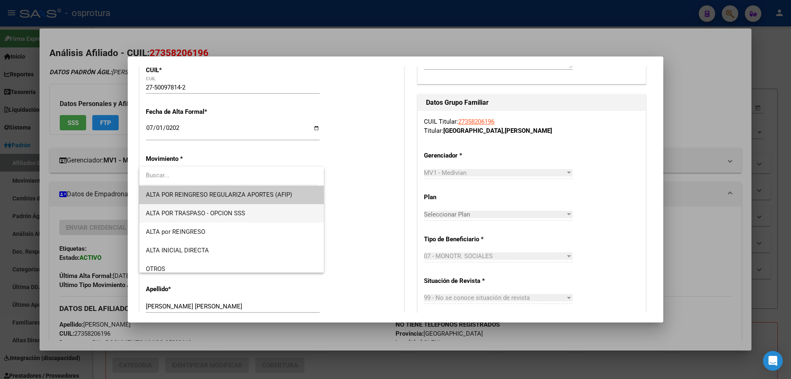
scroll to position [124, 0]
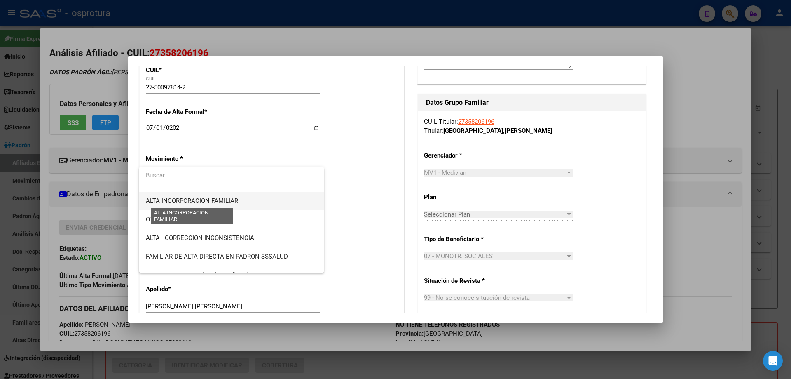
click at [216, 197] on span "ALTA INCORPORACION FAMILIAR" at bounding box center [192, 200] width 92 height 7
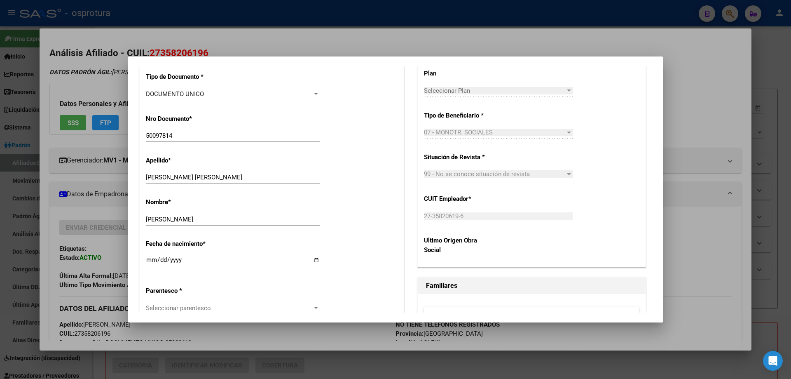
scroll to position [330, 0]
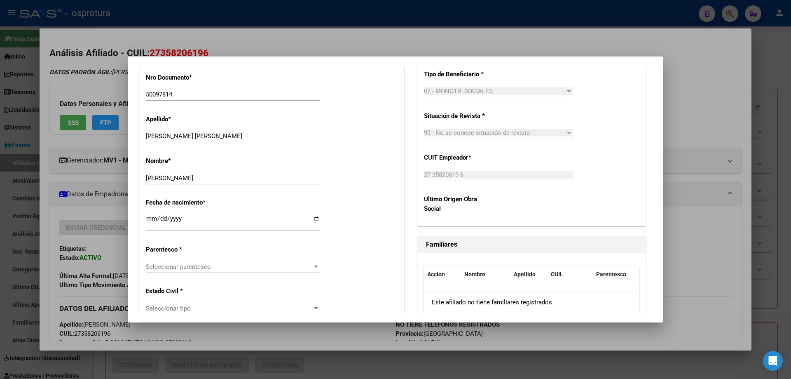
click at [204, 271] on div "Seleccionar parentesco Seleccionar parentesco" at bounding box center [233, 266] width 174 height 12
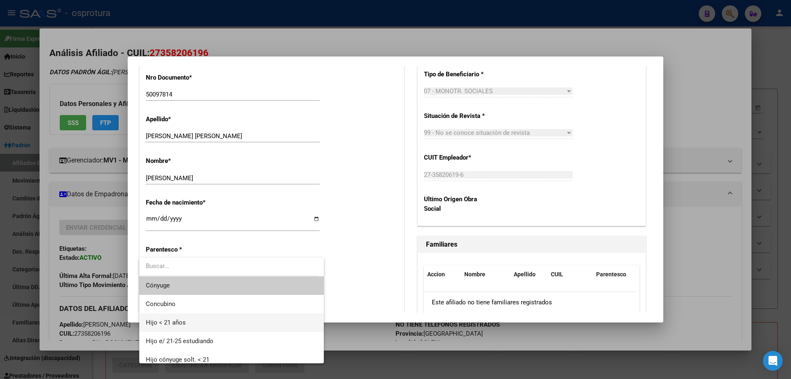
click at [188, 326] on span "Hijo < 21 años" at bounding box center [231, 322] width 171 height 19
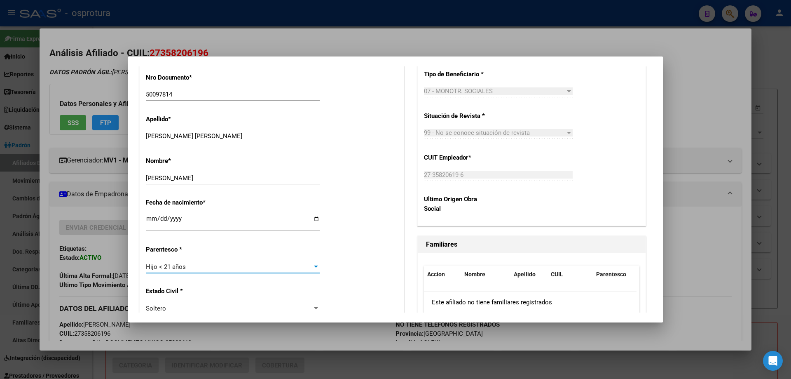
scroll to position [0, 0]
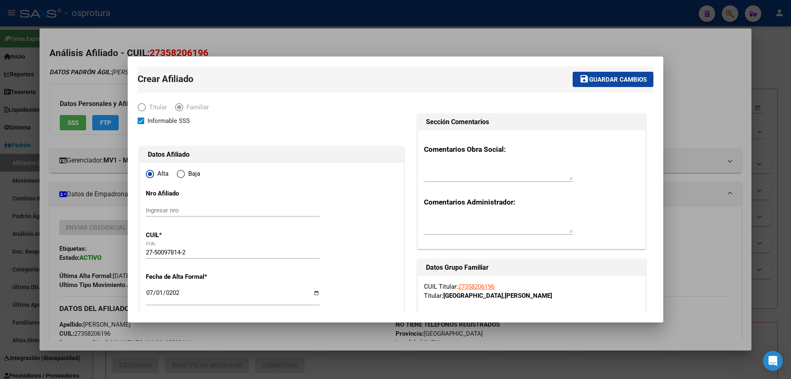
click at [589, 78] on span "Guardar cambios" at bounding box center [618, 79] width 58 height 7
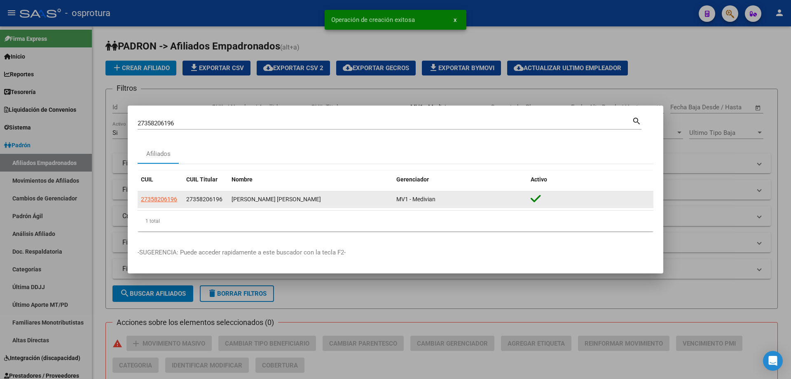
click at [167, 195] on app-link-go-to "27358206196" at bounding box center [159, 198] width 36 height 9
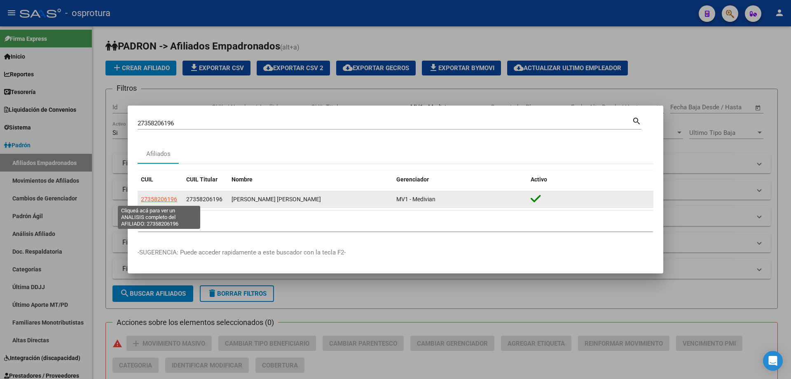
click at [153, 201] on span "27358206196" at bounding box center [159, 199] width 36 height 7
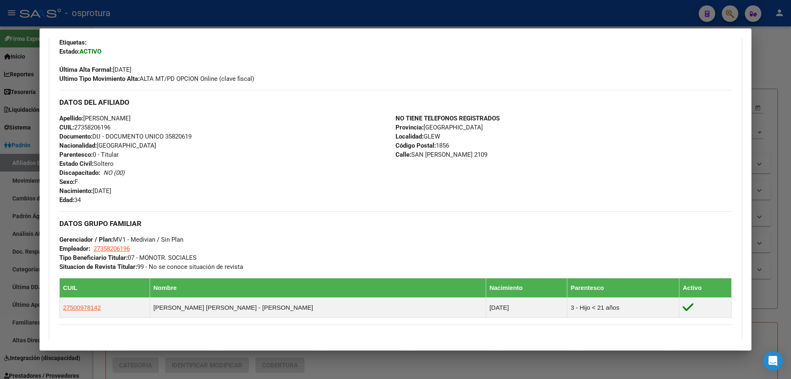
scroll to position [82, 0]
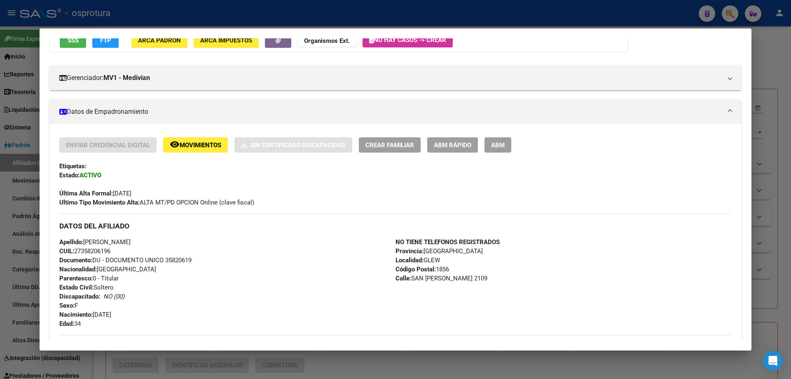
click at [387, 149] on button "Crear Familiar" at bounding box center [390, 144] width 62 height 15
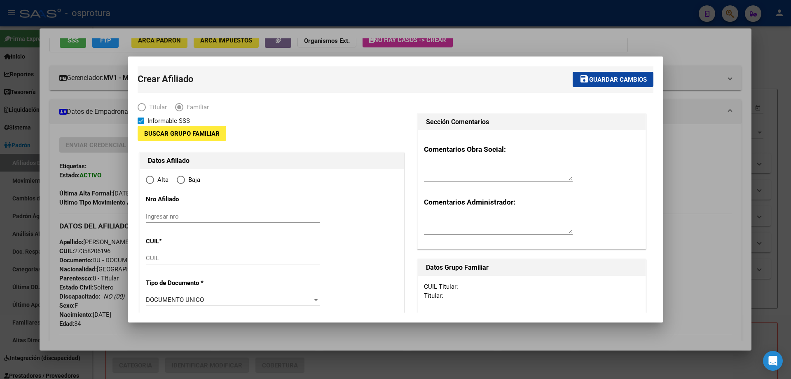
type input "27-35820619-6"
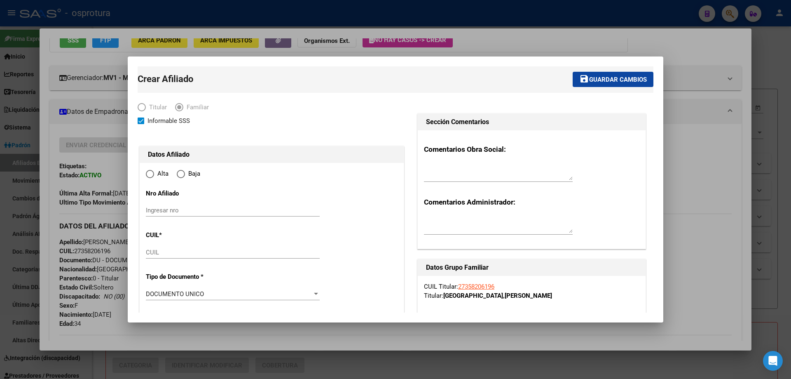
type input "GLEW"
type input "1856"
type input "SAN JUAN"
type input "2109"
radio input "true"
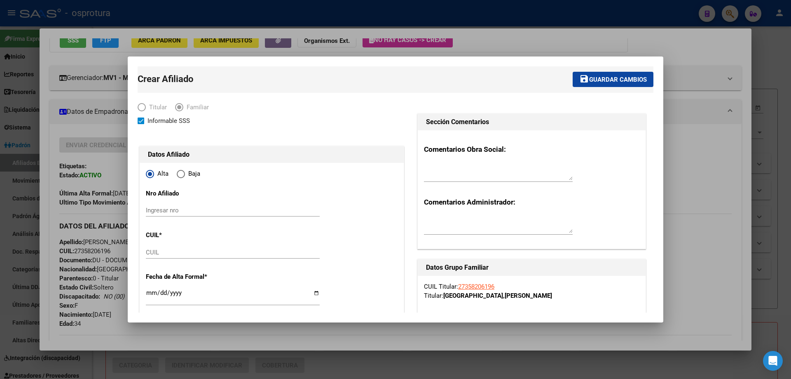
type input "27-35820619-6"
click at [186, 249] on input "CUIL" at bounding box center [233, 251] width 174 height 7
paste input "20-54744709-4"
type input "20-54744709-4"
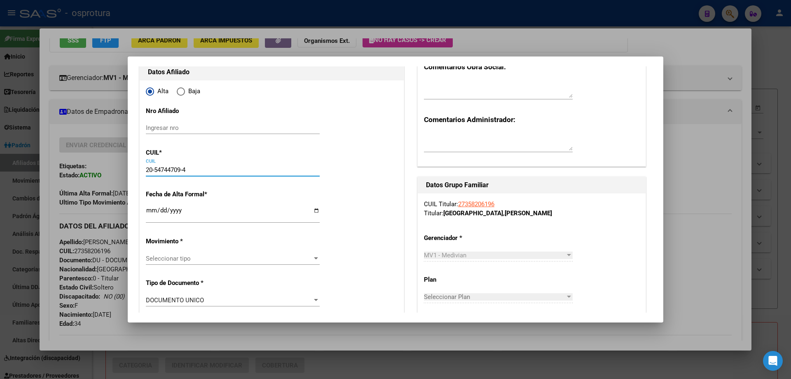
type input "54744709"
type input "[PERSON_NAME]"
type input "[DATE]"
type input "GLEW"
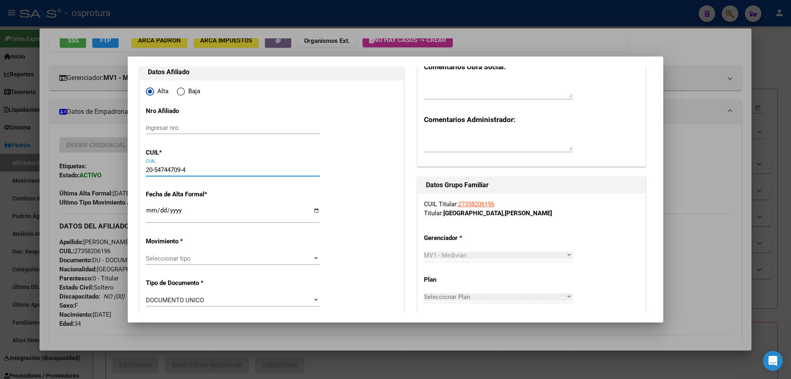
type input "20-54744709-4"
click at [149, 210] on input "Ingresar fecha" at bounding box center [233, 213] width 174 height 13
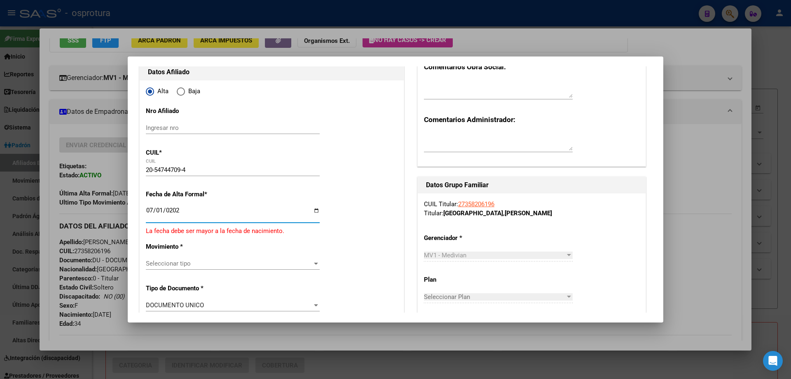
type input "[DATE]"
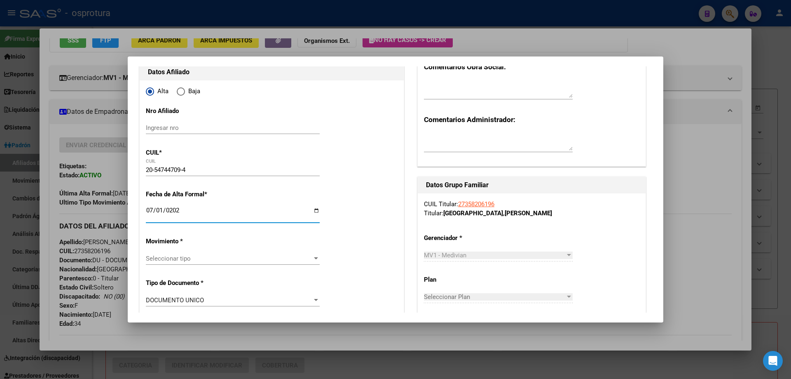
scroll to position [124, 0]
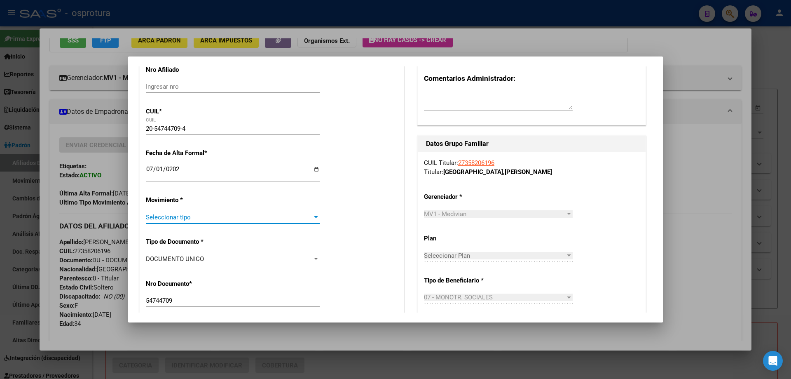
click at [179, 218] on span "Seleccionar tipo" at bounding box center [229, 216] width 166 height 7
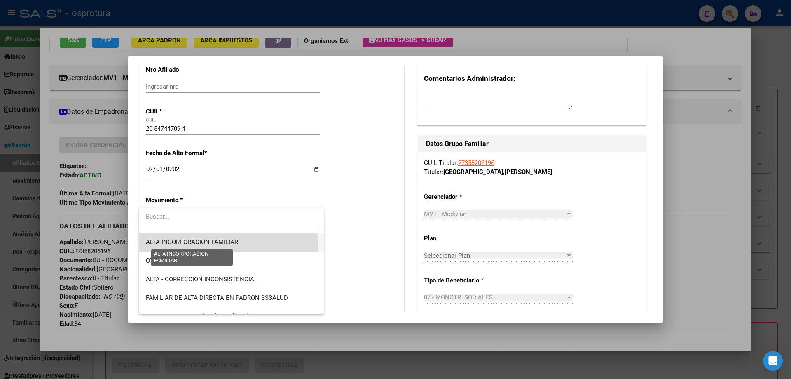
click at [228, 240] on span "ALTA INCORPORACION FAMILIAR" at bounding box center [192, 241] width 92 height 7
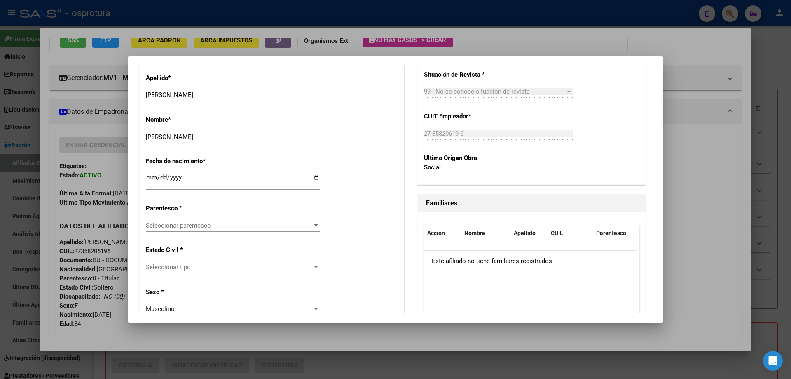
scroll to position [453, 0]
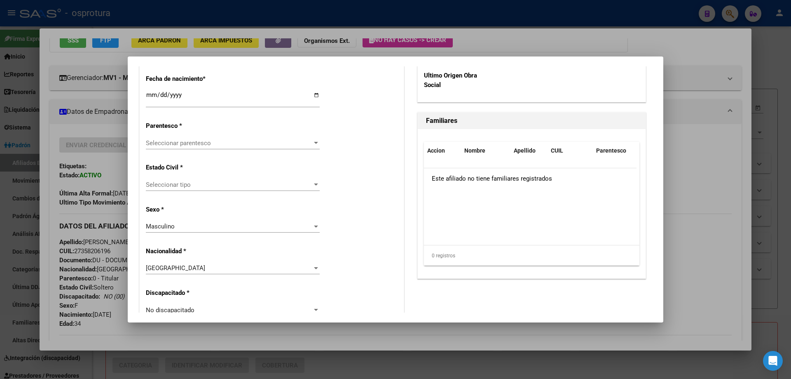
click at [169, 141] on span "Seleccionar parentesco" at bounding box center [229, 142] width 166 height 7
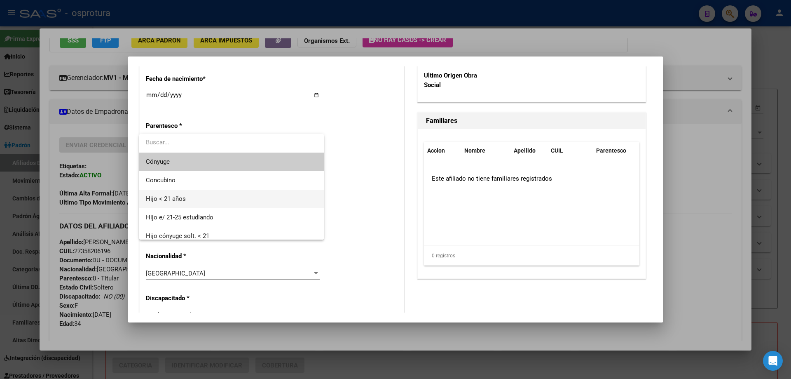
click at [195, 197] on span "Hijo < 21 años" at bounding box center [231, 199] width 171 height 19
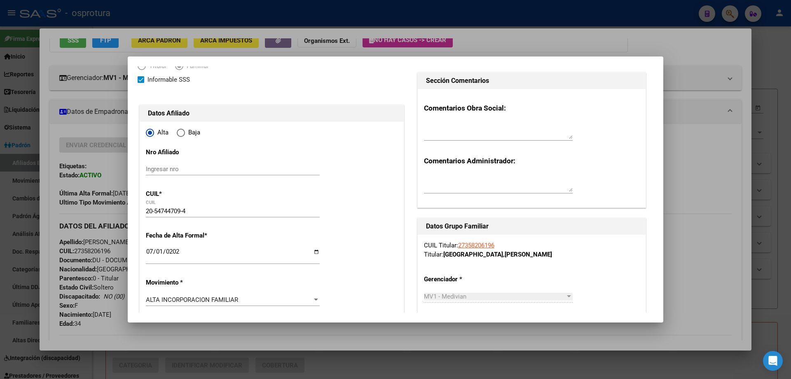
scroll to position [0, 0]
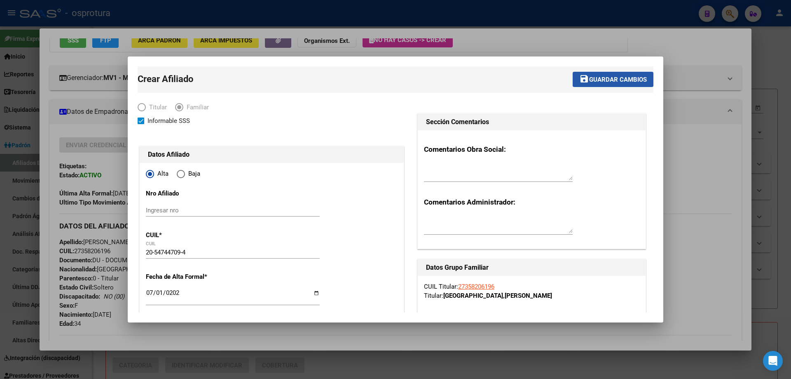
click at [594, 78] on span "Guardar cambios" at bounding box center [618, 79] width 58 height 7
